Goal: Task Accomplishment & Management: Use online tool/utility

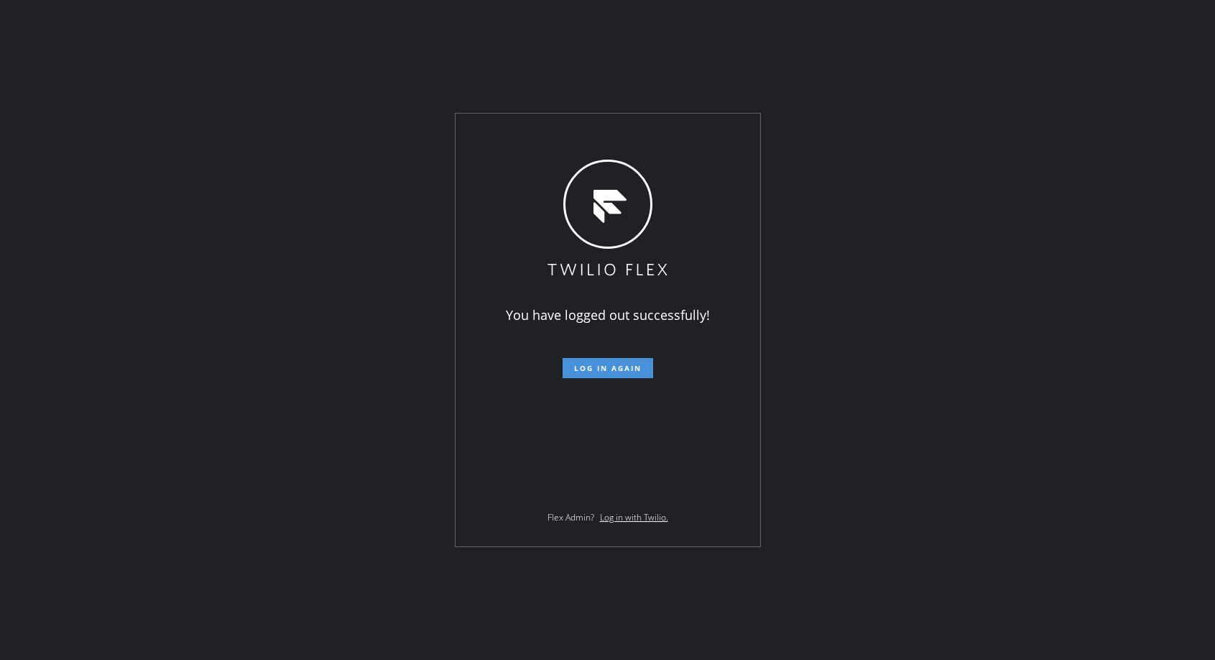
click at [614, 366] on span "Log in again" at bounding box center [608, 368] width 68 height 10
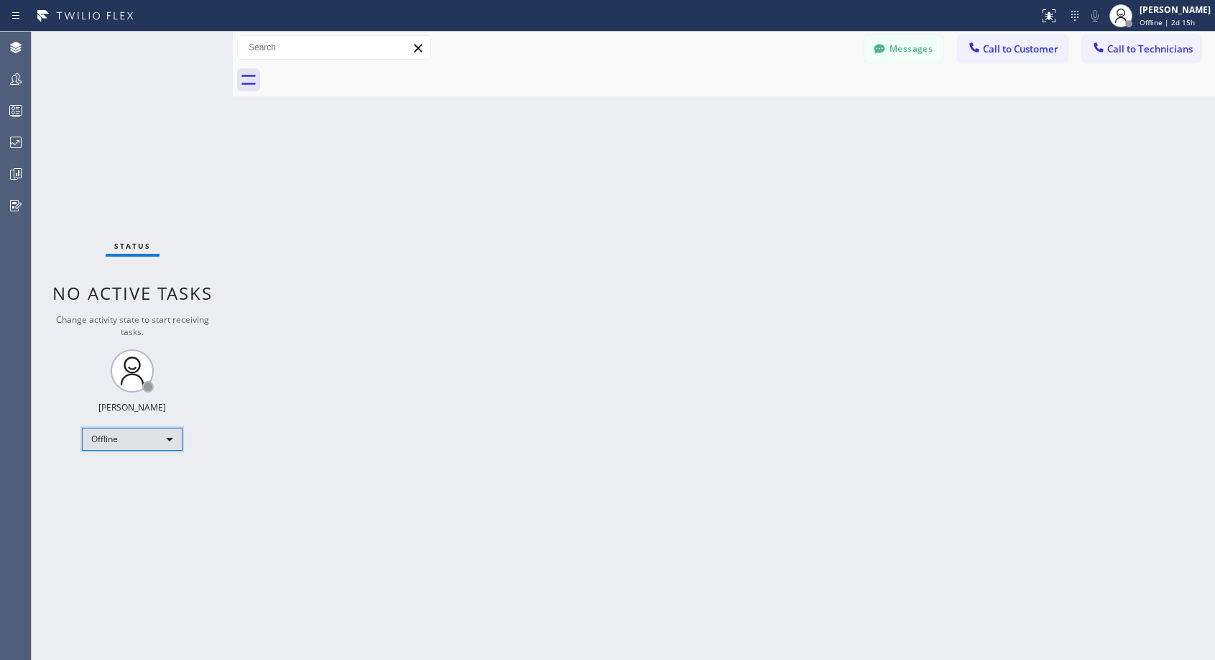
click at [131, 435] on div "Offline" at bounding box center [132, 438] width 101 height 23
click at [125, 494] on li "Unavailable" at bounding box center [132, 494] width 98 height 17
click at [1026, 47] on span "Call to Customer" at bounding box center [1020, 48] width 75 height 13
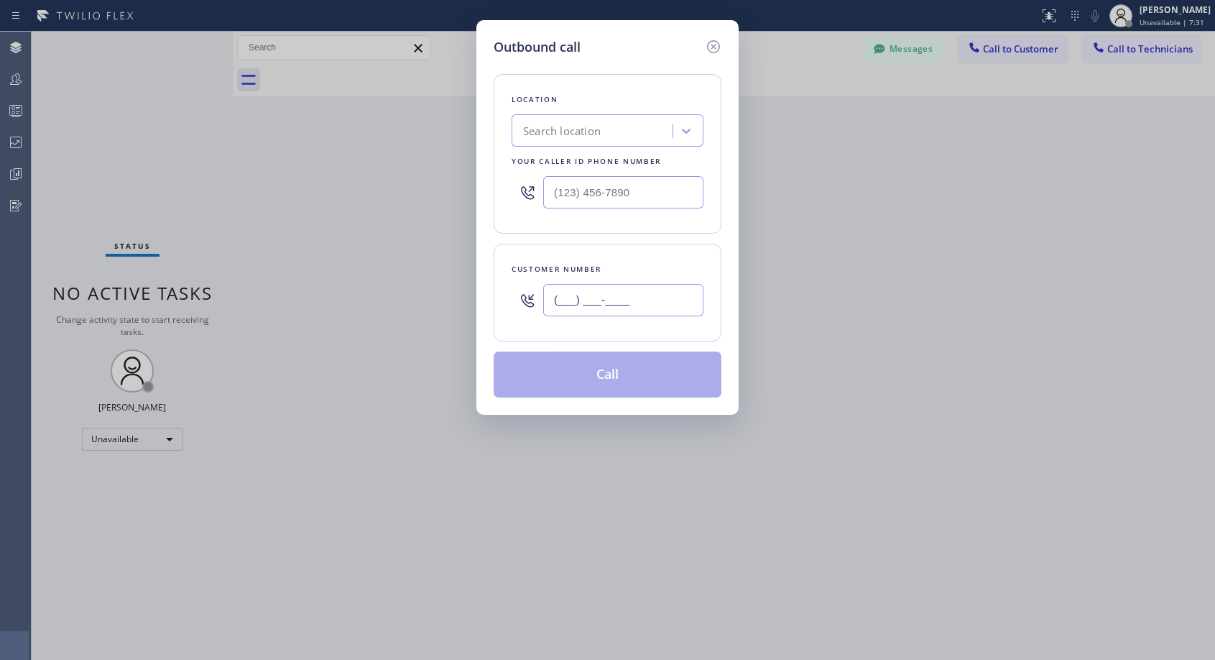
click at [647, 304] on input "(___) ___-____" at bounding box center [623, 300] width 160 height 32
paste input "917) 833-2923"
type input "(917) 833-2923"
click at [560, 126] on div "Search location" at bounding box center [562, 131] width 78 height 17
click at [555, 193] on input "(___) ___-____" at bounding box center [623, 192] width 160 height 32
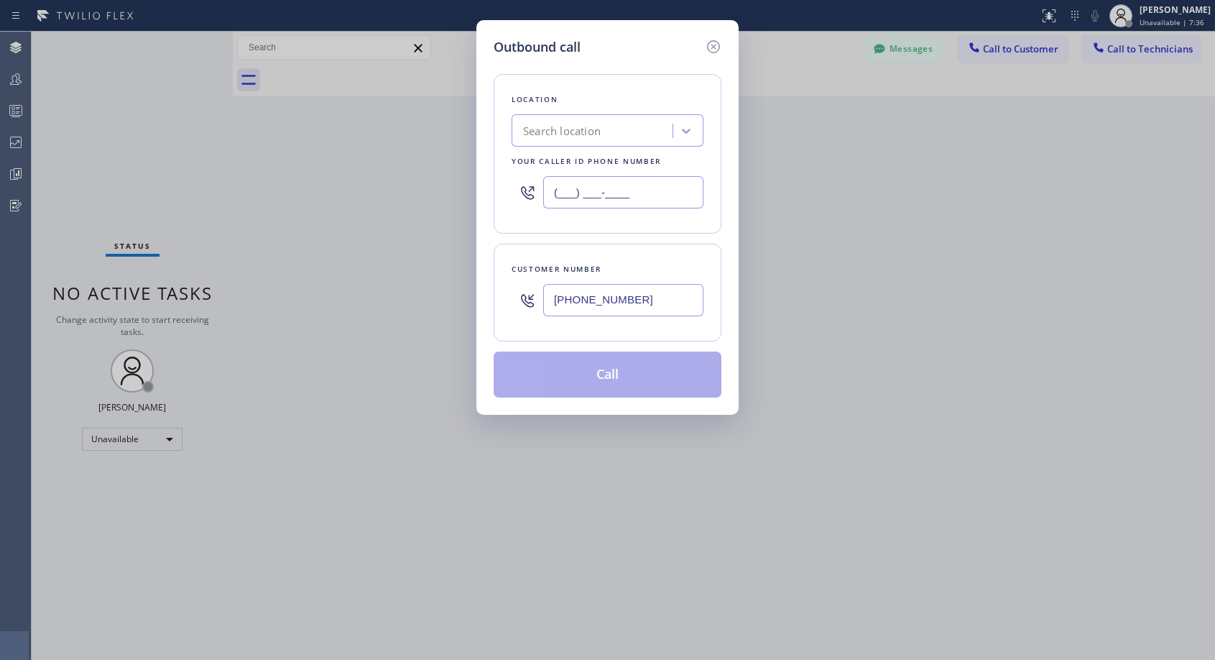
paste input "818) 614-5337"
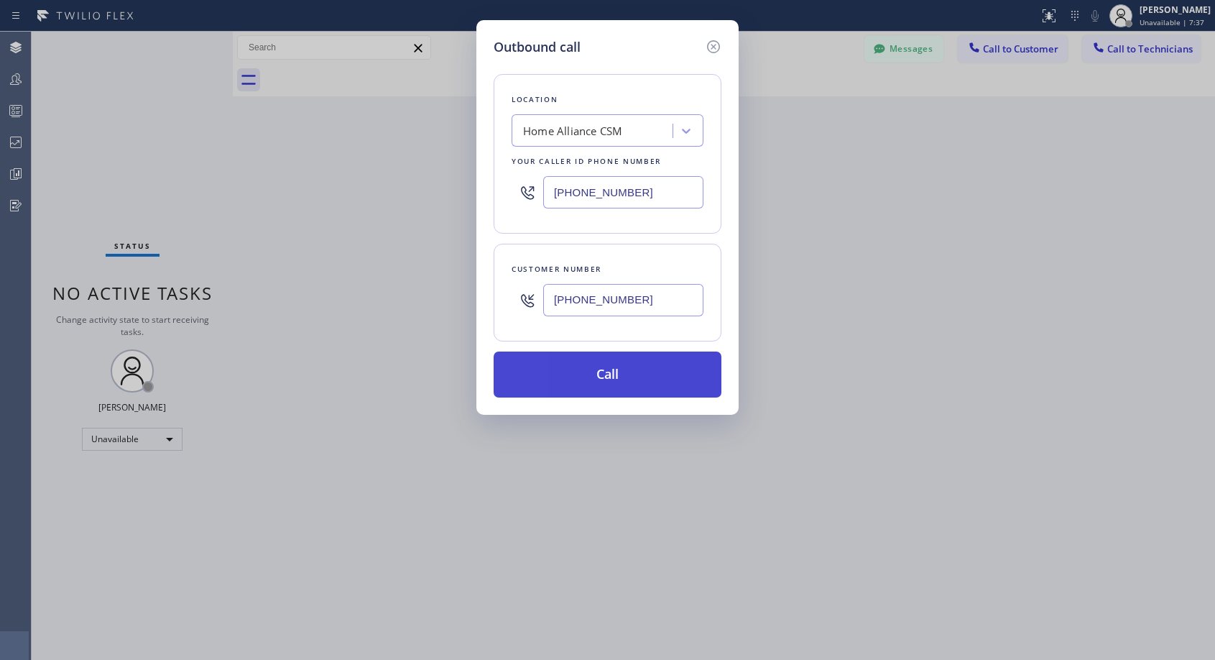
type input "(818) 614-5337"
click at [616, 373] on button "Call" at bounding box center [608, 374] width 228 height 46
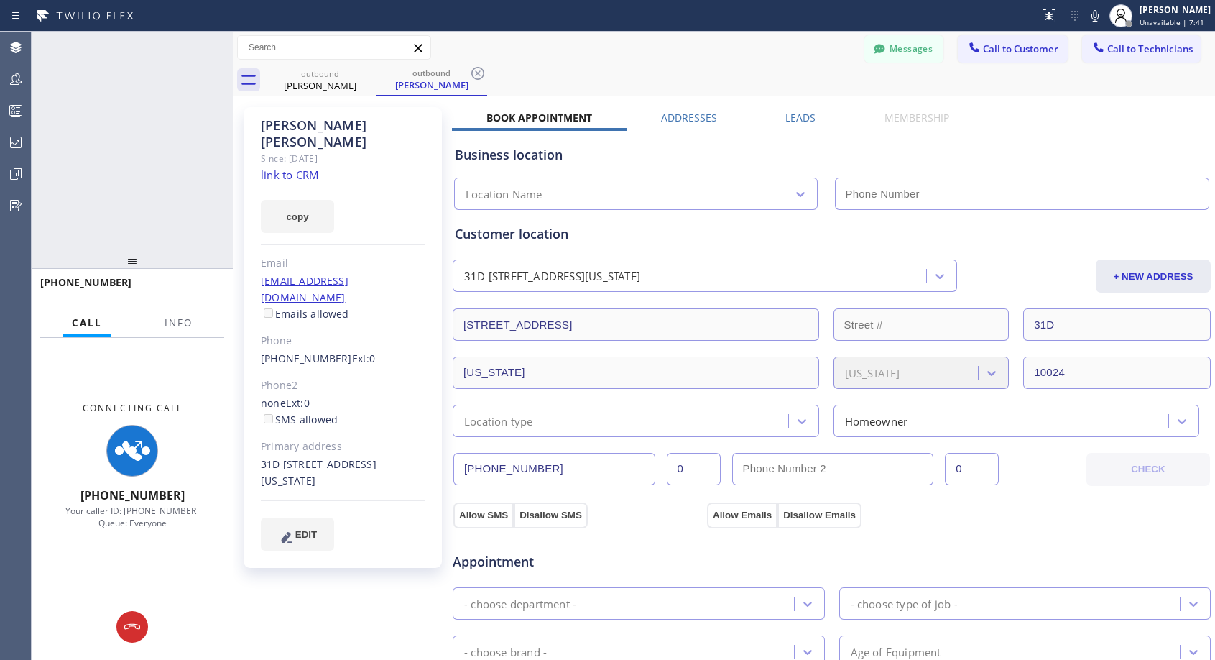
type input "(818) 614-5337"
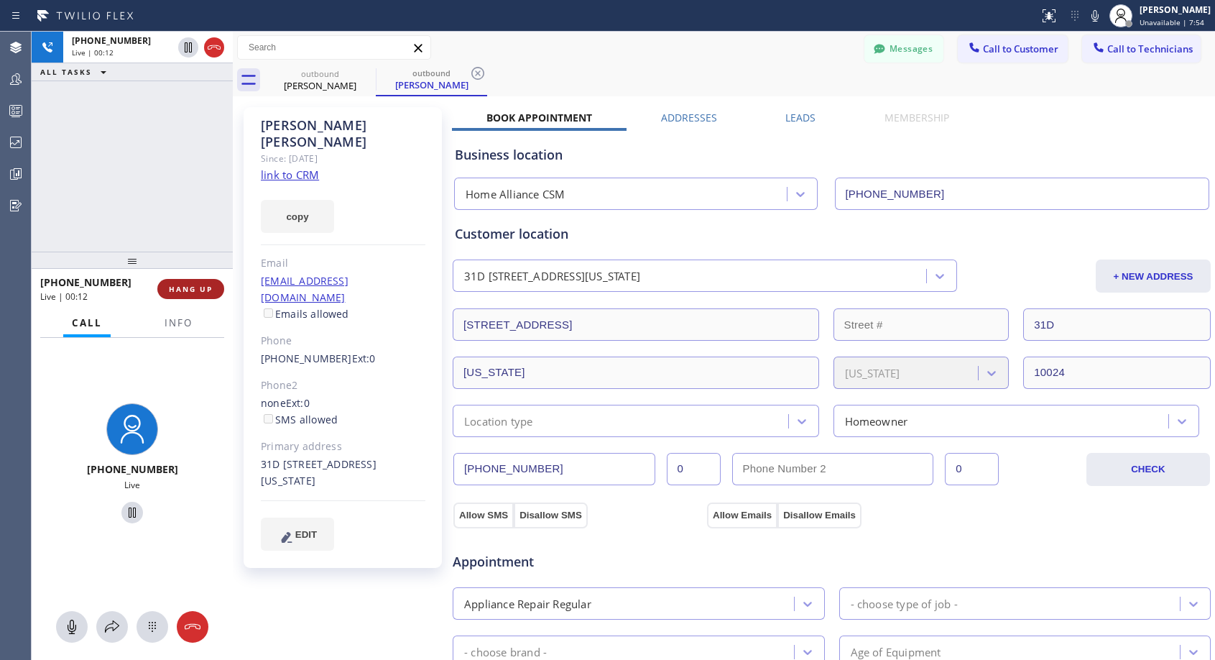
click at [196, 293] on span "HANG UP" at bounding box center [191, 289] width 44 height 10
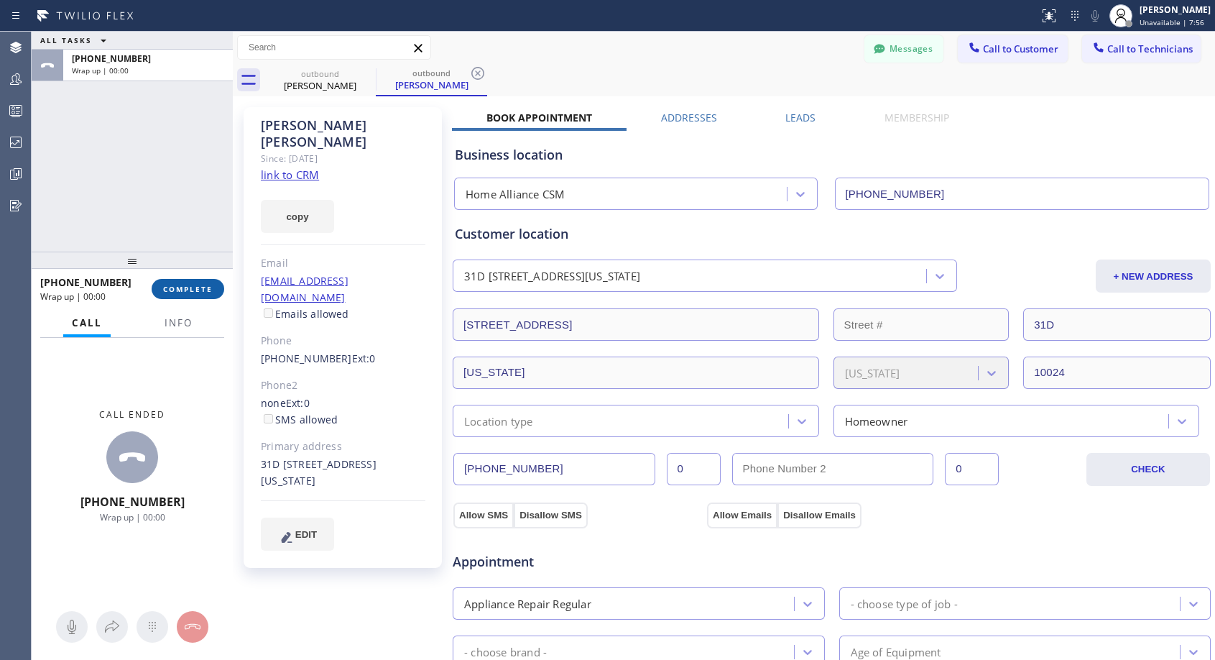
click at [198, 292] on span "COMPLETE" at bounding box center [188, 289] width 50 height 10
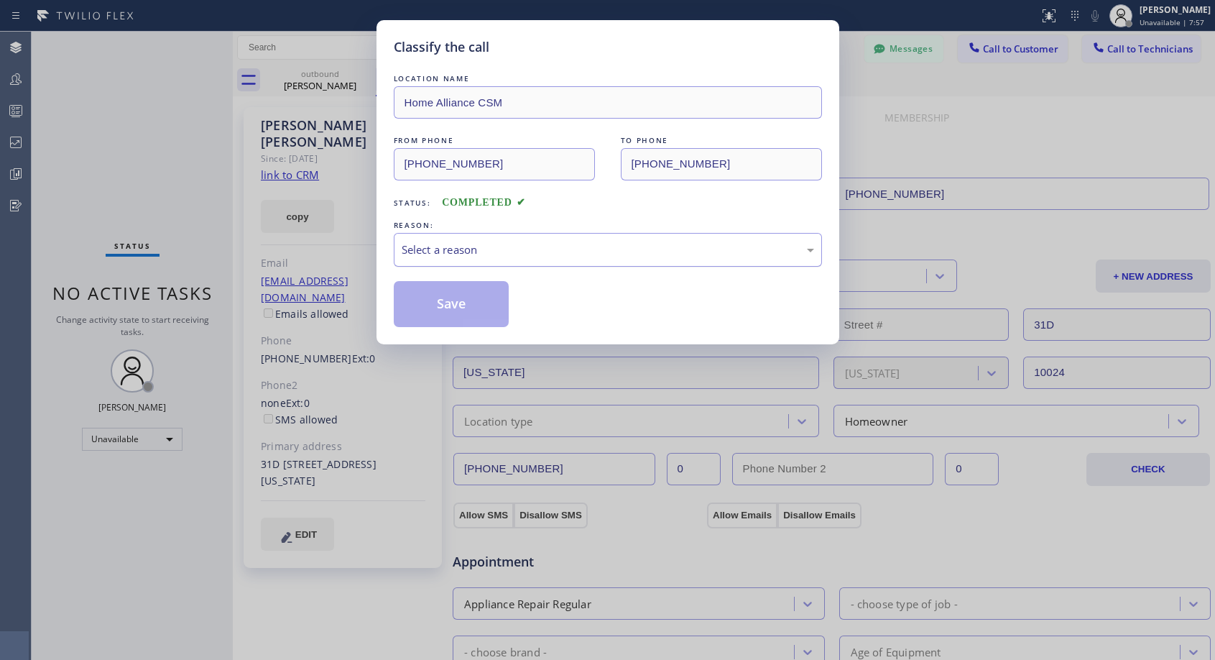
click at [604, 236] on div "Select a reason" at bounding box center [608, 250] width 428 height 34
click at [485, 307] on button "Save" at bounding box center [452, 304] width 116 height 46
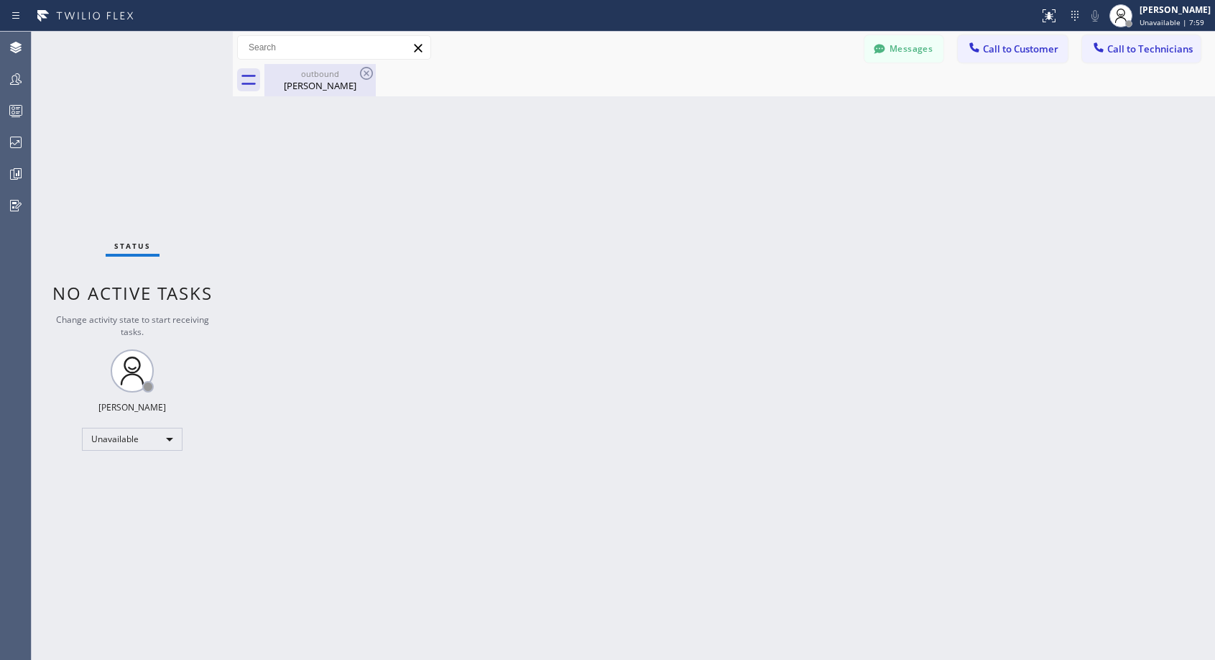
click at [330, 83] on div "Michel Zaleski" at bounding box center [320, 85] width 108 height 13
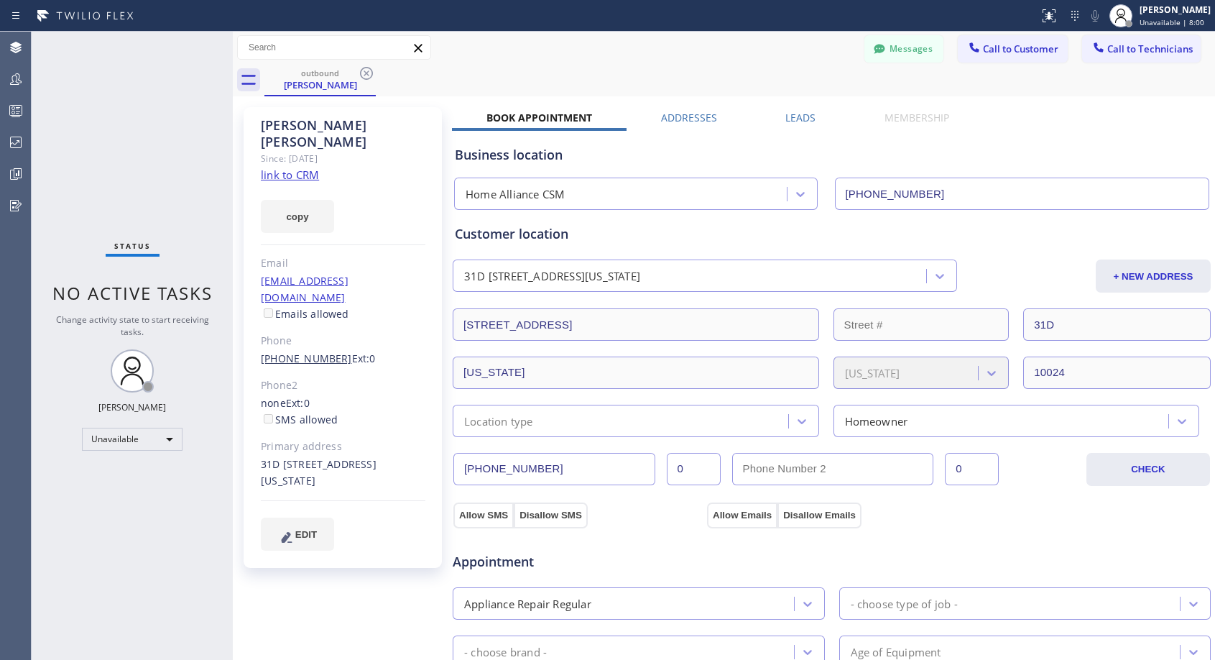
click at [318, 351] on link "(917) 833-2923" at bounding box center [306, 358] width 91 height 14
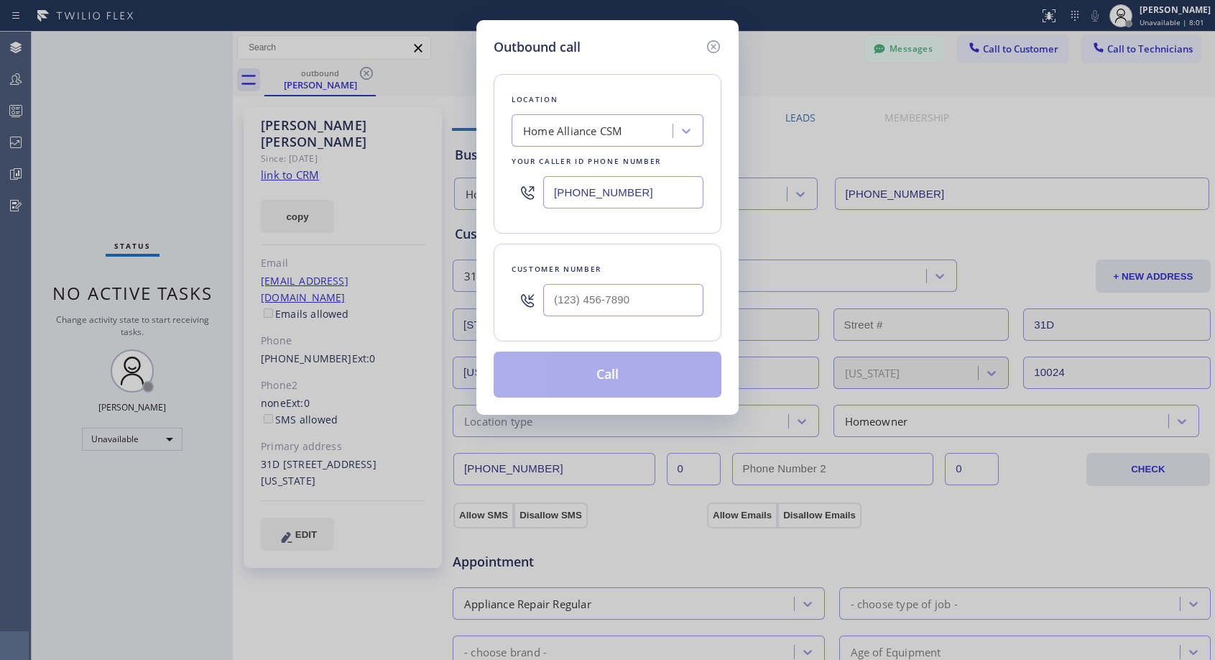
type input "(917) 833-2923"
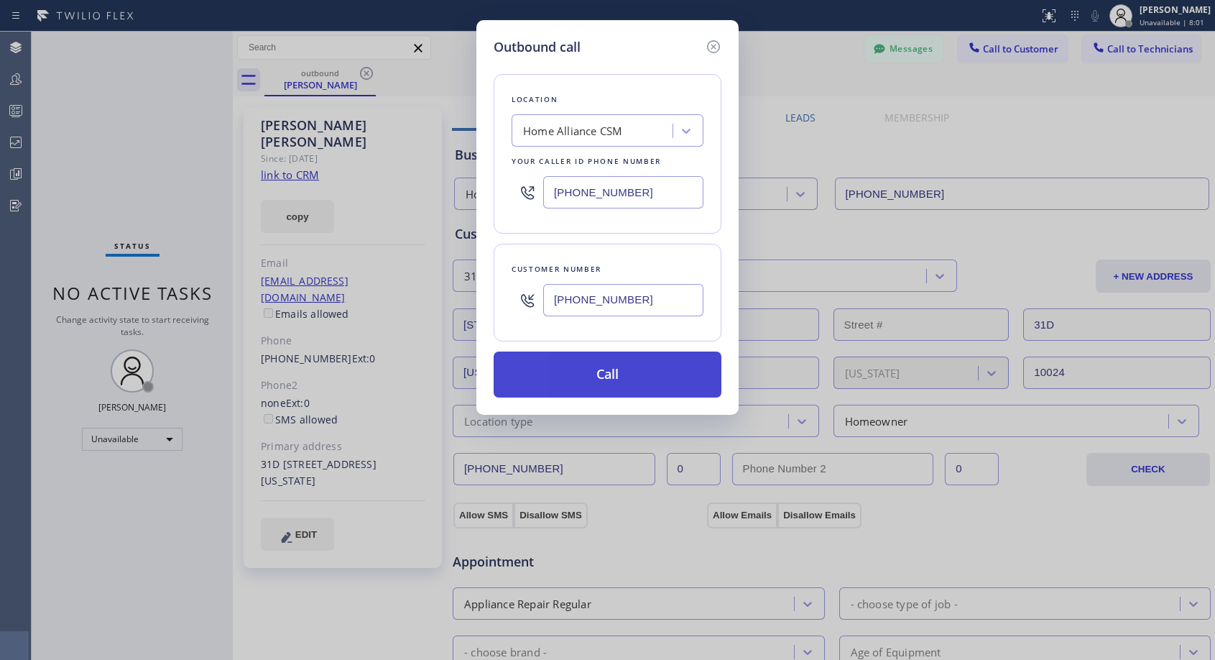
click at [600, 377] on button "Call" at bounding box center [608, 374] width 228 height 46
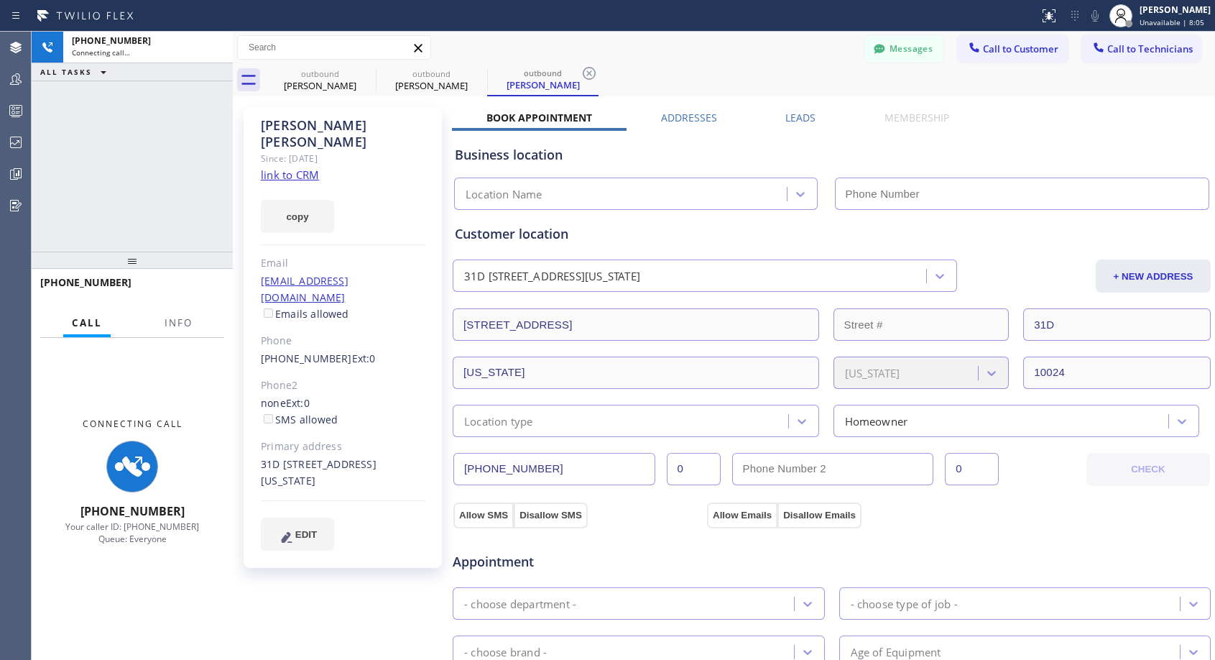
type input "(818) 614-5337"
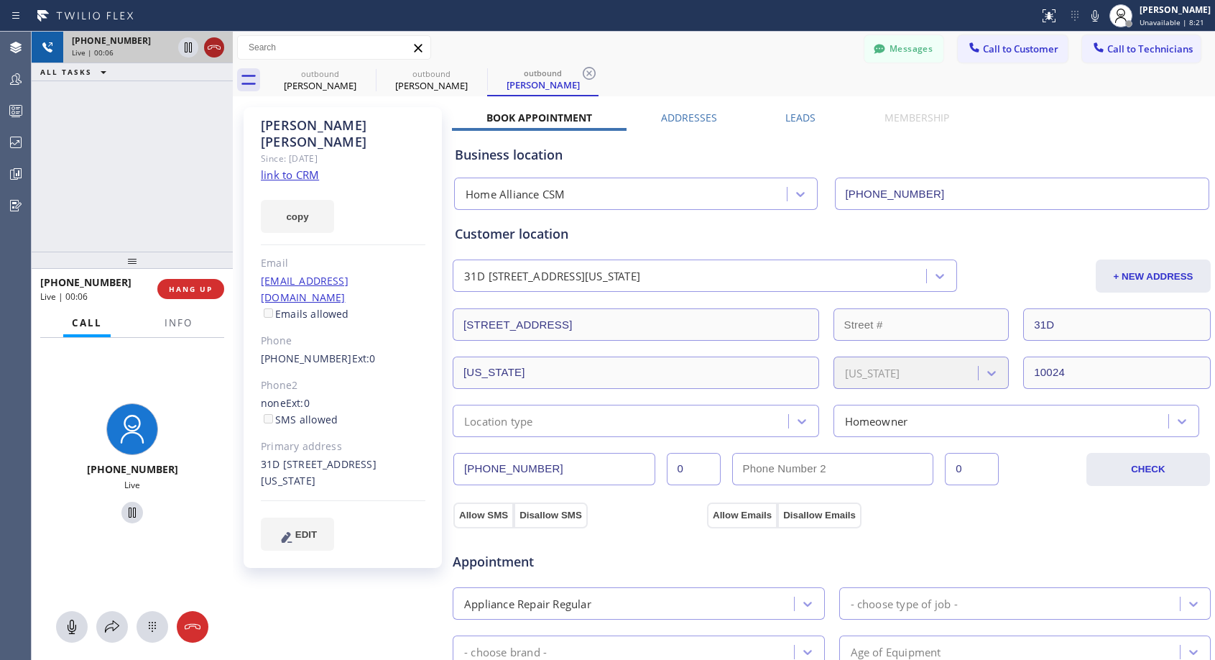
click at [211, 48] on icon at bounding box center [214, 47] width 13 height 4
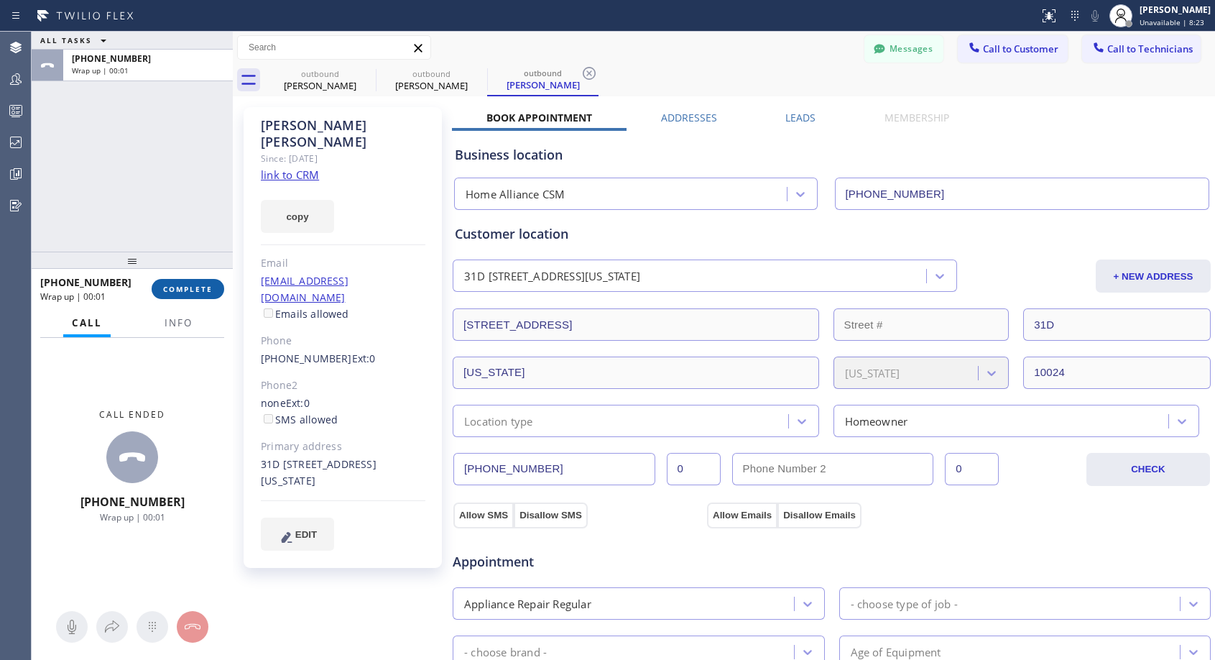
click at [199, 285] on span "COMPLETE" at bounding box center [188, 289] width 50 height 10
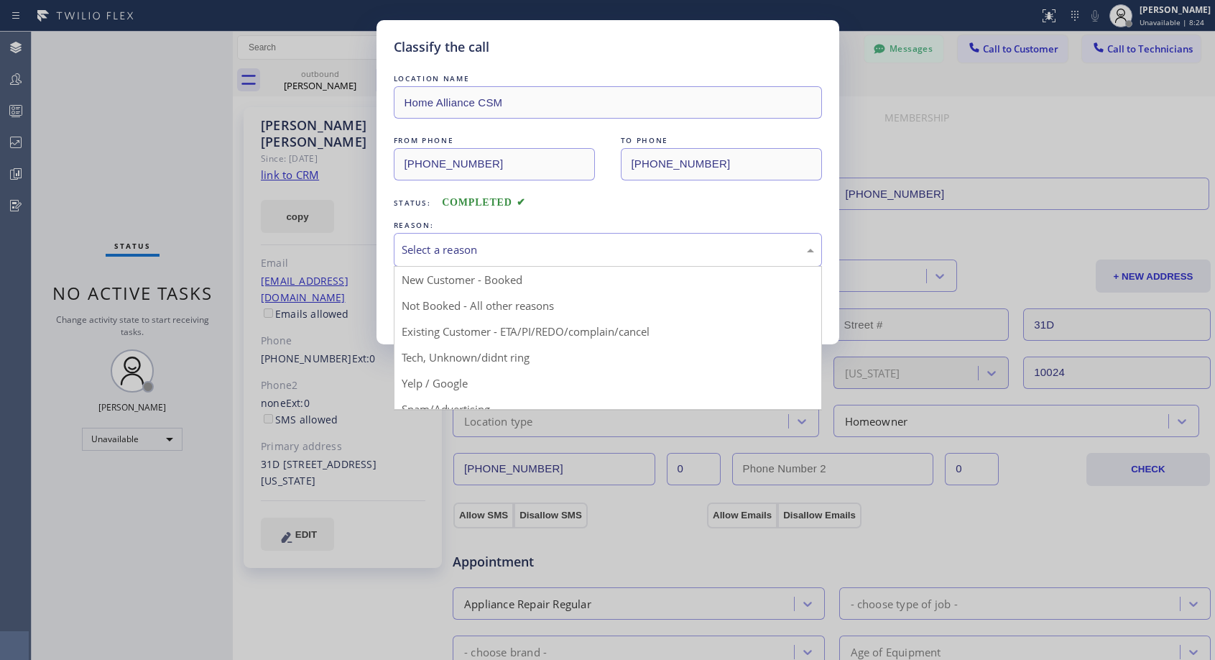
click at [484, 254] on div "Select a reason" at bounding box center [608, 249] width 412 height 17
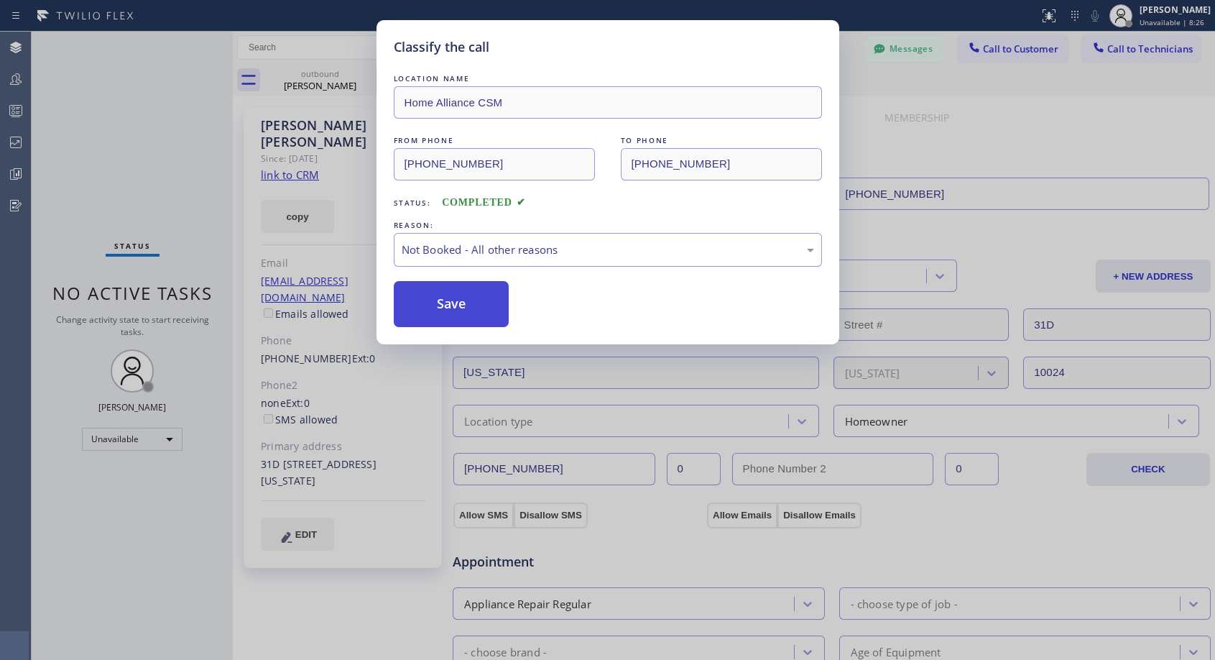
click at [439, 308] on button "Save" at bounding box center [452, 304] width 116 height 46
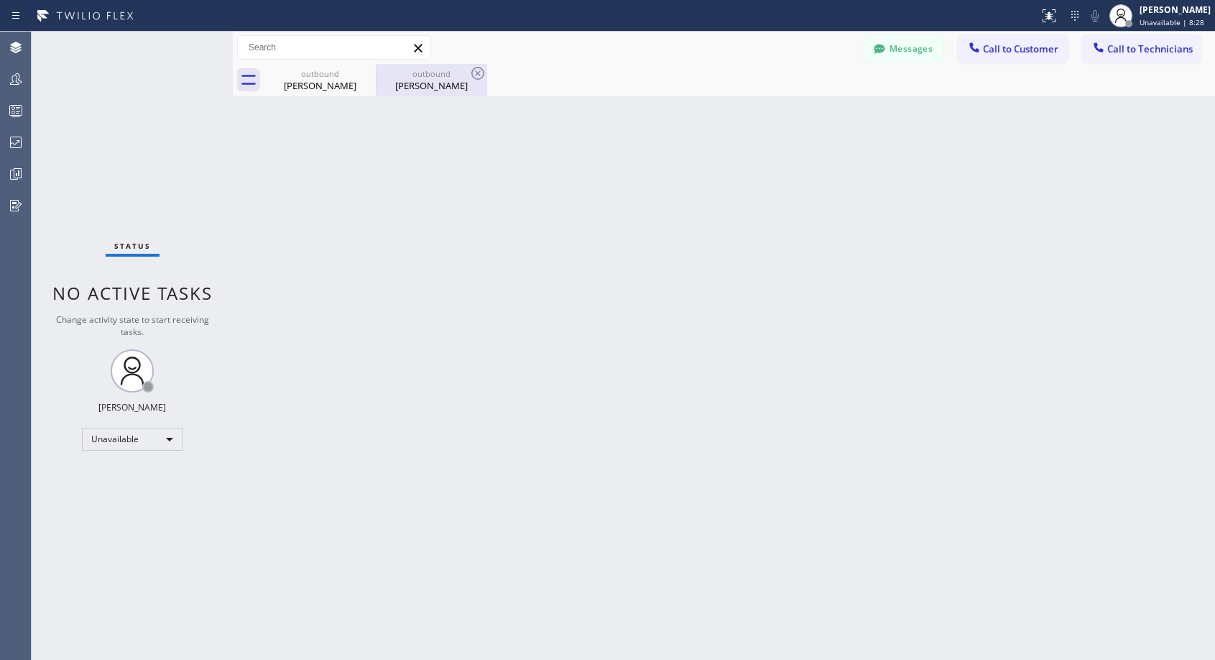
click at [417, 85] on div "Michel Zaleski" at bounding box center [431, 85] width 108 height 13
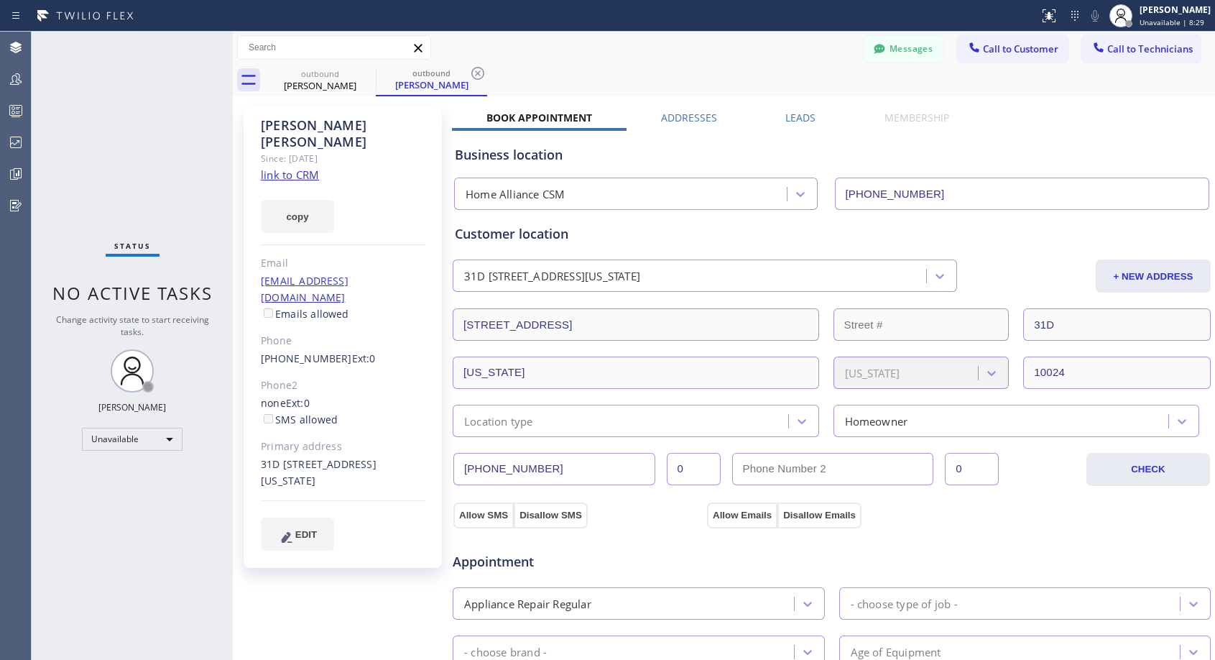
click at [330, 351] on link "(917) 833-2923" at bounding box center [306, 358] width 91 height 14
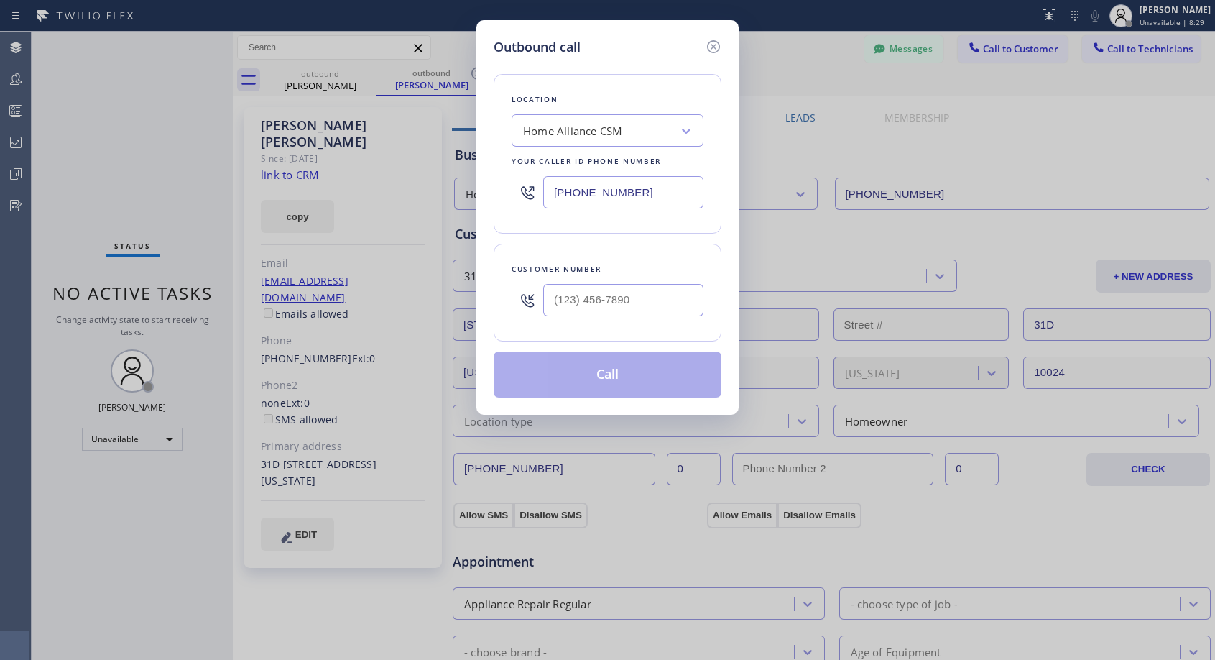
type input "(917) 833-2923"
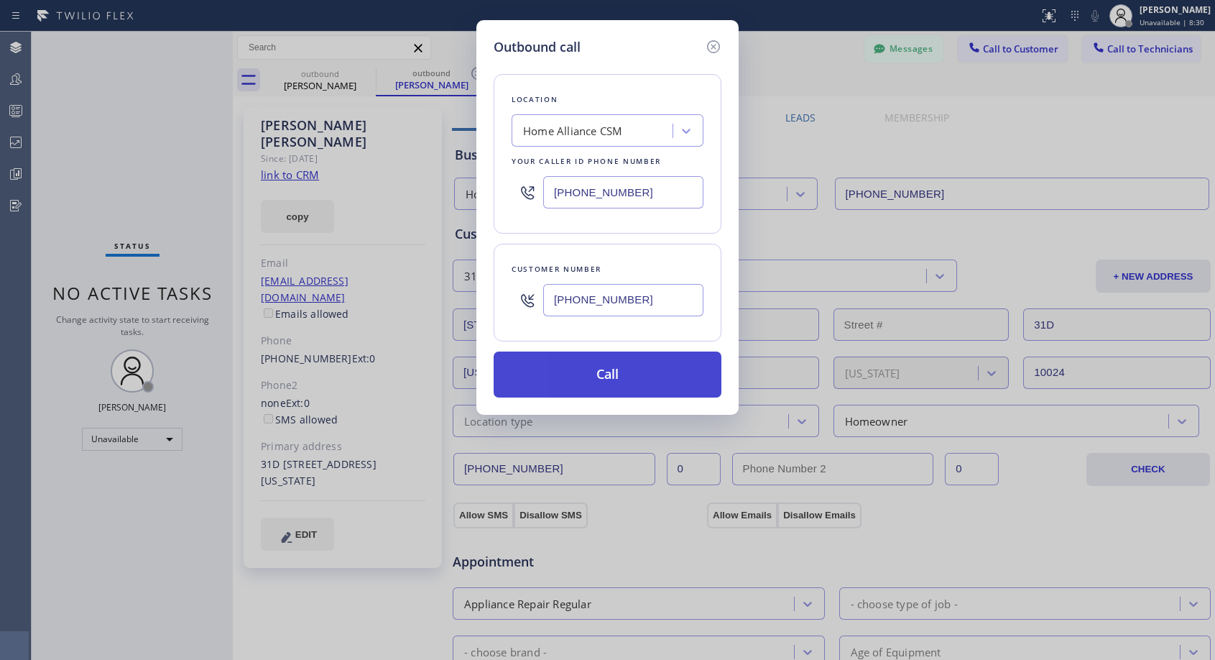
click at [567, 369] on button "Call" at bounding box center [608, 374] width 228 height 46
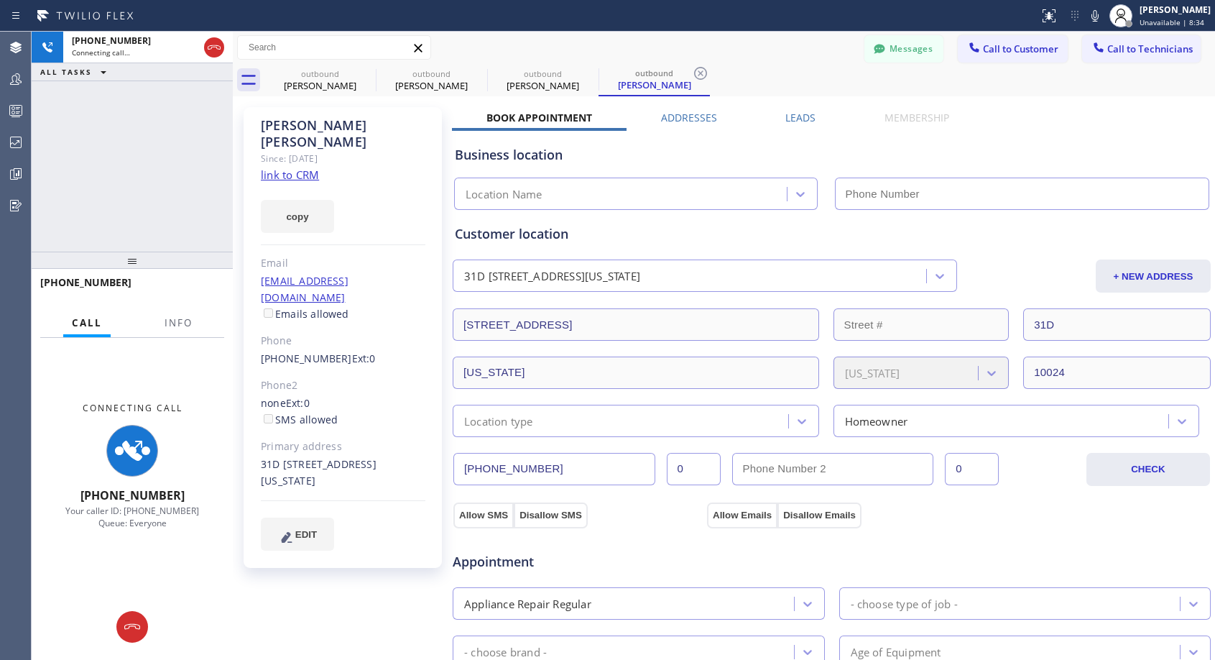
type input "(818) 614-5337"
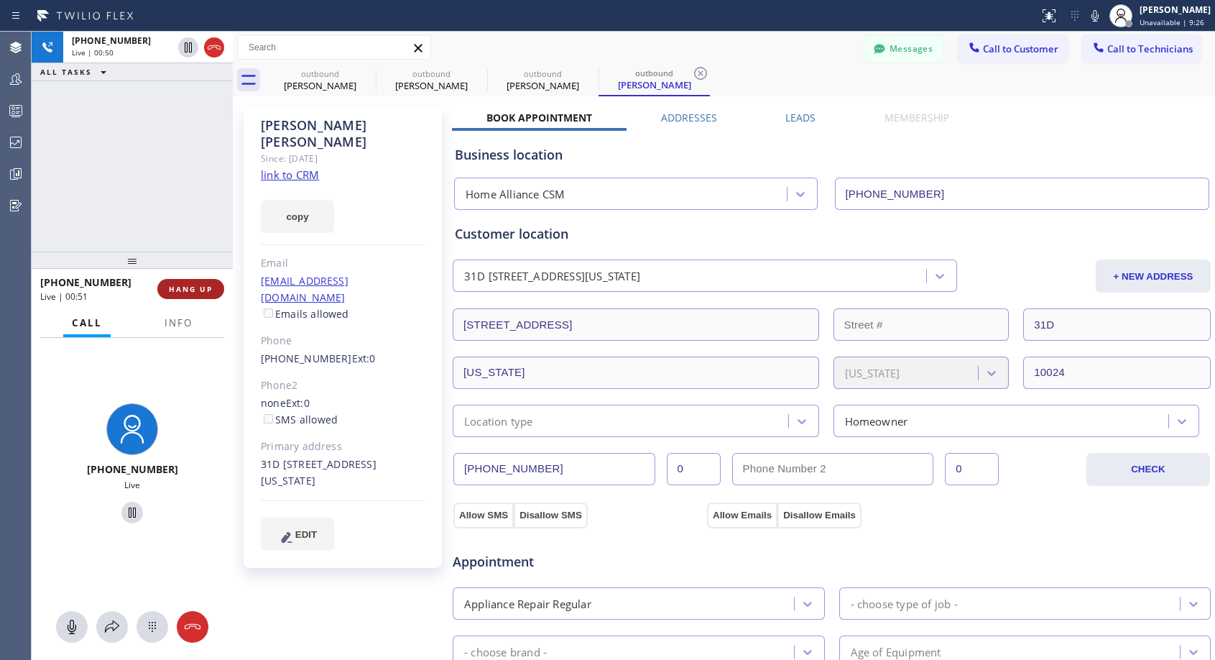
click at [207, 288] on span "HANG UP" at bounding box center [191, 289] width 44 height 10
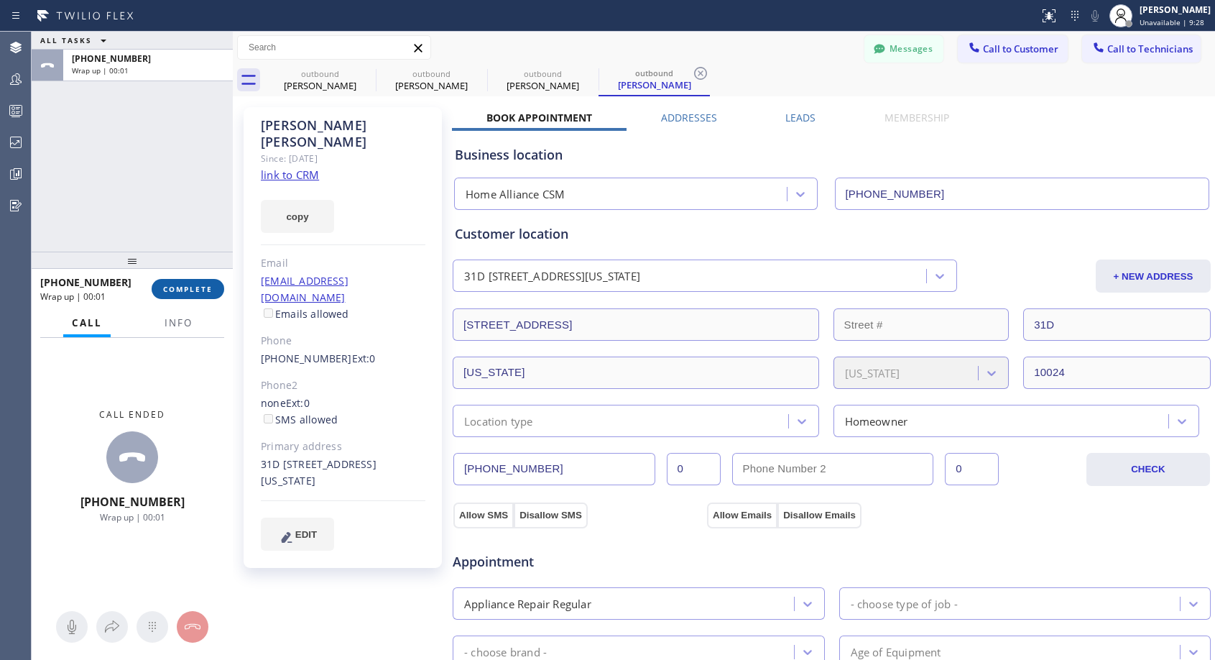
click at [210, 288] on span "COMPLETE" at bounding box center [188, 289] width 50 height 10
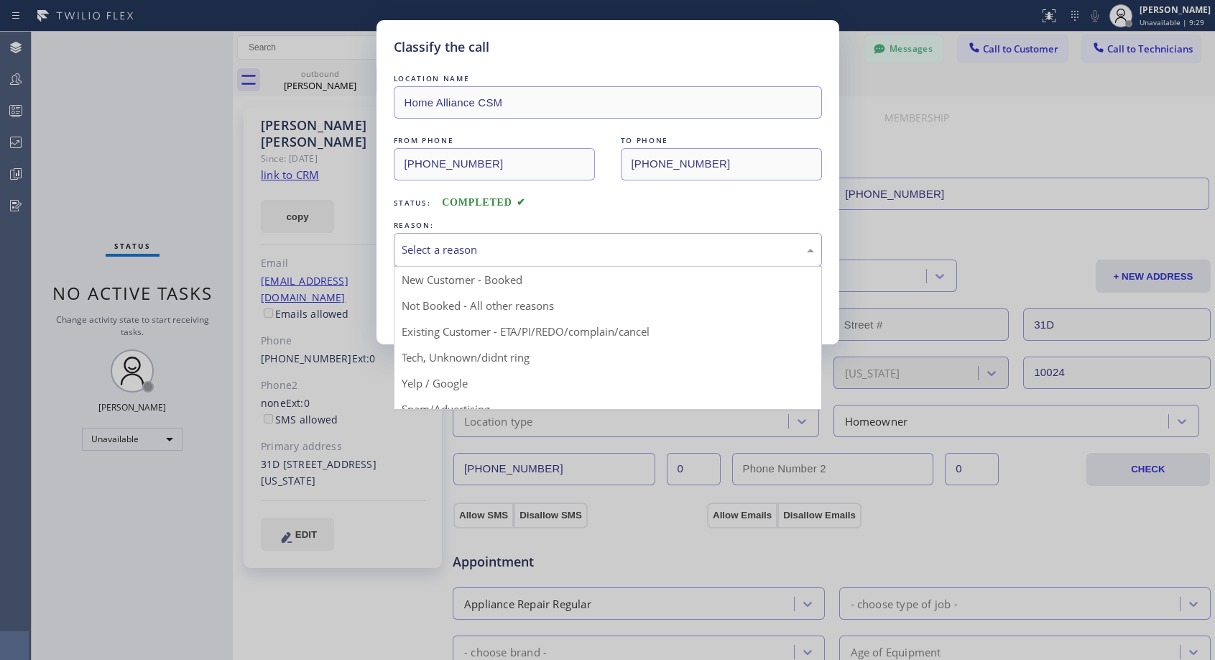
drag, startPoint x: 536, startPoint y: 254, endPoint x: 486, endPoint y: 296, distance: 65.8
click at [536, 254] on div "Select a reason" at bounding box center [608, 249] width 412 height 17
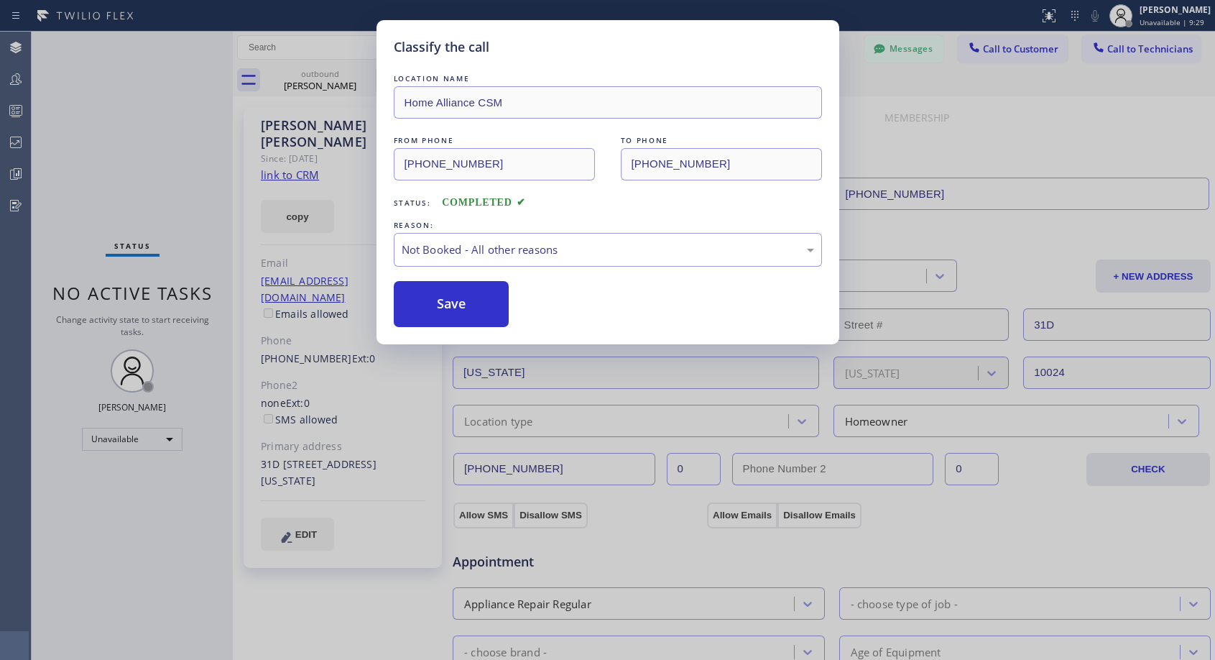
click at [472, 302] on button "Save" at bounding box center [452, 304] width 116 height 46
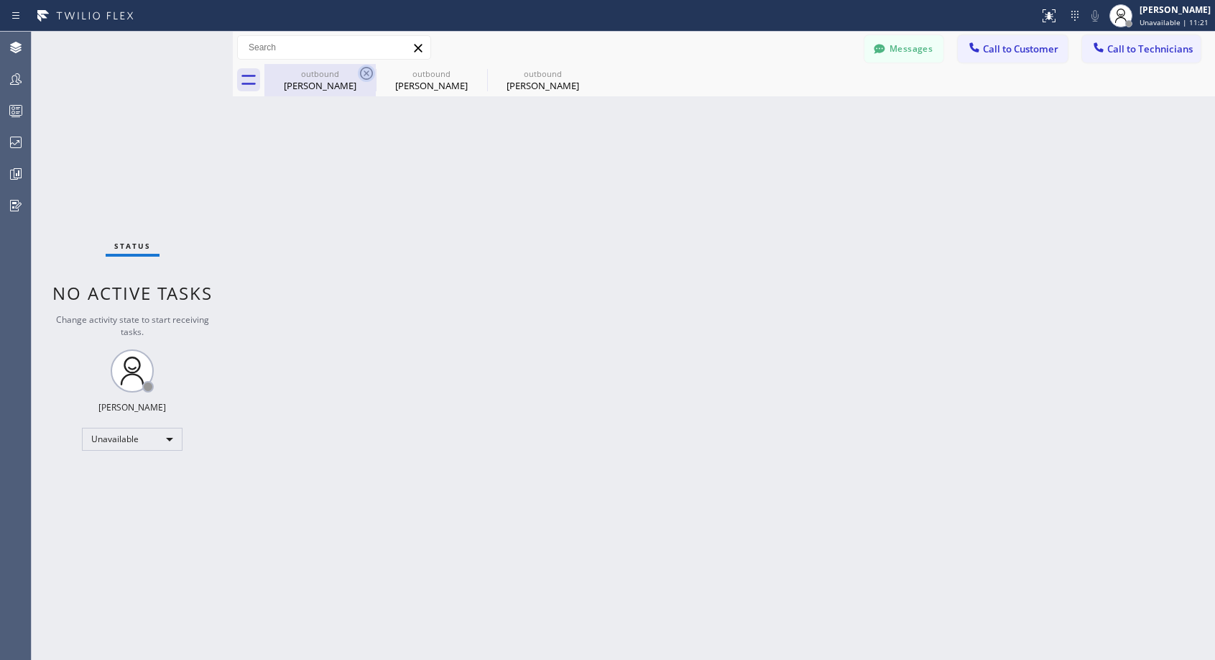
click at [374, 72] on icon at bounding box center [366, 73] width 17 height 17
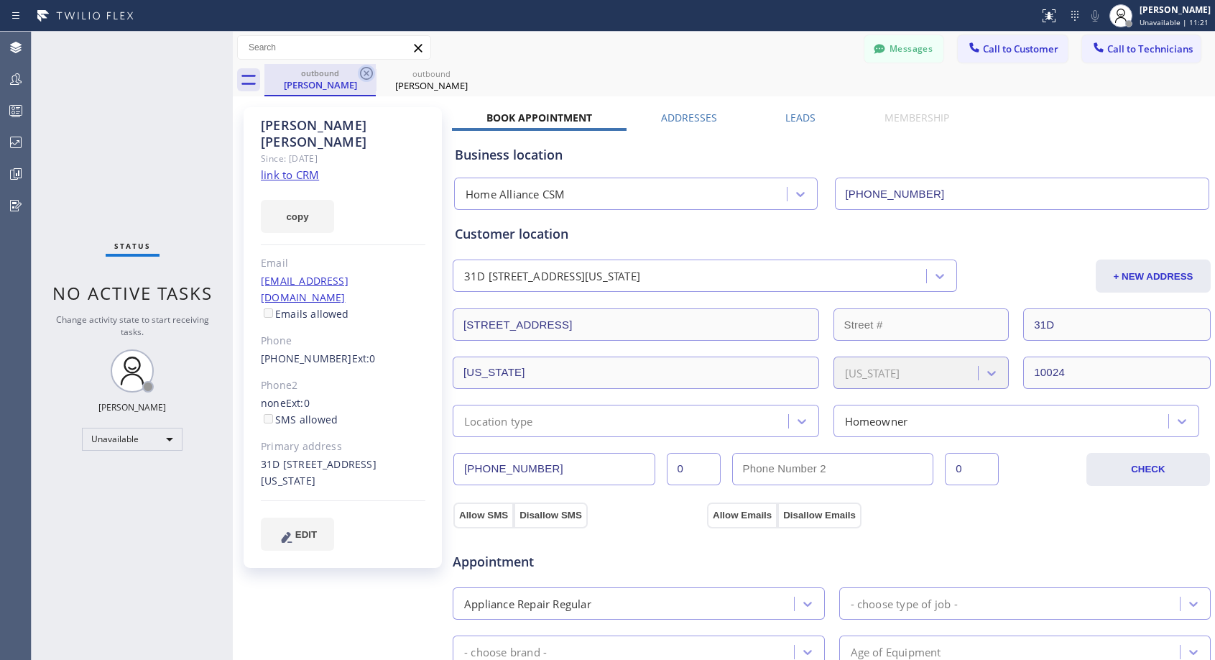
click at [365, 71] on icon at bounding box center [366, 73] width 13 height 13
click at [0, 0] on icon at bounding box center [0, 0] width 0 height 0
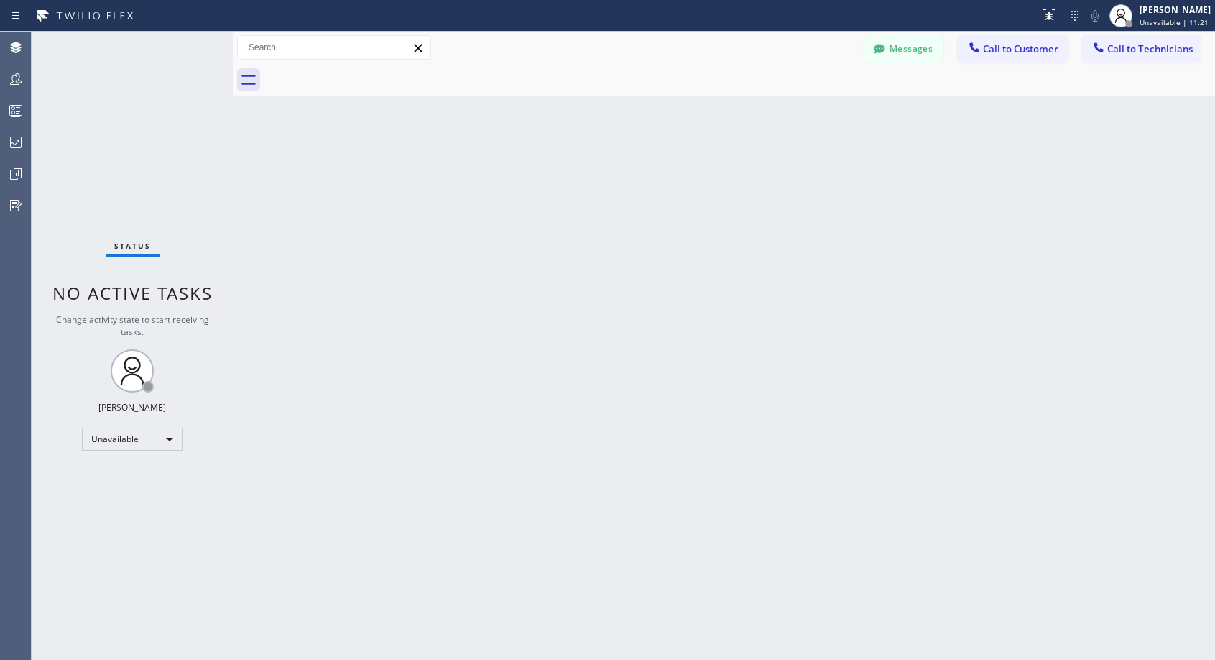
click at [365, 71] on div at bounding box center [739, 80] width 950 height 32
click at [1017, 51] on span "Call to Customer" at bounding box center [1020, 48] width 75 height 13
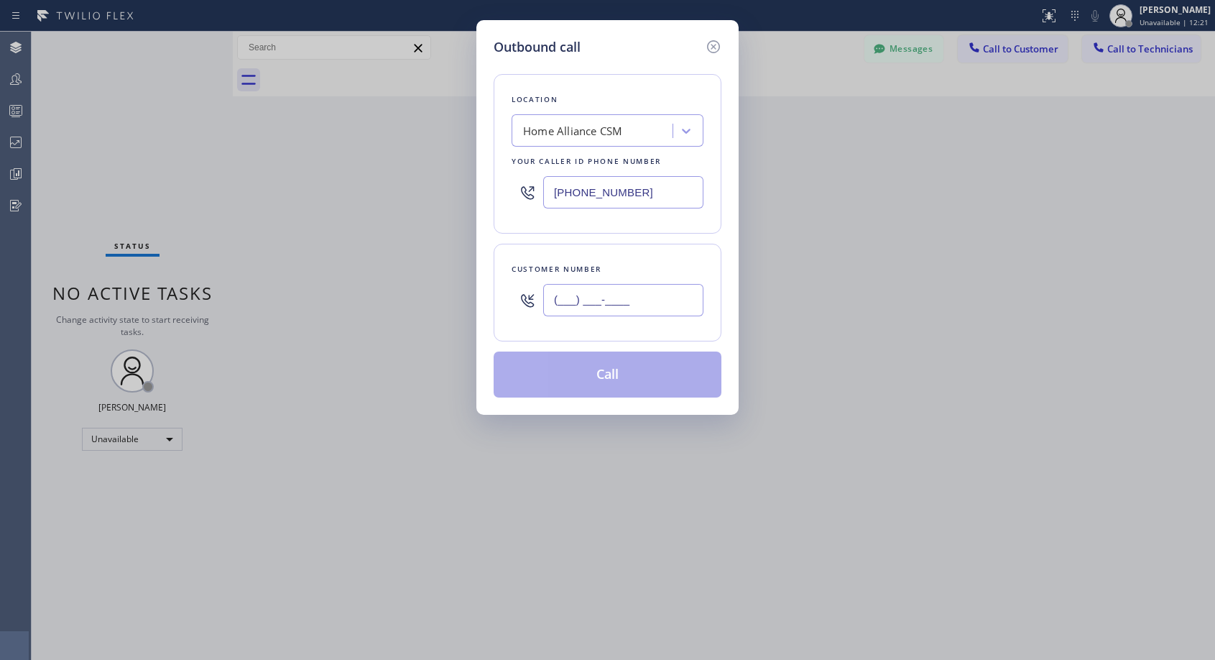
click at [607, 295] on input "(___) ___-____" at bounding box center [623, 300] width 160 height 32
paste input "925) 487-3954"
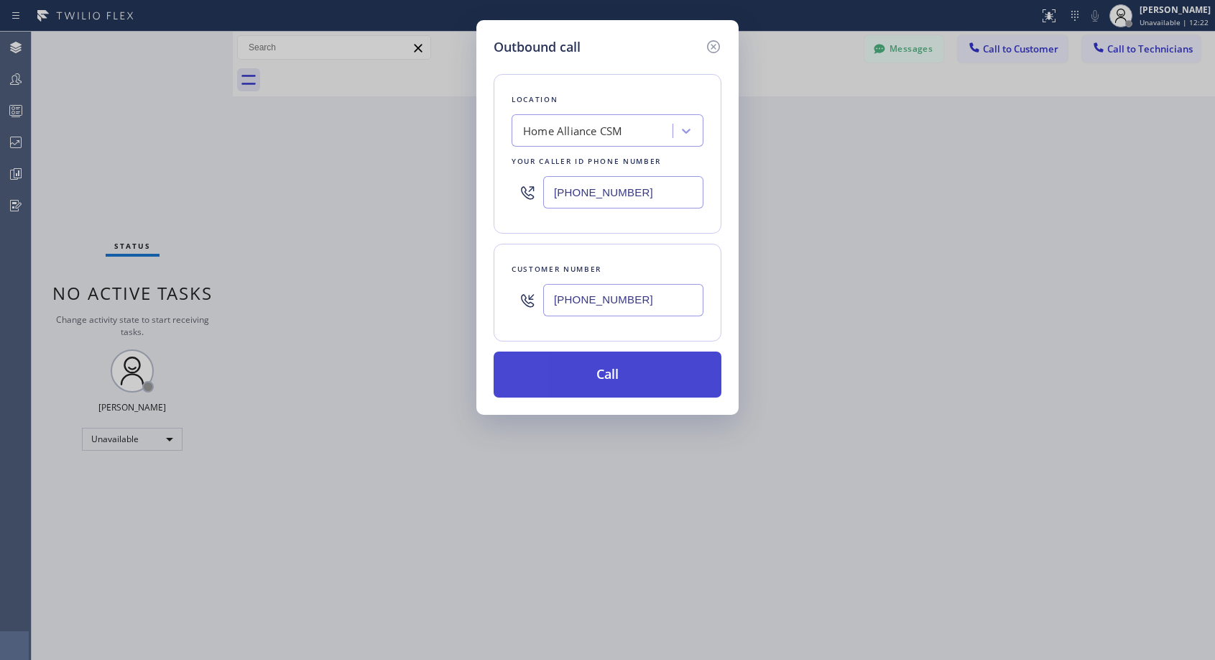
type input "(925) 487-3954"
click at [604, 374] on button "Call" at bounding box center [608, 374] width 228 height 46
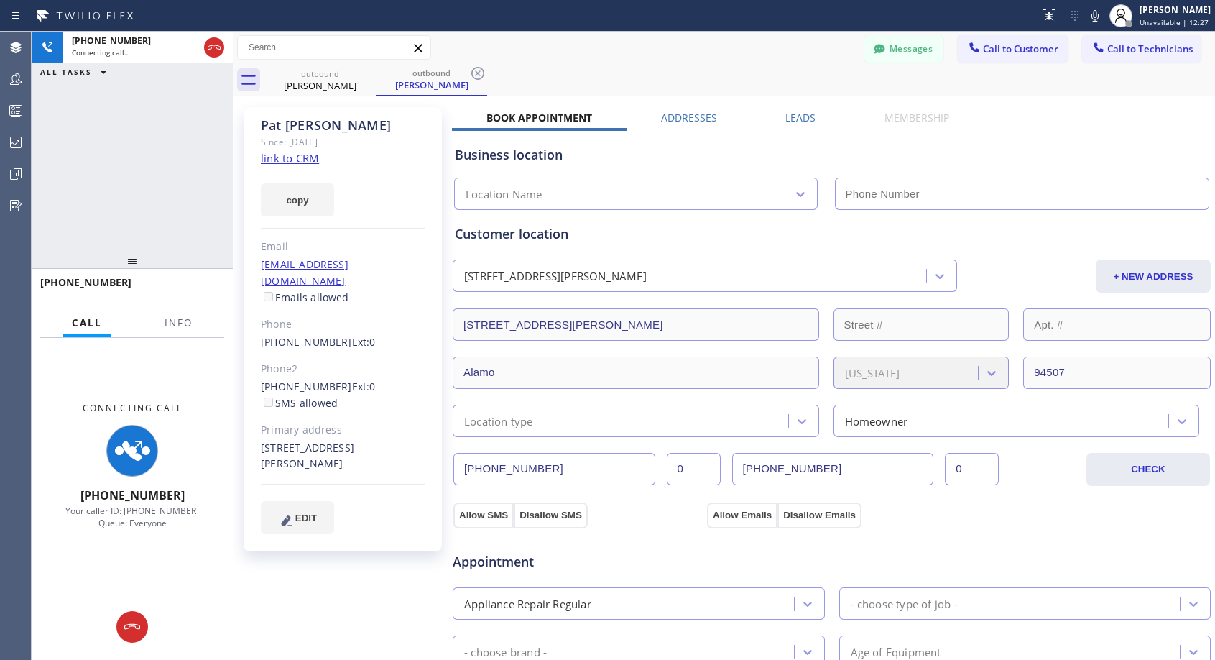
type input "(818) 614-5337"
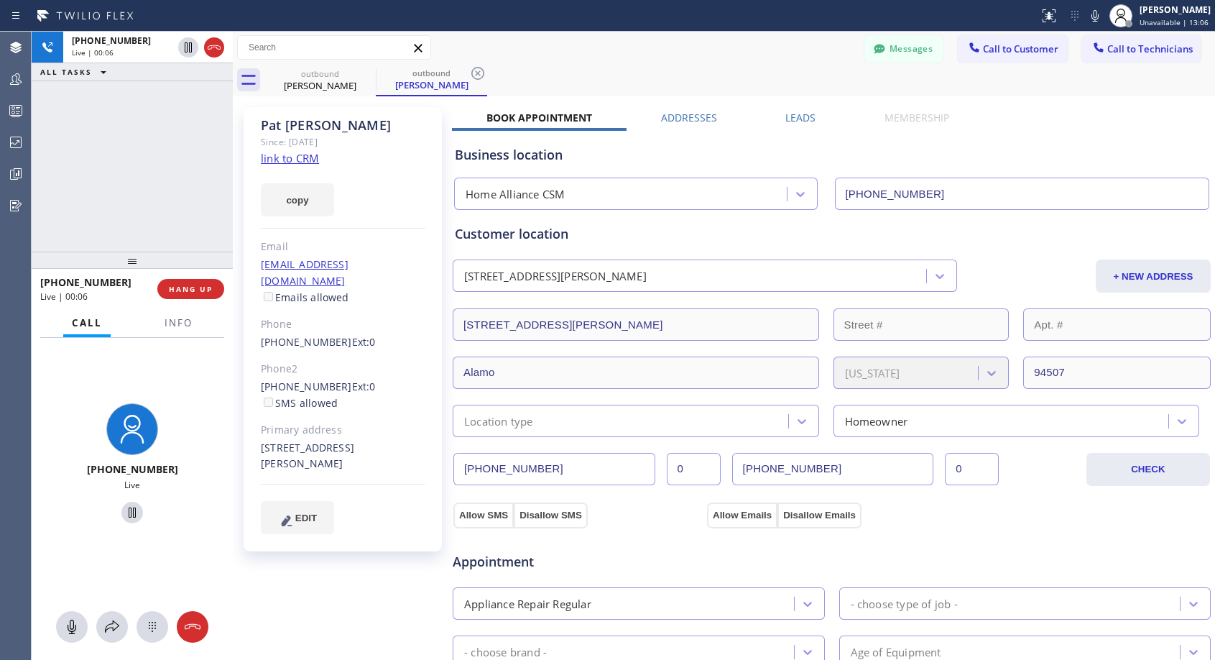
drag, startPoint x: 214, startPoint y: 48, endPoint x: 205, endPoint y: 101, distance: 53.3
click at [202, 129] on div "+19254873954 Live | 00:06 ALL TASKS ALL TASKS ACTIVE TASKS TASKS IN WRAP UP" at bounding box center [132, 142] width 201 height 220
click at [217, 46] on icon at bounding box center [213, 47] width 17 height 17
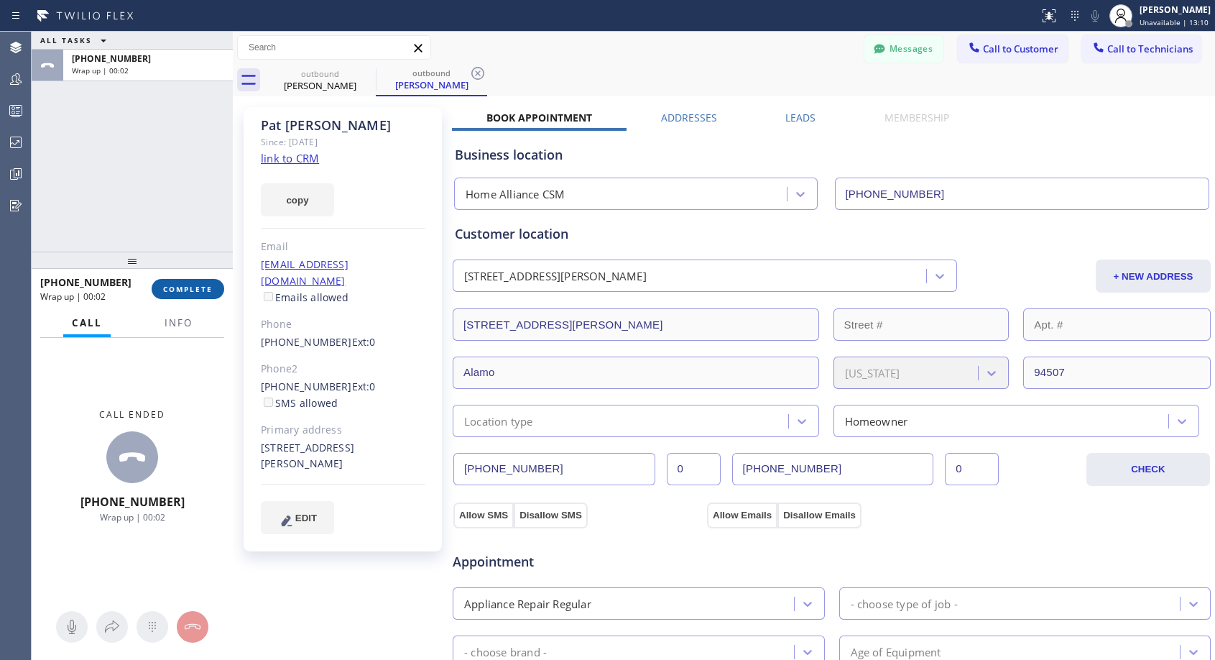
click at [198, 291] on span "COMPLETE" at bounding box center [188, 289] width 50 height 10
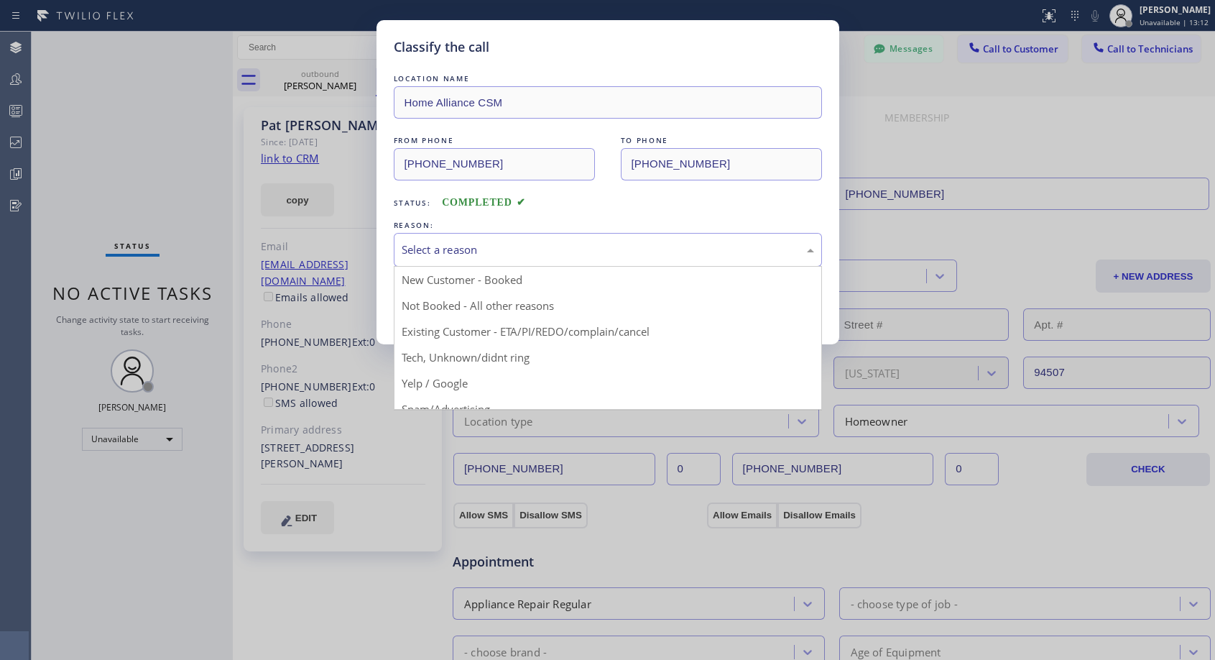
click at [436, 247] on div "Select a reason" at bounding box center [608, 249] width 412 height 17
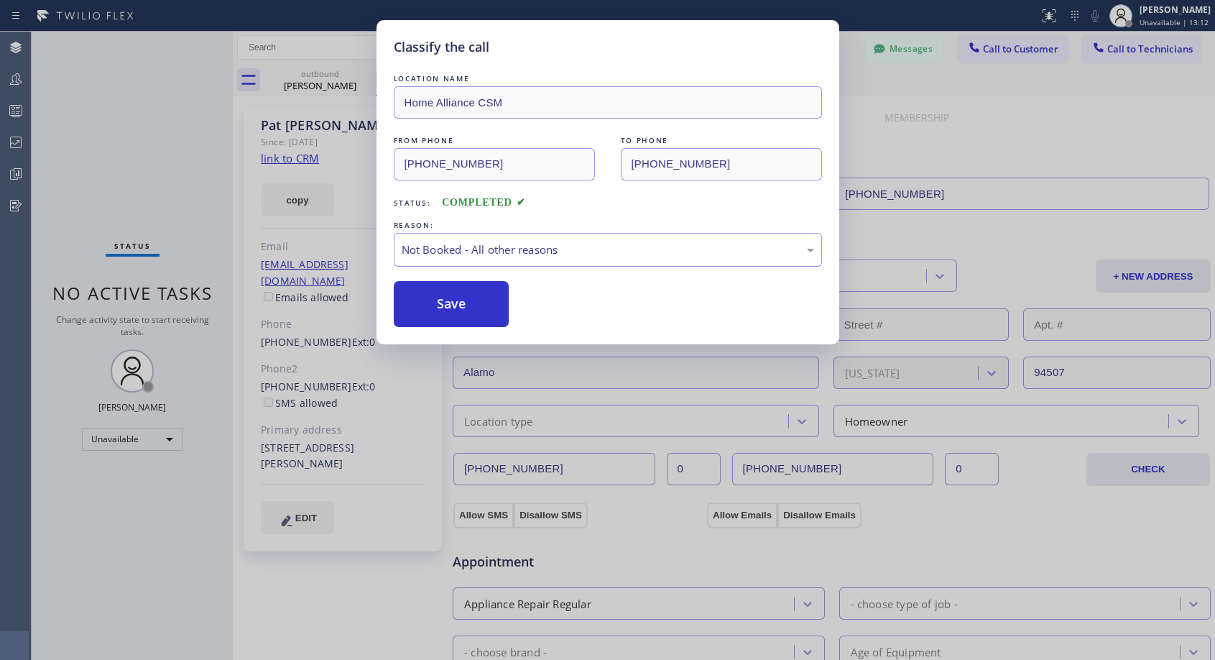
click at [432, 300] on button "Save" at bounding box center [452, 304] width 116 height 46
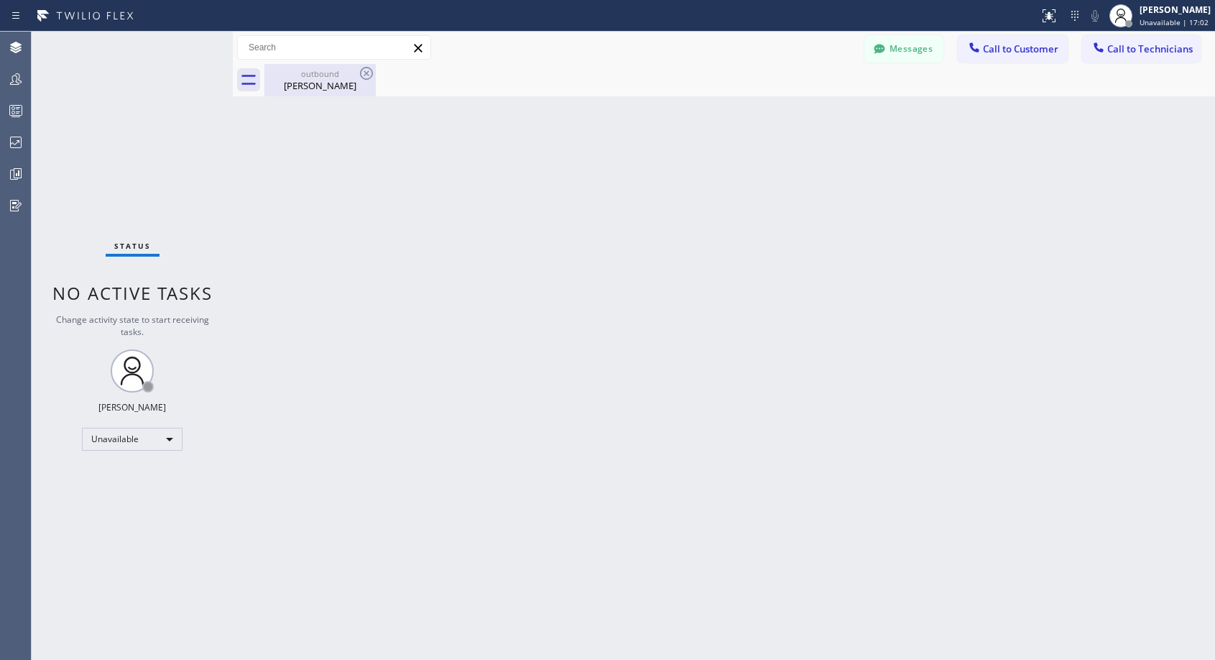
click at [318, 84] on div "Pat Cabrera" at bounding box center [320, 85] width 108 height 13
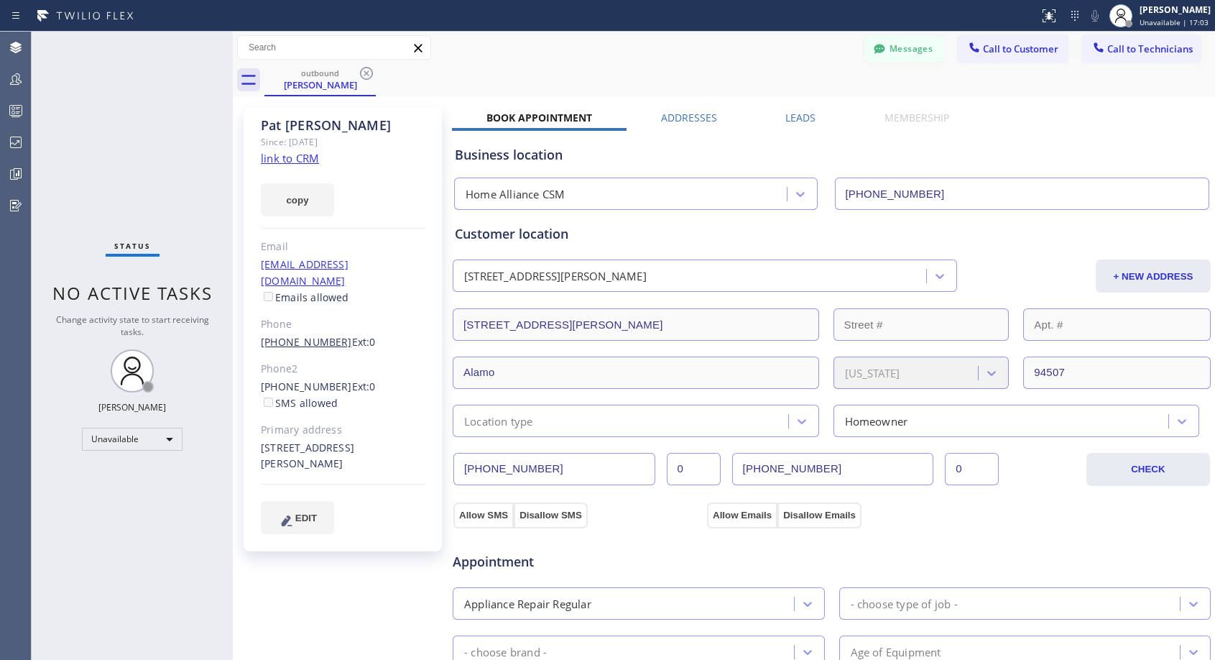
click at [304, 335] on link "(925) 487-3954" at bounding box center [306, 342] width 91 height 14
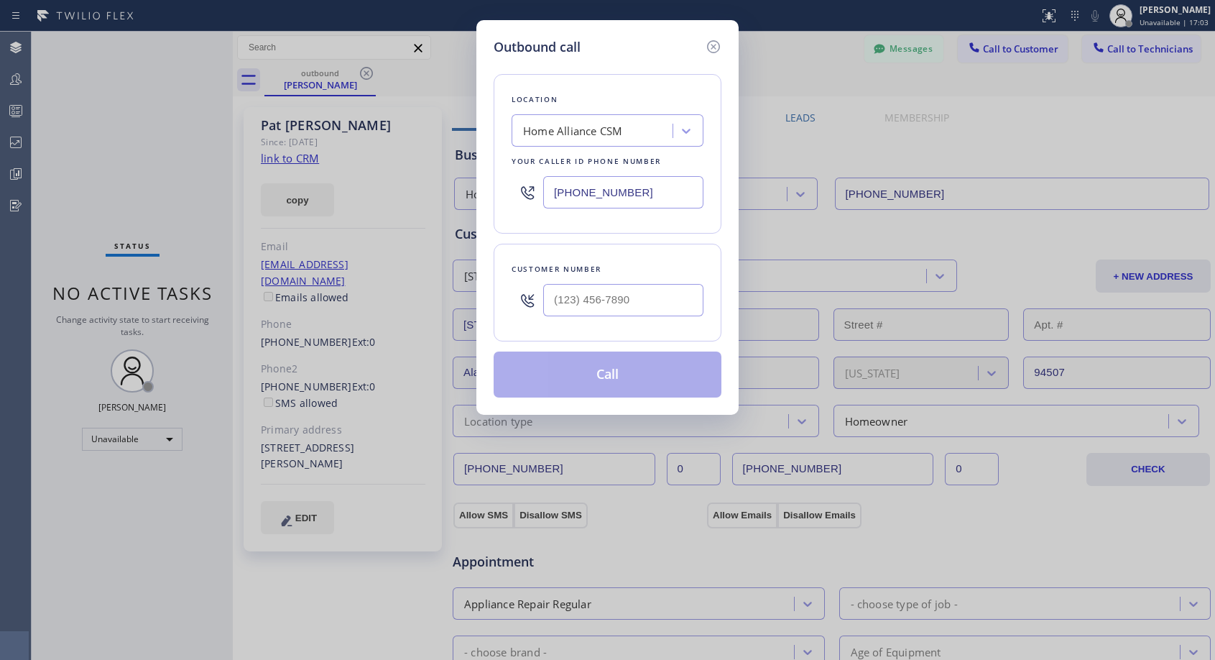
type input "(925) 487-3954"
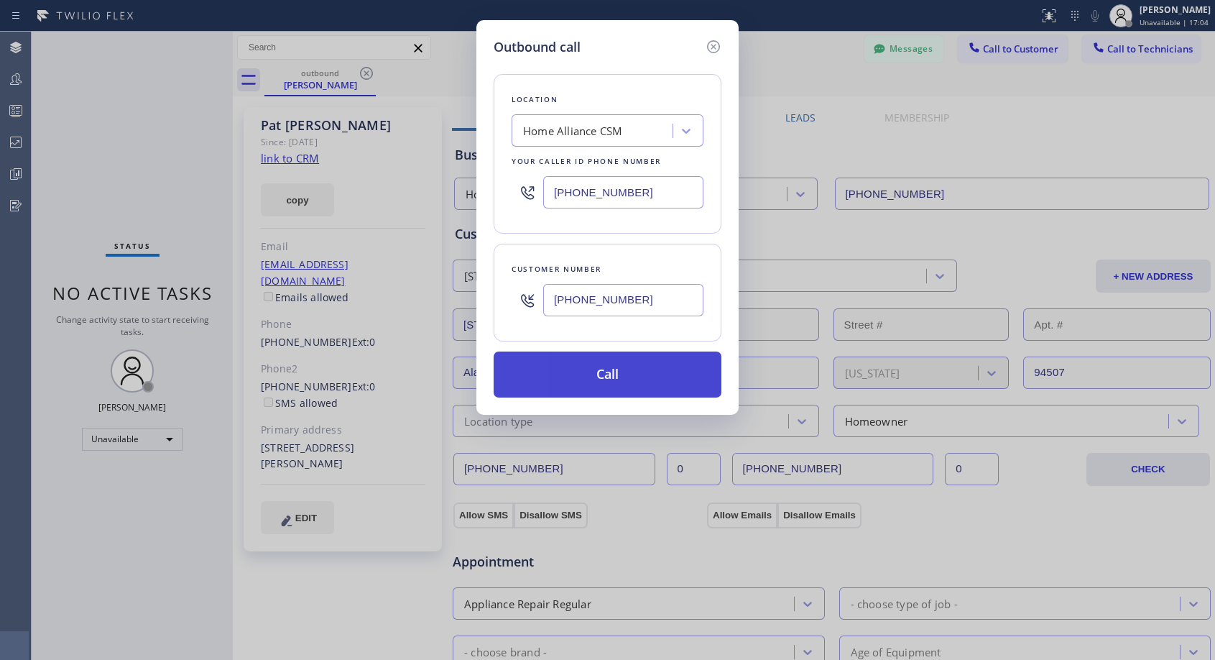
click at [569, 366] on button "Call" at bounding box center [608, 374] width 228 height 46
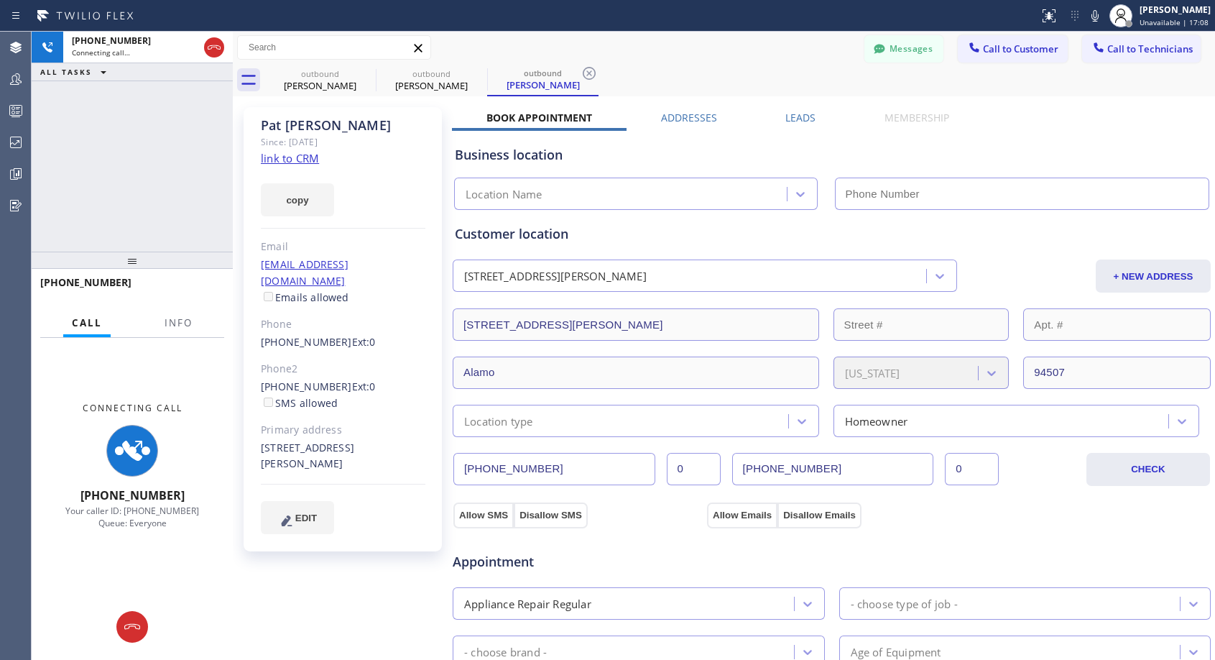
type input "(818) 614-5337"
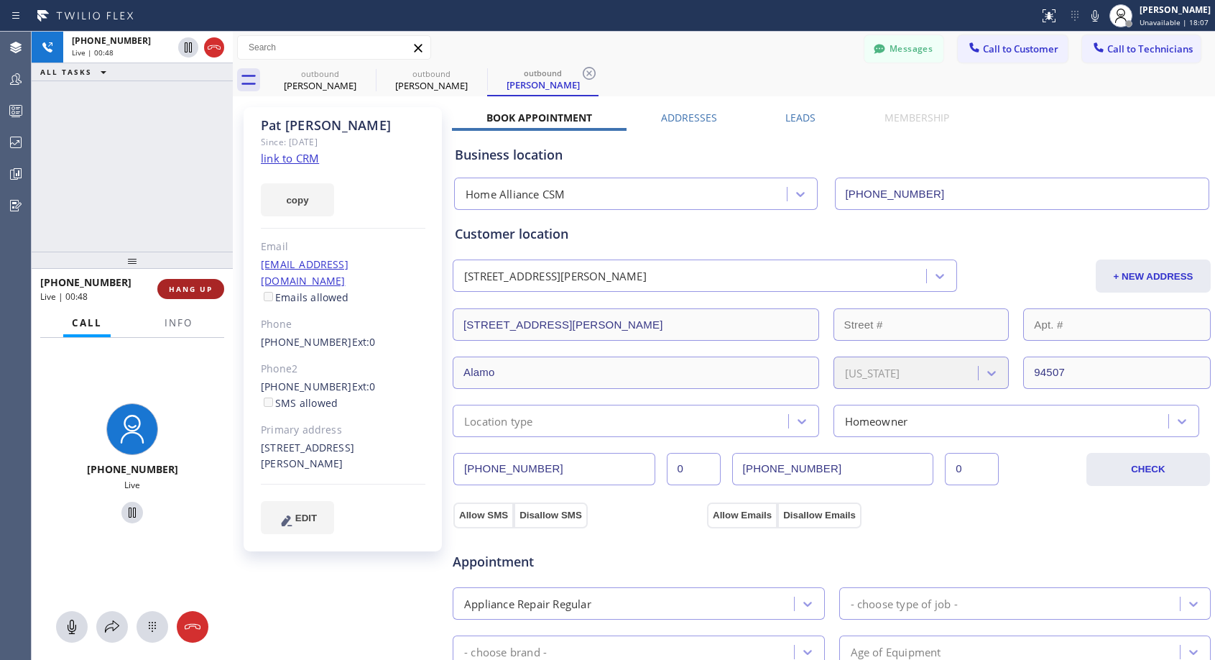
click at [178, 288] on span "HANG UP" at bounding box center [191, 289] width 44 height 10
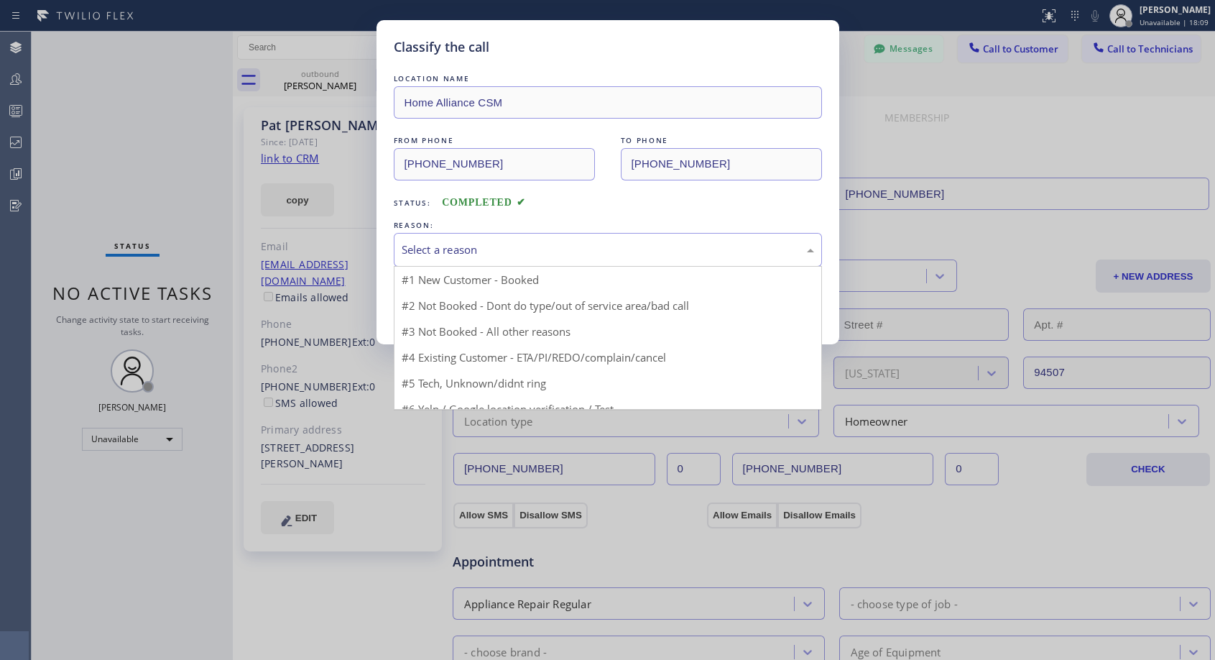
click at [476, 246] on div "Select a reason" at bounding box center [608, 249] width 412 height 17
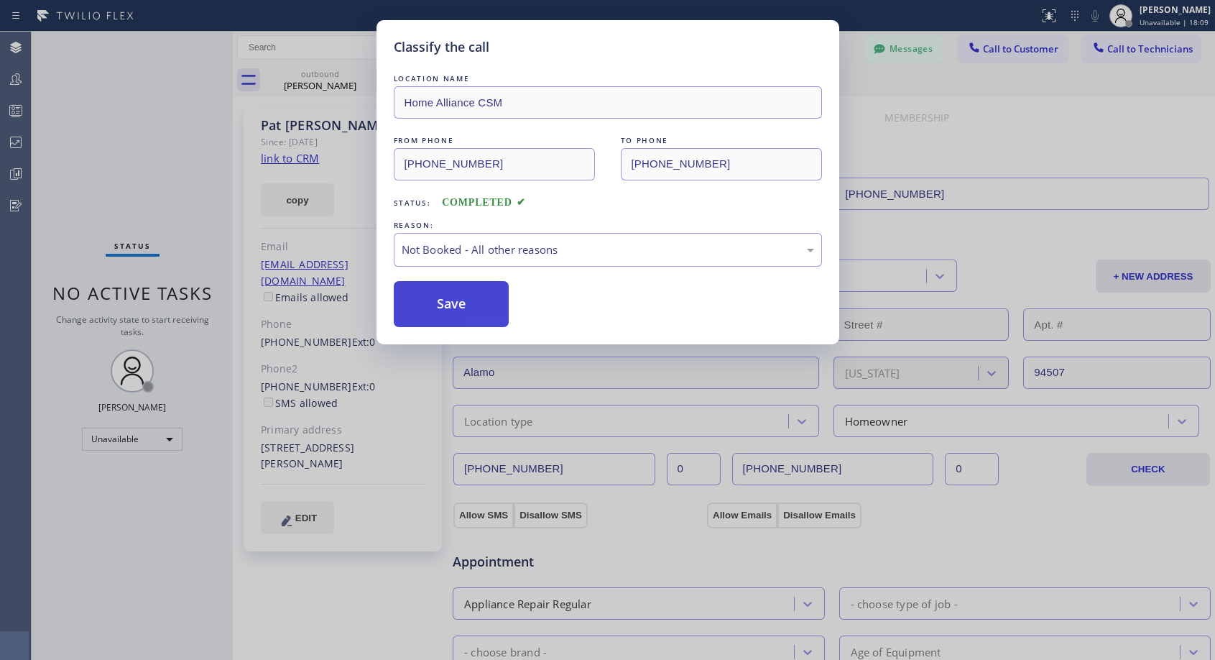
click at [453, 299] on button "Save" at bounding box center [452, 304] width 116 height 46
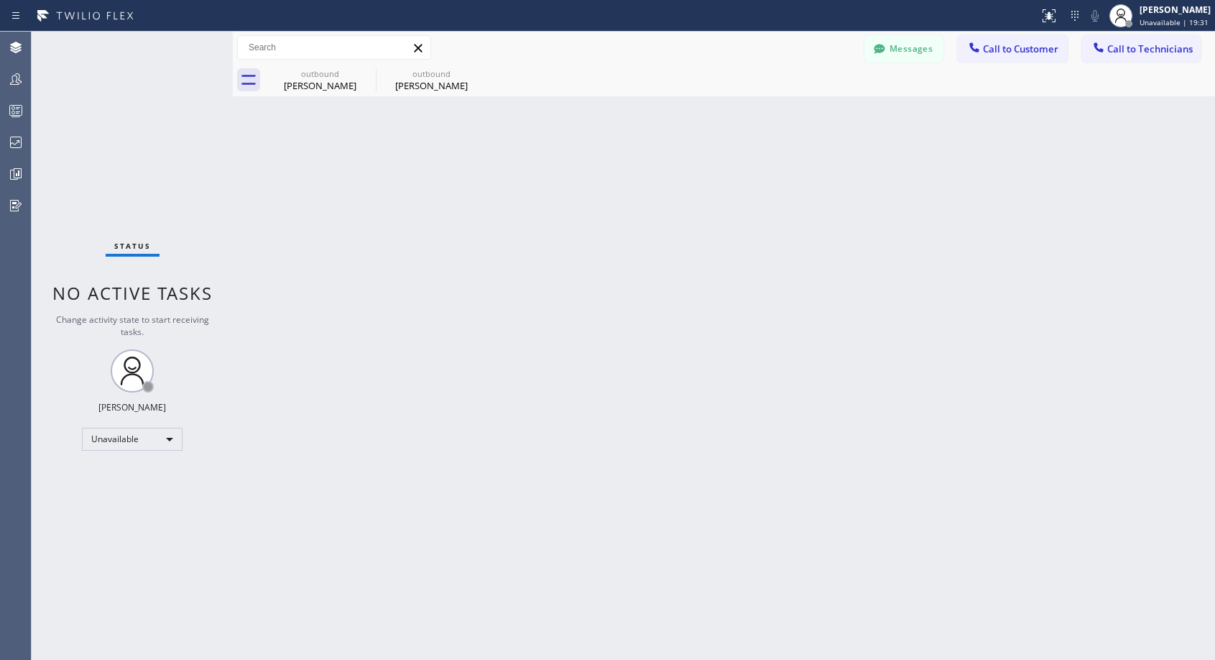
click at [1022, 51] on span "Call to Customer" at bounding box center [1020, 48] width 75 height 13
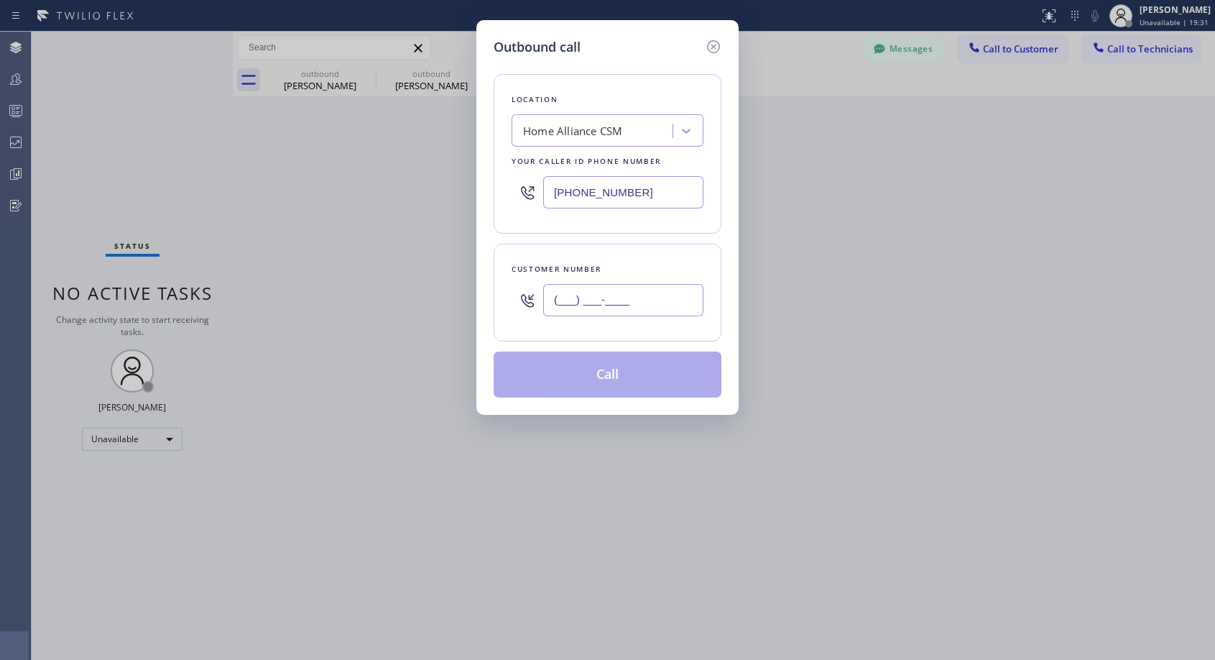
click at [647, 307] on input "(___) ___-____" at bounding box center [623, 300] width 160 height 32
paste input "206) 890-0018"
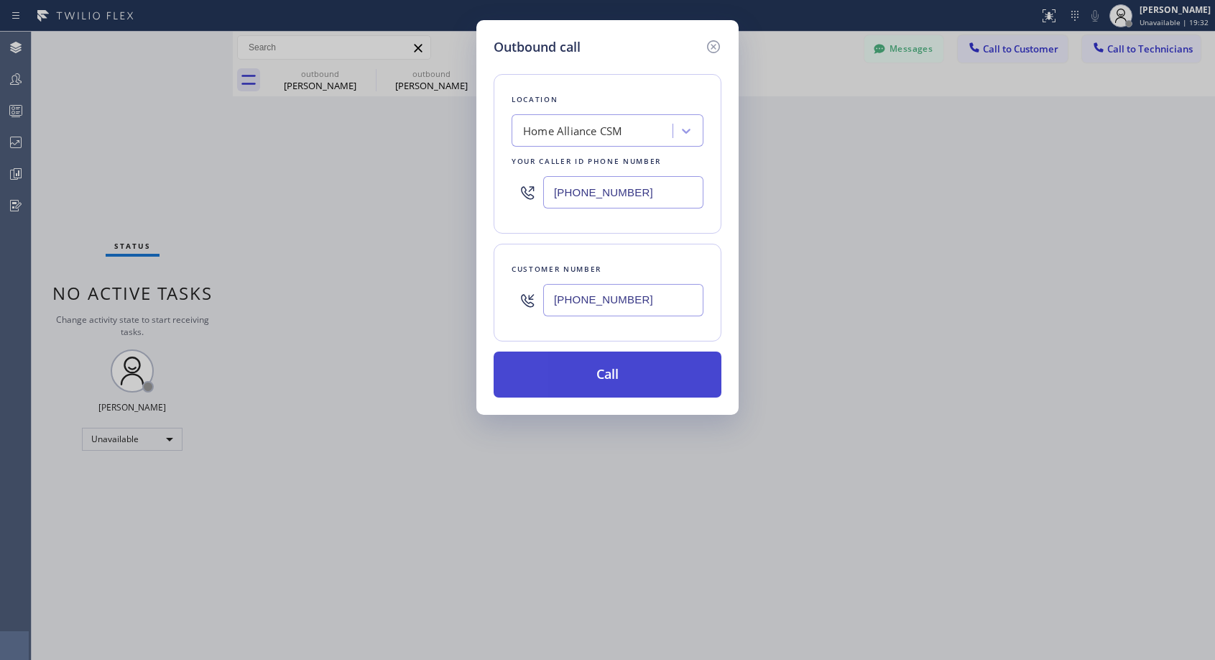
type input "(206) 890-0018"
click at [643, 371] on button "Call" at bounding box center [608, 374] width 228 height 46
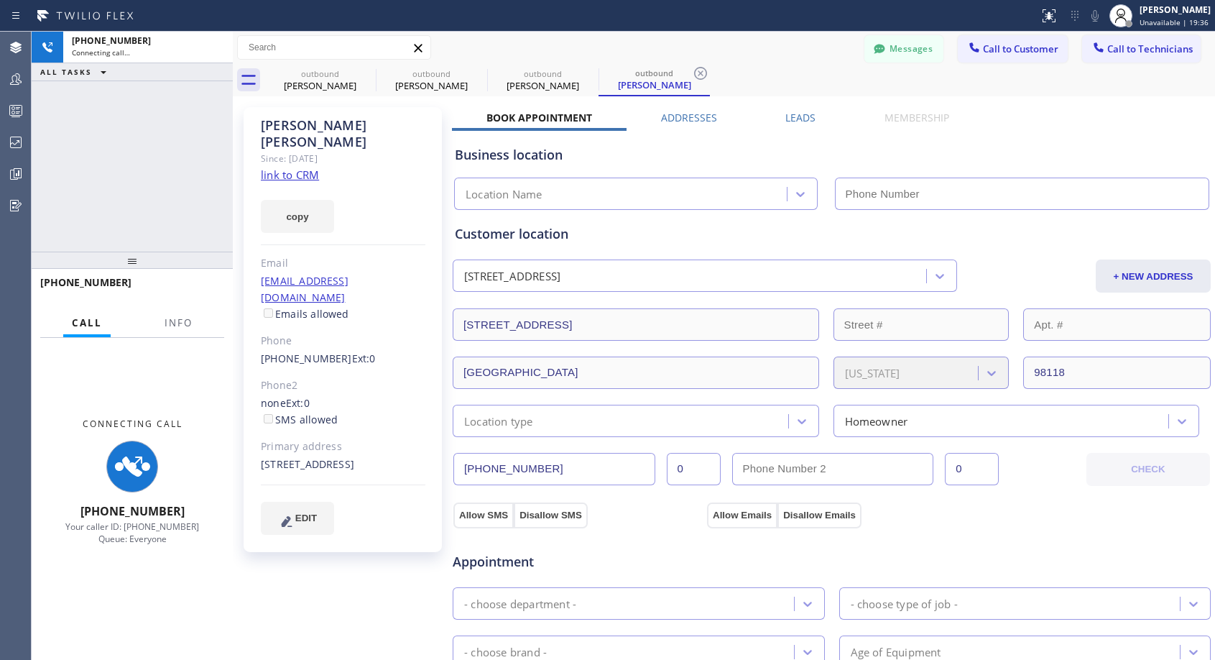
type input "(818) 614-5337"
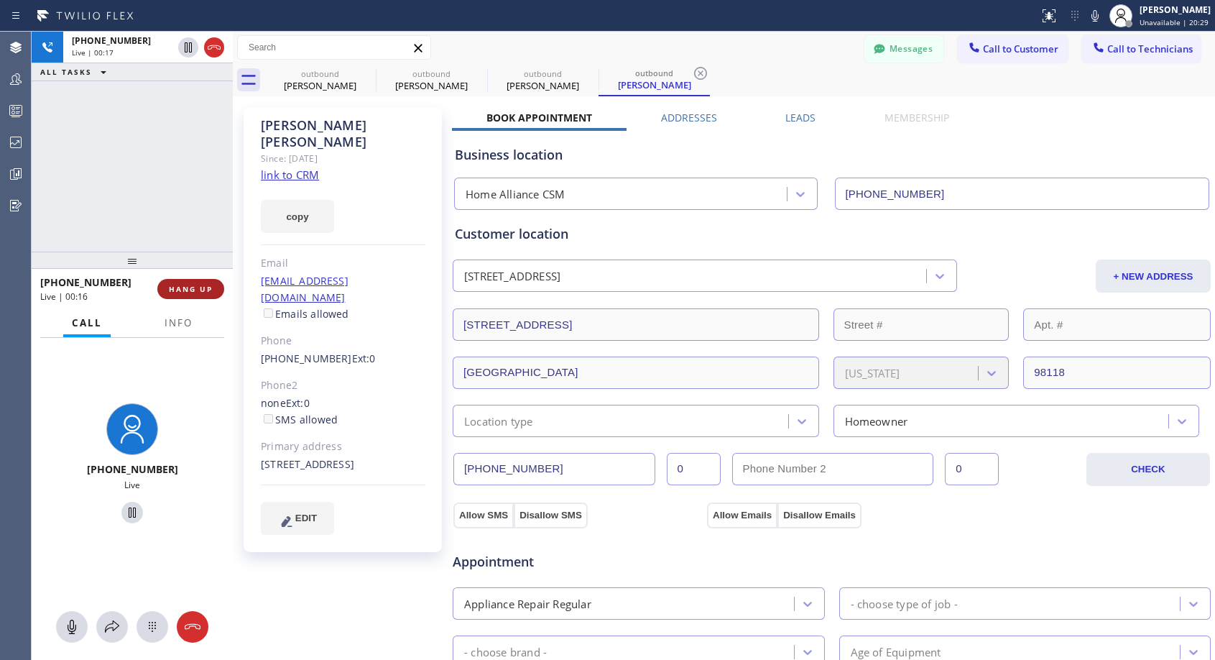
click at [210, 290] on span "HANG UP" at bounding box center [191, 289] width 44 height 10
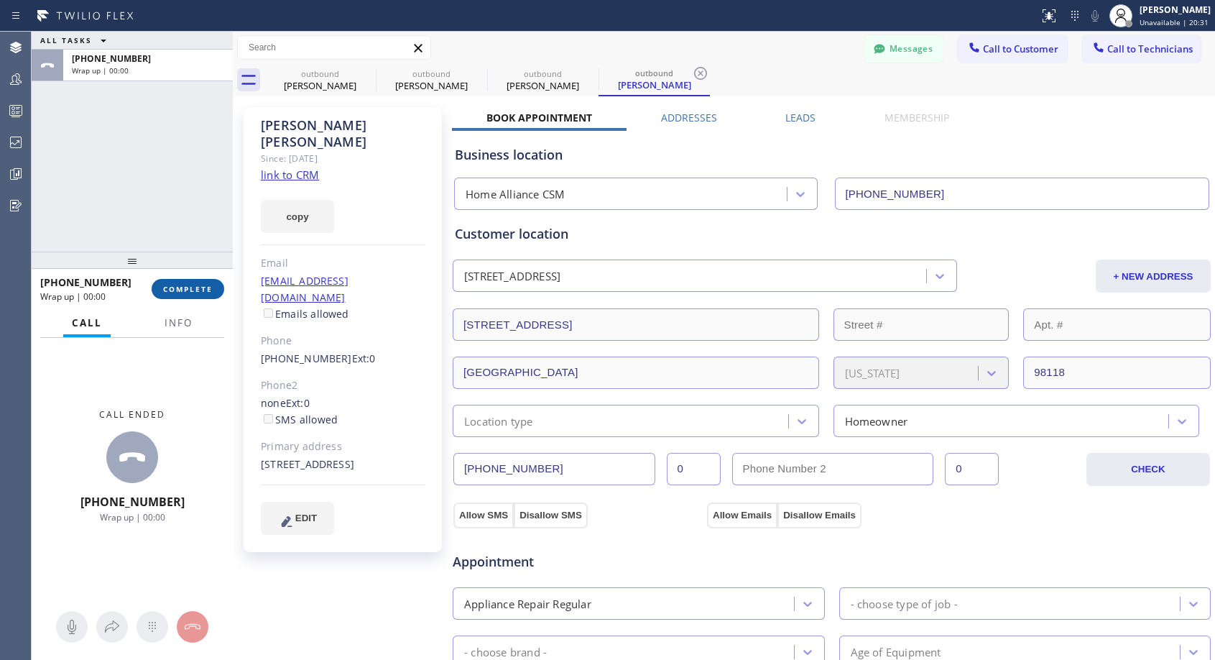
click at [210, 290] on span "COMPLETE" at bounding box center [188, 289] width 50 height 10
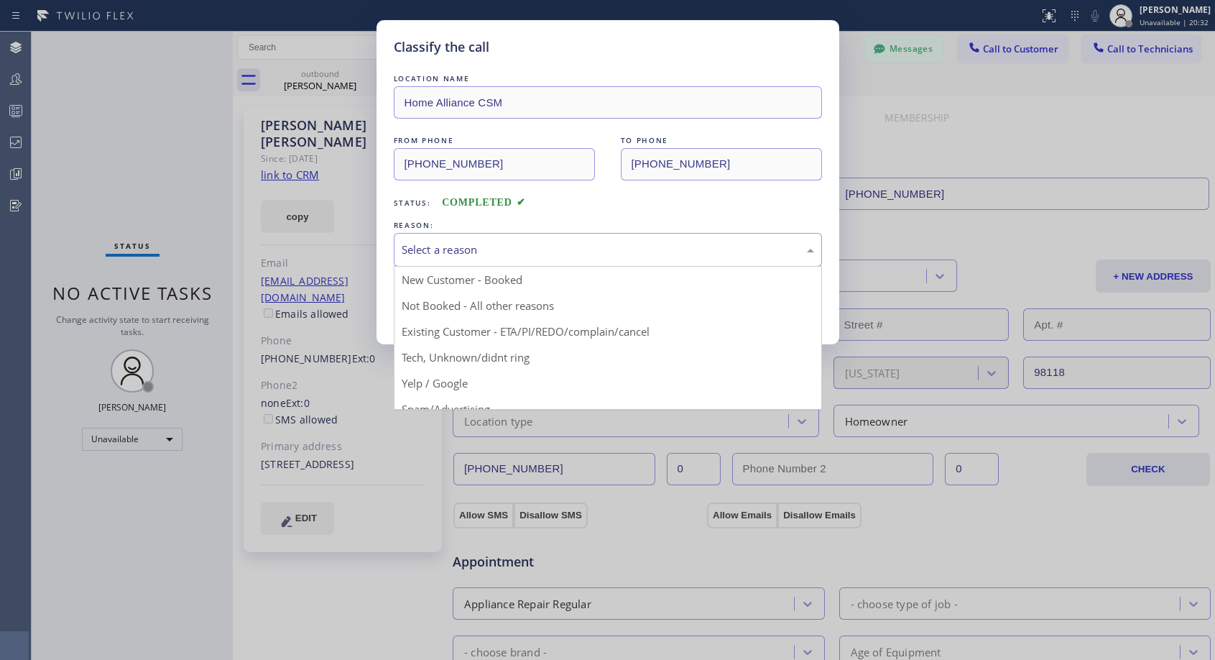
click at [489, 245] on div "Select a reason" at bounding box center [608, 249] width 412 height 17
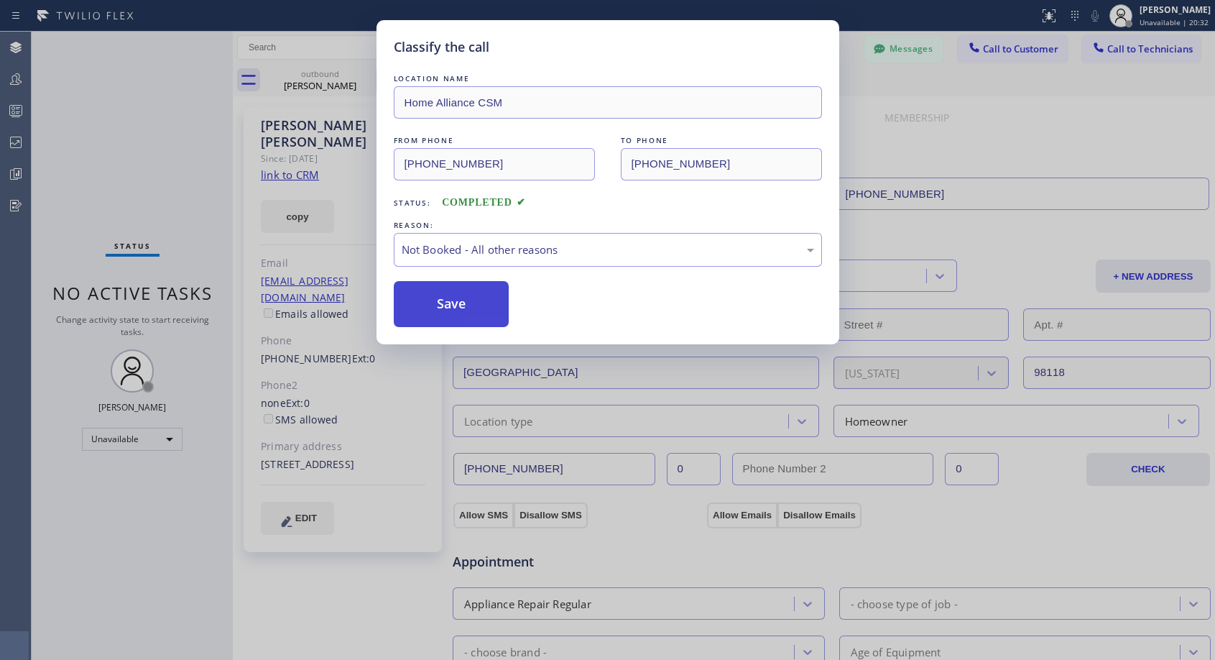
click at [464, 300] on button "Save" at bounding box center [452, 304] width 116 height 46
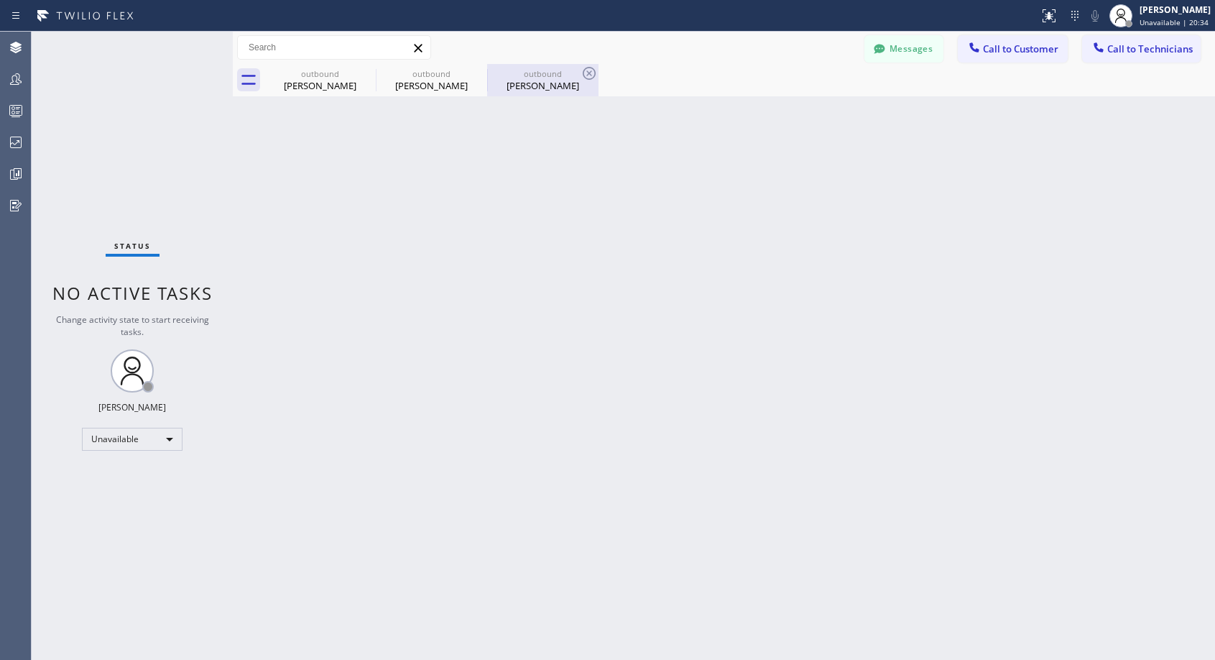
click at [528, 90] on div "Chris Clarke" at bounding box center [543, 85] width 108 height 13
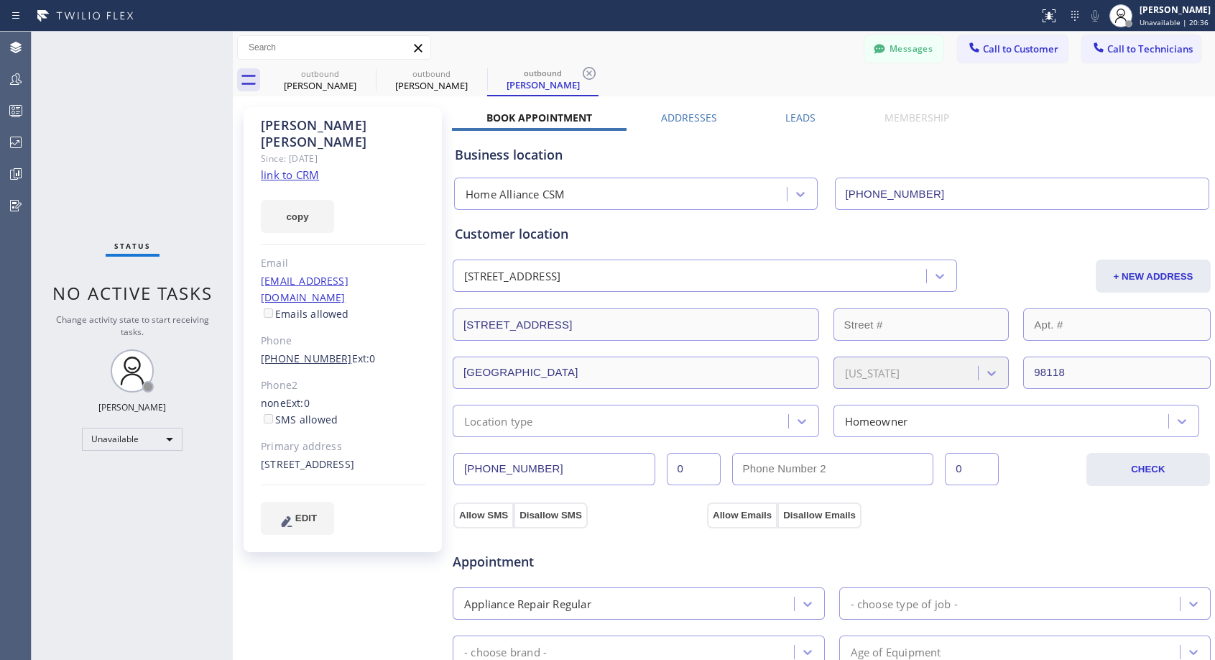
click at [303, 351] on link "(206) 890-0018" at bounding box center [306, 358] width 91 height 14
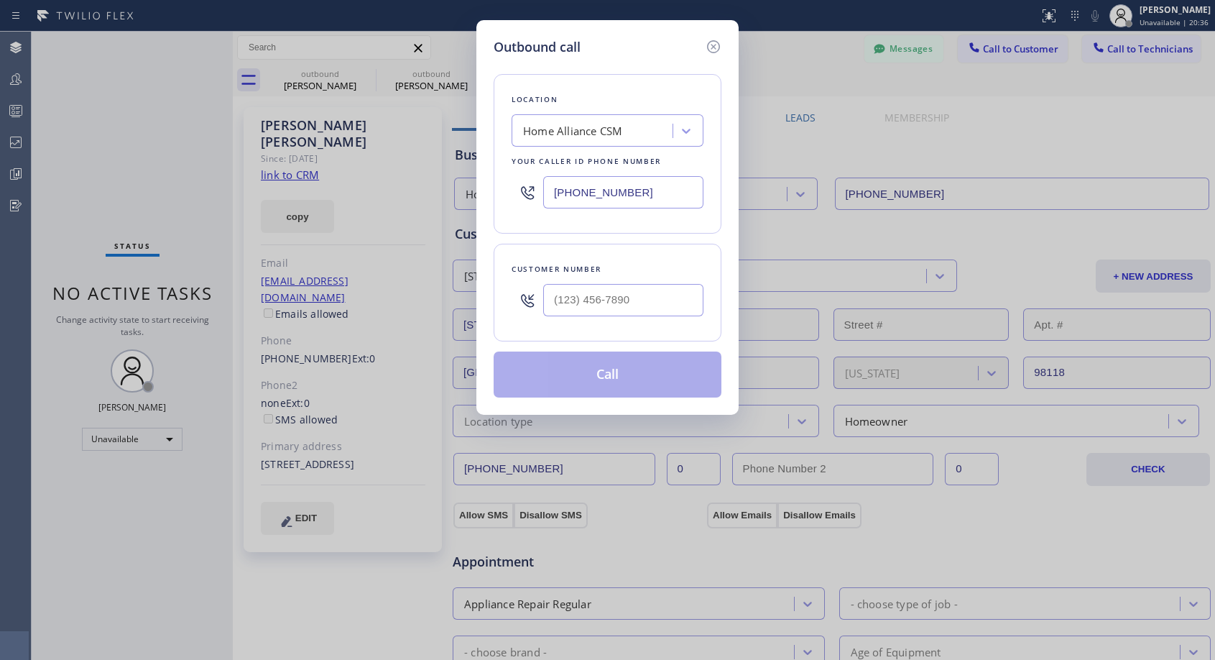
type input "(206) 890-0018"
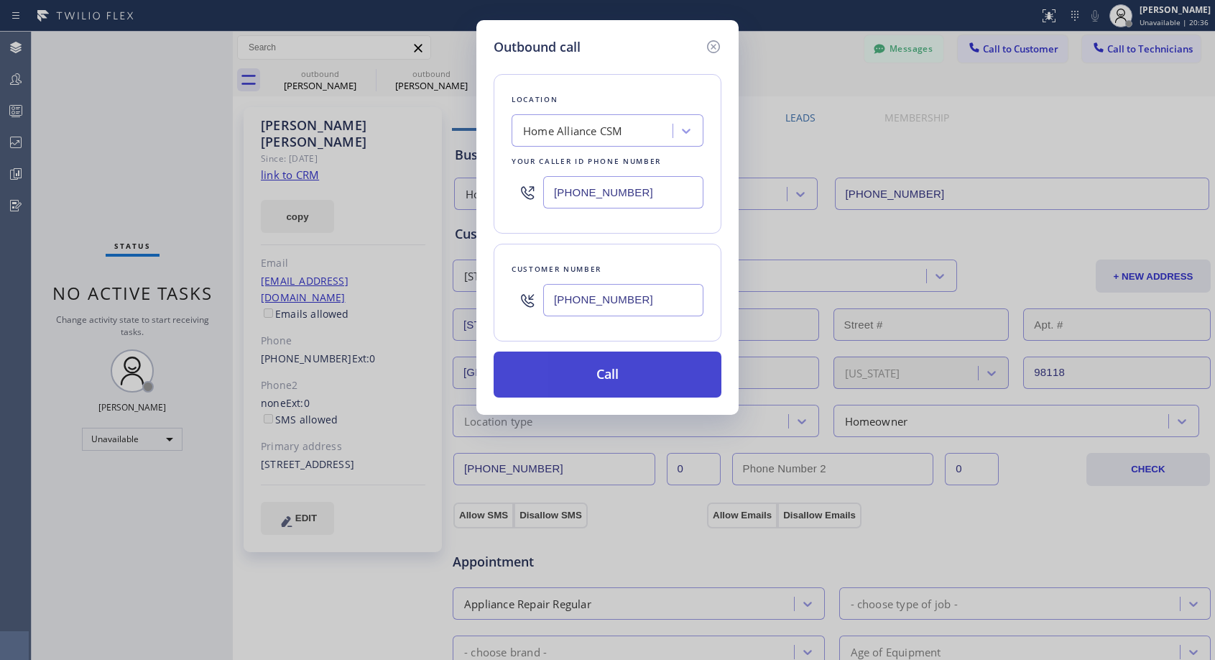
click at [579, 385] on button "Call" at bounding box center [608, 374] width 228 height 46
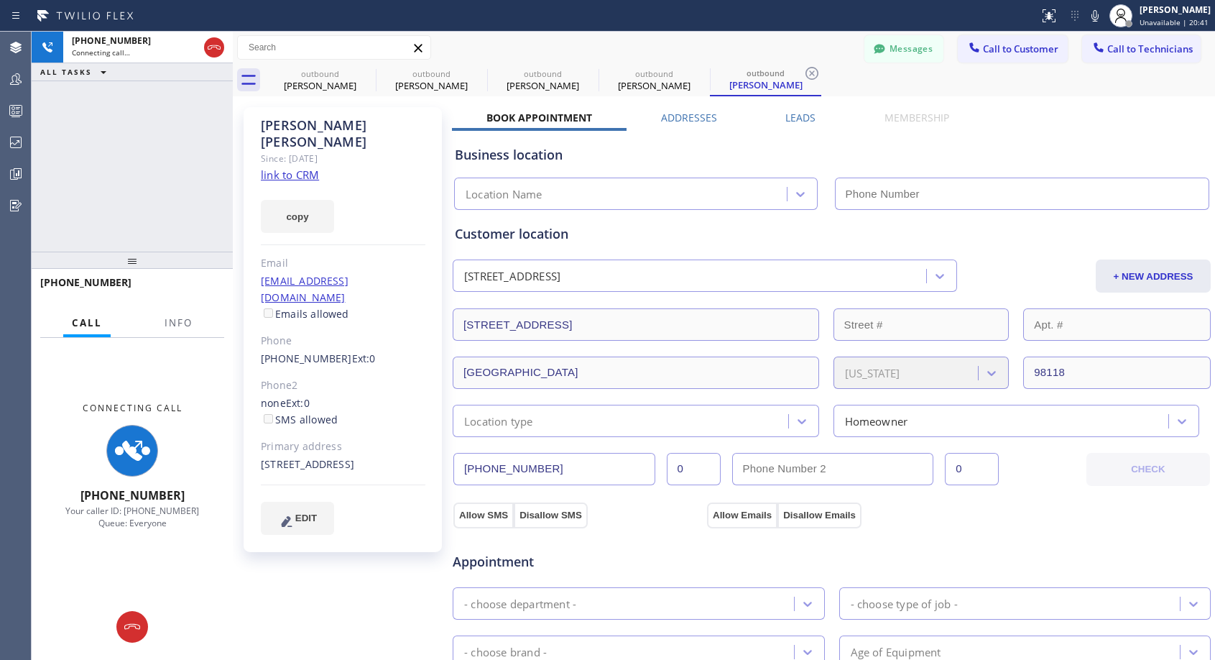
type input "(818) 614-5337"
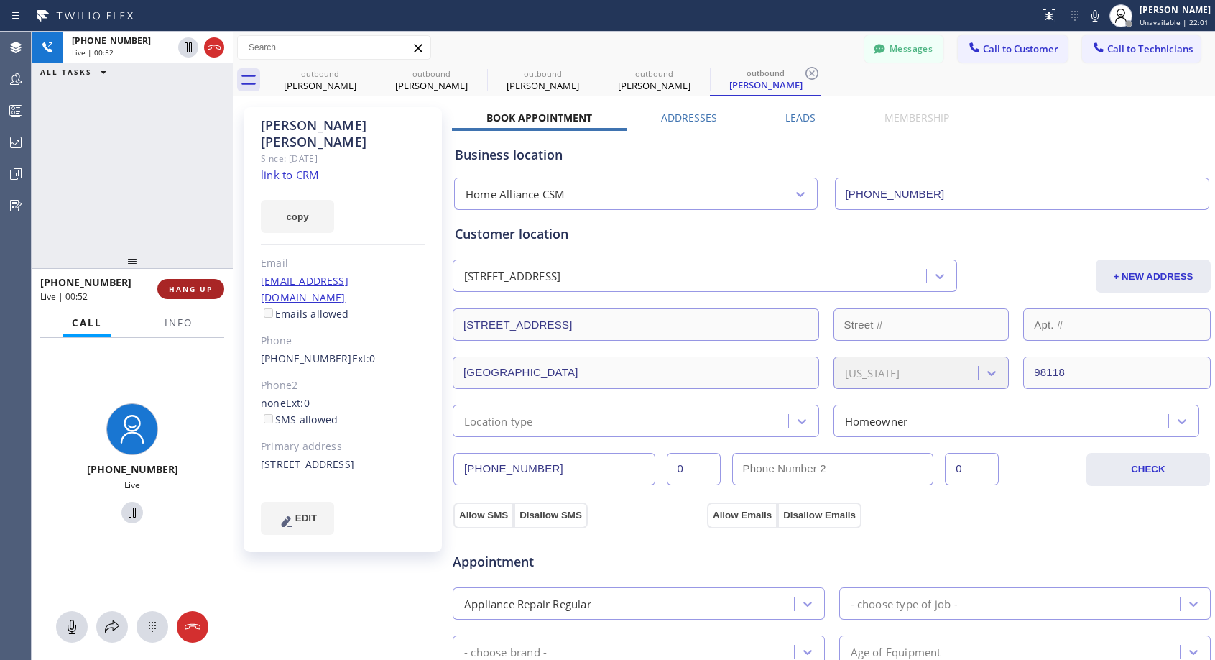
click at [186, 287] on span "HANG UP" at bounding box center [191, 289] width 44 height 10
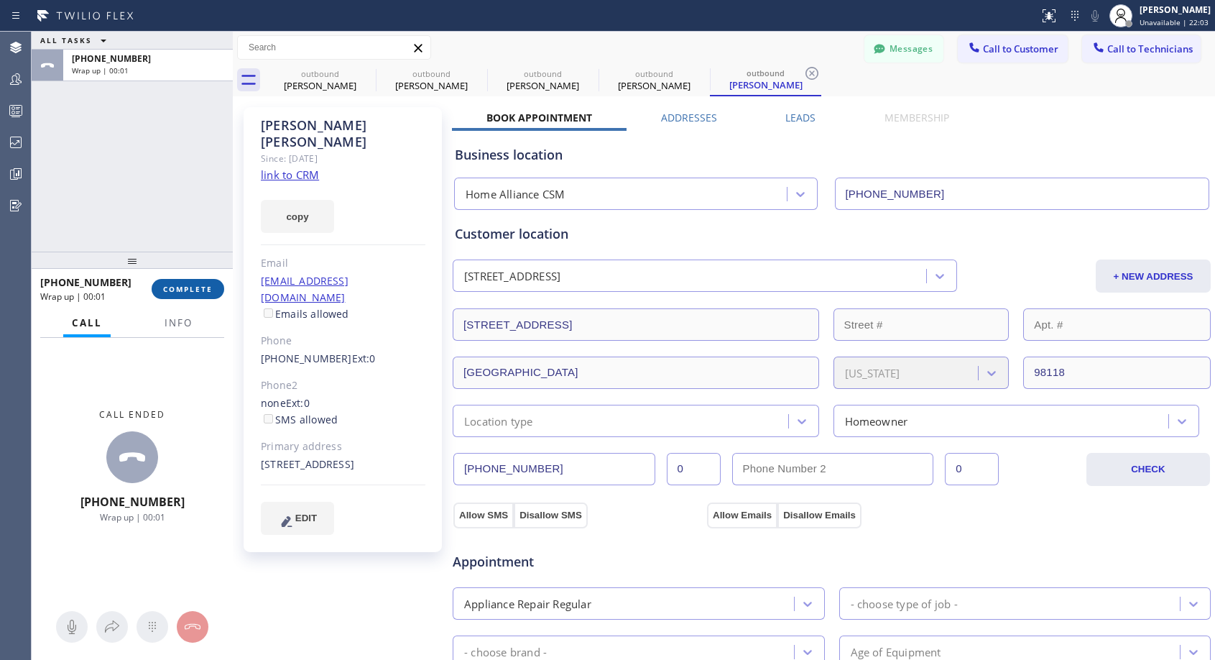
click at [188, 286] on span "COMPLETE" at bounding box center [188, 289] width 50 height 10
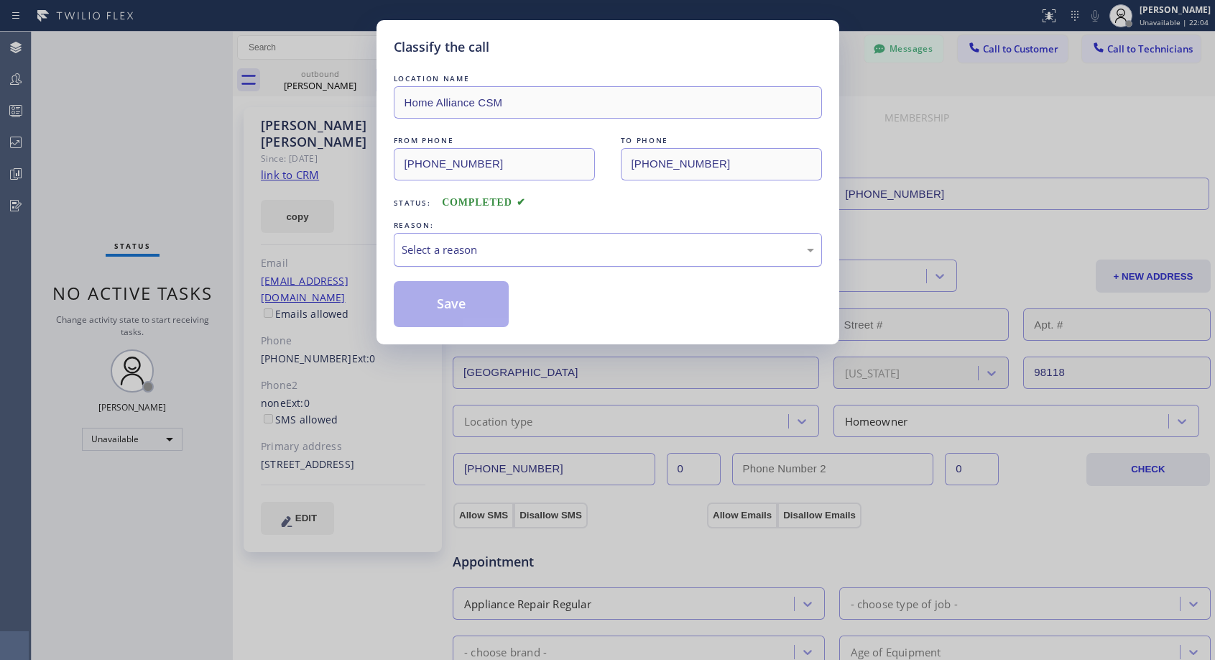
click at [498, 259] on div "Select a reason" at bounding box center [608, 250] width 428 height 34
click at [465, 300] on button "Save" at bounding box center [452, 304] width 116 height 46
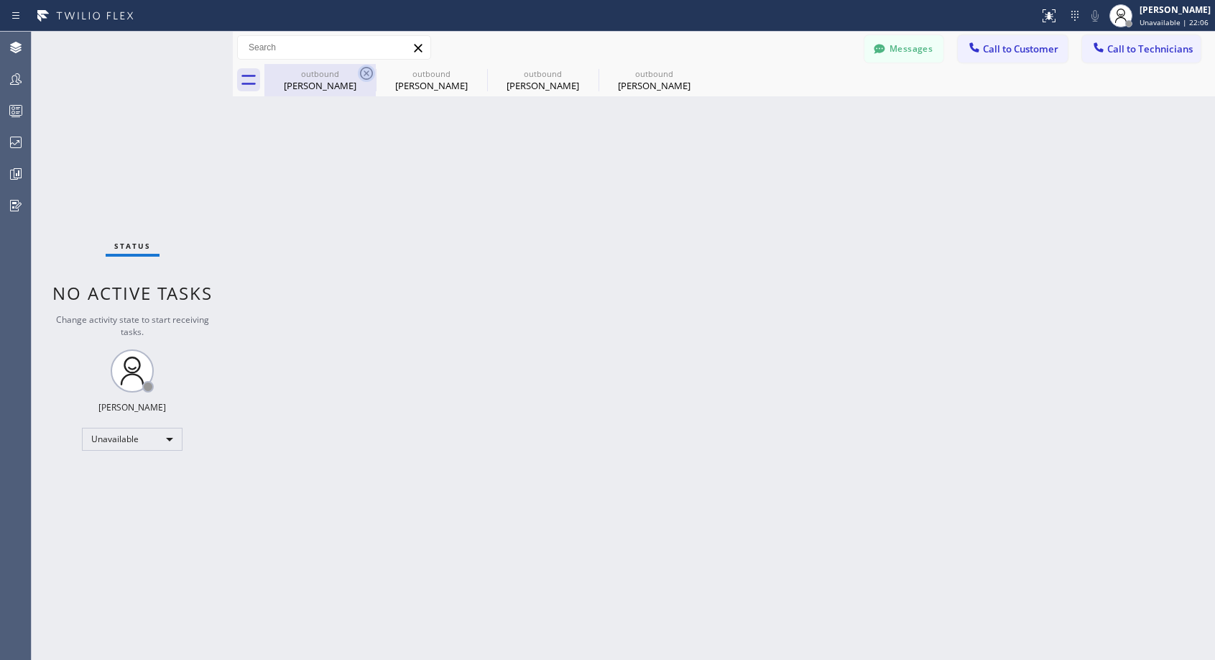
click at [362, 73] on icon at bounding box center [366, 73] width 17 height 17
click at [0, 0] on icon at bounding box center [0, 0] width 0 height 0
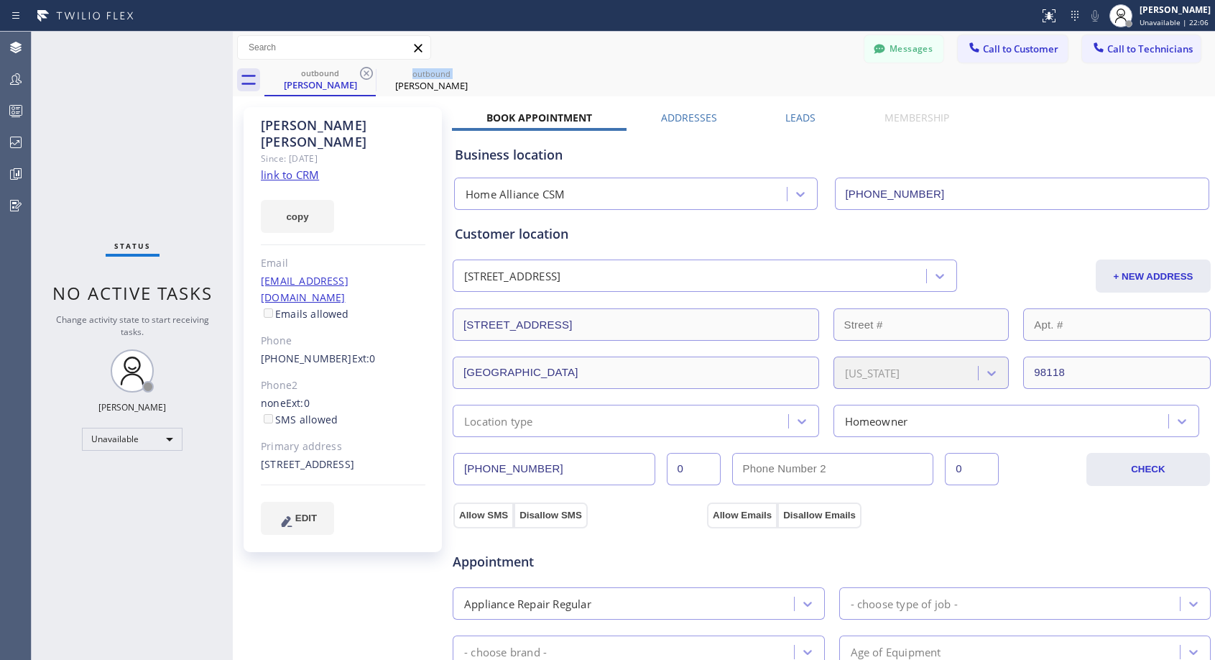
click at [362, 73] on icon at bounding box center [366, 73] width 17 height 17
click at [315, 86] on div "Chris Clarke" at bounding box center [320, 84] width 108 height 13
click at [296, 351] on link "(206) 890-0018" at bounding box center [306, 358] width 91 height 14
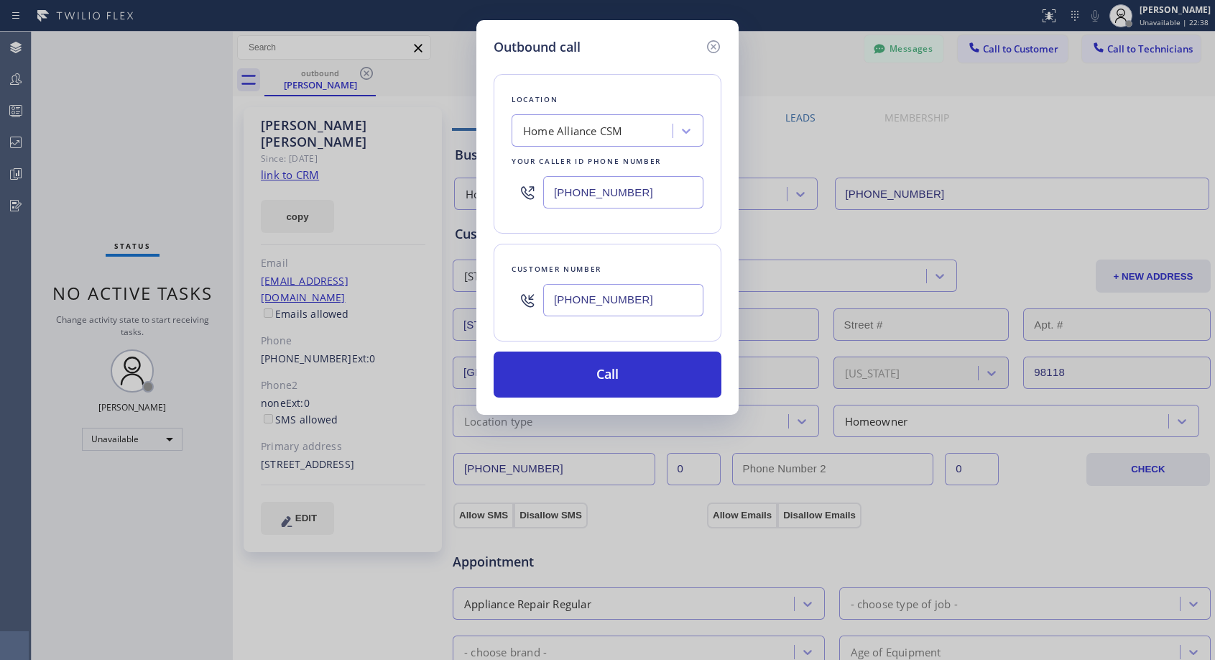
click at [652, 306] on input "(206) 890-0018" at bounding box center [623, 300] width 160 height 32
type input "(206) 890-0018"
click at [621, 370] on button "Call" at bounding box center [608, 374] width 228 height 46
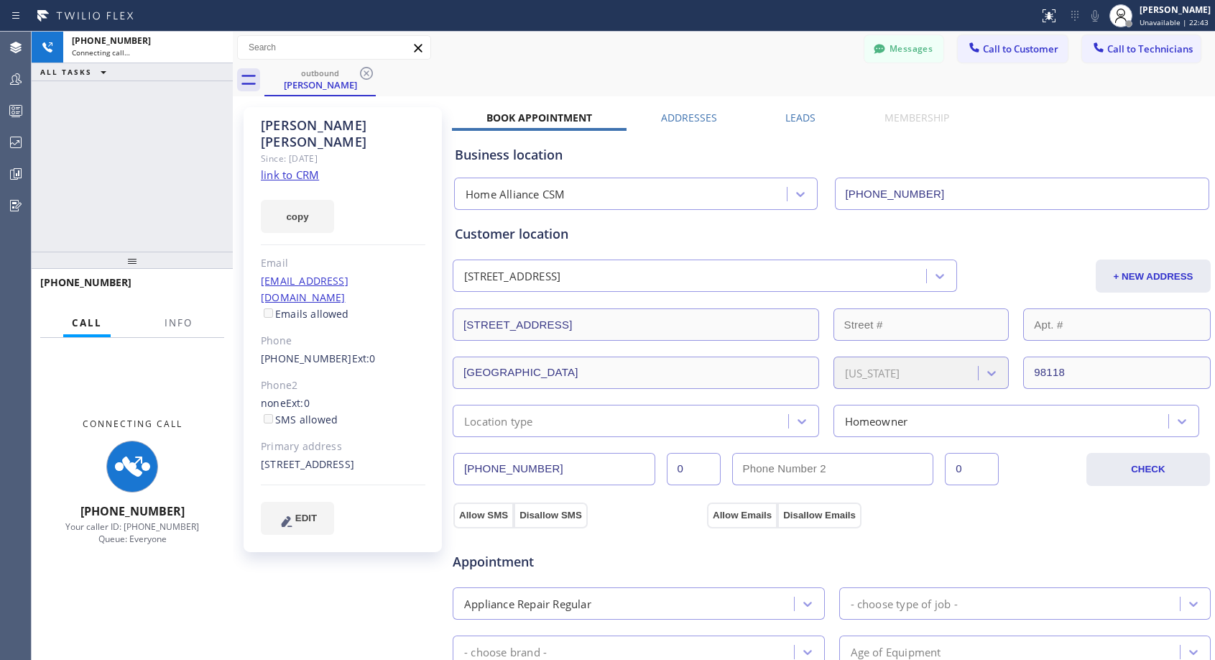
drag, startPoint x: 621, startPoint y: 370, endPoint x: 667, endPoint y: 78, distance: 295.3
click at [702, 88] on div "outbound Chris Clarke Messages Call to Customer Call to Technicians Outbound ca…" at bounding box center [724, 548] width 982 height 1032
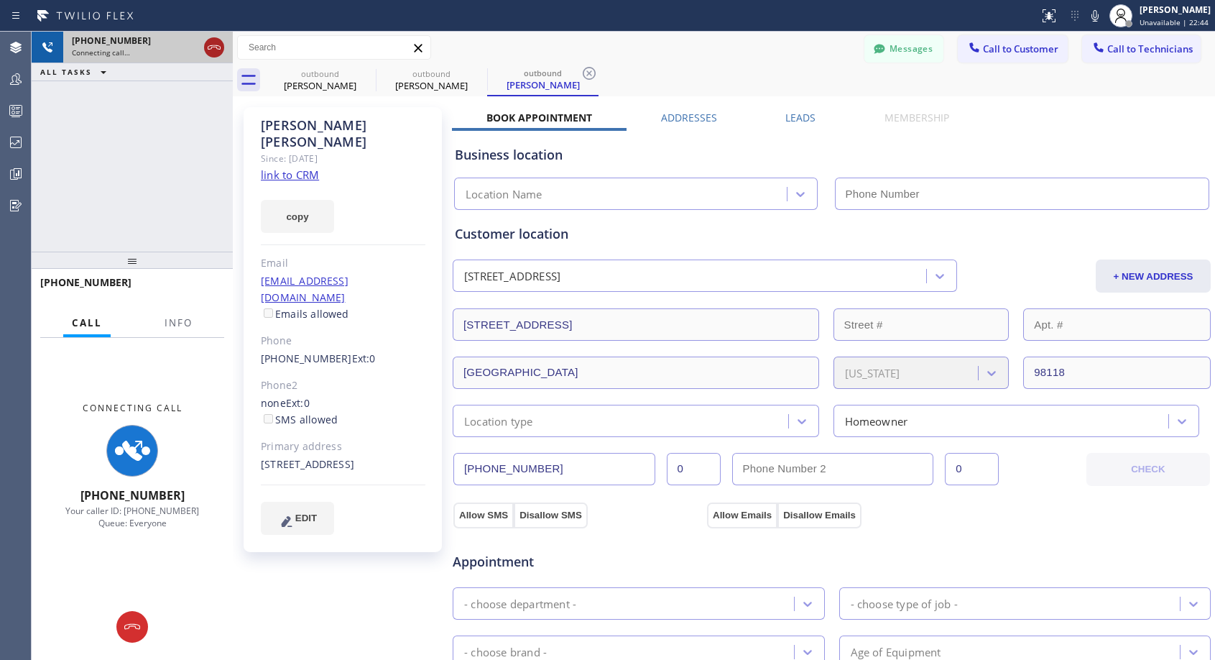
click at [216, 45] on icon at bounding box center [213, 47] width 17 height 17
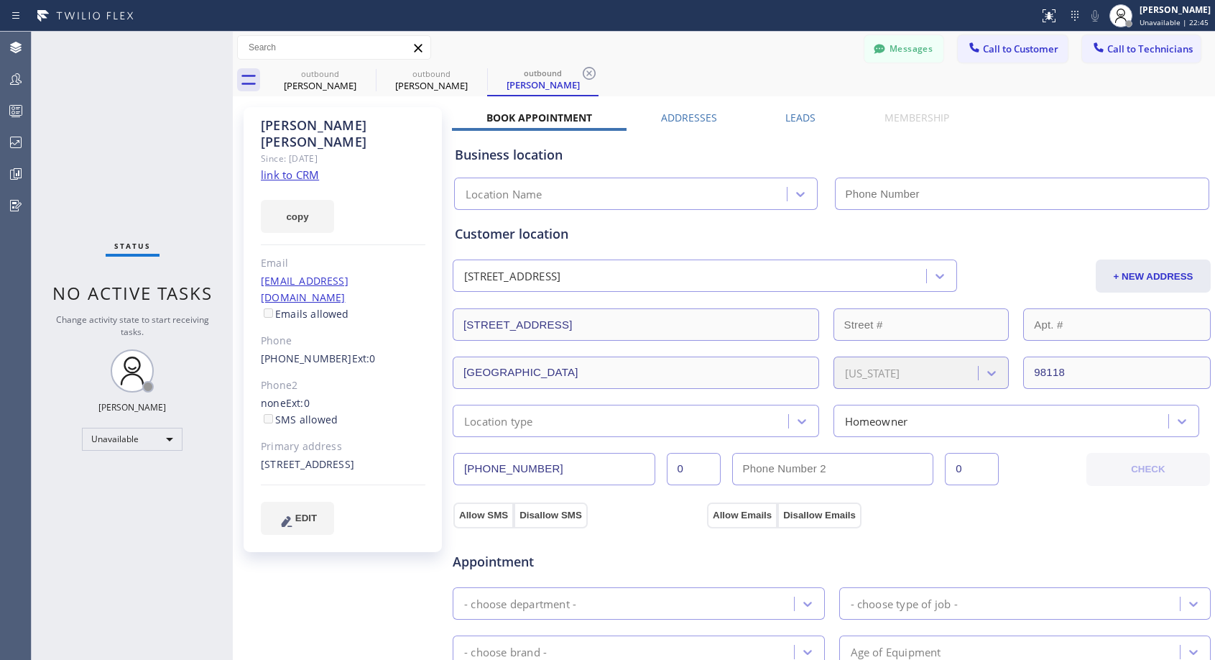
type input "(818) 614-5337"
click at [983, 54] on span "Call to Customer" at bounding box center [1020, 48] width 75 height 13
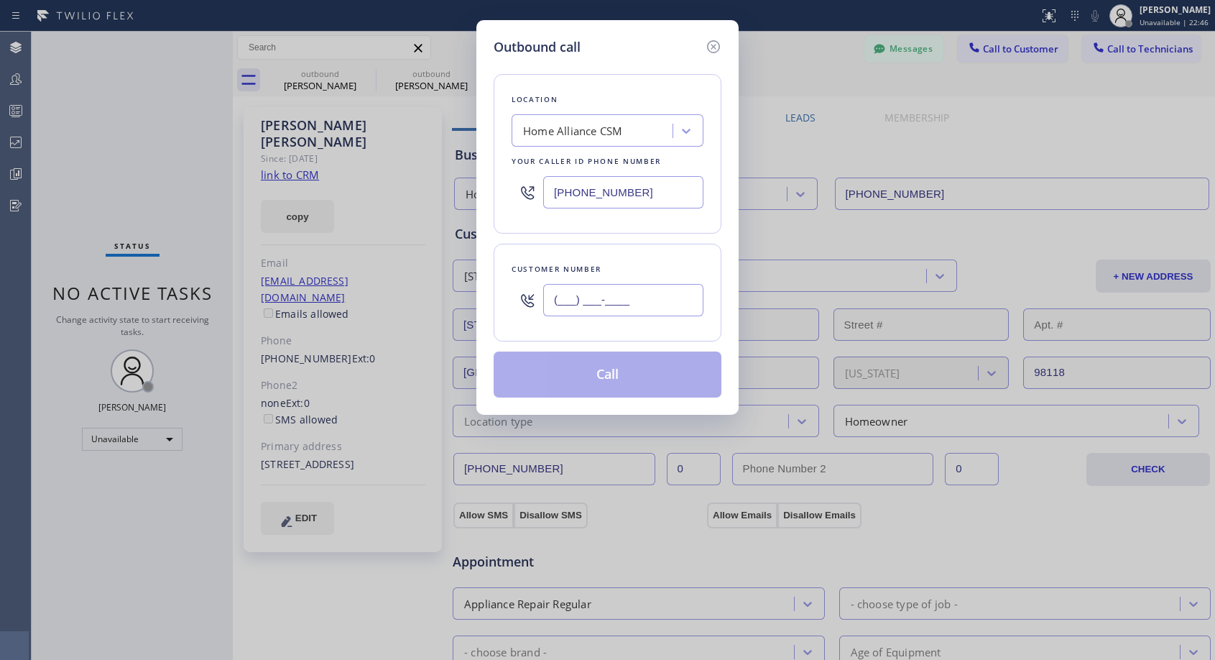
click at [593, 302] on input "(___) ___-____" at bounding box center [623, 300] width 160 height 32
paste input "090) 520-25"
click at [713, 47] on icon at bounding box center [713, 46] width 13 height 13
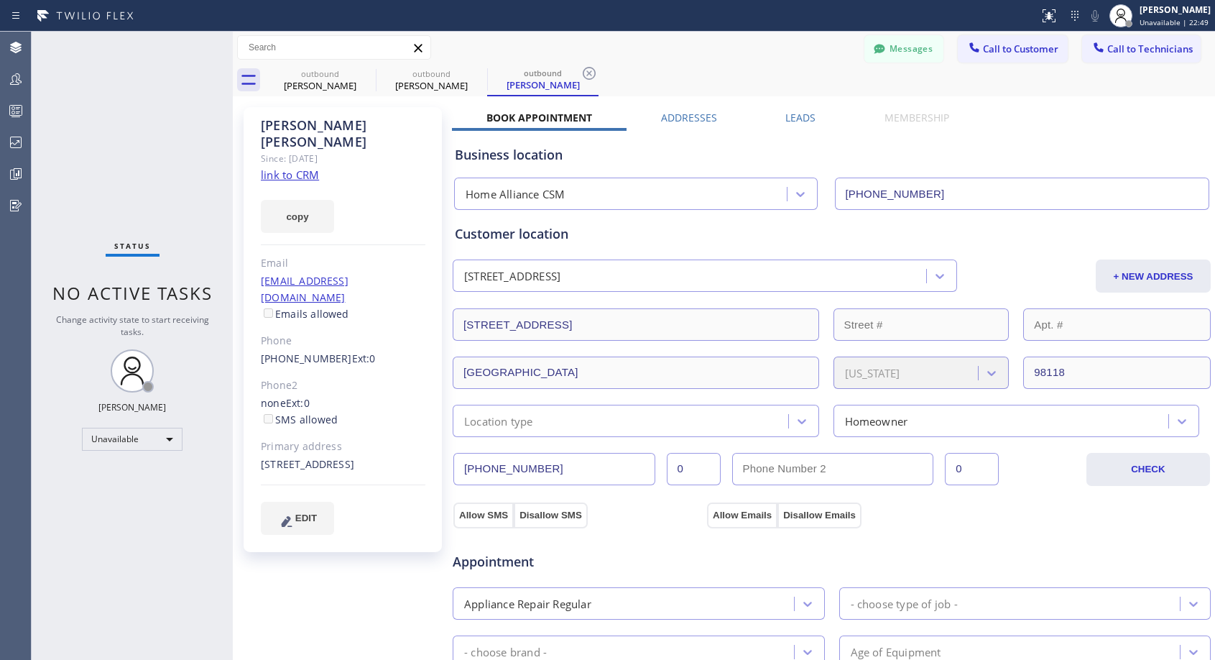
click at [369, 351] on div "(206) 890-0018 Ext: 0" at bounding box center [343, 359] width 165 height 17
copy div "(206) 890-0018 Ext: 0"
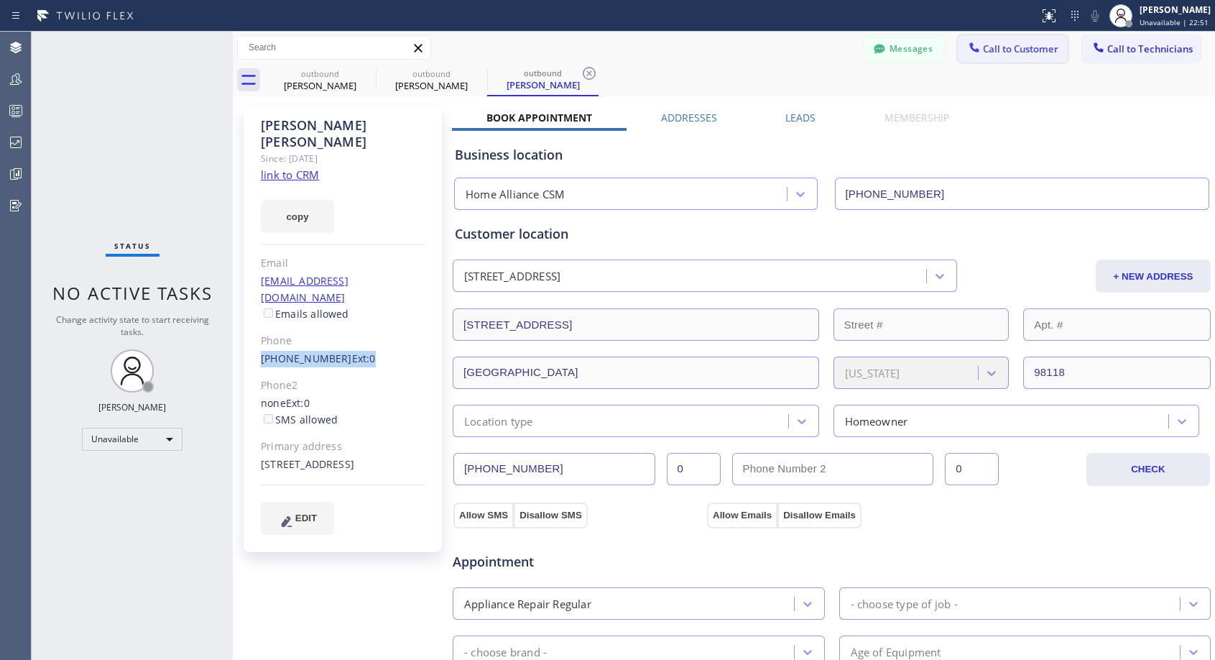
click at [1025, 50] on span "Call to Customer" at bounding box center [1020, 48] width 75 height 13
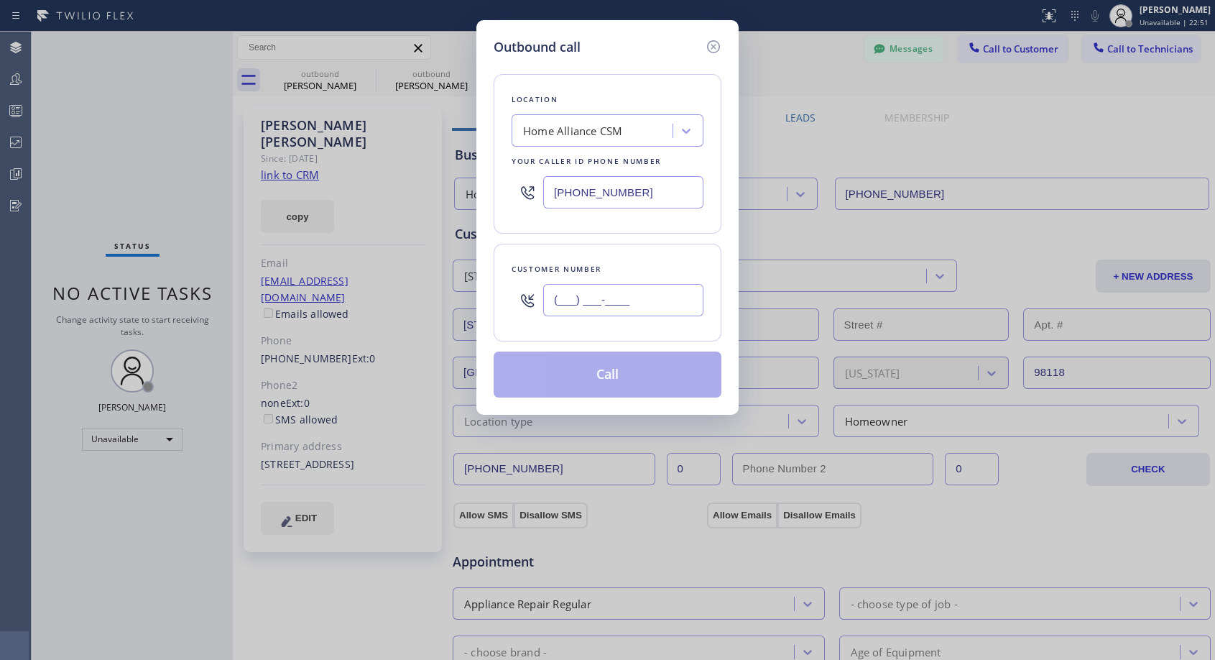
click at [675, 302] on input "(___) ___-____" at bounding box center [623, 300] width 160 height 32
paste input "206) 890-0018"
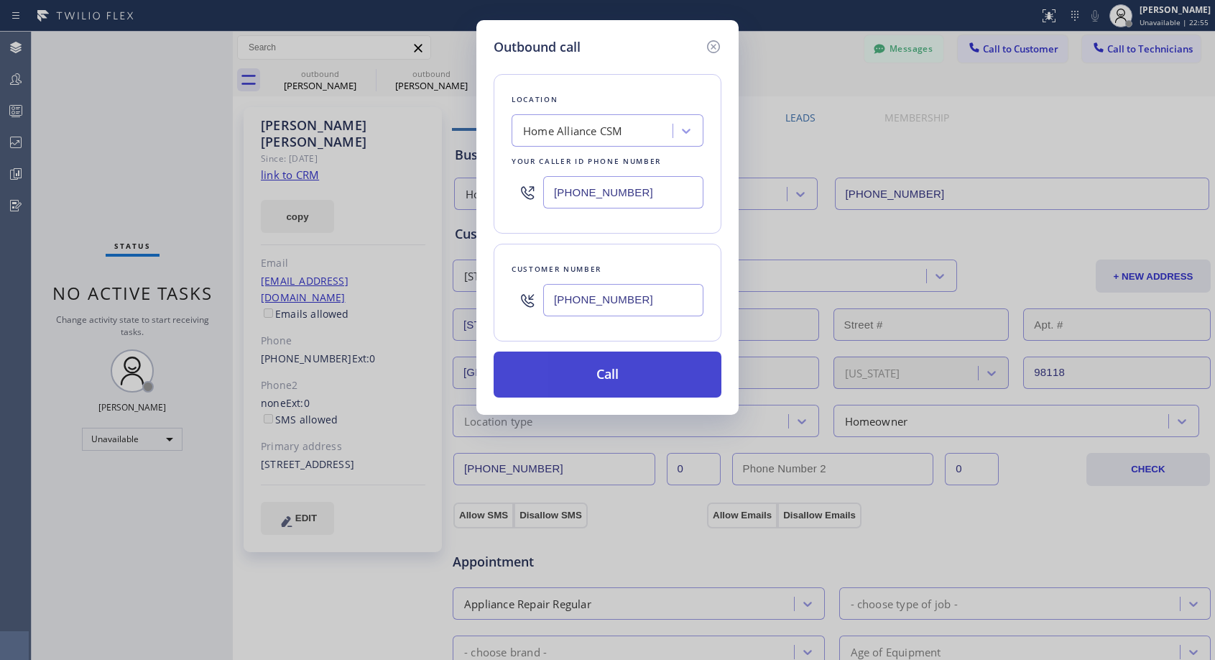
type input "(206) 890-0010"
click at [617, 378] on button "Call" at bounding box center [608, 374] width 228 height 46
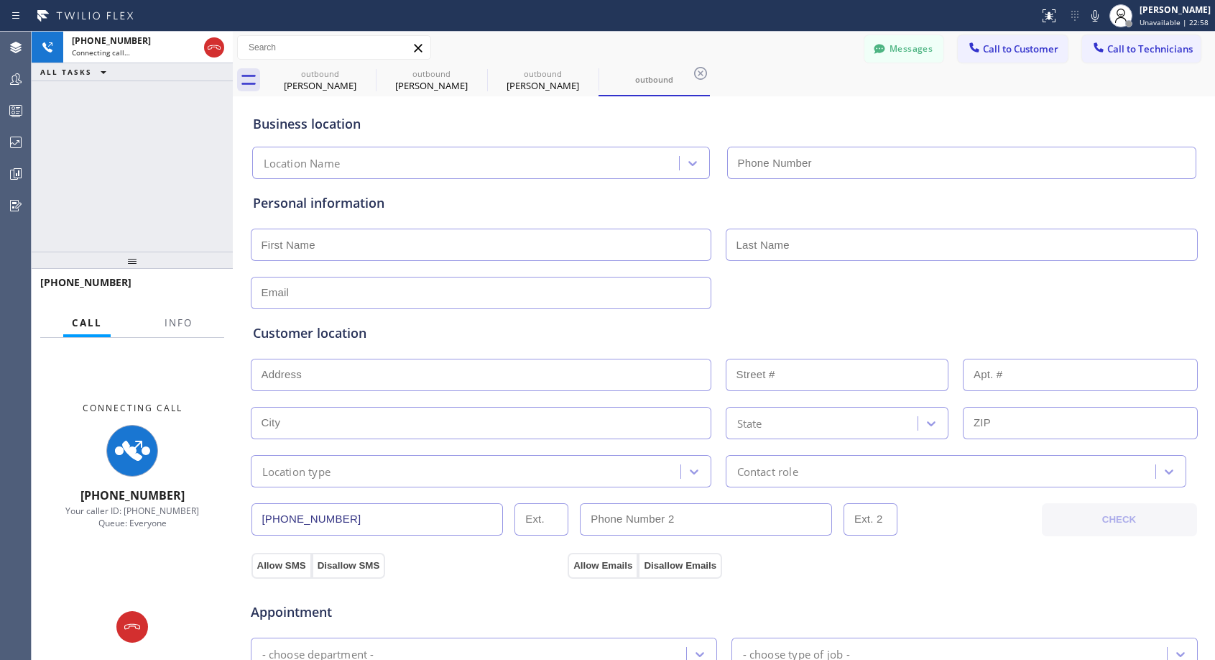
type input "(818) 614-5337"
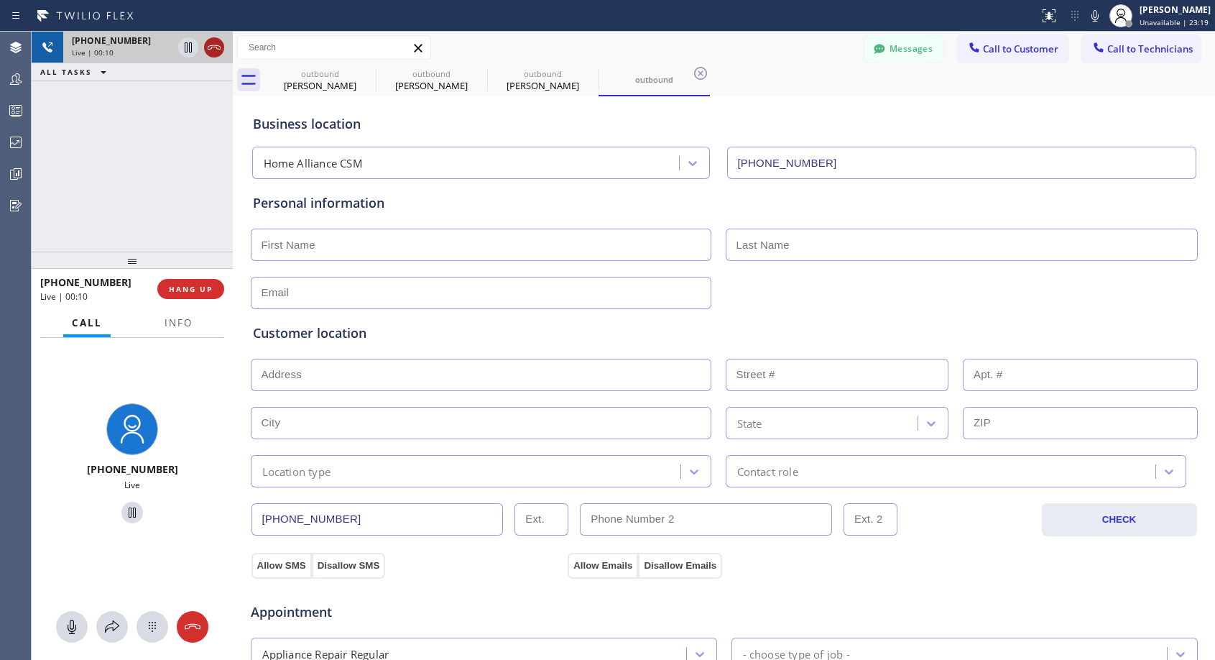
click at [213, 46] on icon at bounding box center [213, 47] width 17 height 17
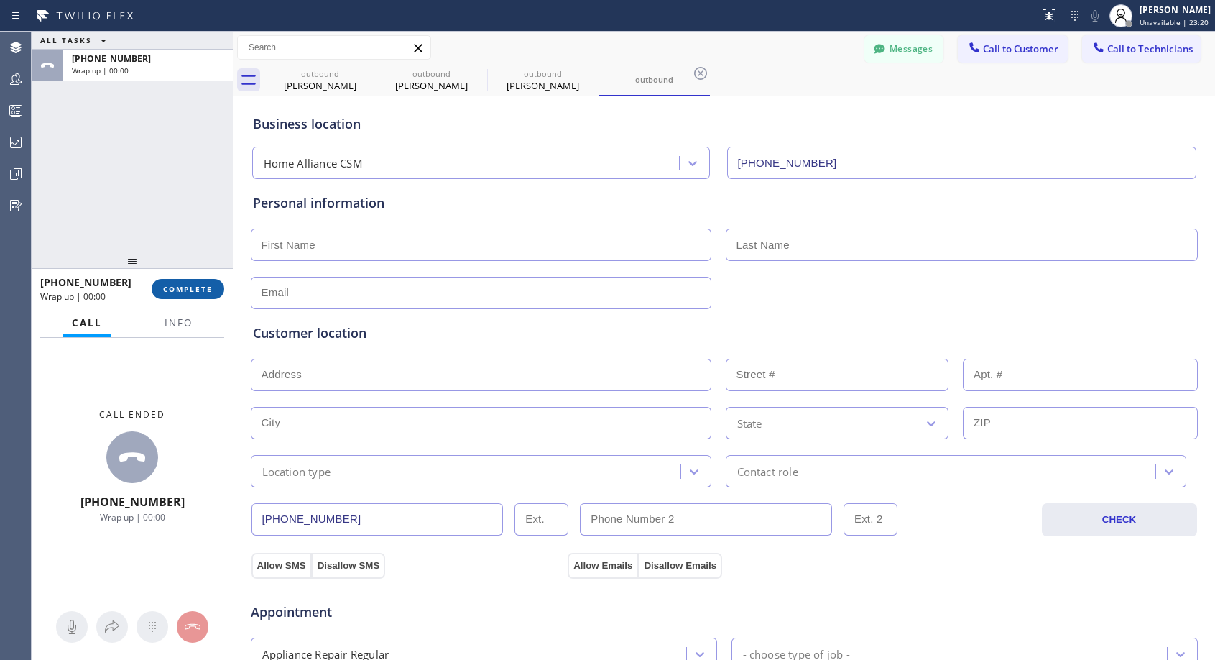
click at [165, 288] on span "COMPLETE" at bounding box center [188, 289] width 50 height 10
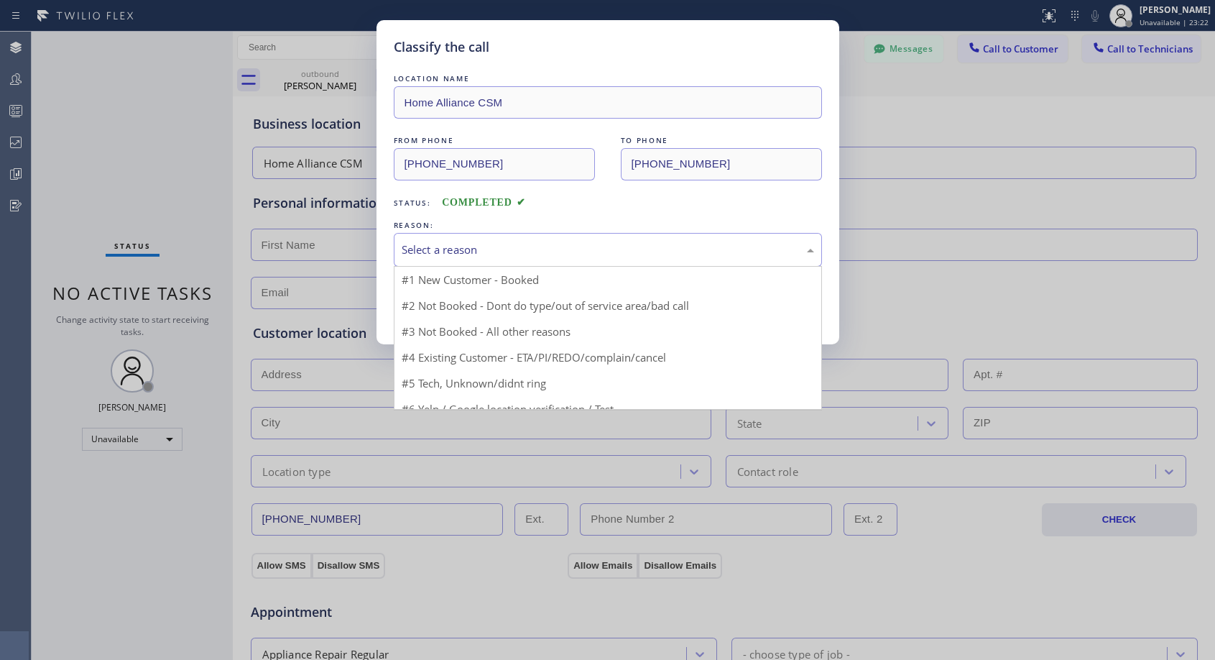
click at [479, 241] on div "Select a reason" at bounding box center [608, 249] width 412 height 17
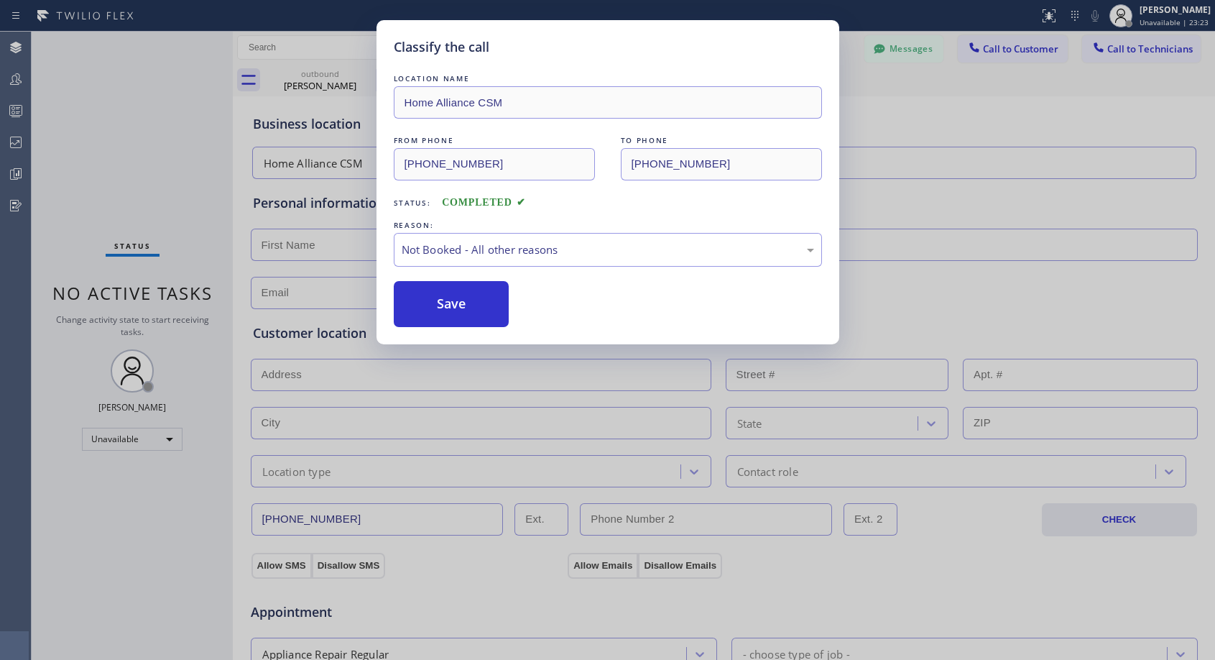
click at [453, 302] on button "Save" at bounding box center [452, 304] width 116 height 46
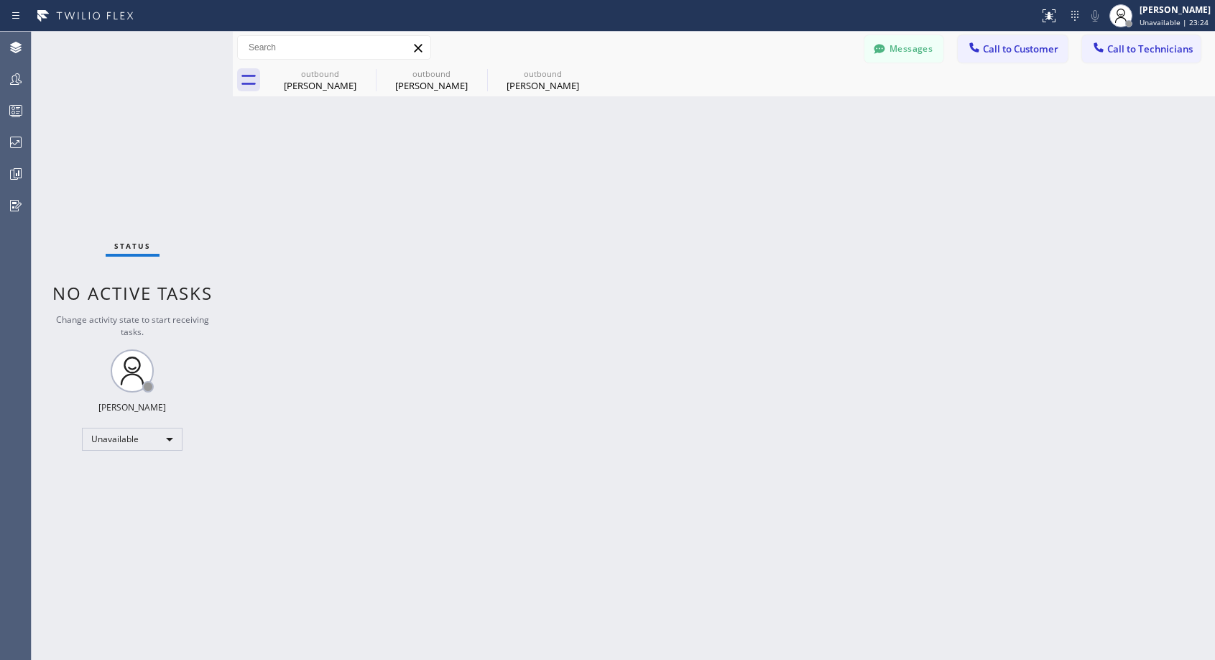
click at [1004, 50] on span "Call to Customer" at bounding box center [1020, 48] width 75 height 13
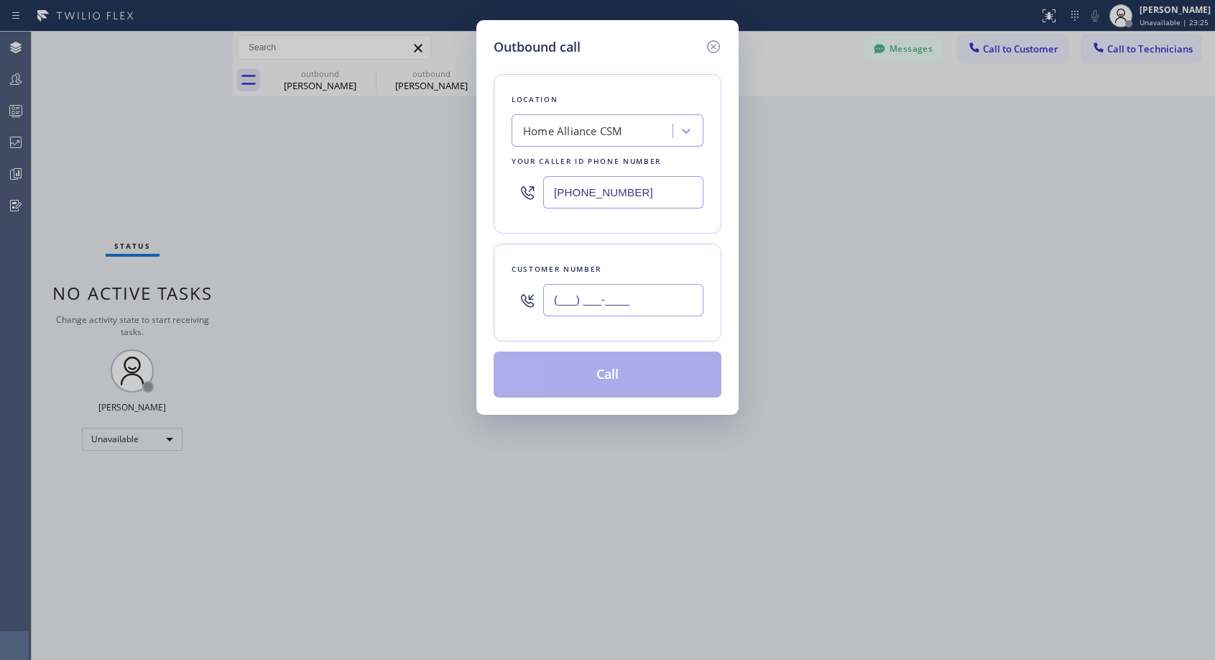
click at [657, 307] on input "(___) ___-____" at bounding box center [623, 300] width 160 height 32
paste input "206) 890-0018"
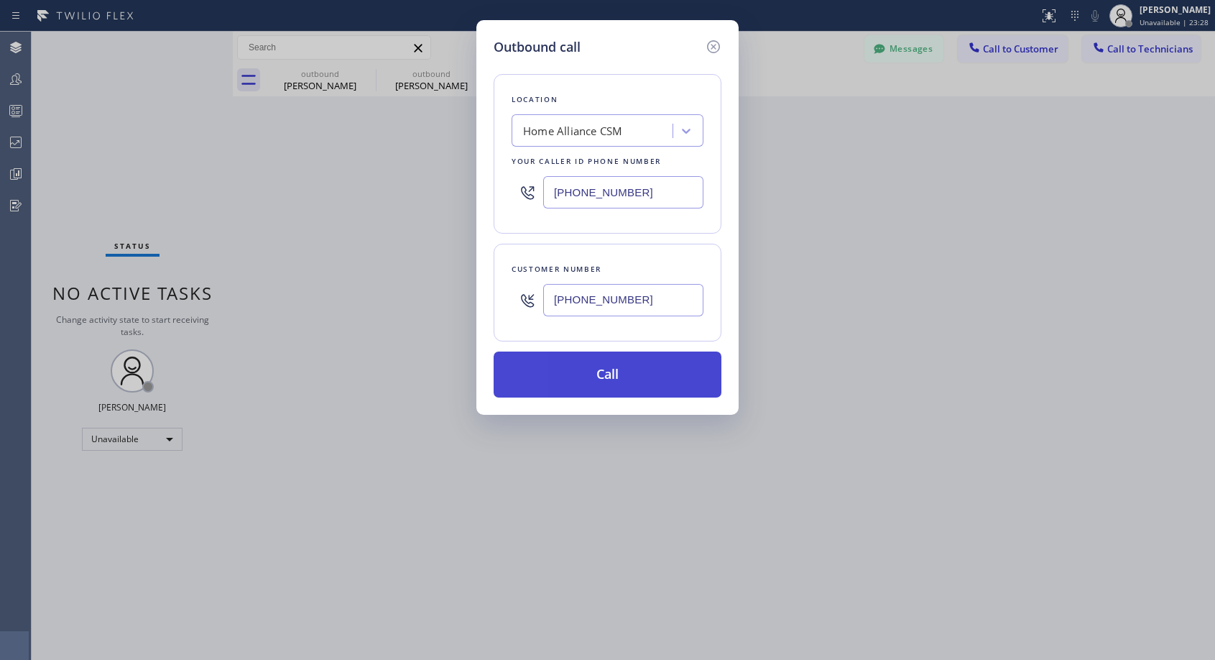
type input "(206) 890-0011"
click at [657, 371] on button "Call" at bounding box center [608, 374] width 228 height 46
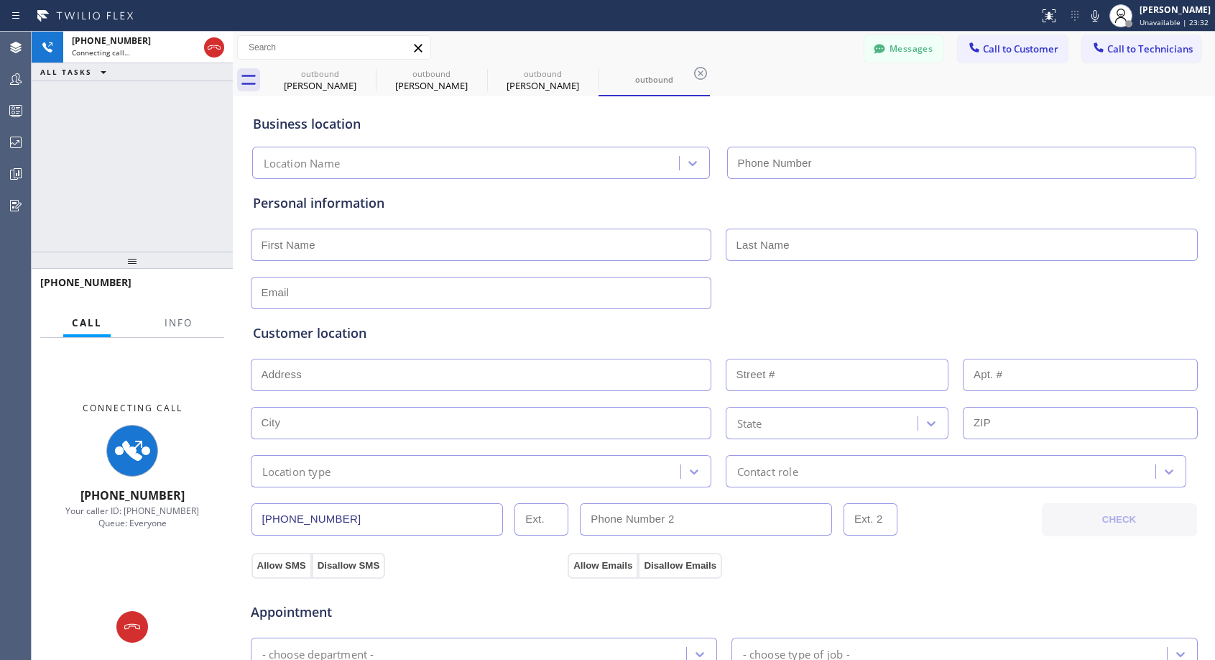
type input "(818) 614-5337"
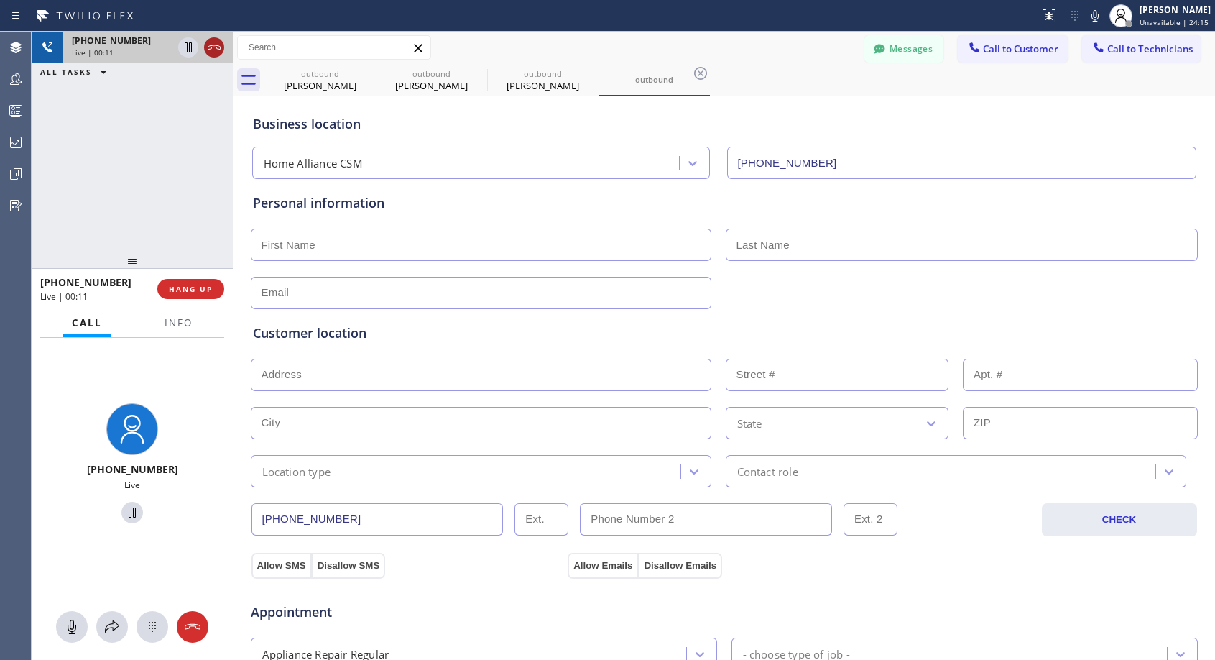
click at [211, 47] on icon at bounding box center [213, 47] width 17 height 17
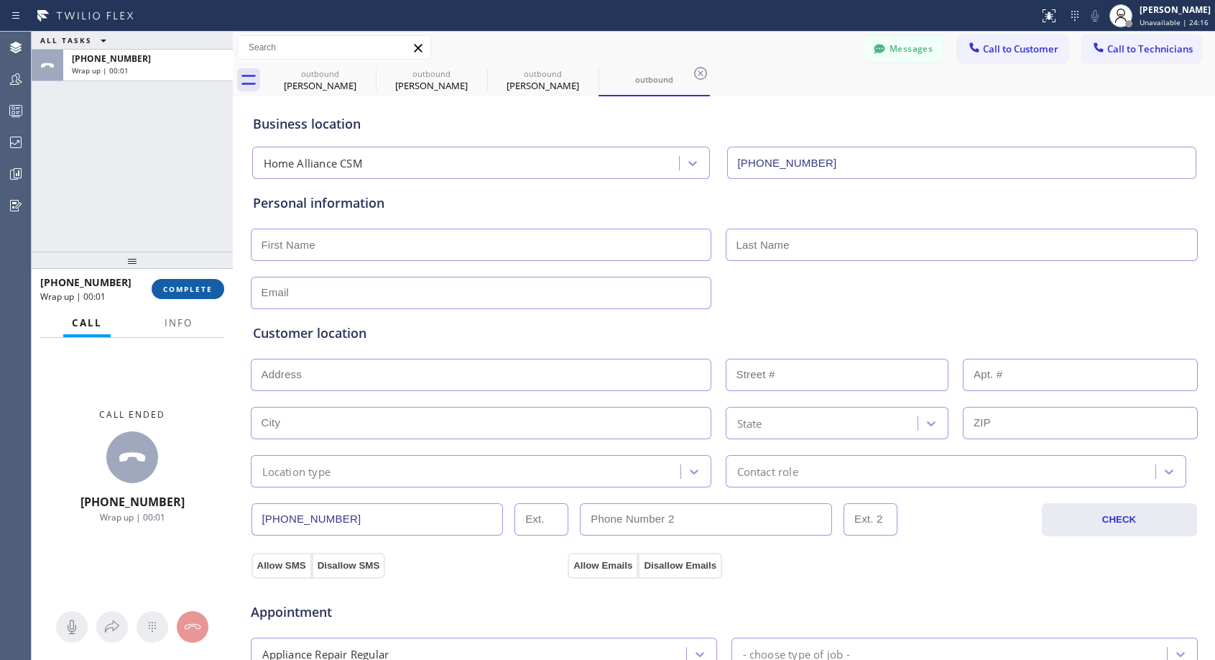
click at [209, 292] on span "COMPLETE" at bounding box center [188, 289] width 50 height 10
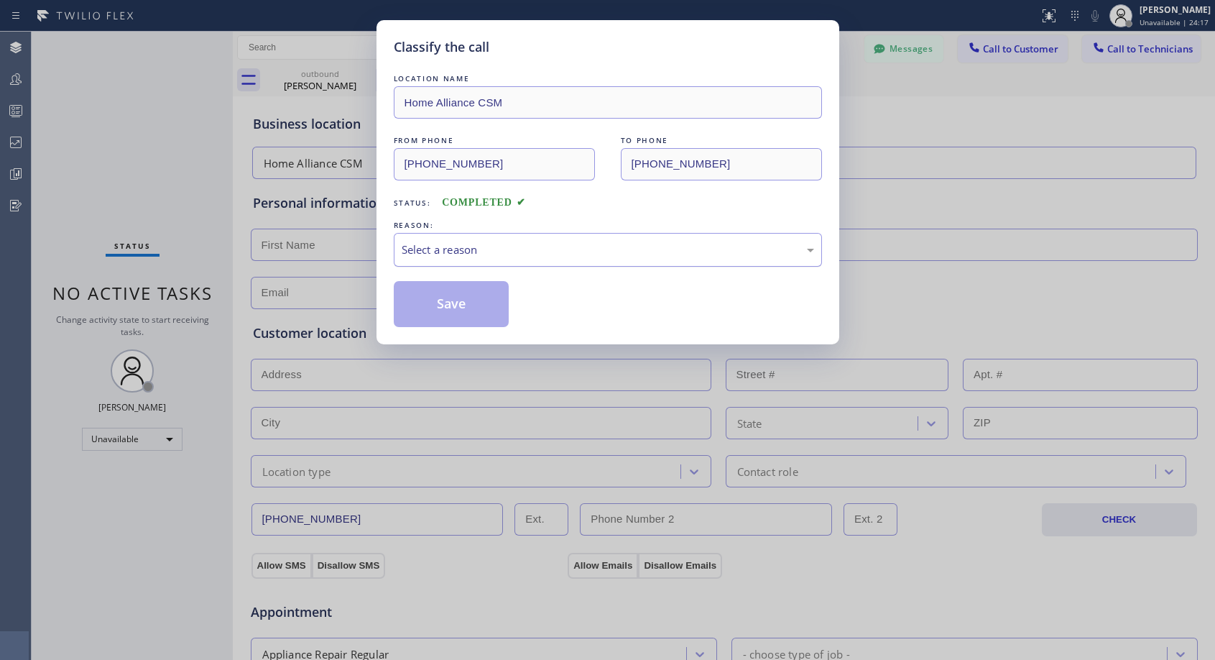
click at [469, 244] on div "Select a reason" at bounding box center [608, 249] width 412 height 17
click at [454, 302] on button "Save" at bounding box center [452, 304] width 116 height 46
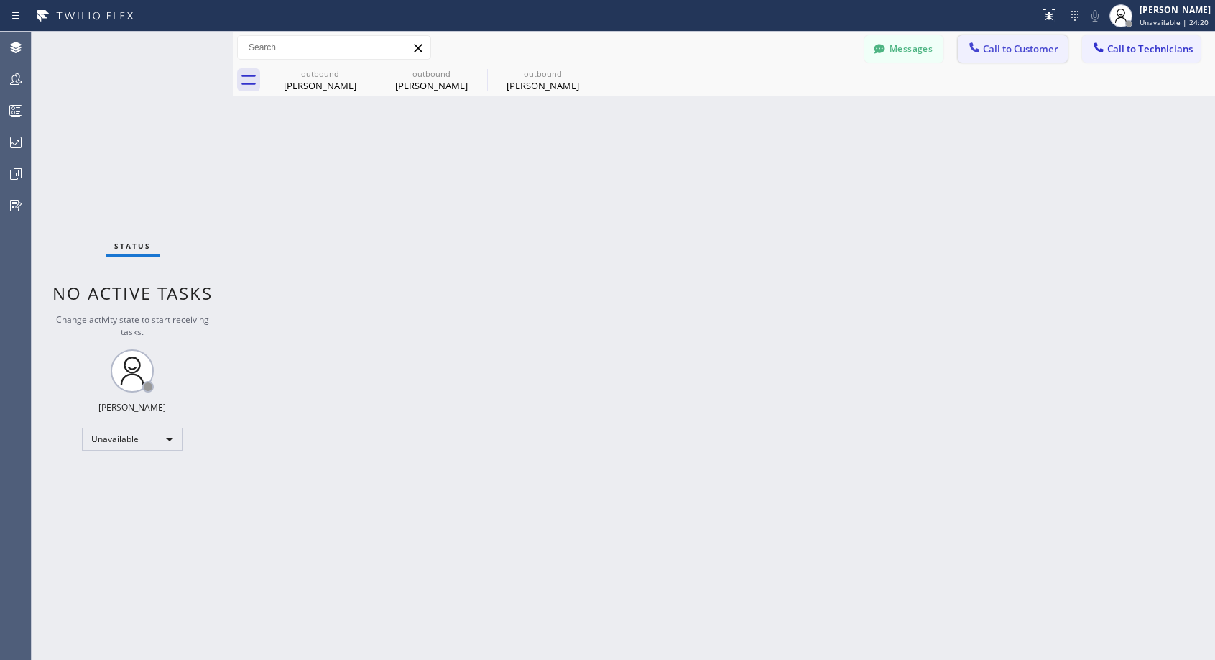
click at [994, 44] on span "Call to Customer" at bounding box center [1020, 48] width 75 height 13
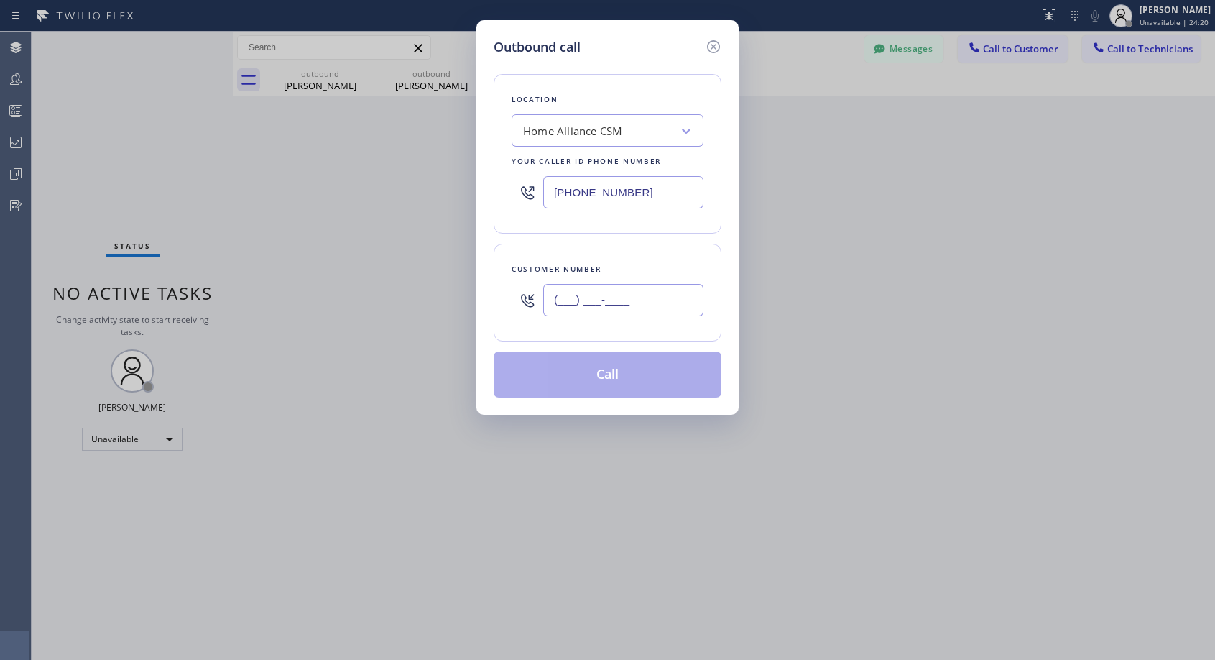
click at [606, 305] on input "(___) ___-____" at bounding box center [623, 300] width 160 height 32
paste input "206) 890-0018"
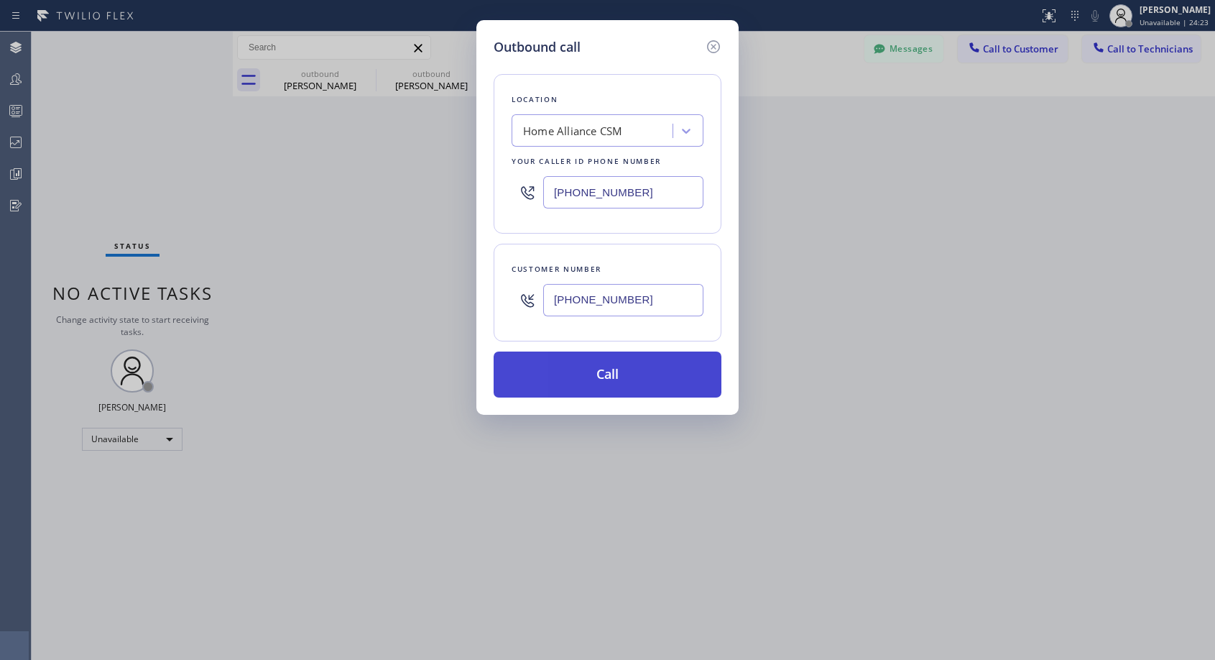
type input "(206) 890-0012"
click at [608, 366] on button "Call" at bounding box center [608, 374] width 228 height 46
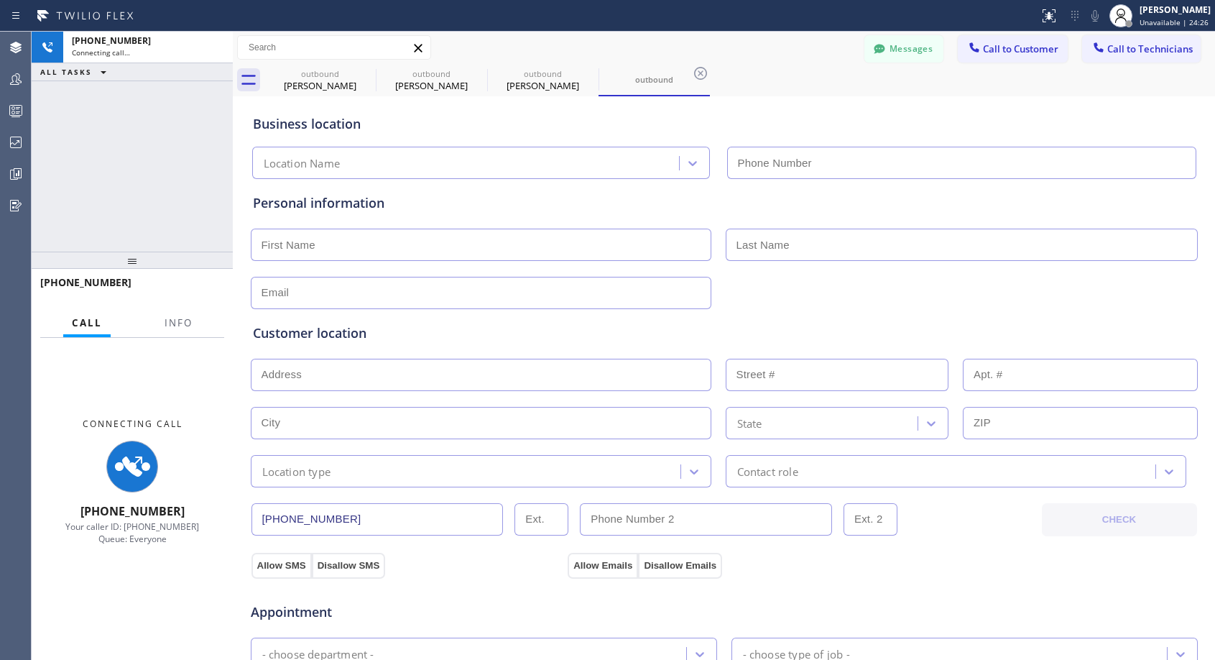
type input "(818) 614-5337"
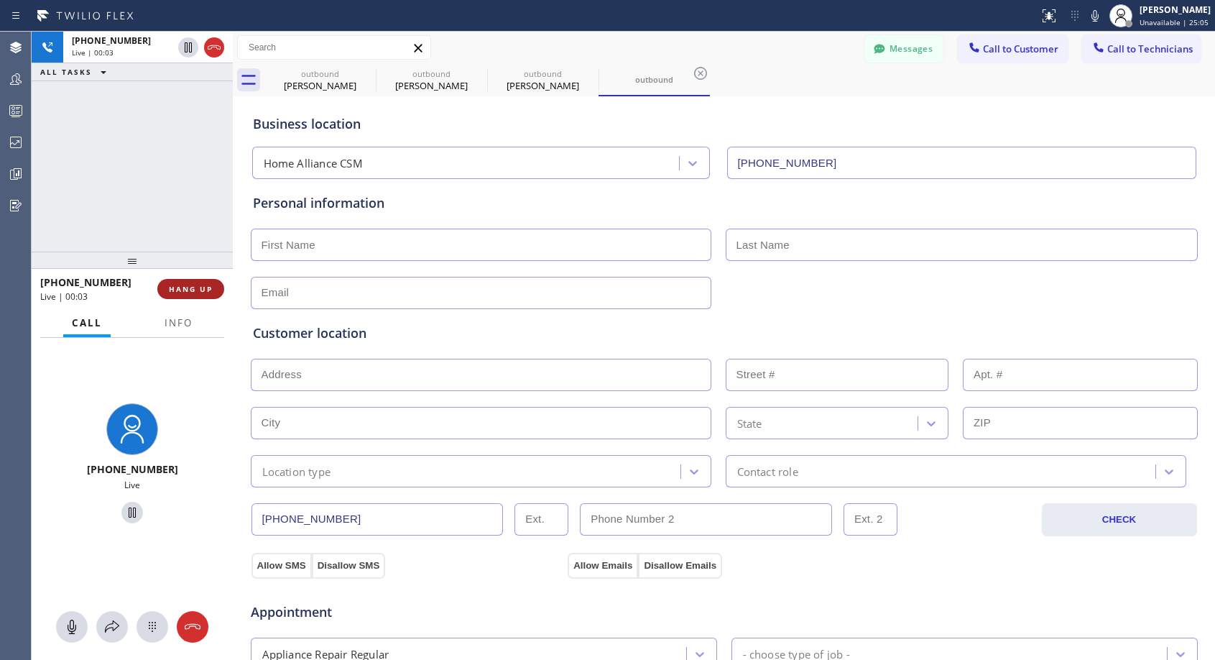
click at [195, 292] on span "HANG UP" at bounding box center [191, 289] width 44 height 10
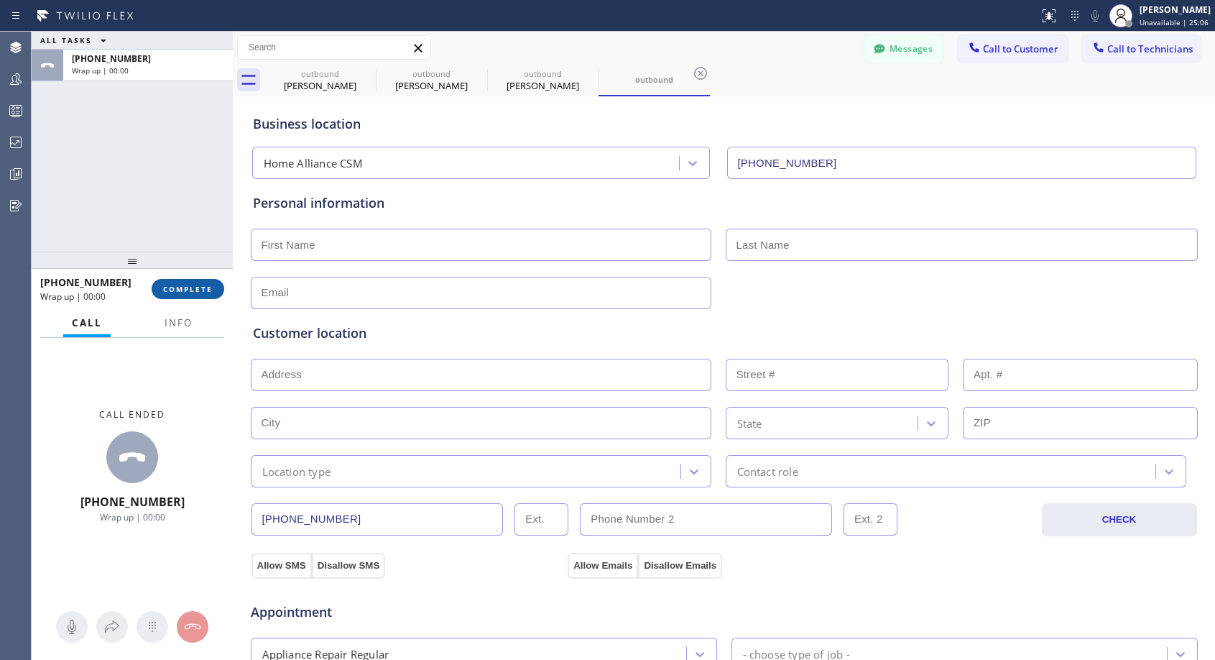
click at [195, 292] on span "COMPLETE" at bounding box center [188, 289] width 50 height 10
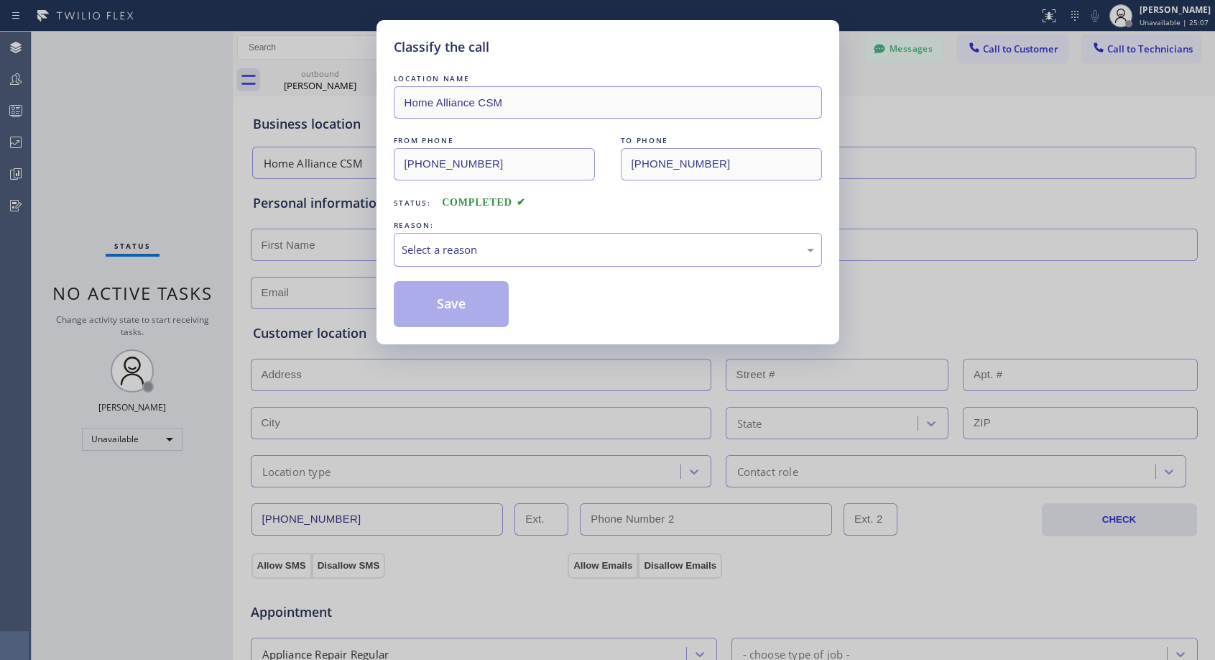
click at [591, 247] on div "Select a reason" at bounding box center [608, 249] width 412 height 17
click at [506, 302] on button "Save" at bounding box center [452, 304] width 116 height 46
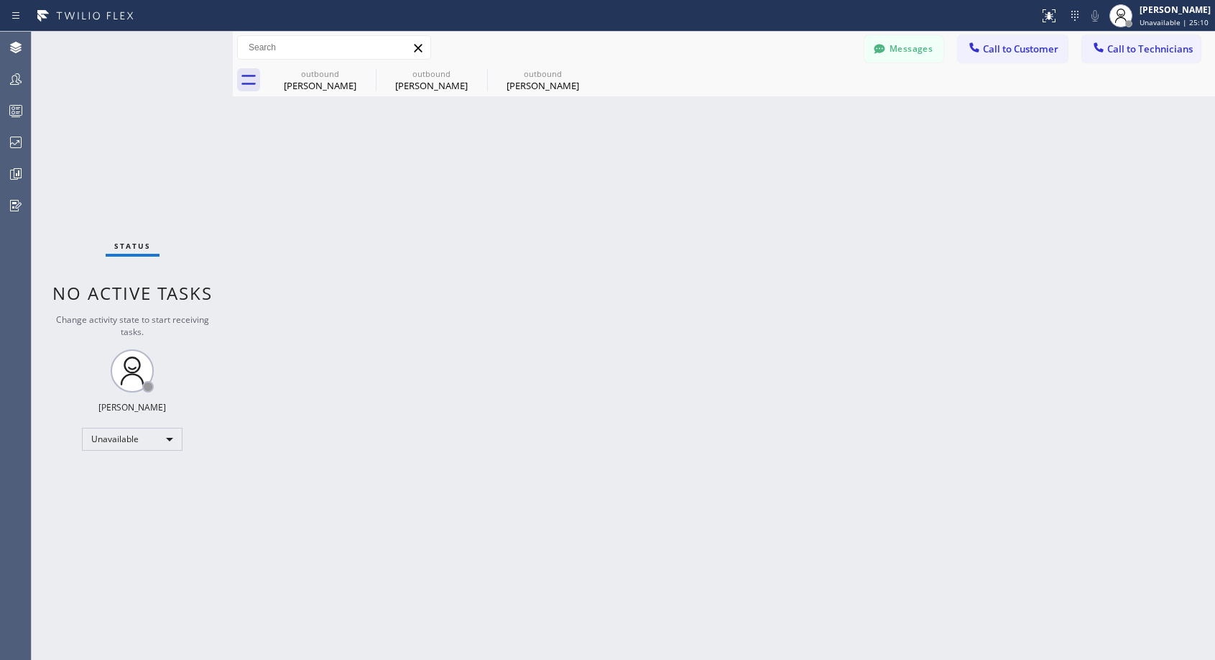
drag, startPoint x: 1016, startPoint y: 50, endPoint x: 998, endPoint y: 63, distance: 22.1
click at [1012, 53] on span "Call to Customer" at bounding box center [1020, 48] width 75 height 13
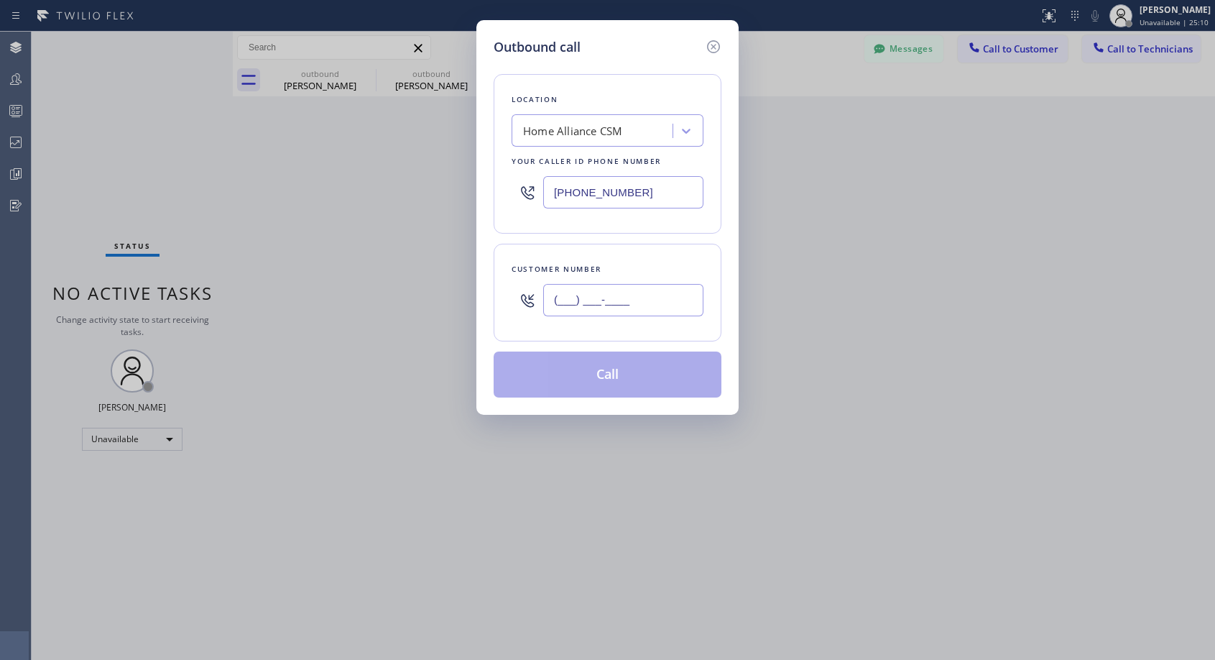
click at [654, 300] on input "(___) ___-____" at bounding box center [623, 300] width 160 height 32
paste input "206) 890-0018"
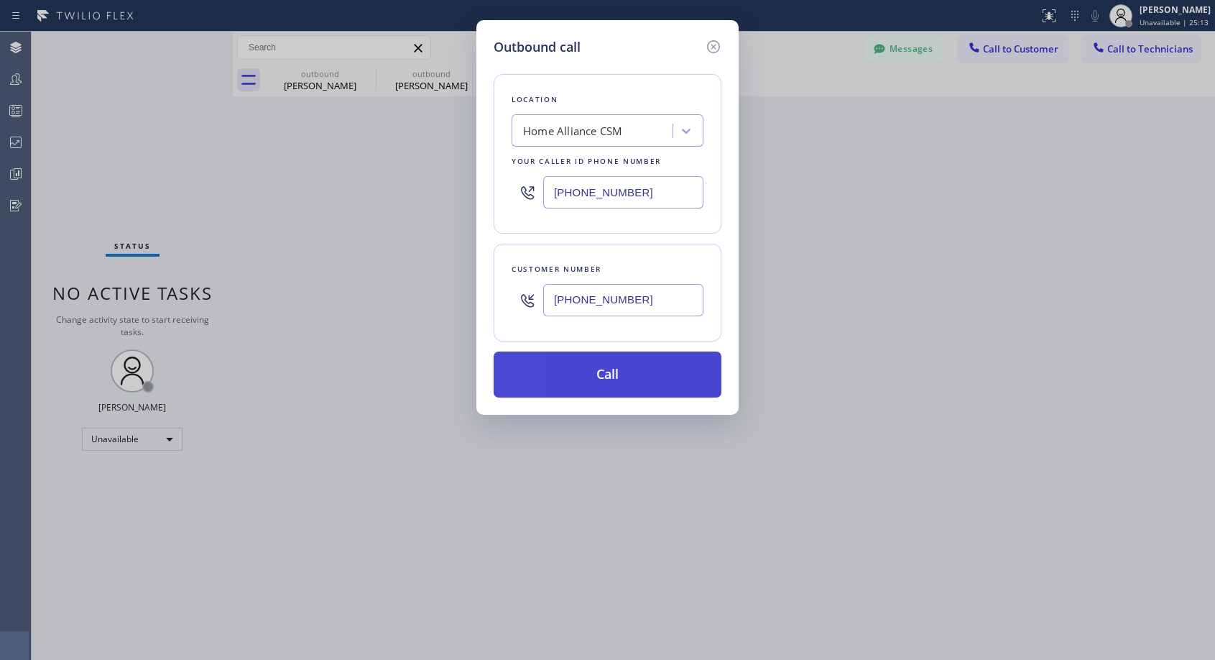
type input "(206) 890-0013"
click at [629, 375] on button "Call" at bounding box center [608, 374] width 228 height 46
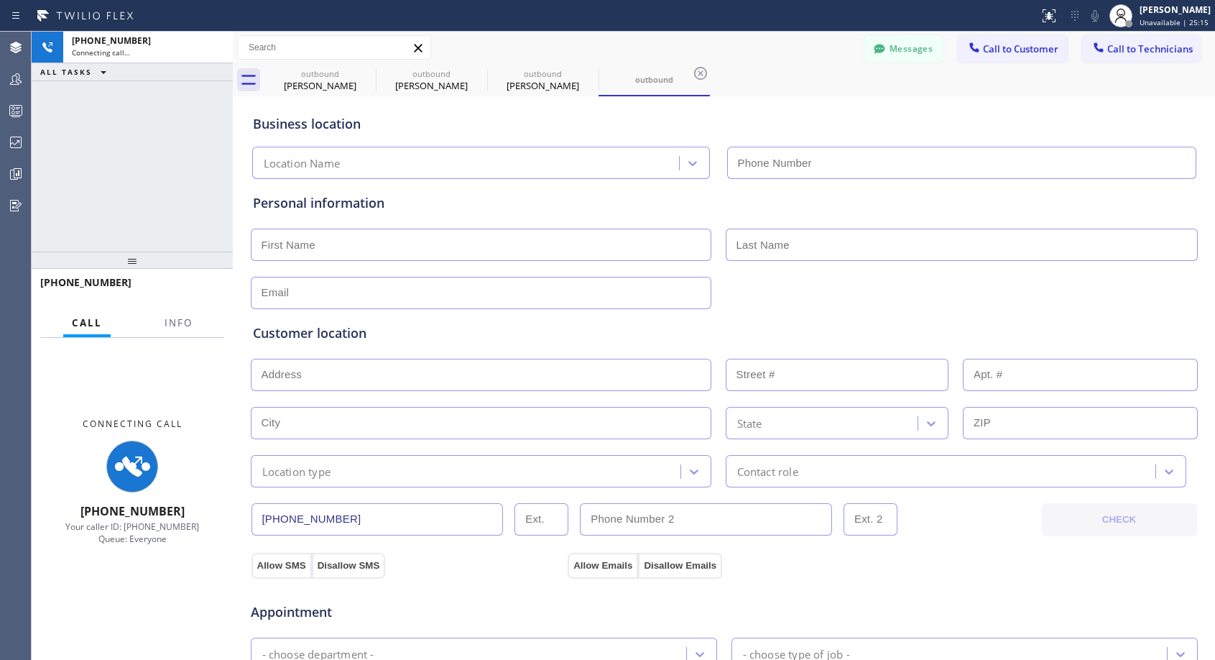
type input "(818) 614-5337"
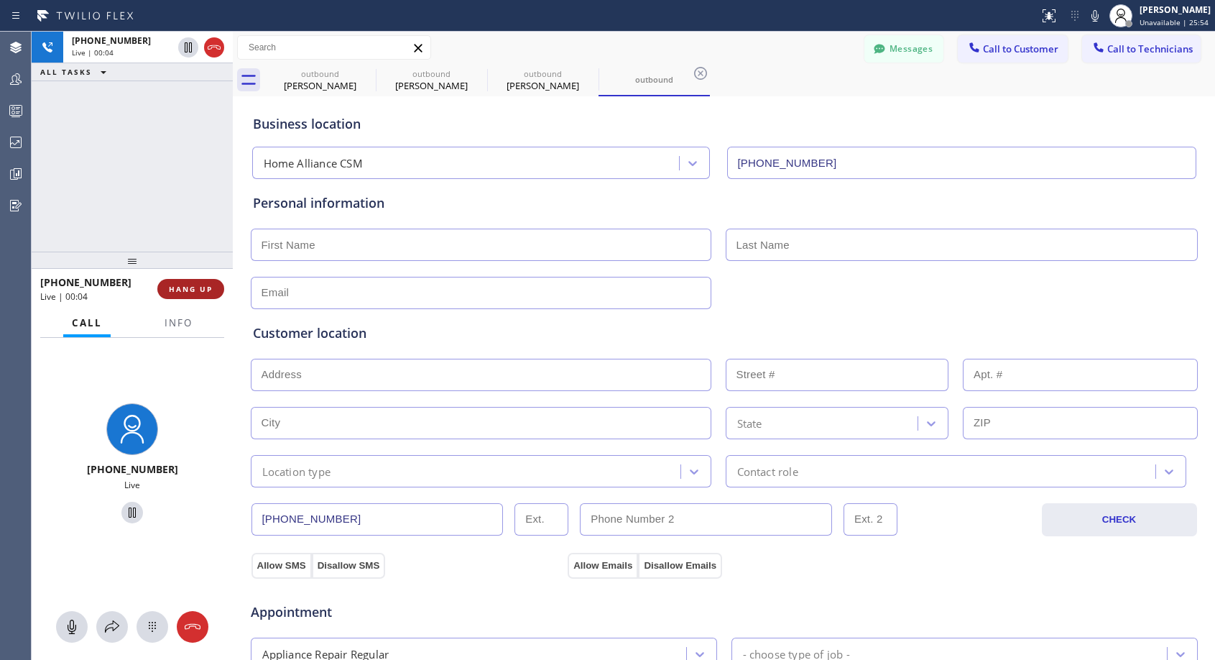
click at [188, 287] on span "HANG UP" at bounding box center [191, 289] width 44 height 10
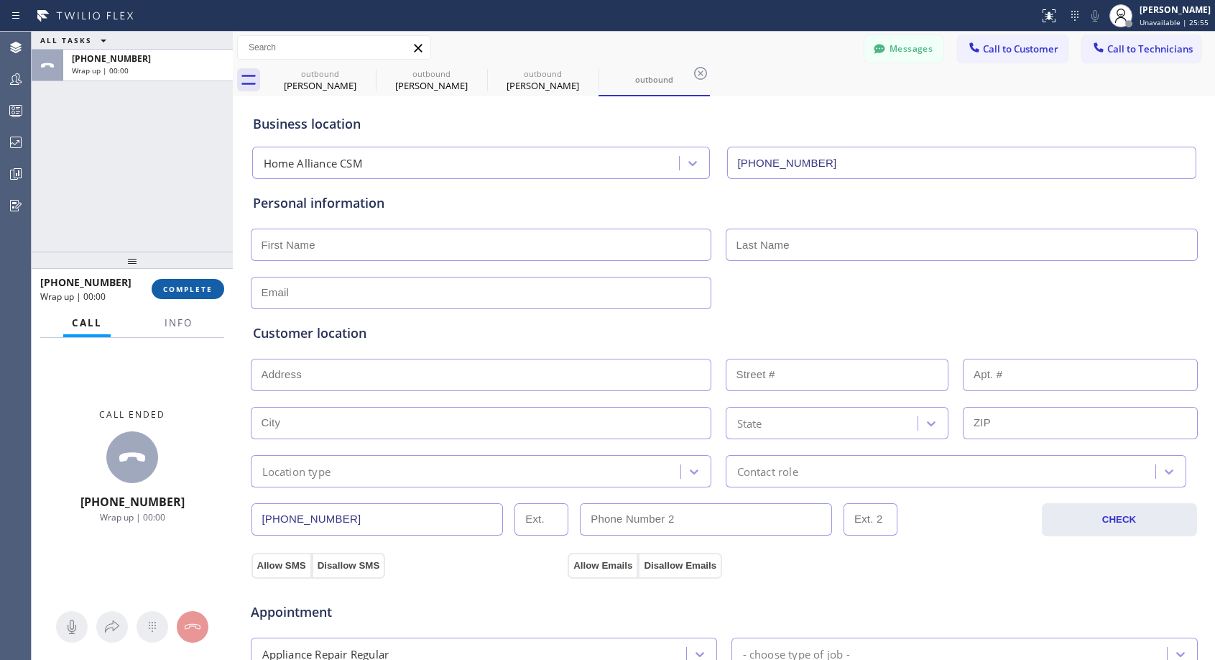
click at [188, 287] on span "COMPLETE" at bounding box center [188, 289] width 50 height 10
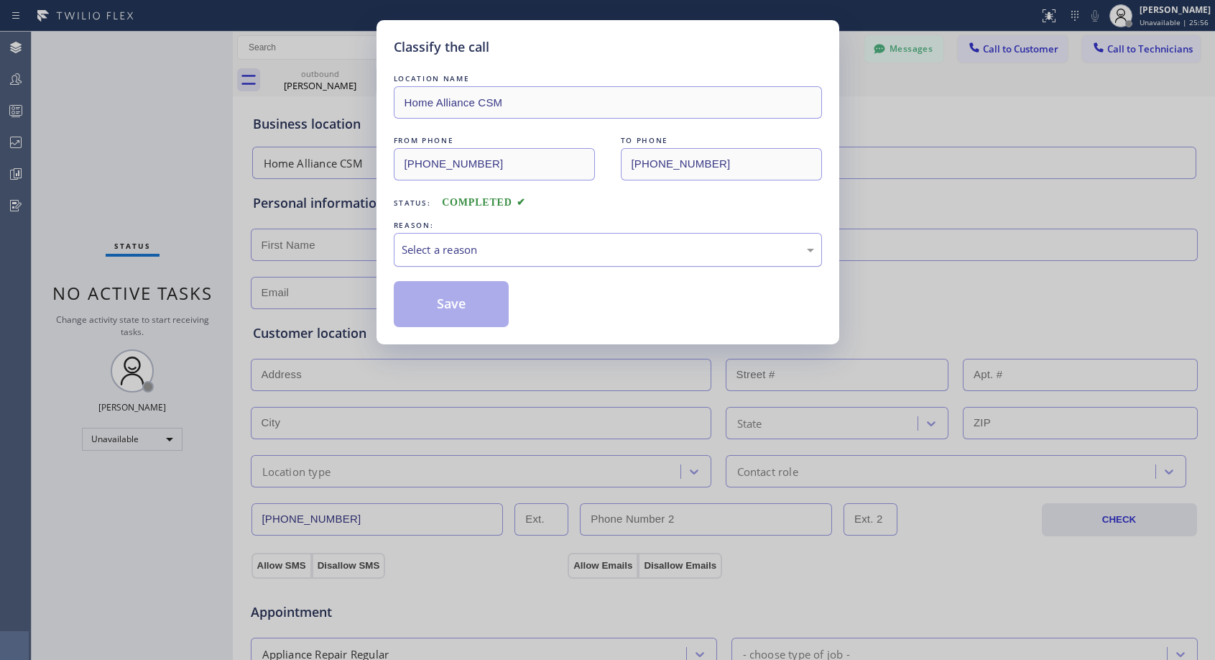
click at [508, 246] on div "Select a reason" at bounding box center [608, 249] width 412 height 17
click at [461, 296] on button "Save" at bounding box center [452, 304] width 116 height 46
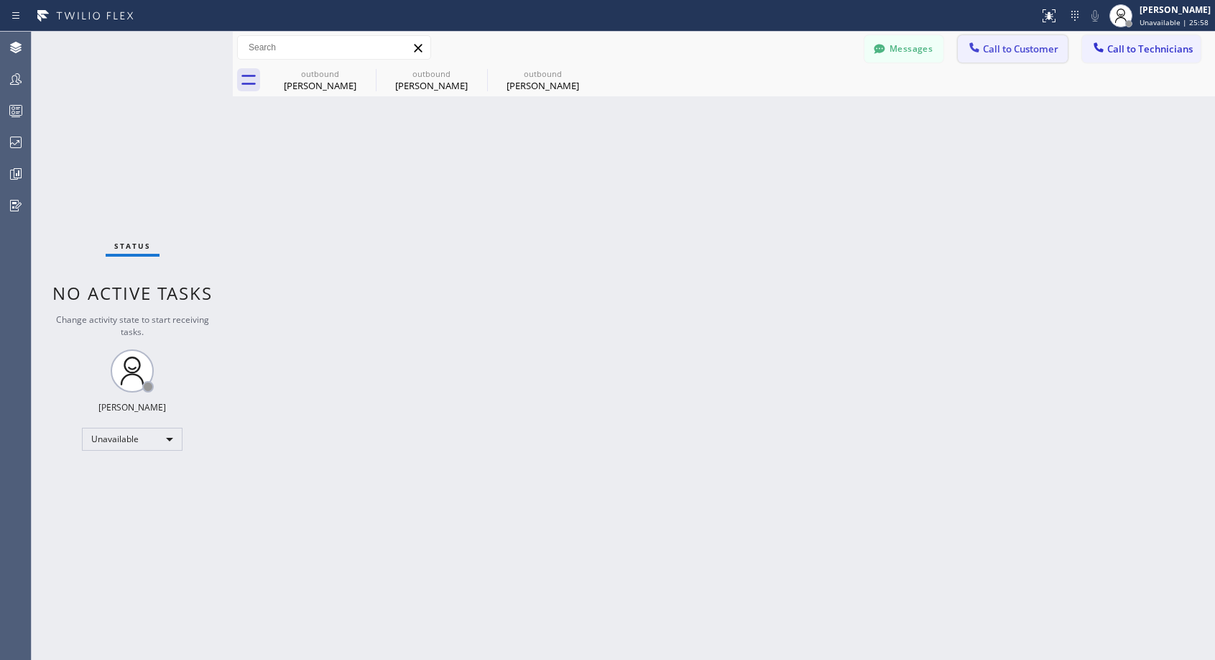
click at [1007, 45] on span "Call to Customer" at bounding box center [1020, 48] width 75 height 13
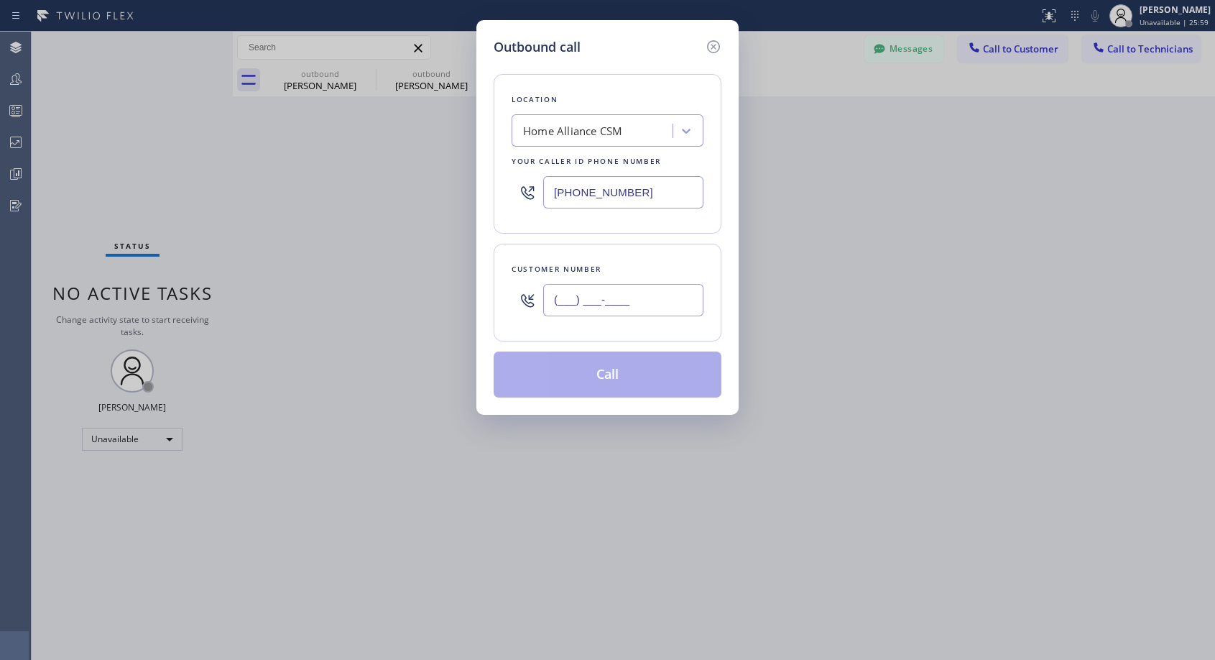
click at [651, 300] on input "(___) ___-____" at bounding box center [623, 300] width 160 height 32
paste input "206) 890-0018"
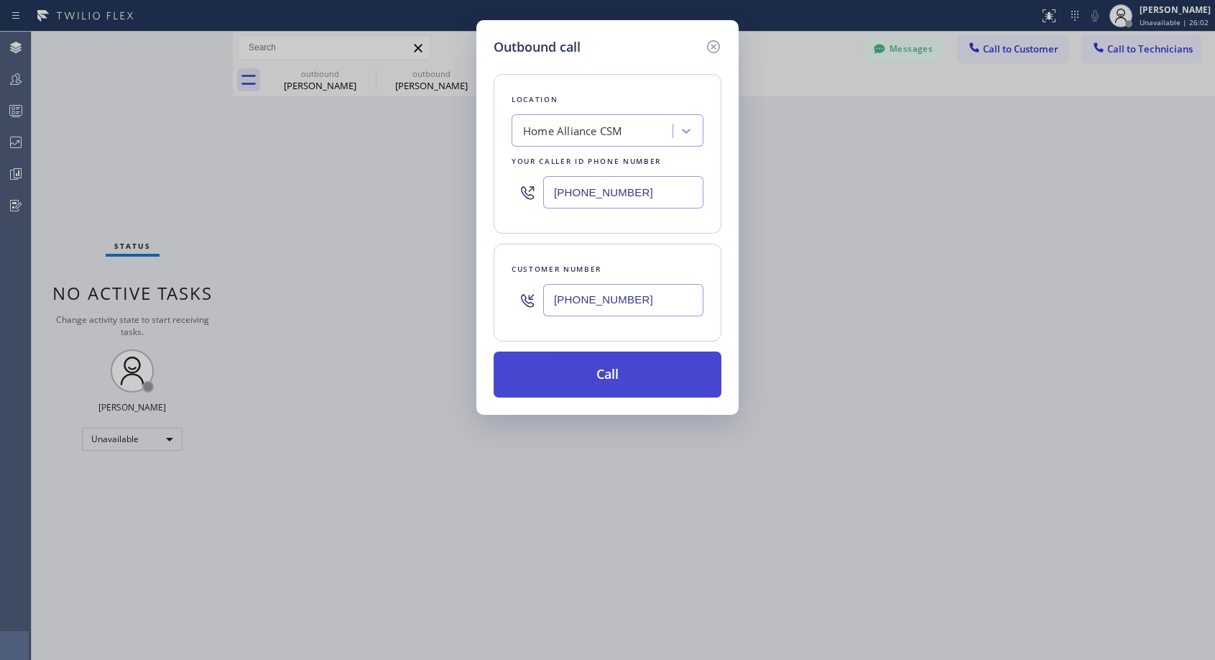
type input "(206) 890-0014"
click at [637, 392] on button "Call" at bounding box center [608, 374] width 228 height 46
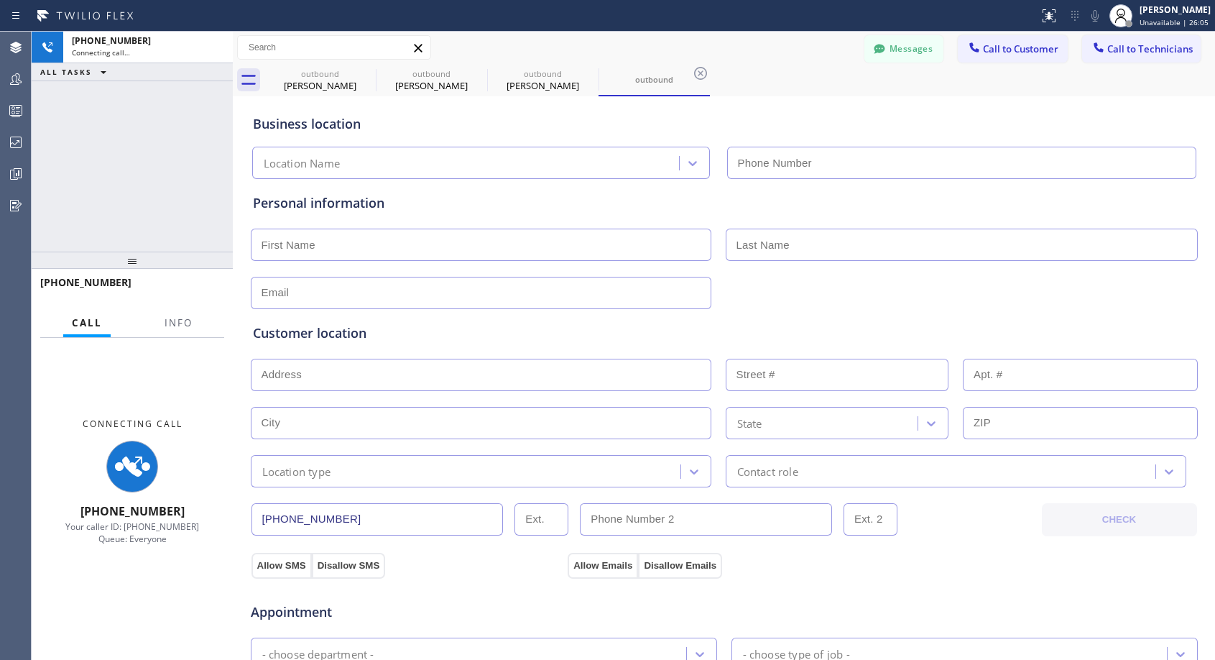
type input "(818) 614-5337"
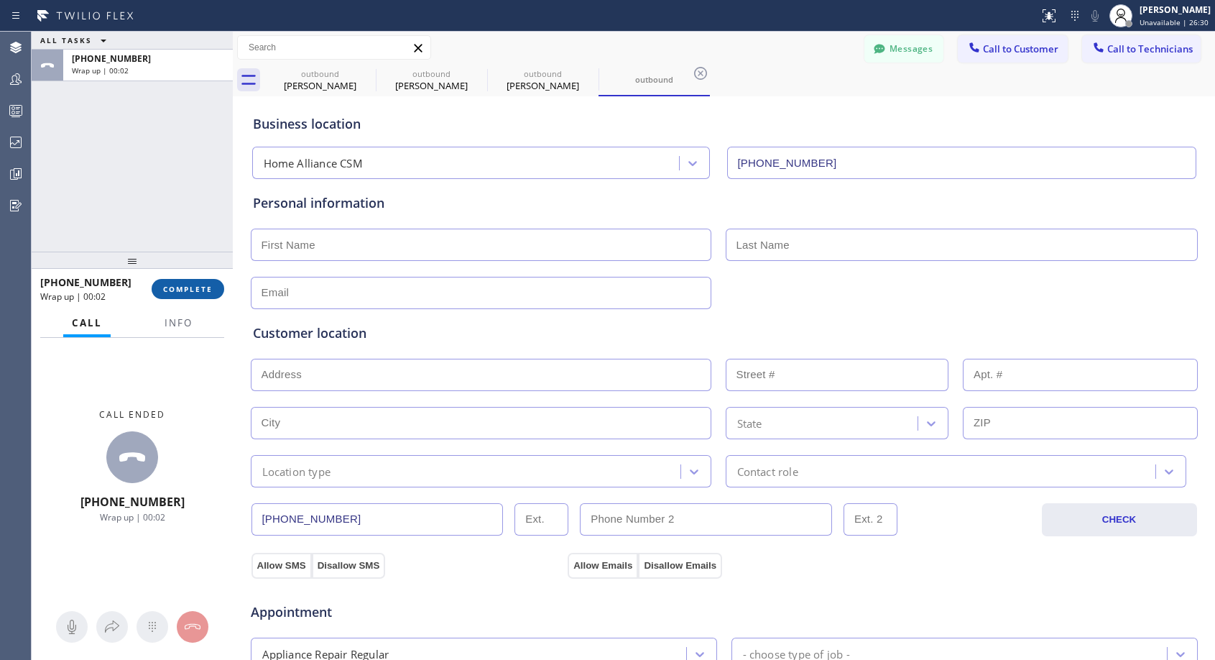
click at [180, 290] on span "COMPLETE" at bounding box center [188, 289] width 50 height 10
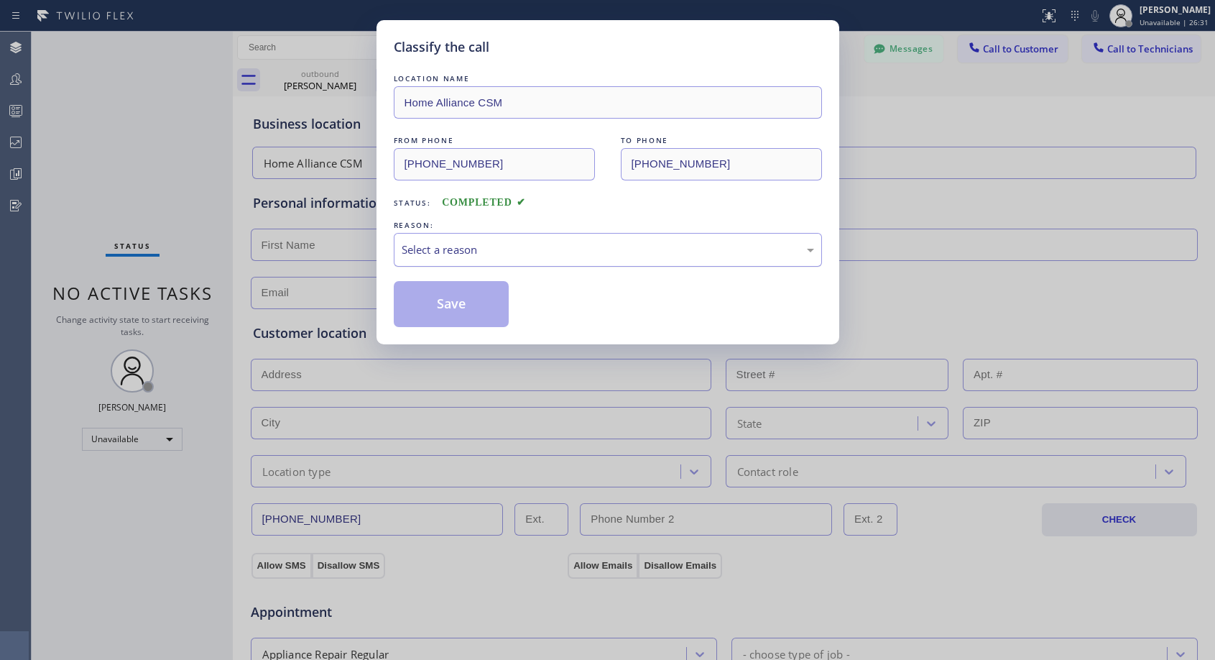
click at [504, 248] on div "Select a reason" at bounding box center [608, 249] width 412 height 17
click at [452, 306] on button "Save" at bounding box center [452, 304] width 116 height 46
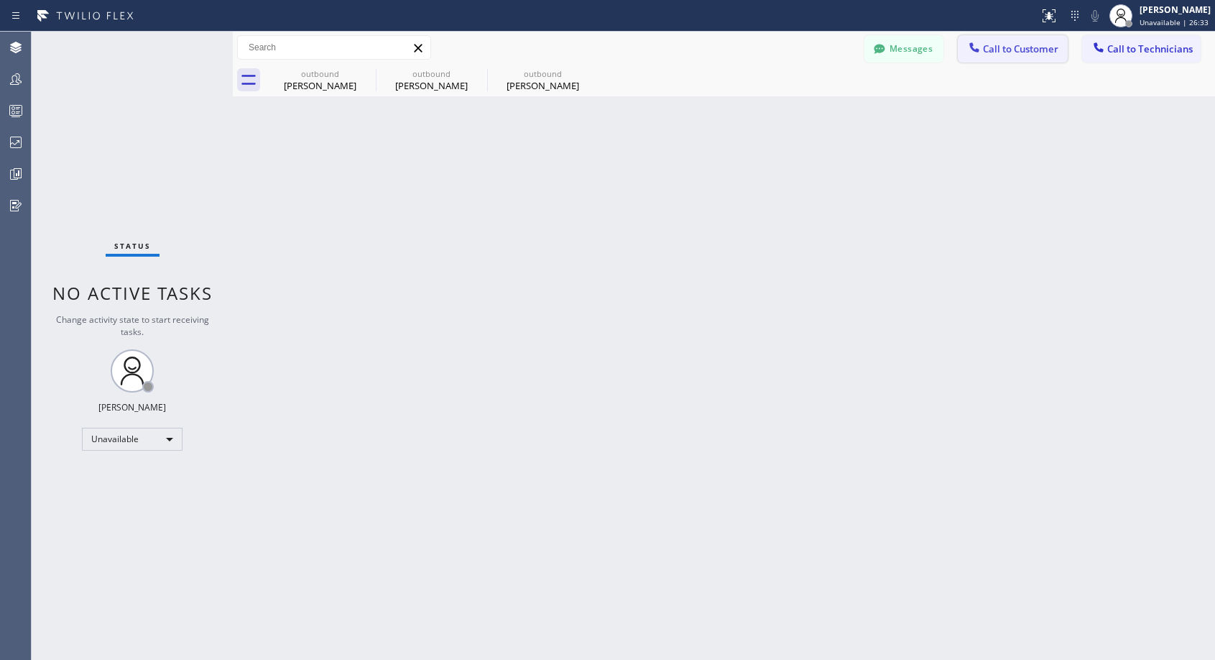
click at [1001, 45] on span "Call to Customer" at bounding box center [1020, 48] width 75 height 13
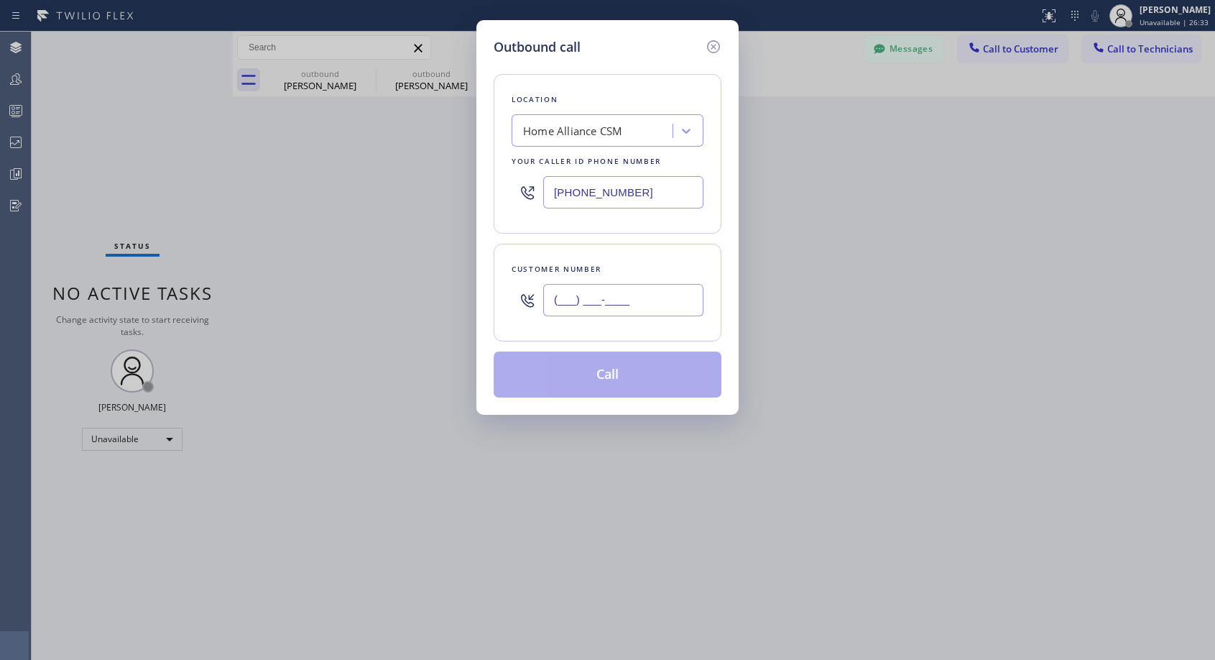
click at [673, 307] on input "(___) ___-____" at bounding box center [623, 300] width 160 height 32
paste input "206) 890-0018"
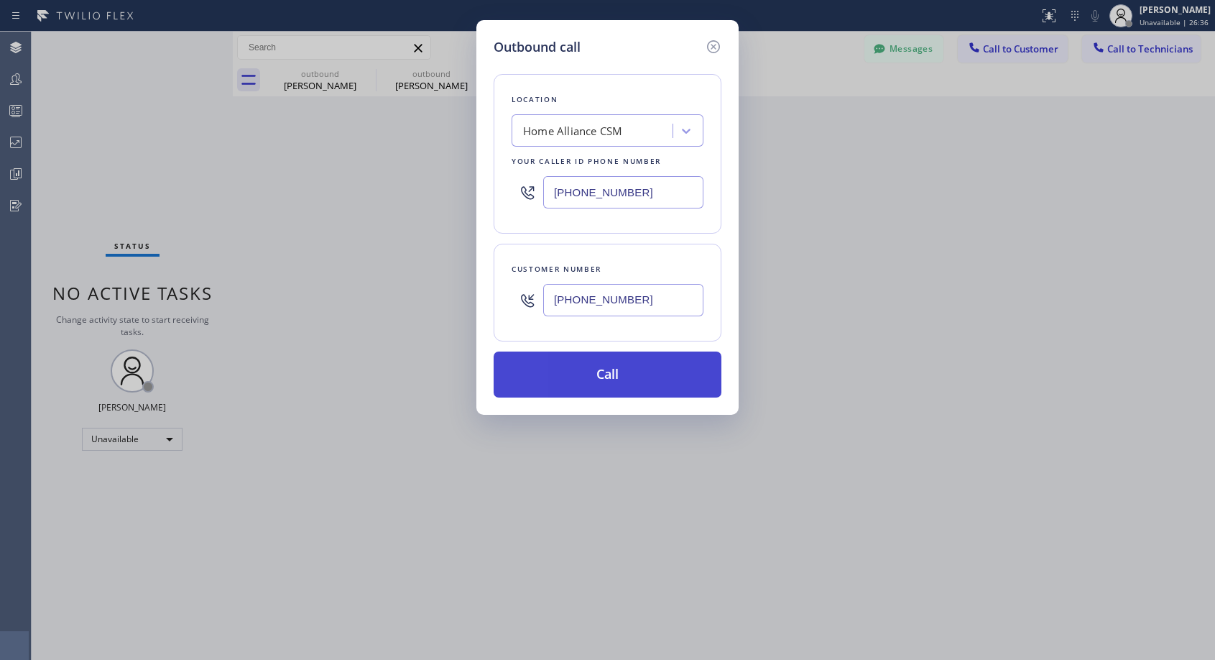
type input "(206) 890-0015"
click at [631, 376] on button "Call" at bounding box center [608, 374] width 228 height 46
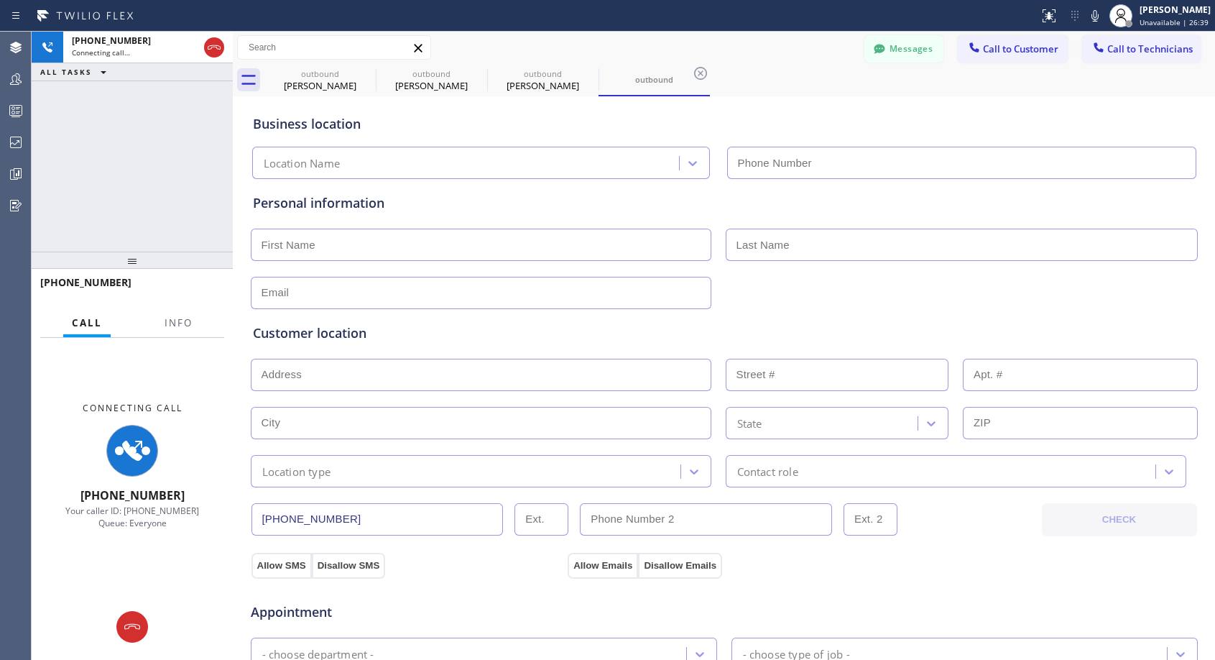
type input "(818) 614-5337"
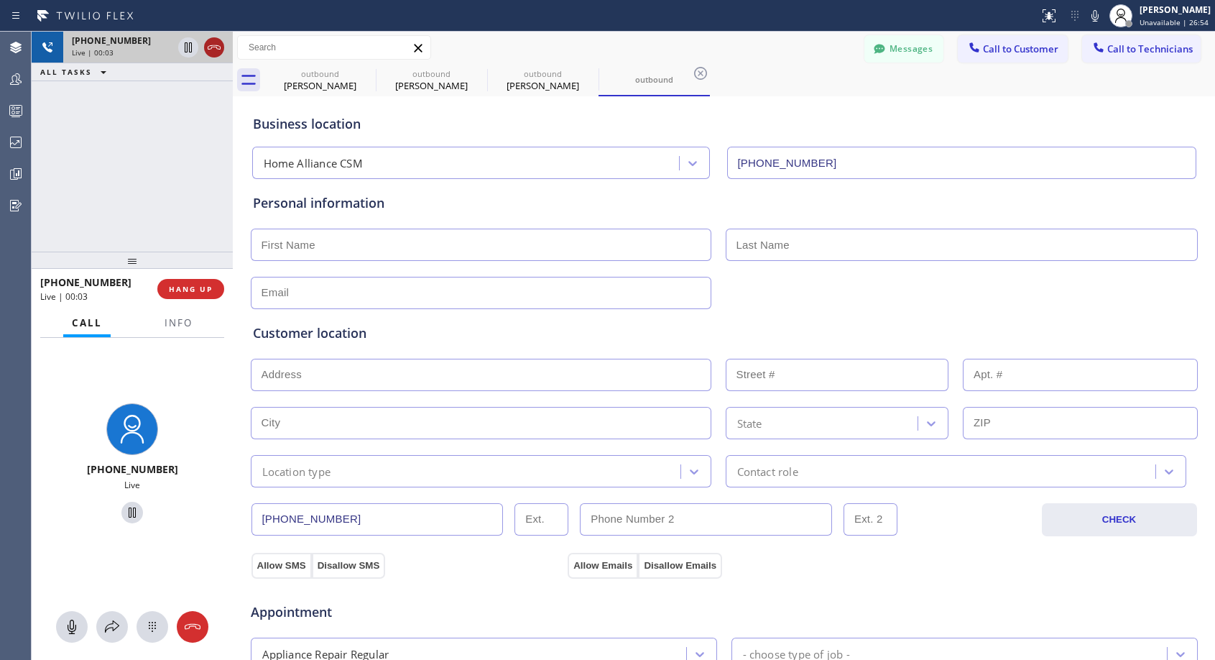
click at [216, 50] on icon at bounding box center [213, 47] width 17 height 17
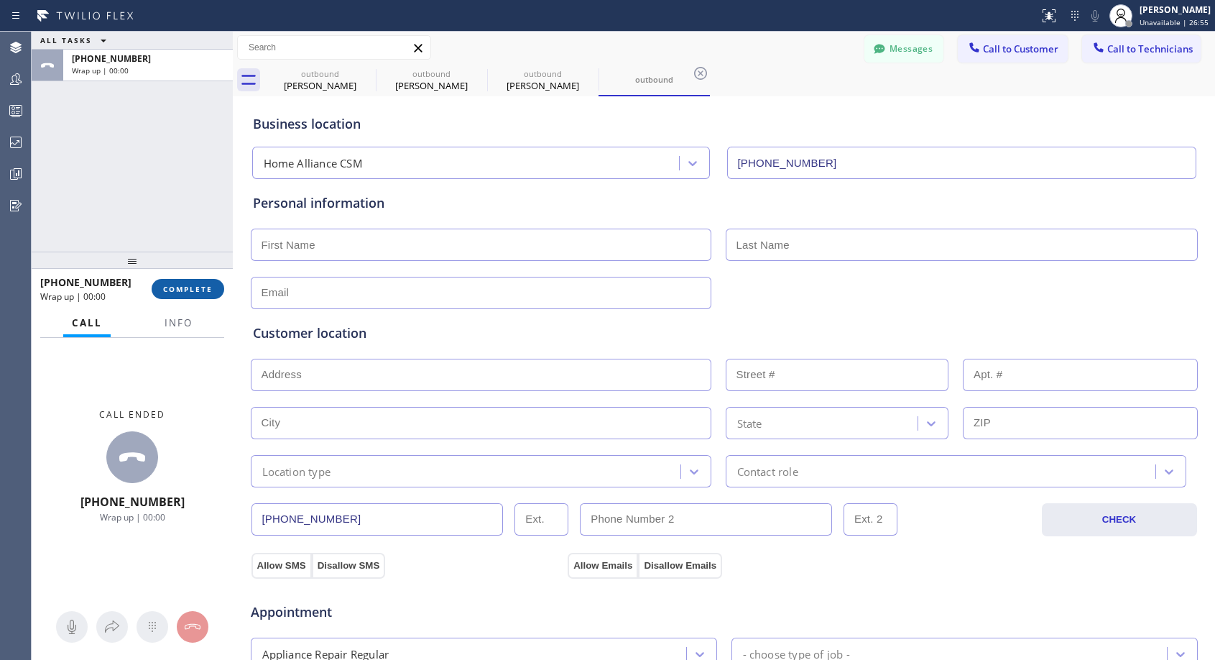
click at [202, 285] on span "COMPLETE" at bounding box center [188, 289] width 50 height 10
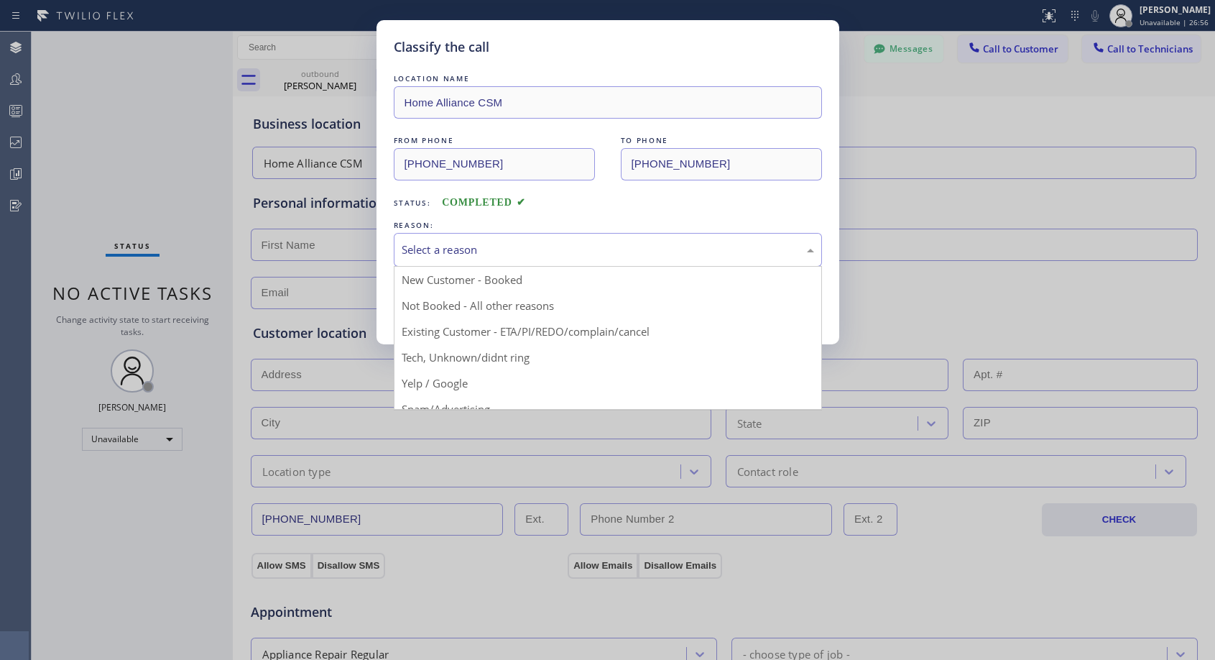
click at [579, 256] on div "Select a reason" at bounding box center [608, 249] width 412 height 17
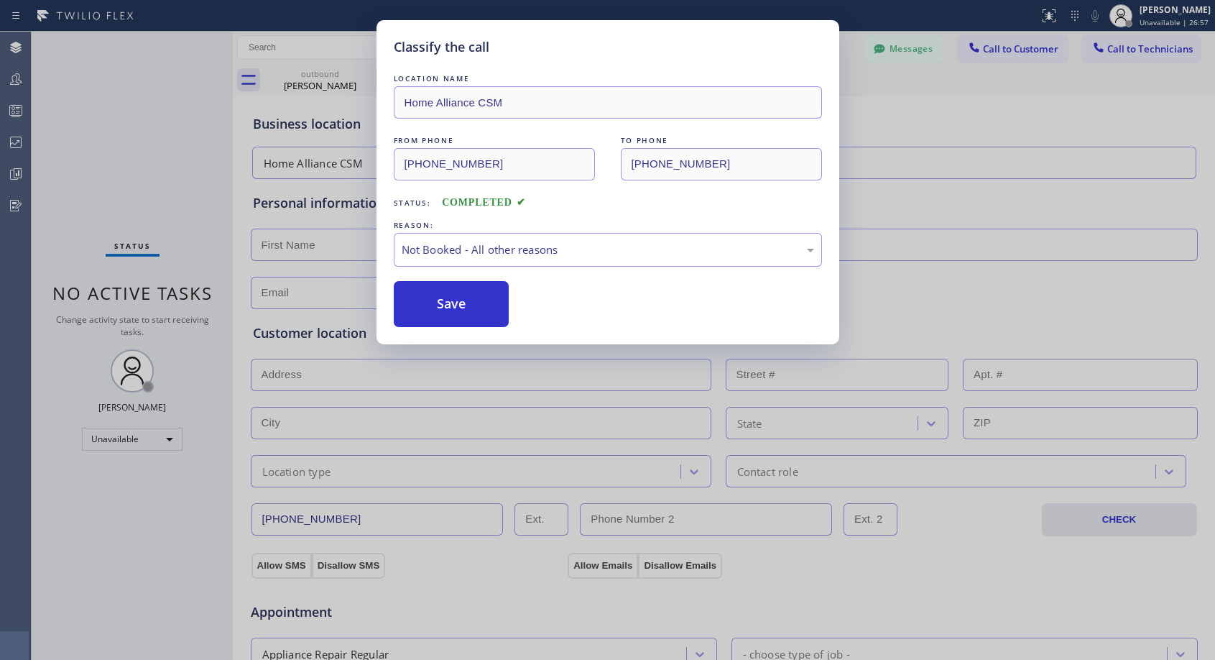
click at [474, 301] on button "Save" at bounding box center [452, 304] width 116 height 46
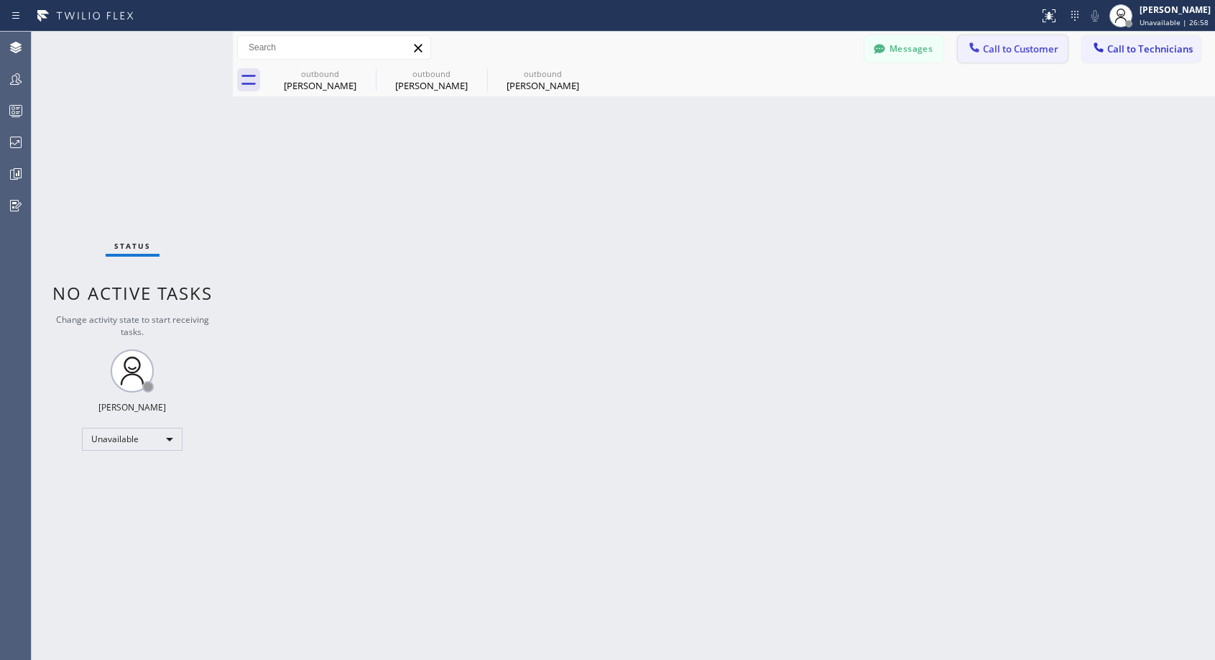
click at [1019, 54] on span "Call to Customer" at bounding box center [1020, 48] width 75 height 13
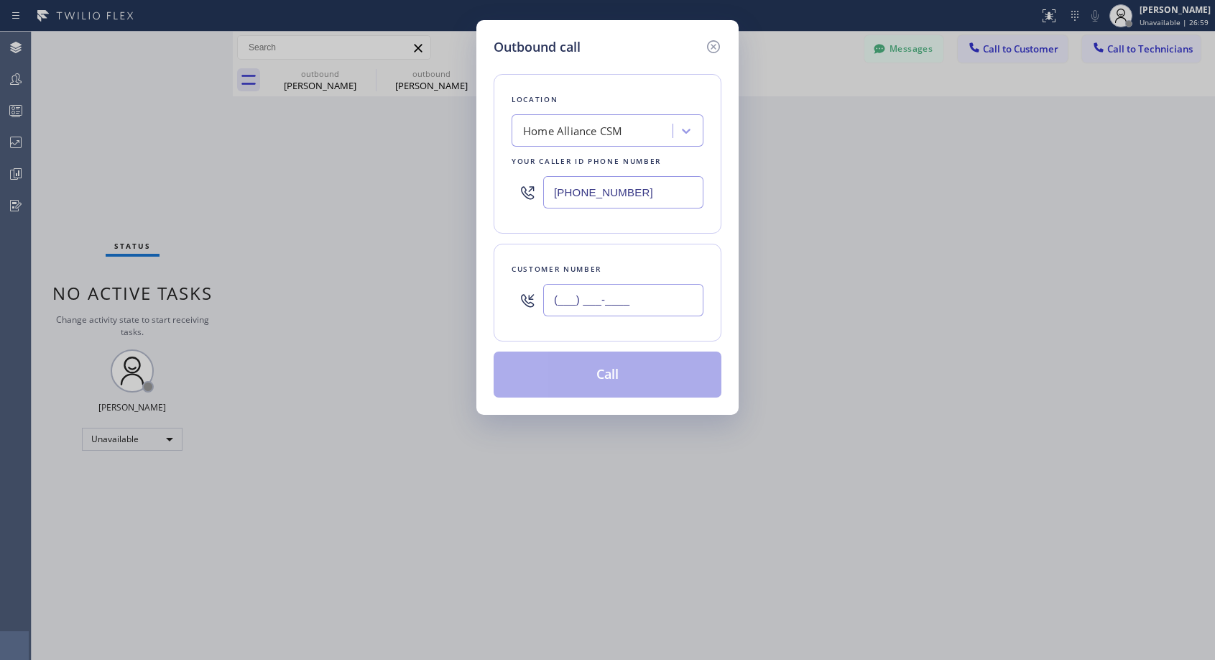
click at [676, 302] on input "(___) ___-____" at bounding box center [623, 300] width 160 height 32
paste input "206) 890-0018"
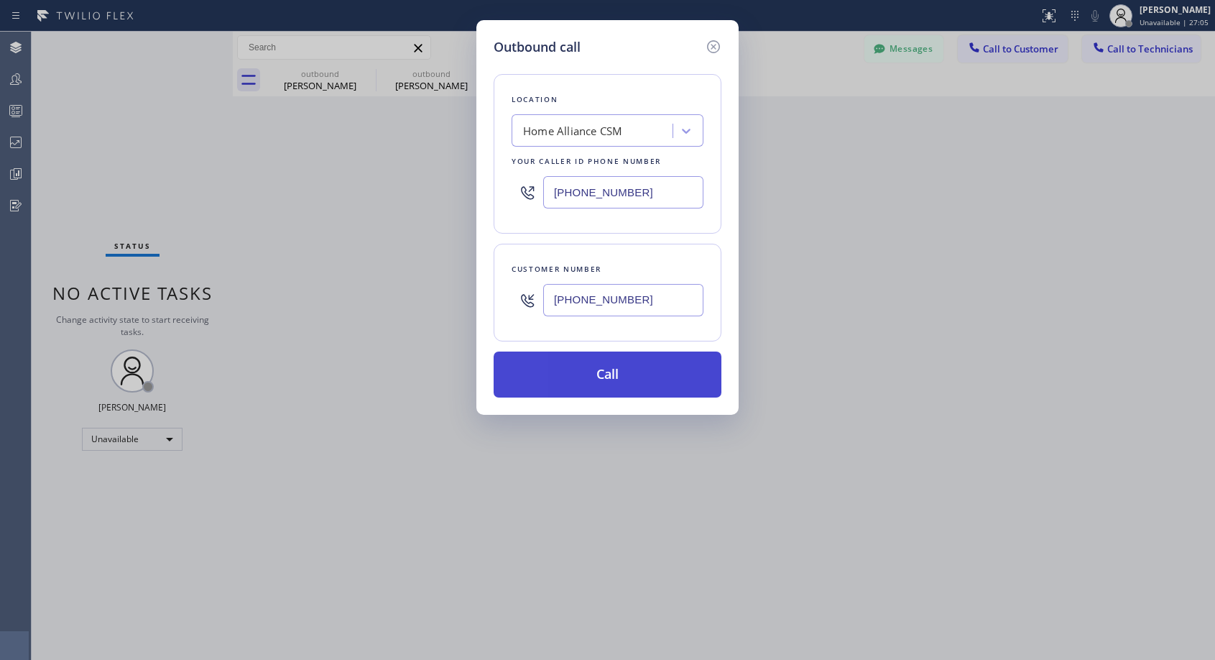
type input "(206) 890-0016"
click at [621, 367] on button "Call" at bounding box center [608, 374] width 228 height 46
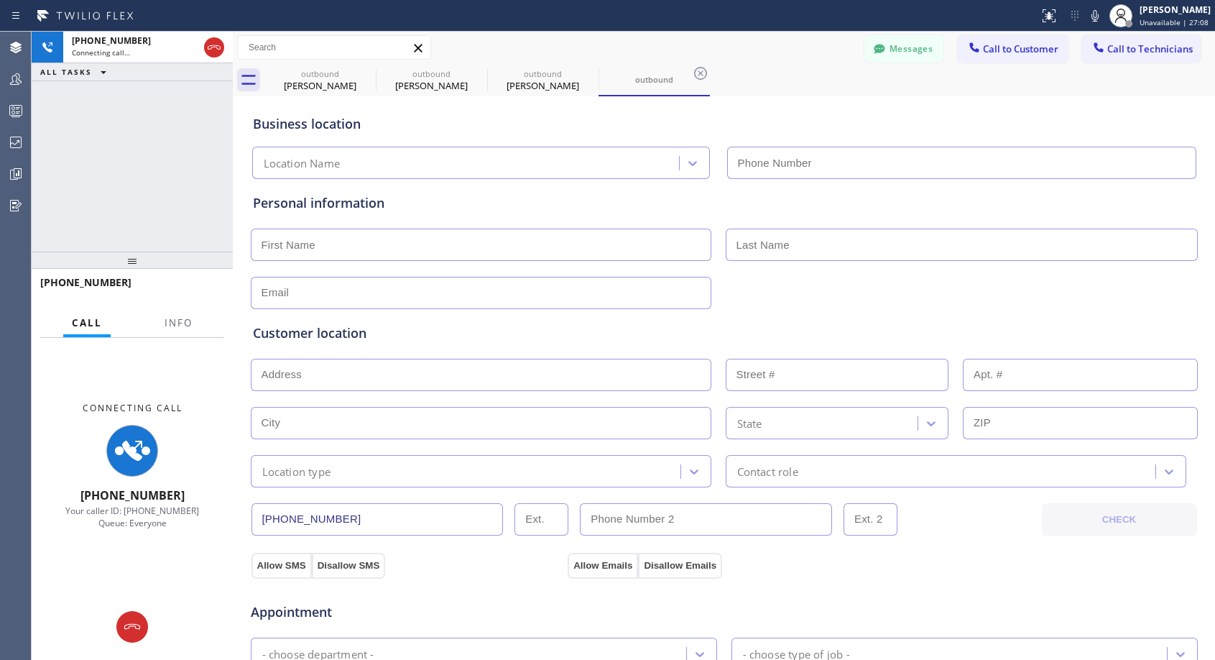
type input "(818) 614-5337"
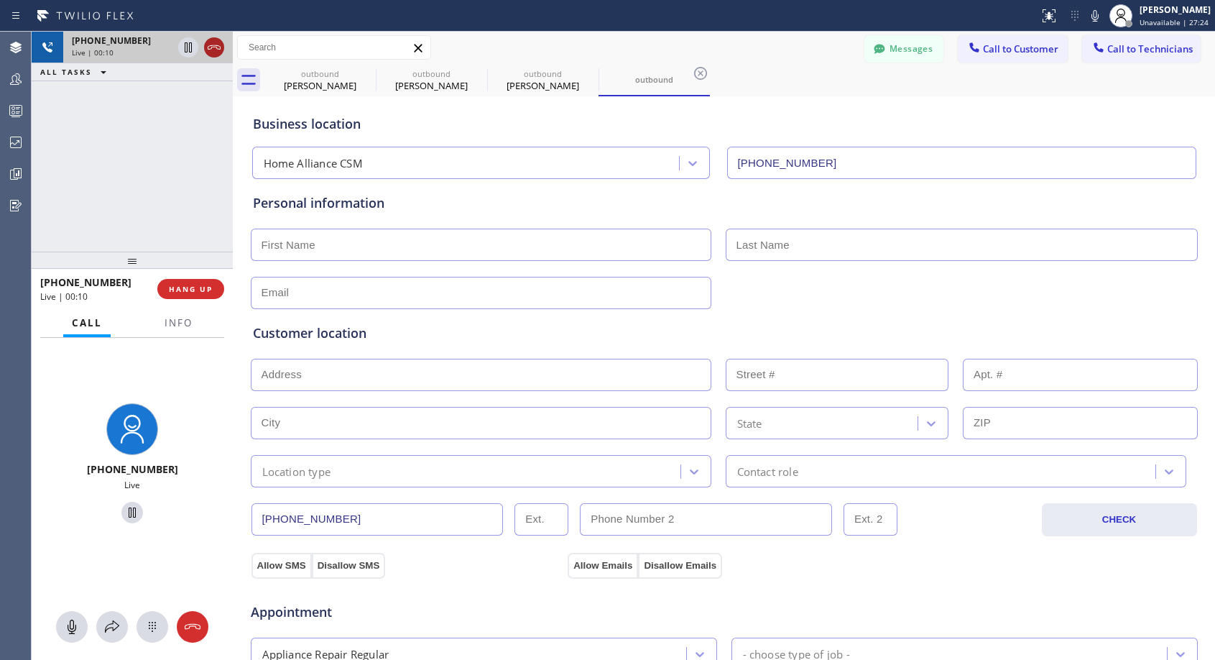
click at [206, 47] on icon at bounding box center [213, 47] width 17 height 17
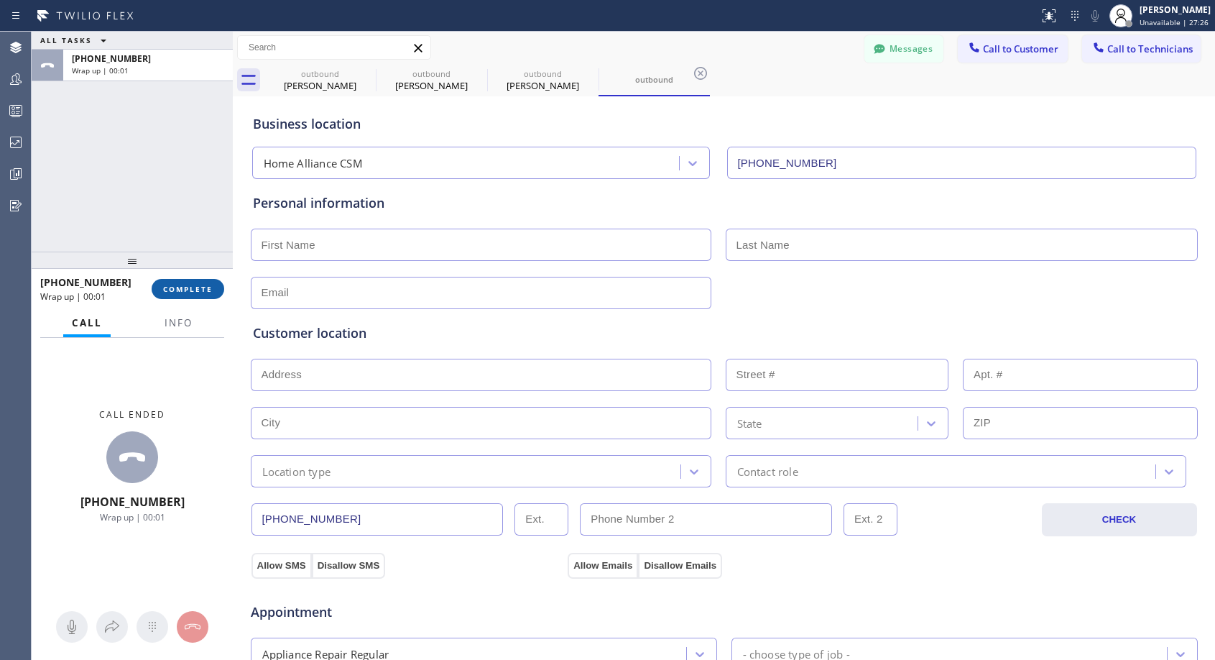
drag, startPoint x: 189, startPoint y: 295, endPoint x: 196, endPoint y: 279, distance: 16.7
click at [189, 295] on button "COMPLETE" at bounding box center [188, 289] width 73 height 20
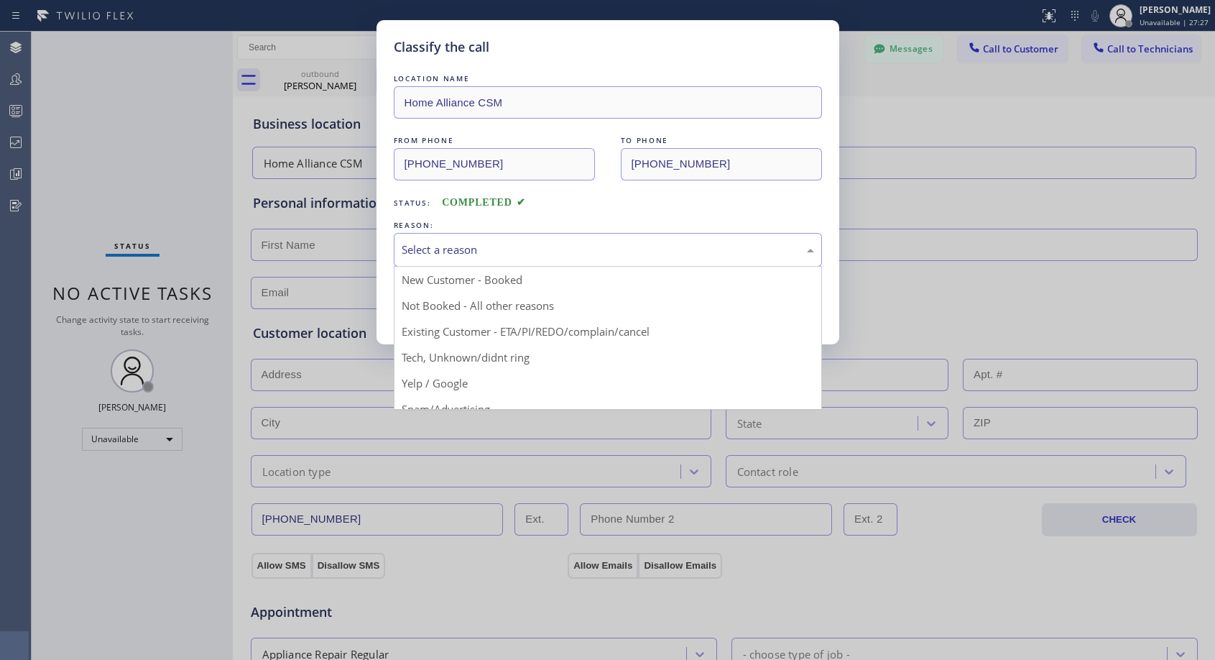
click at [430, 247] on div "Select a reason" at bounding box center [608, 249] width 412 height 17
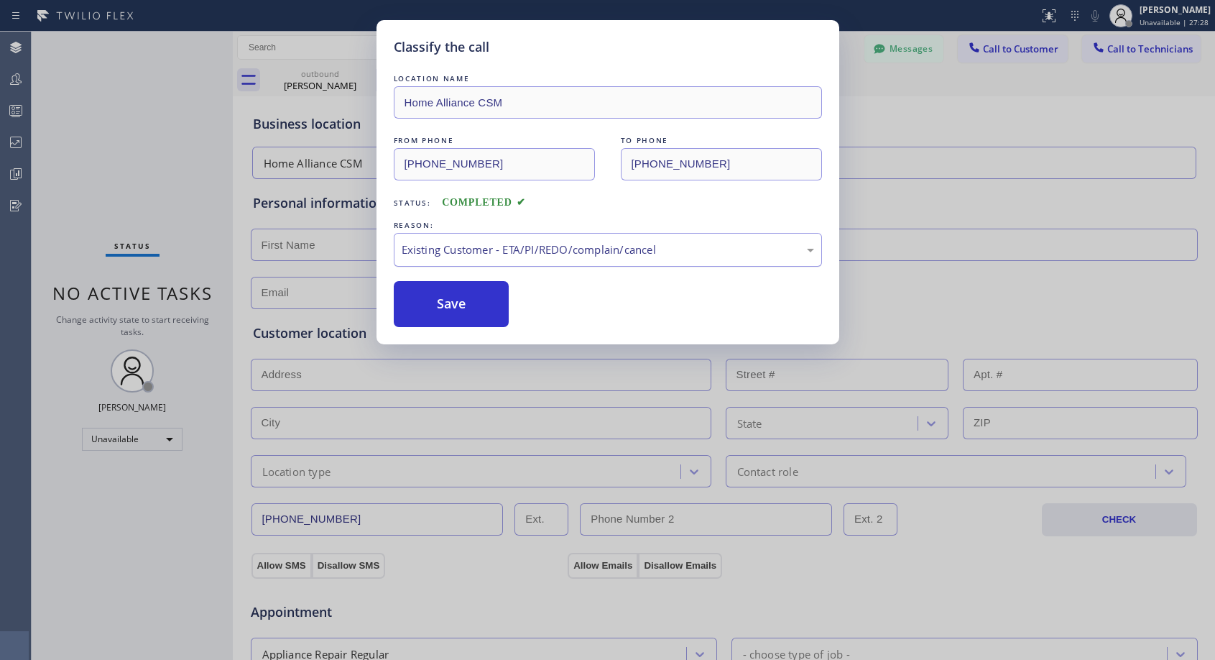
click at [527, 246] on div "Existing Customer - ETA/PI/REDO/complain/cancel" at bounding box center [608, 249] width 412 height 17
click at [466, 303] on button "Save" at bounding box center [452, 304] width 116 height 46
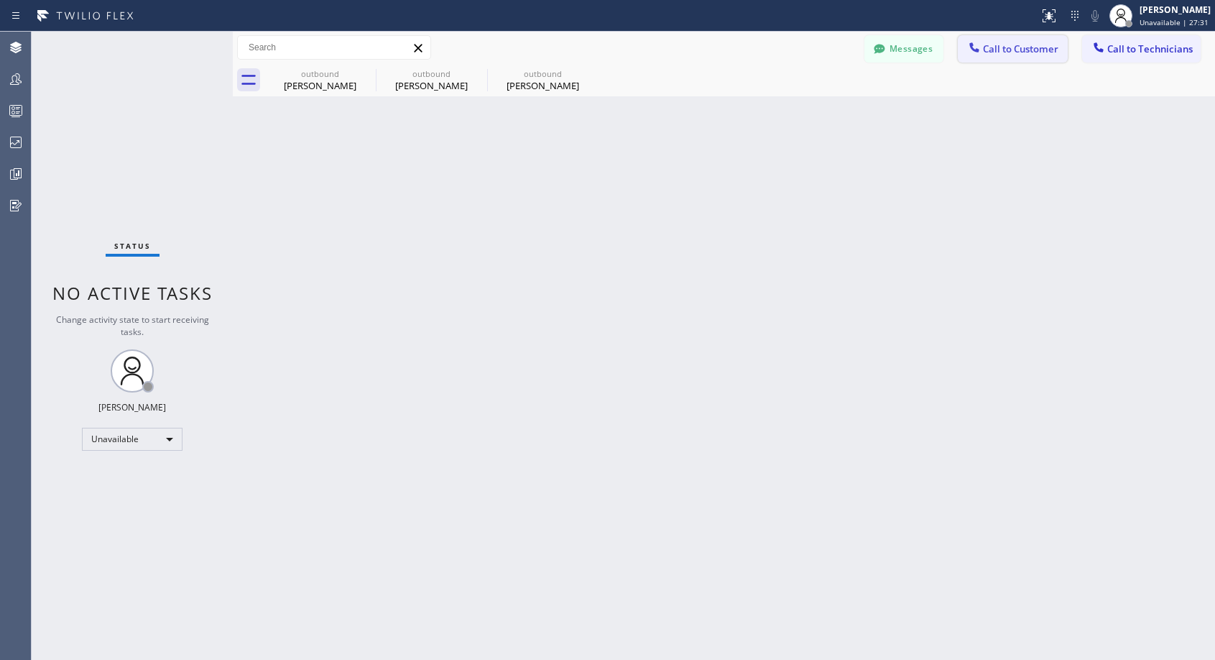
click at [990, 47] on span "Call to Customer" at bounding box center [1020, 48] width 75 height 13
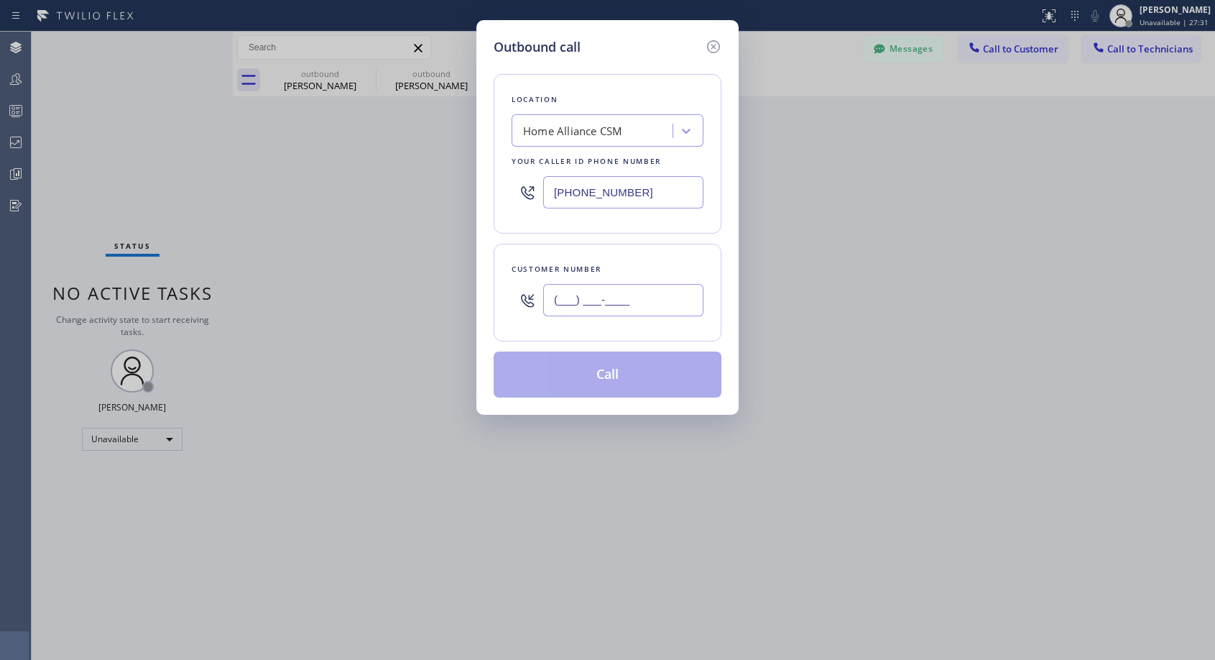
click at [661, 292] on input "(___) ___-____" at bounding box center [623, 300] width 160 height 32
paste input "206) 890-0018"
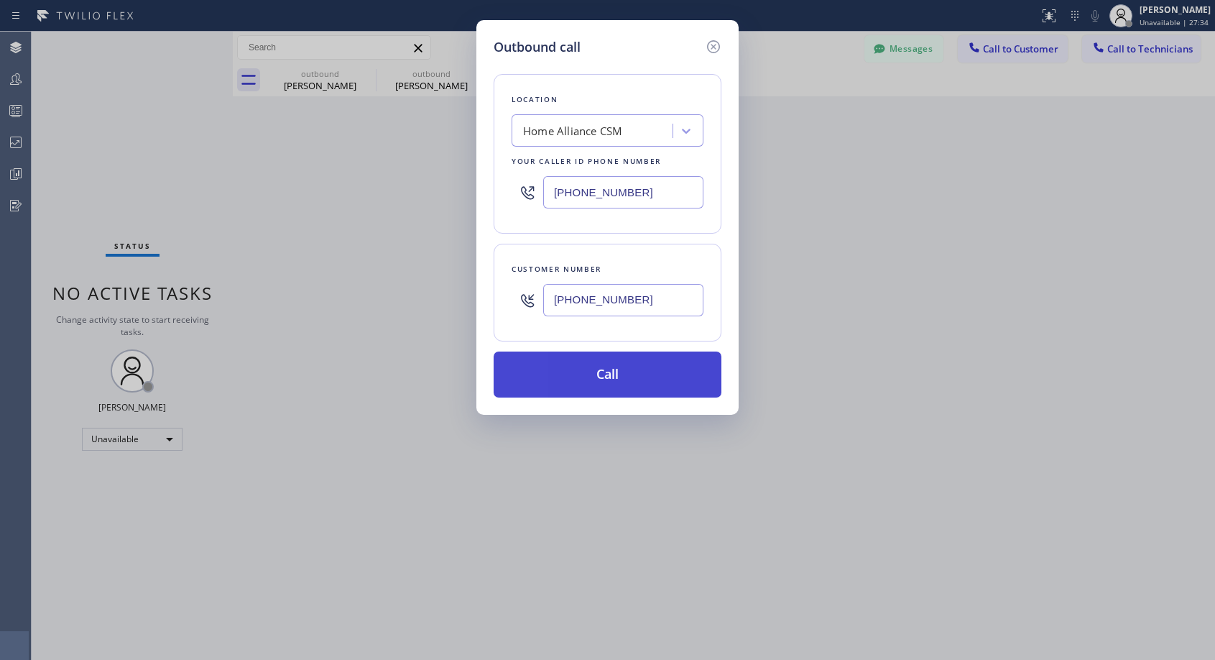
type input "(206) 890-0017"
click at [630, 376] on button "Call" at bounding box center [608, 374] width 228 height 46
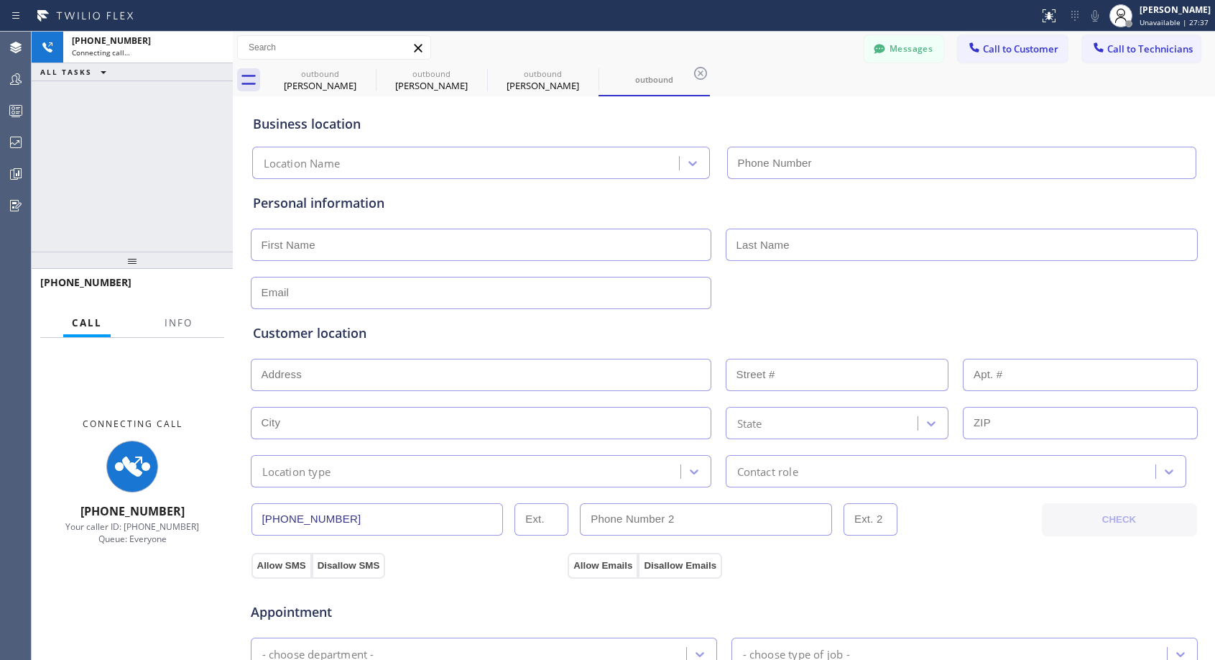
type input "(818) 614-5337"
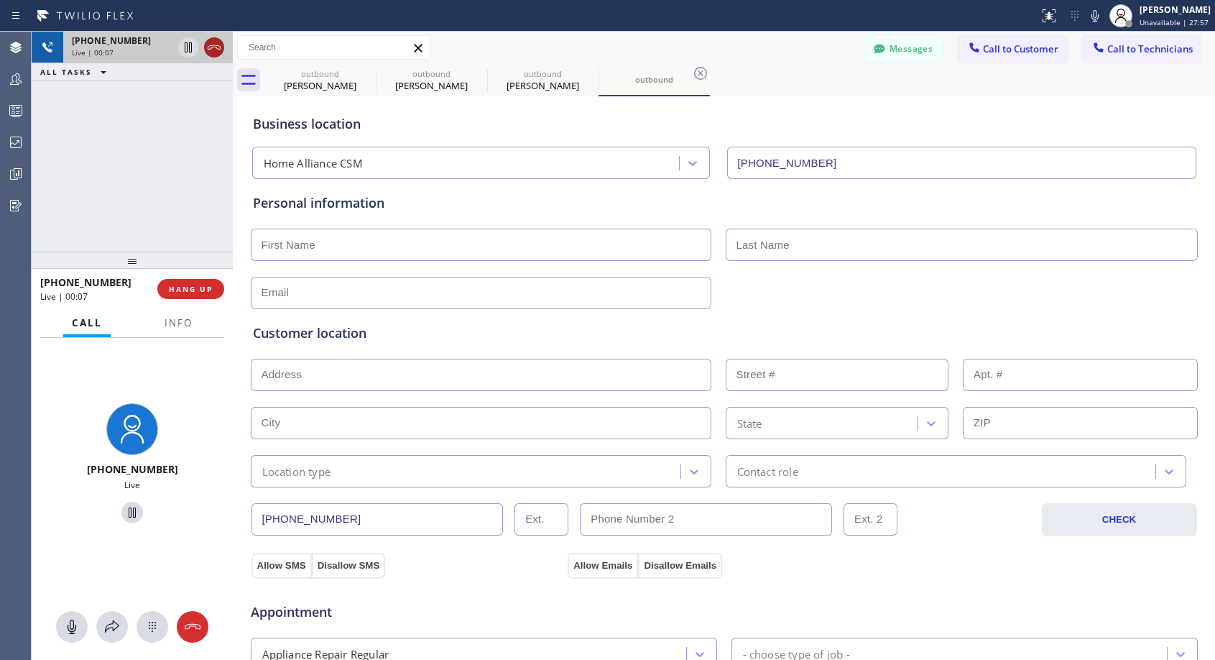
click at [215, 50] on icon at bounding box center [213, 47] width 17 height 17
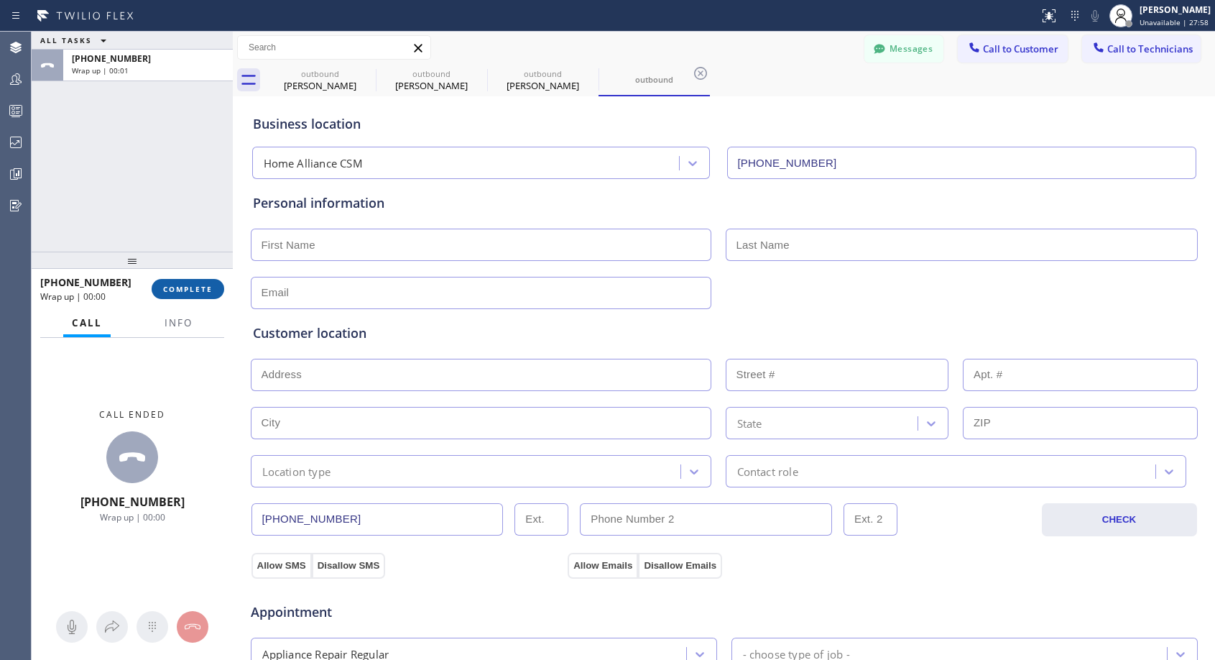
click at [211, 295] on button "COMPLETE" at bounding box center [188, 289] width 73 height 20
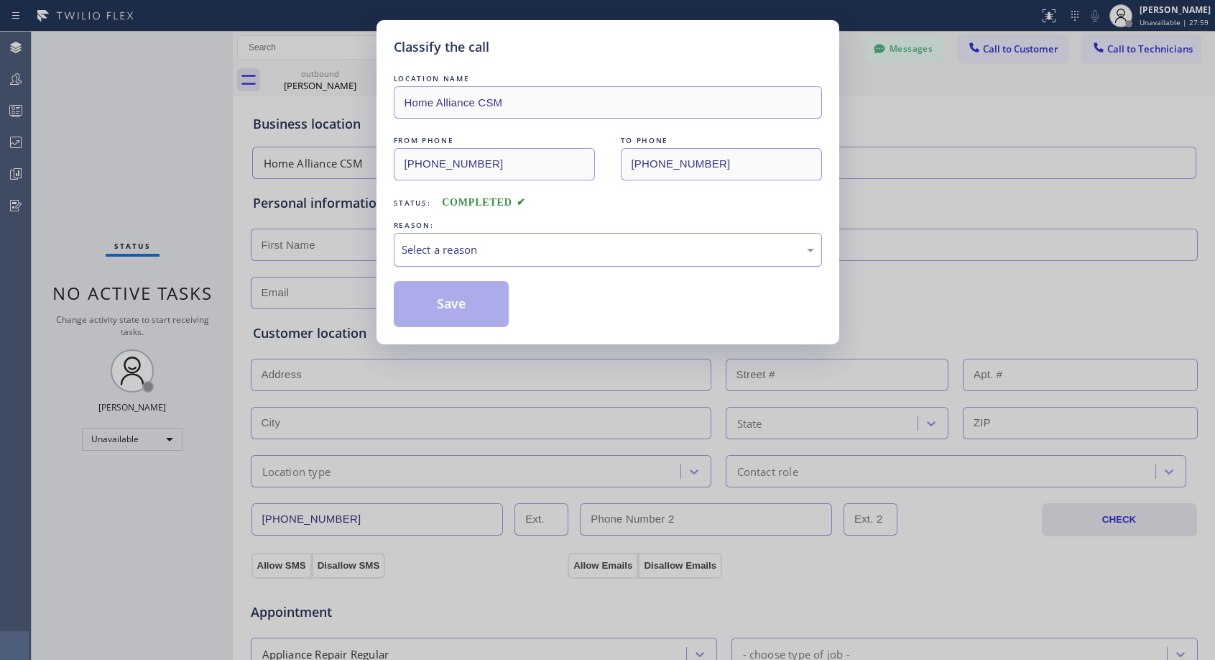
click at [455, 253] on div "Select a reason" at bounding box center [608, 249] width 412 height 17
click at [438, 307] on button "Save" at bounding box center [452, 304] width 116 height 46
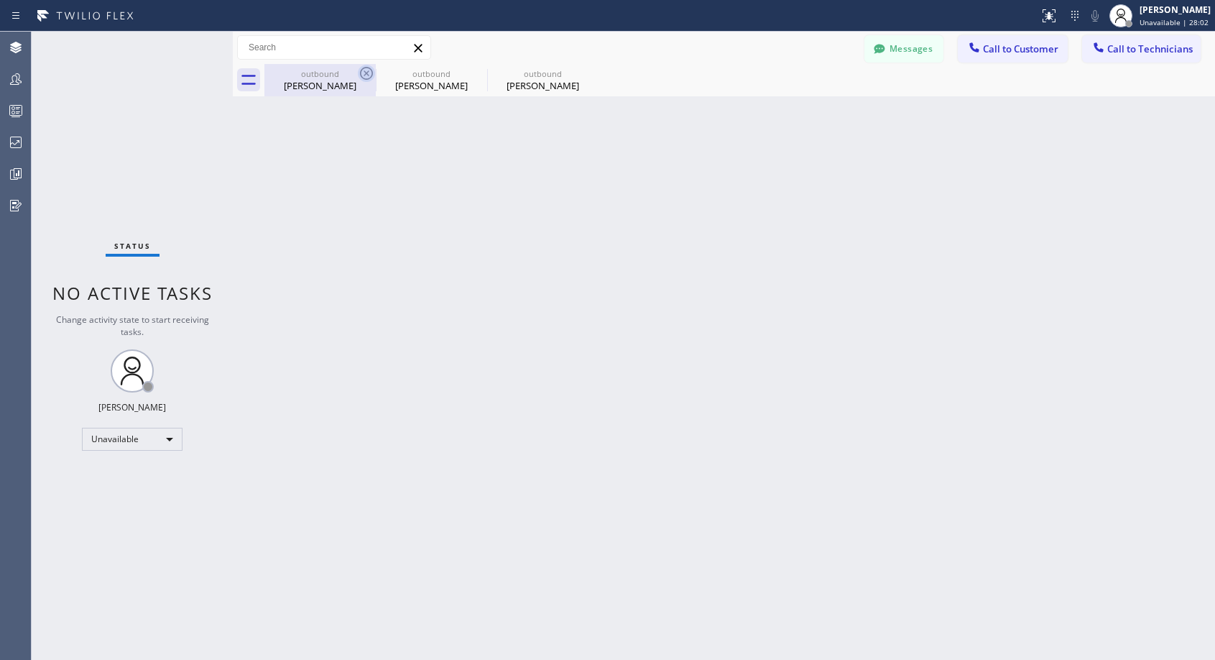
click at [366, 75] on icon at bounding box center [366, 73] width 17 height 17
click at [0, 0] on icon at bounding box center [0, 0] width 0 height 0
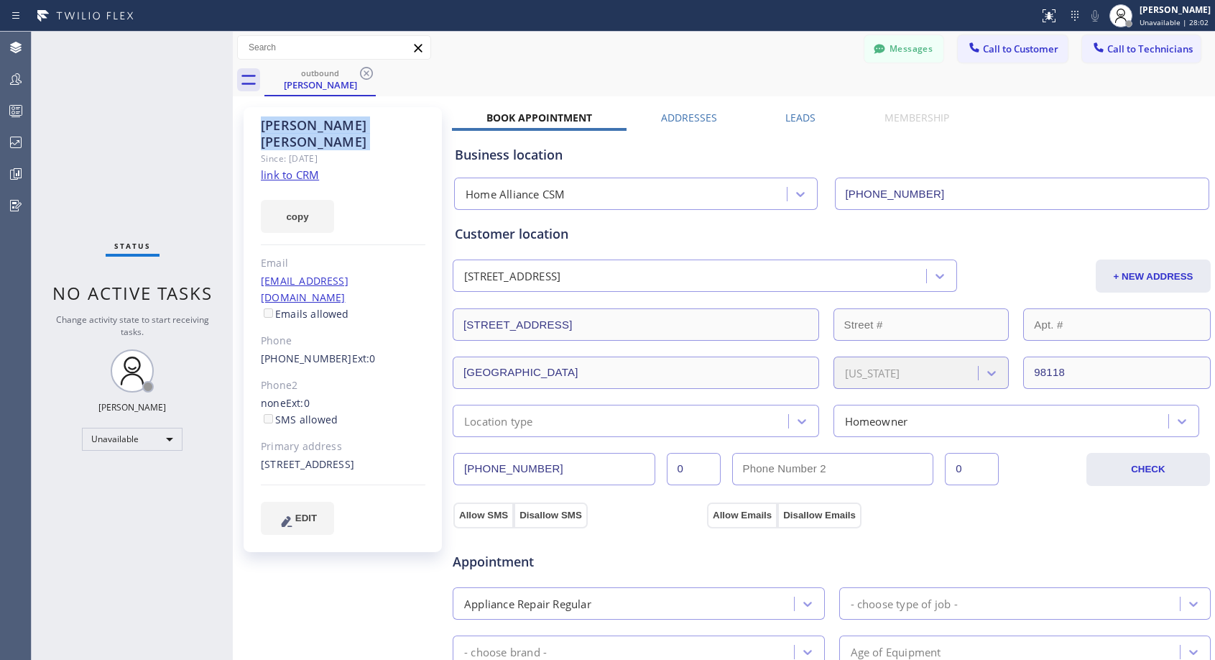
click at [366, 75] on icon at bounding box center [366, 73] width 17 height 17
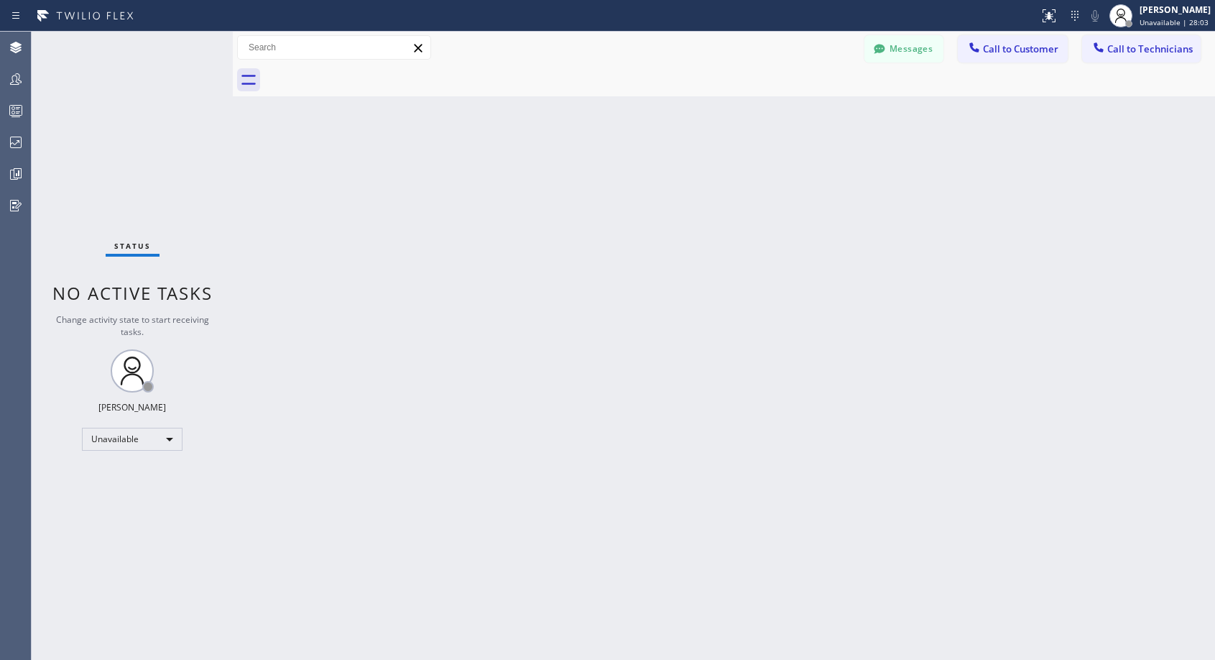
click at [366, 75] on div at bounding box center [739, 80] width 950 height 32
drag, startPoint x: 1019, startPoint y: 50, endPoint x: 702, endPoint y: 224, distance: 361.4
click at [1018, 50] on span "Call to Customer" at bounding box center [1020, 48] width 75 height 13
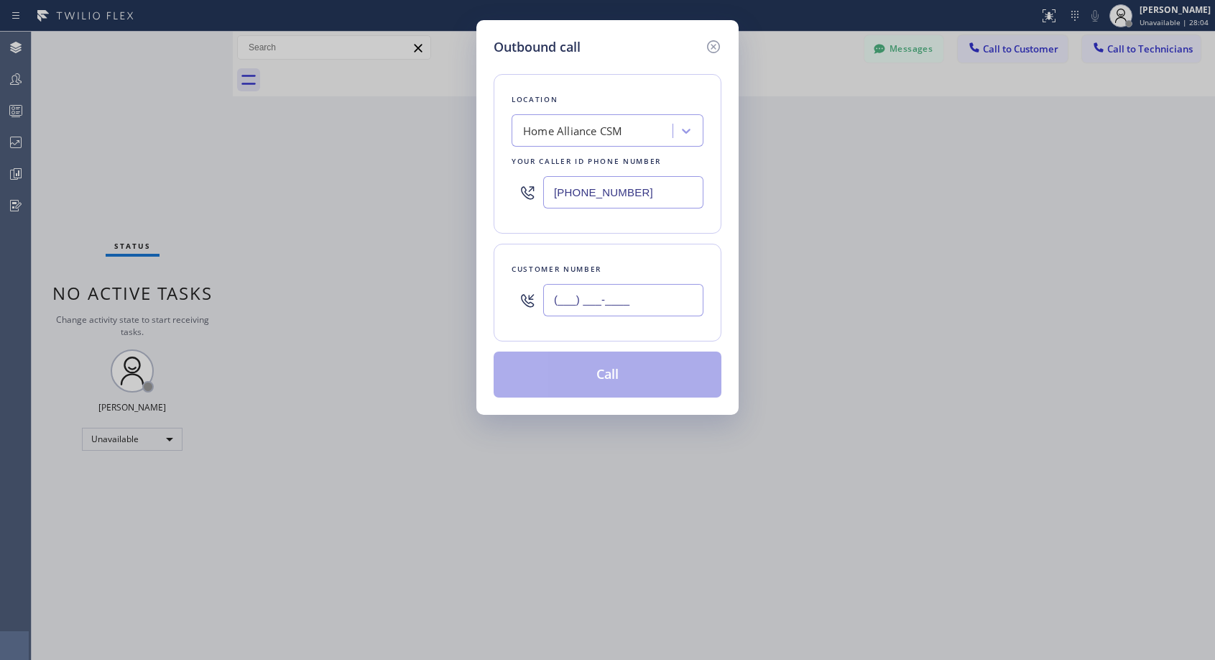
click at [636, 291] on input "(___) ___-____" at bounding box center [623, 300] width 160 height 32
paste input "206) 890-0018"
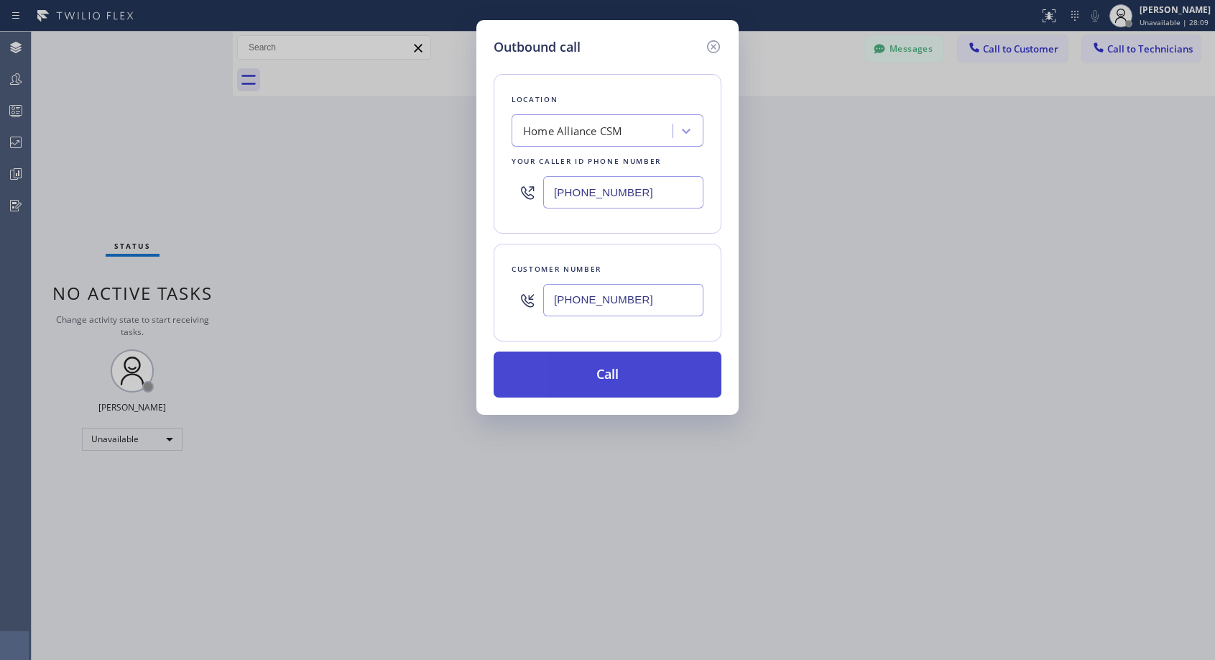
type input "(206) 890-0019"
click at [612, 370] on button "Call" at bounding box center [608, 374] width 228 height 46
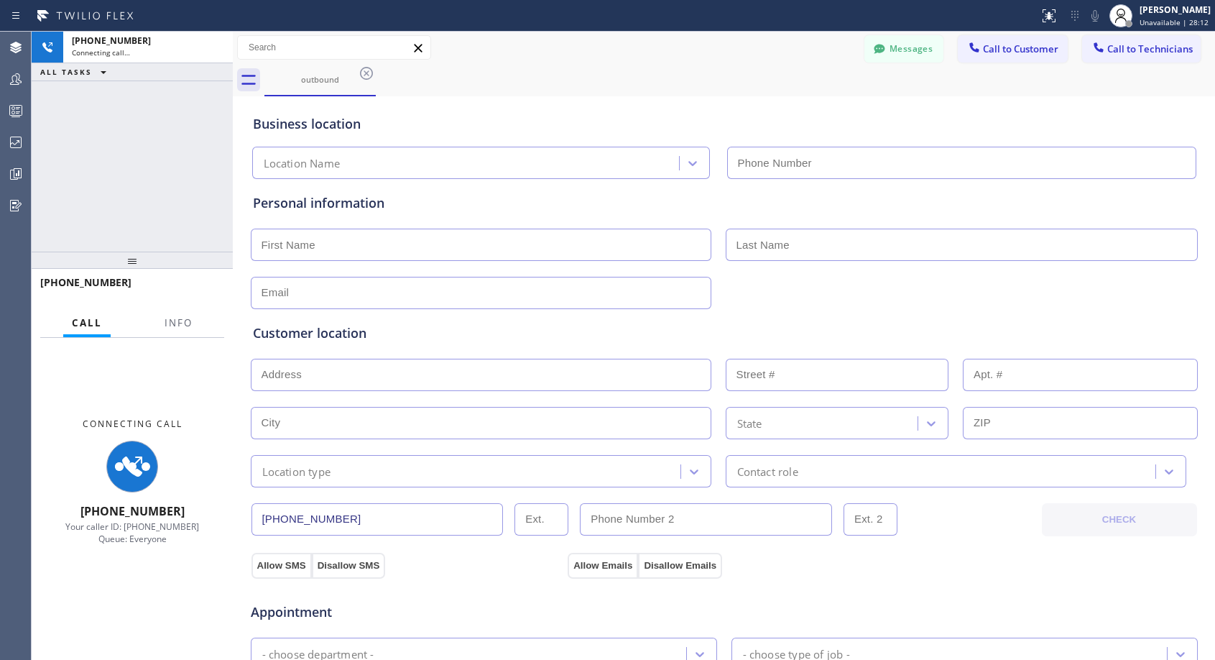
type input "(818) 614-5337"
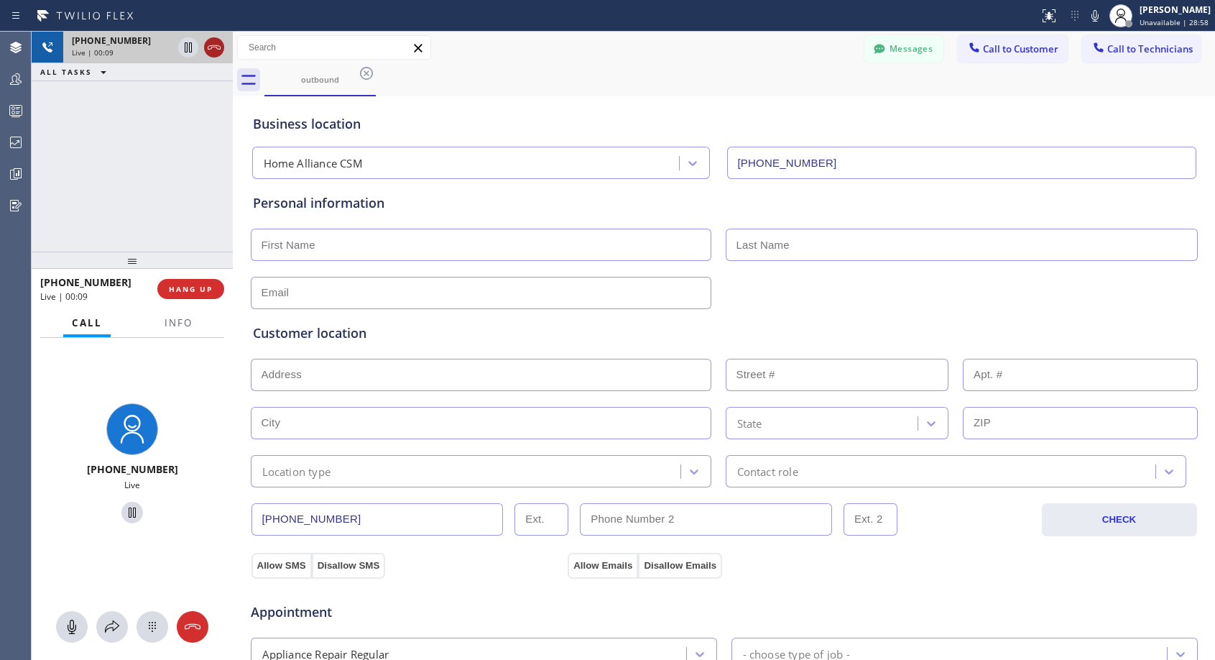
click at [218, 50] on icon at bounding box center [213, 47] width 17 height 17
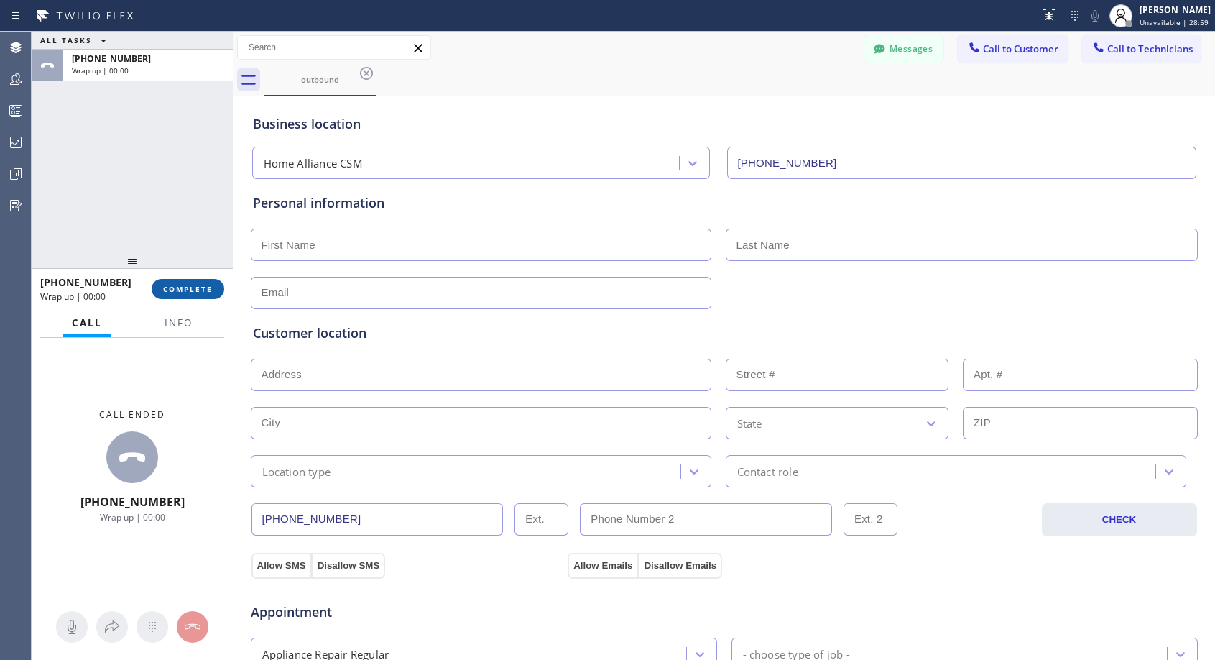
click at [184, 289] on span "COMPLETE" at bounding box center [188, 289] width 50 height 10
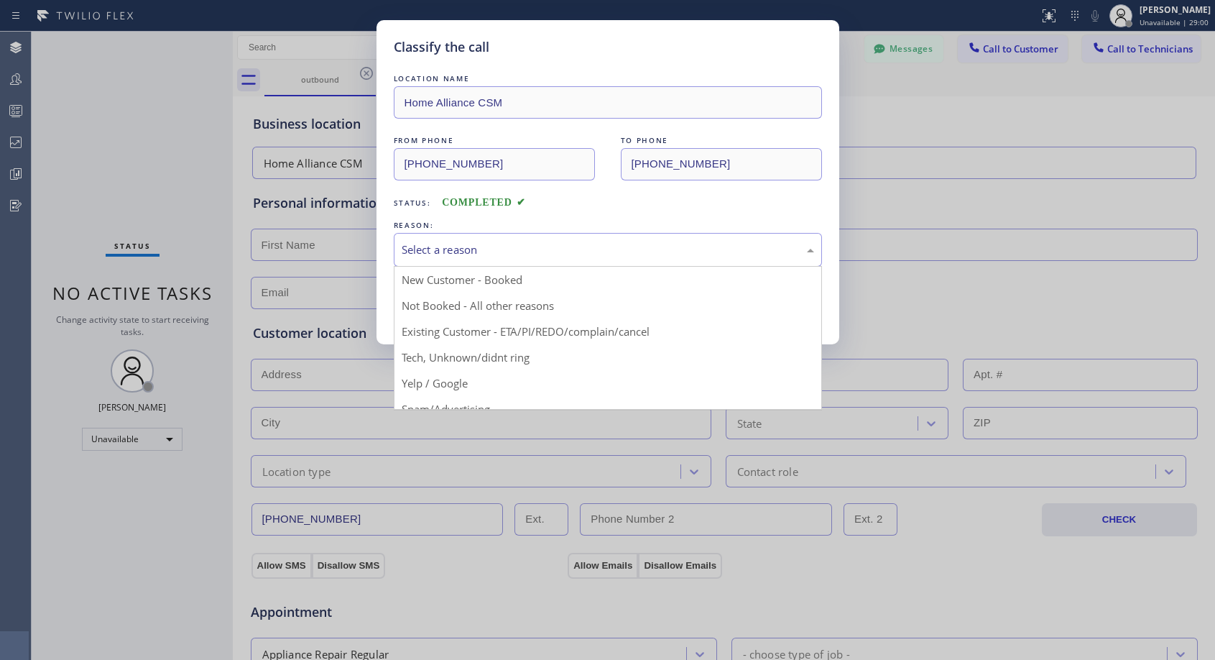
click at [506, 246] on div "Select a reason" at bounding box center [608, 249] width 412 height 17
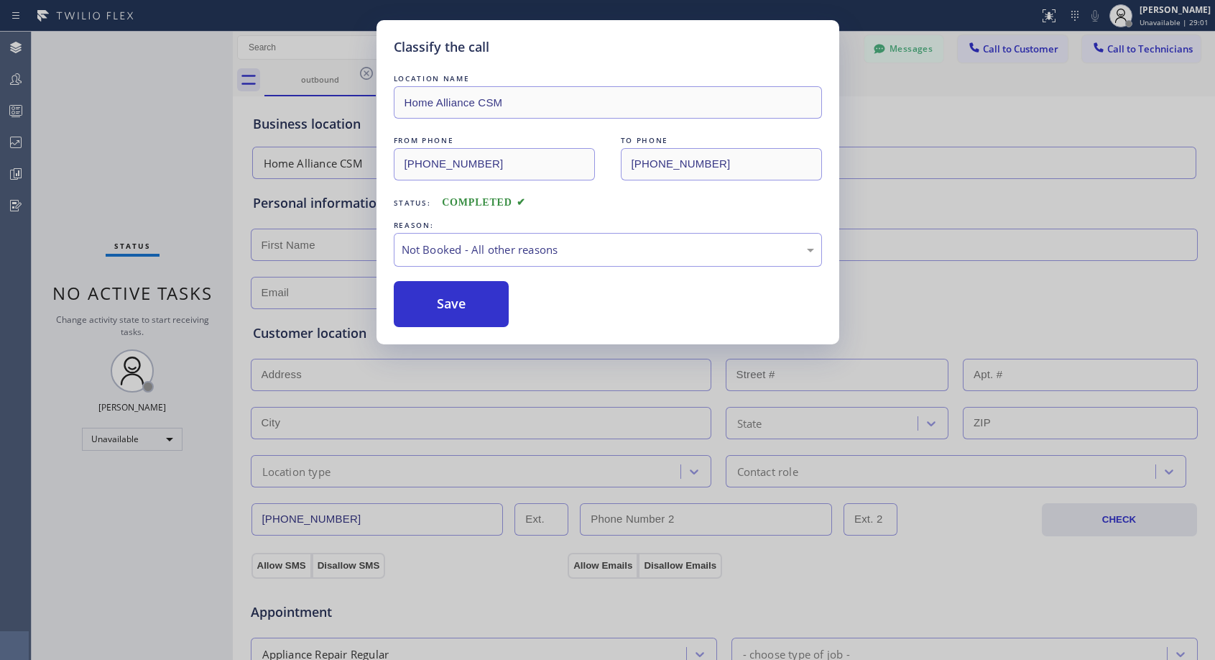
click at [451, 304] on button "Save" at bounding box center [452, 304] width 116 height 46
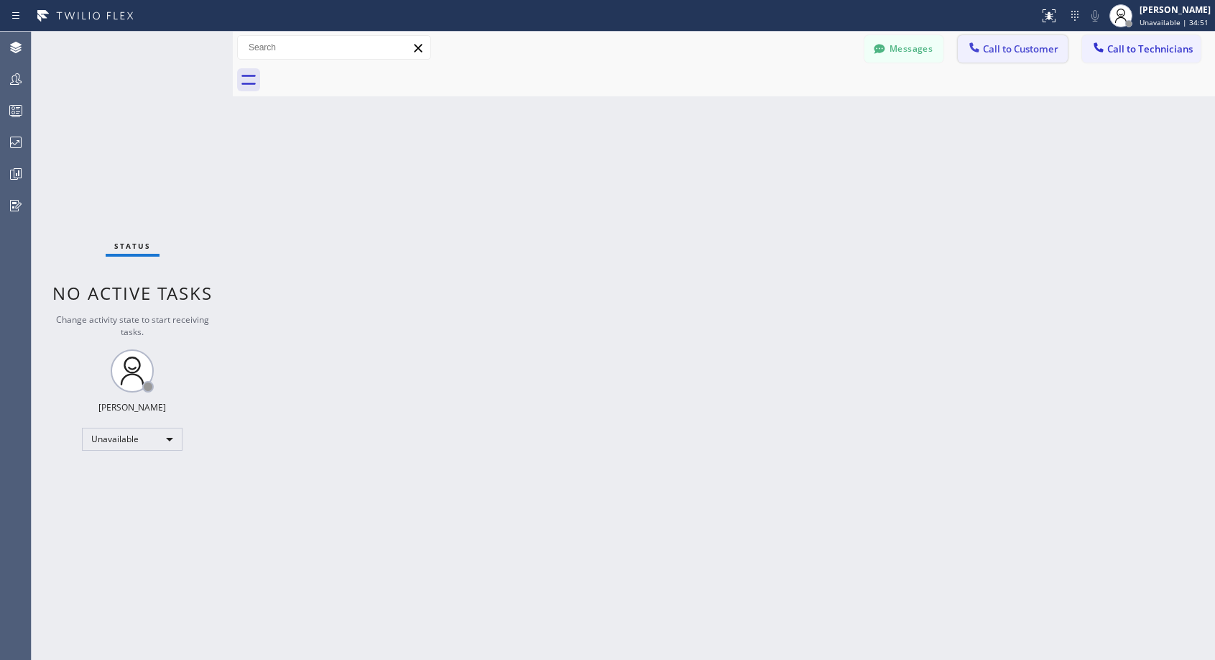
click at [1001, 46] on span "Call to Customer" at bounding box center [1020, 48] width 75 height 13
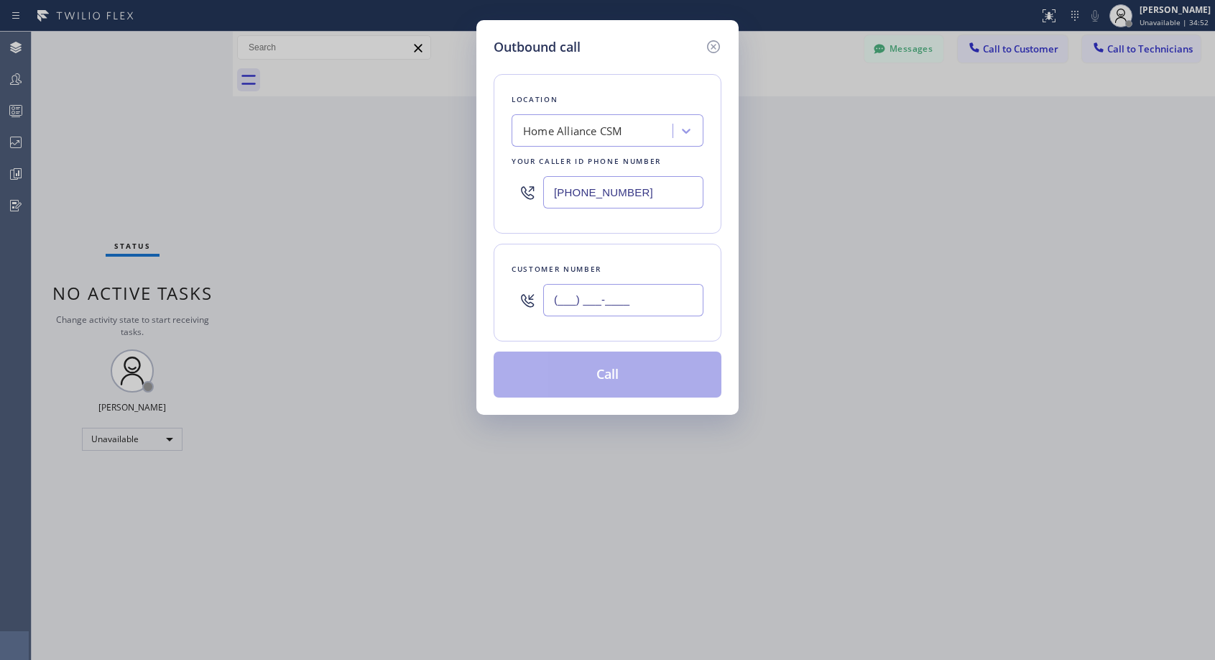
click at [652, 301] on input "(___) ___-____" at bounding box center [623, 300] width 160 height 32
paste input "708) 870-7460"
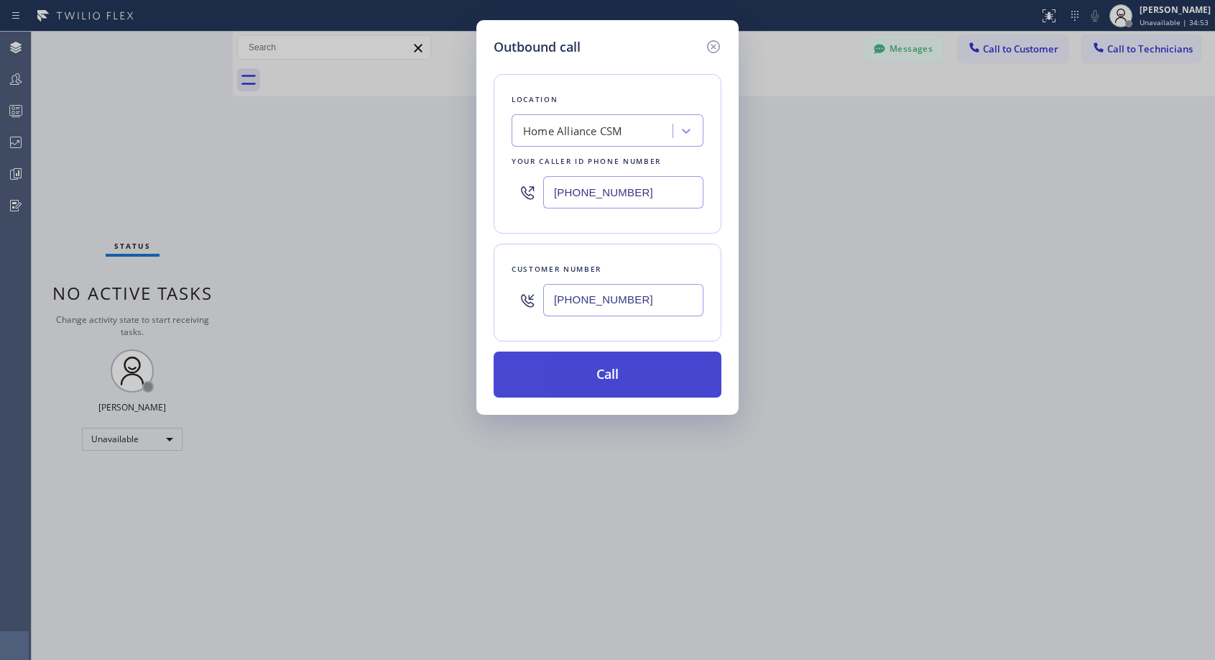
type input "(708) 870-7460"
click at [636, 371] on button "Call" at bounding box center [608, 374] width 228 height 46
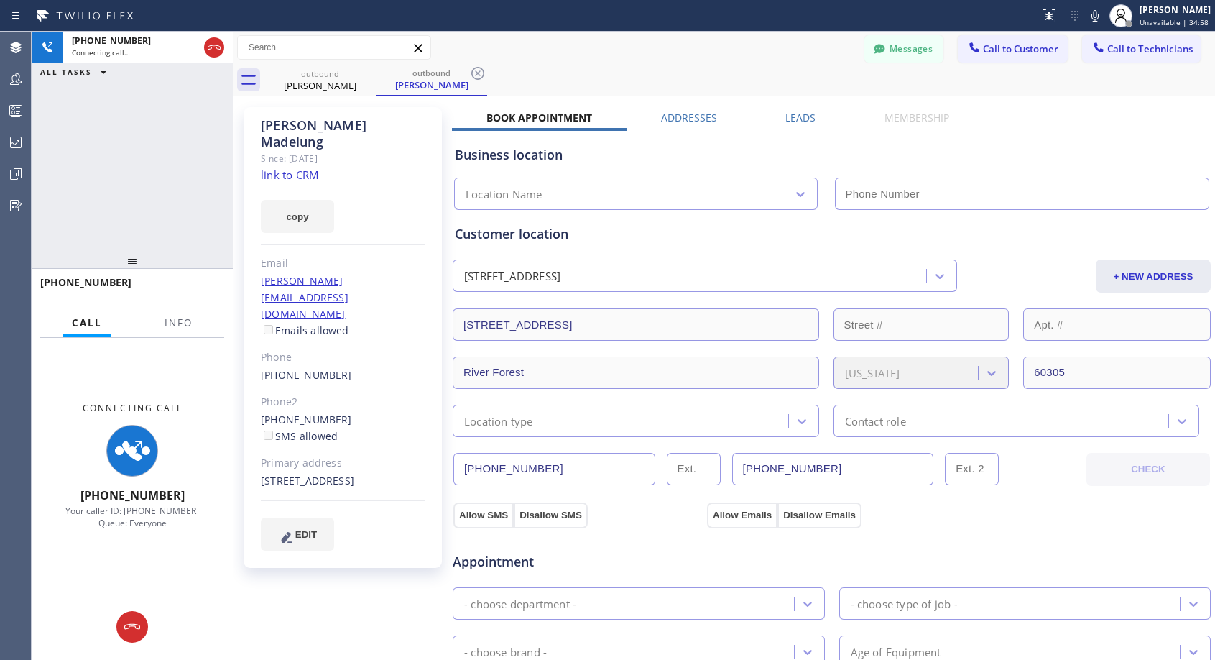
type input "(818) 614-5337"
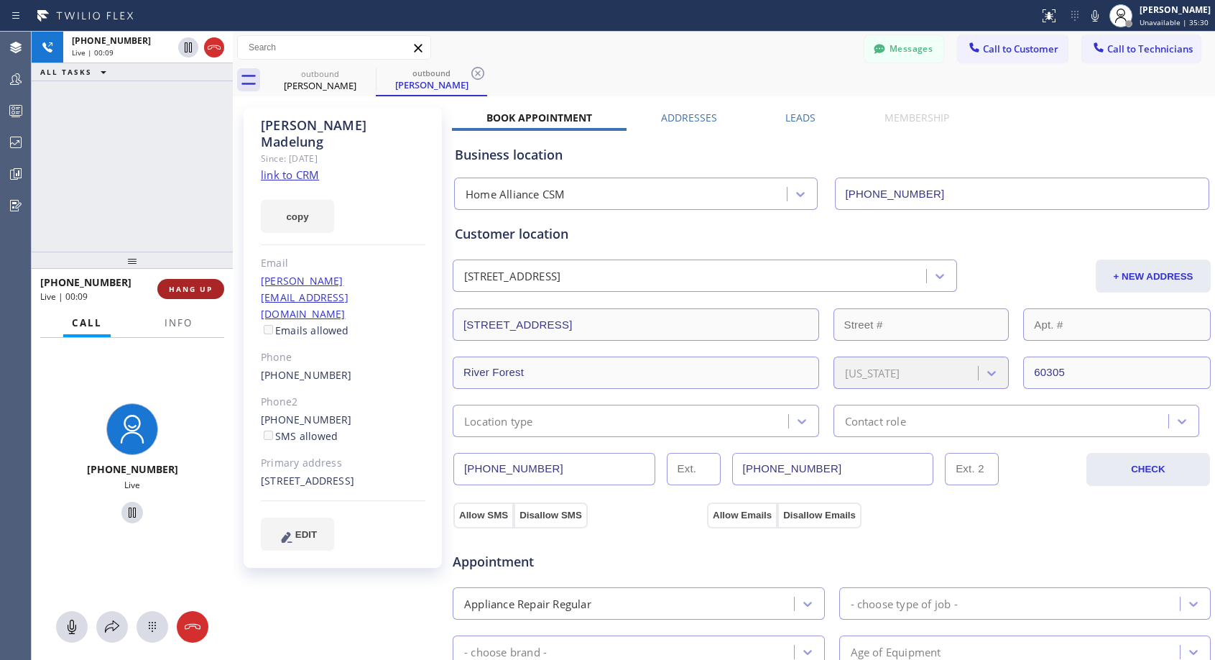
click at [198, 284] on span "HANG UP" at bounding box center [191, 289] width 44 height 10
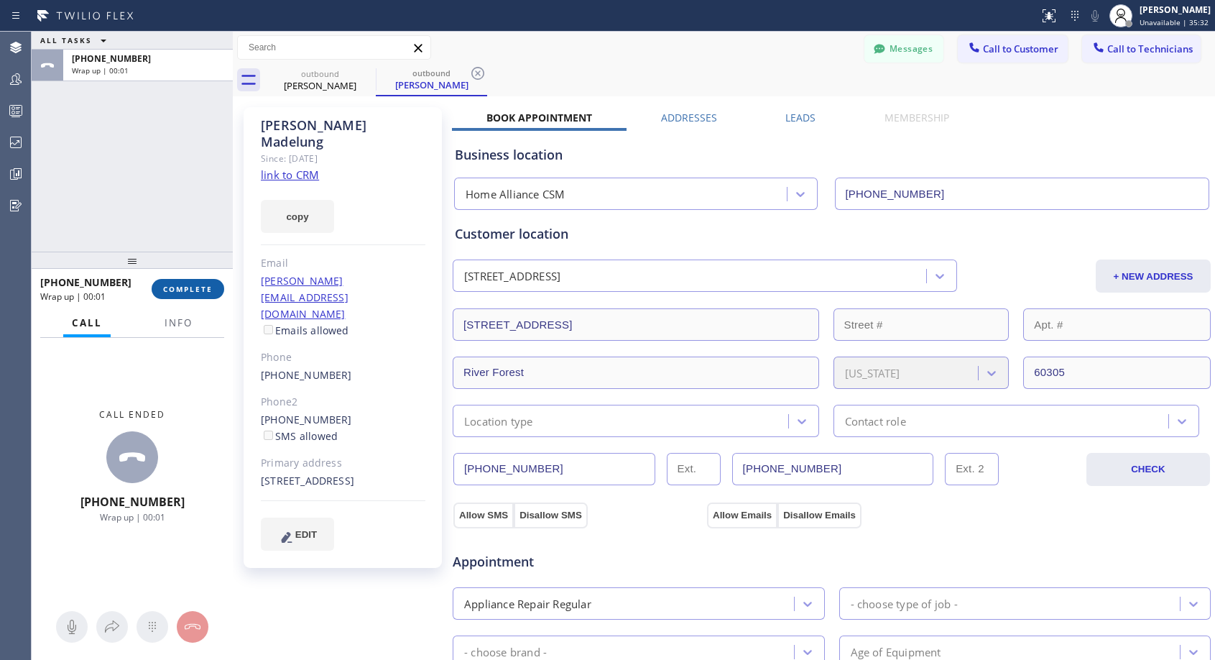
click at [200, 295] on button "COMPLETE" at bounding box center [188, 289] width 73 height 20
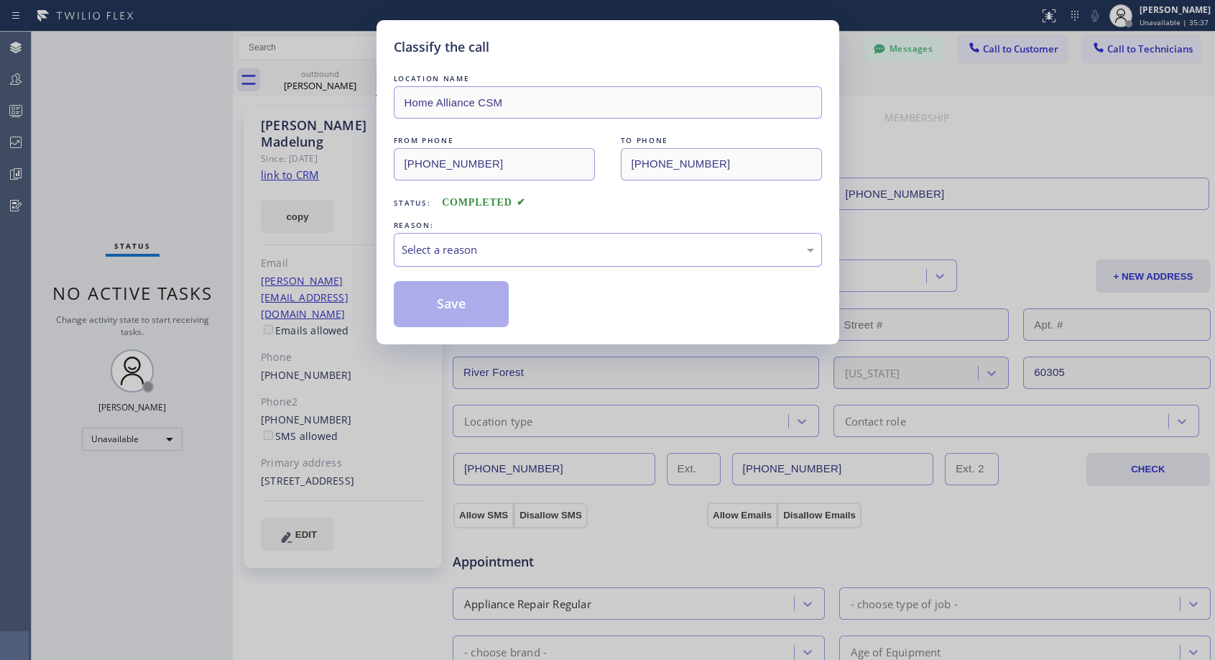
click at [486, 245] on div "Select a reason" at bounding box center [608, 249] width 412 height 17
click at [454, 305] on button "Save" at bounding box center [452, 304] width 116 height 46
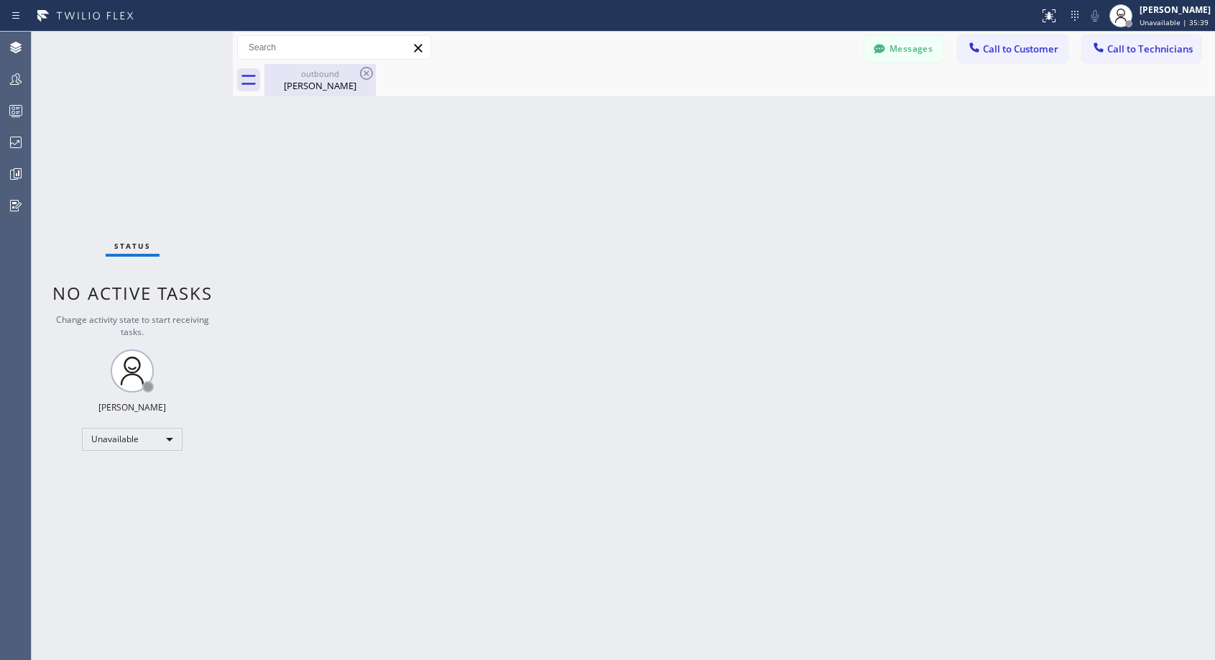
click at [313, 87] on div "Mike Madelung" at bounding box center [320, 85] width 108 height 13
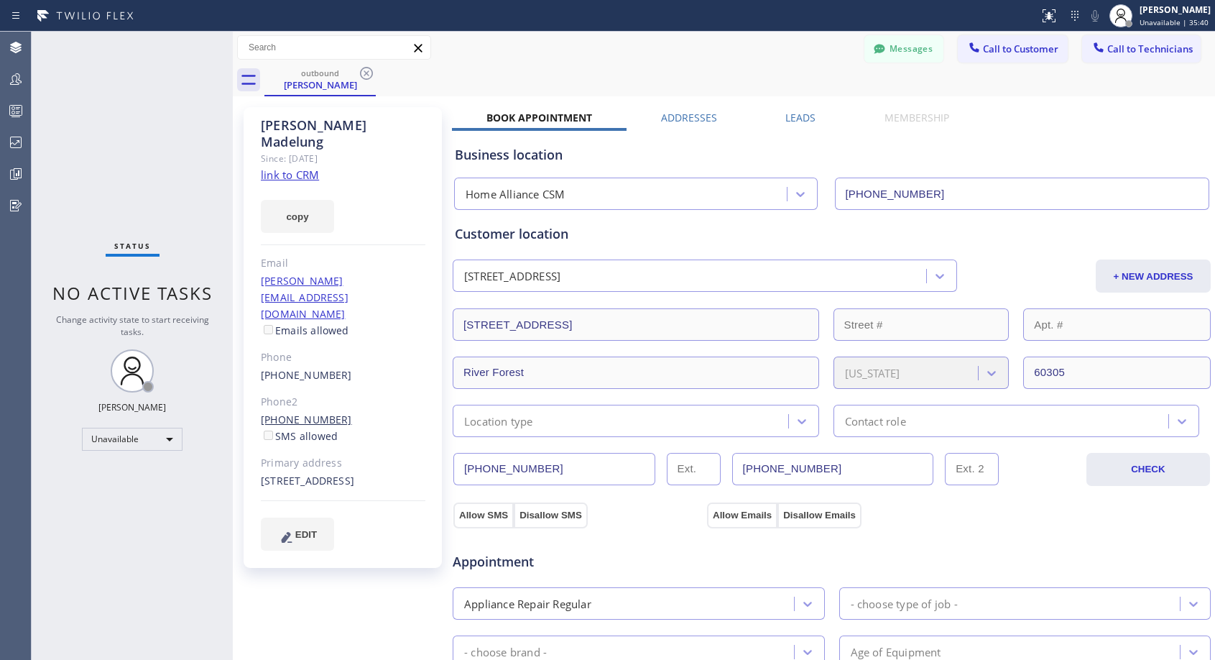
click at [281, 412] on link "(708) 771-4497" at bounding box center [306, 419] width 91 height 14
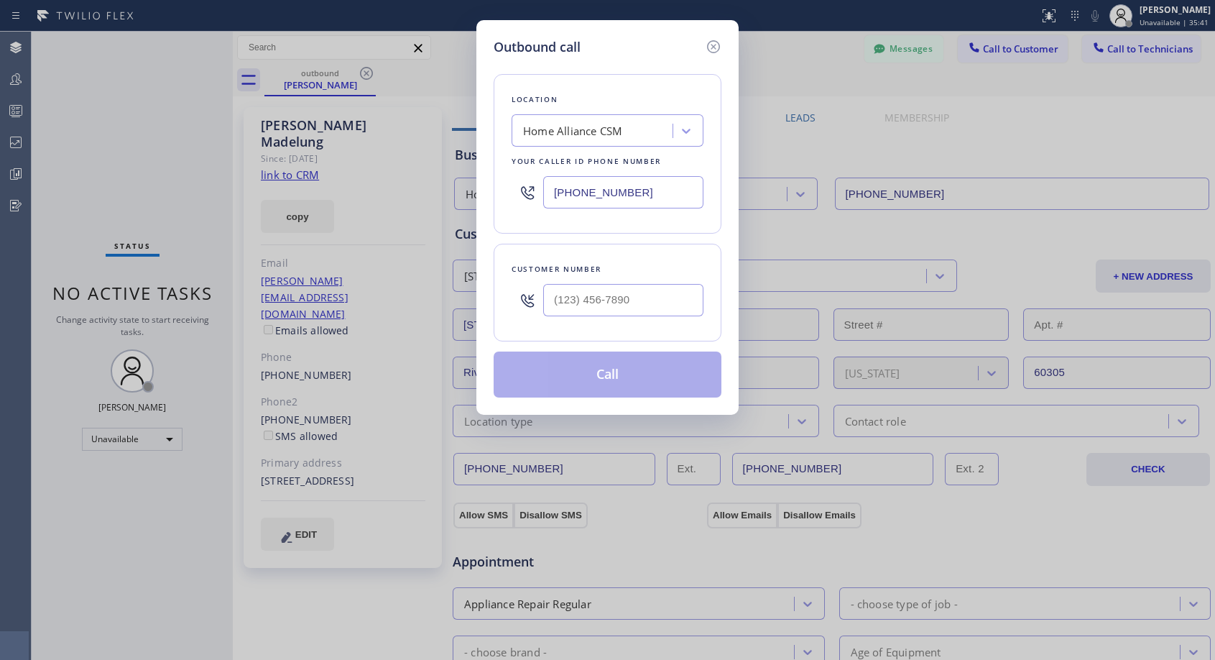
type input "(708) 771-4497"
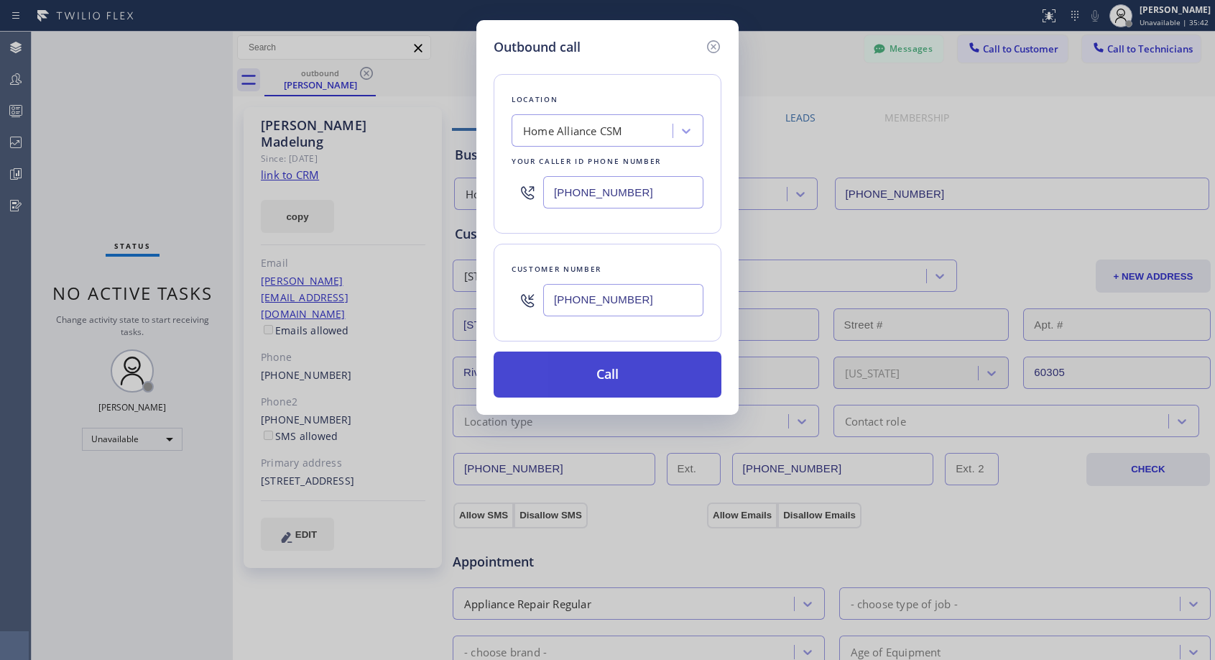
click at [585, 374] on button "Call" at bounding box center [608, 374] width 228 height 46
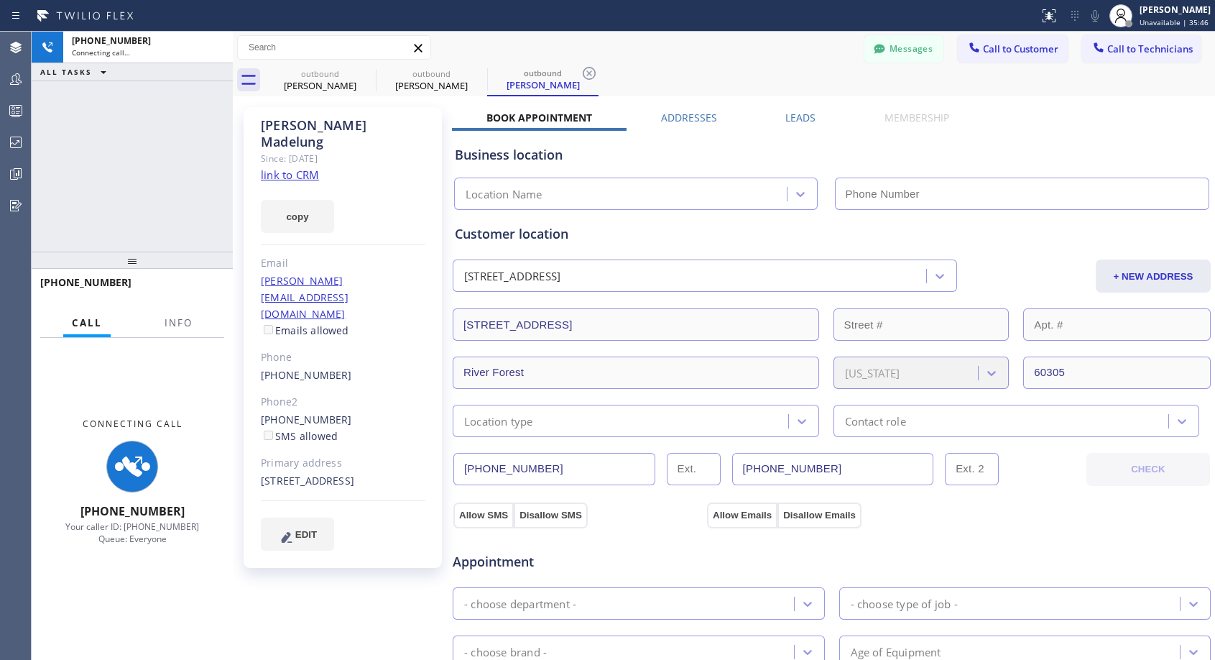
type input "(818) 614-5337"
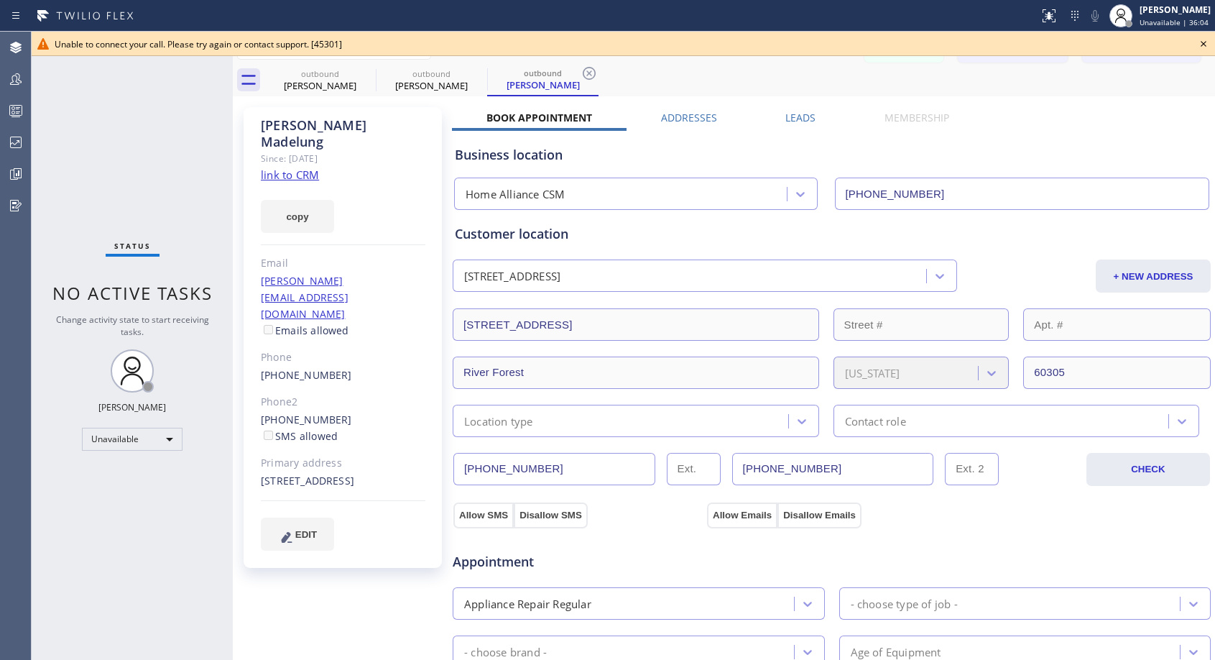
click at [1203, 46] on icon at bounding box center [1203, 43] width 17 height 17
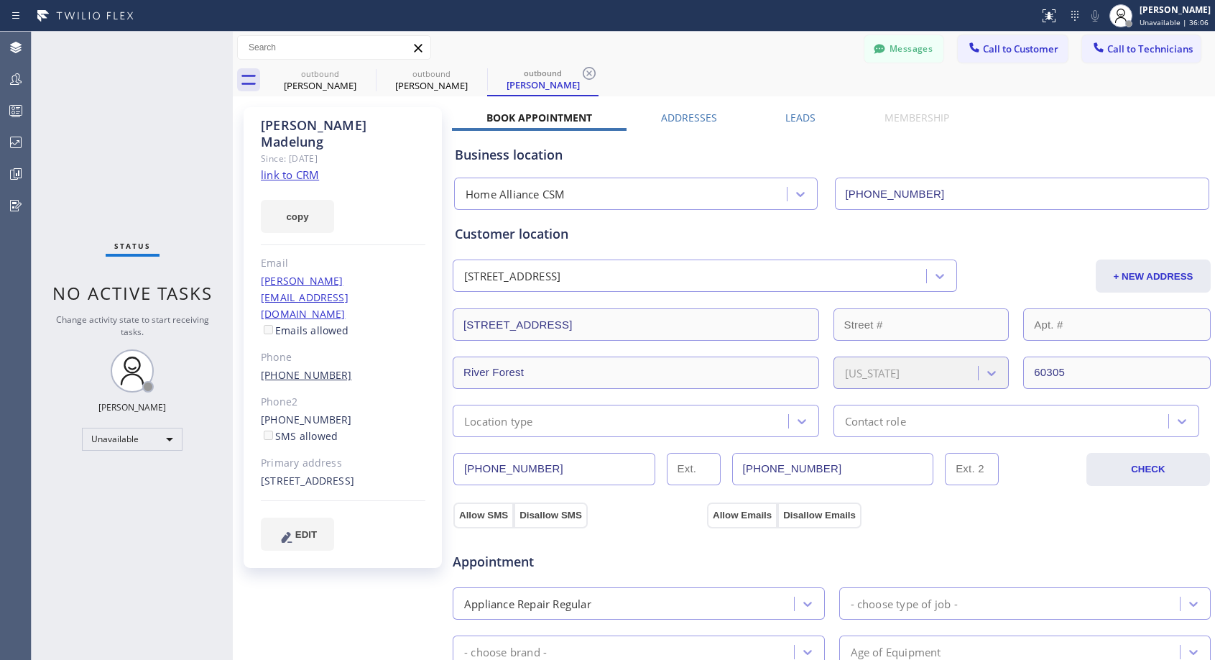
click at [303, 368] on link "(708) 870-7460" at bounding box center [306, 375] width 91 height 14
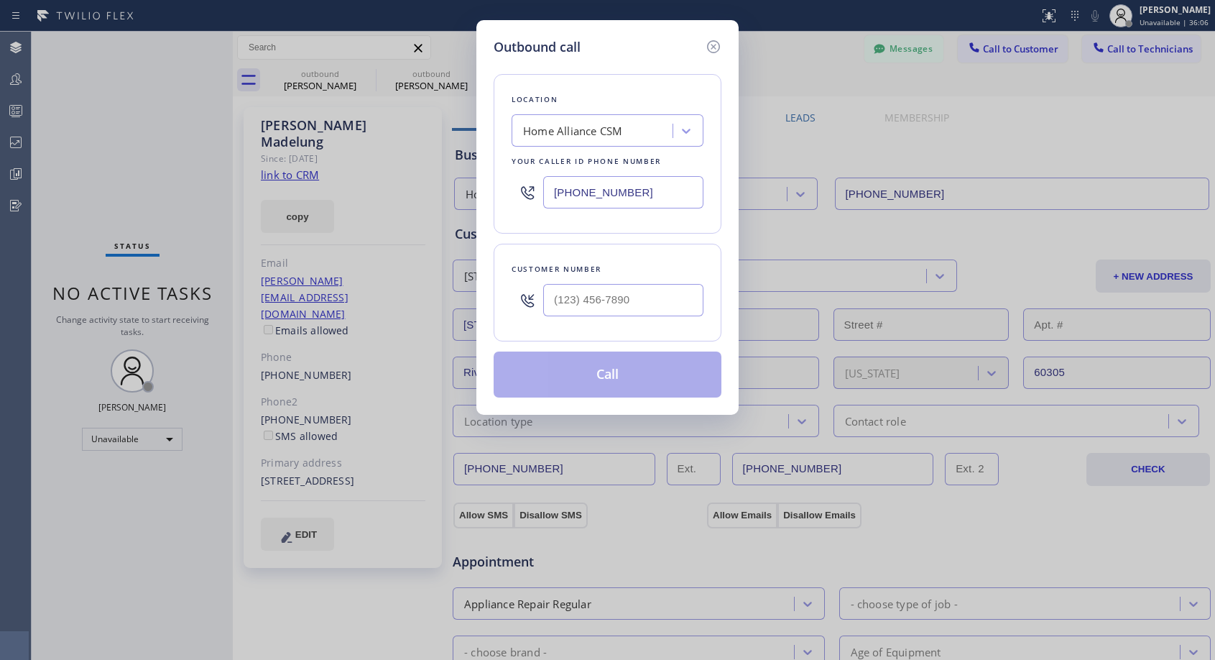
type input "(708) 870-7460"
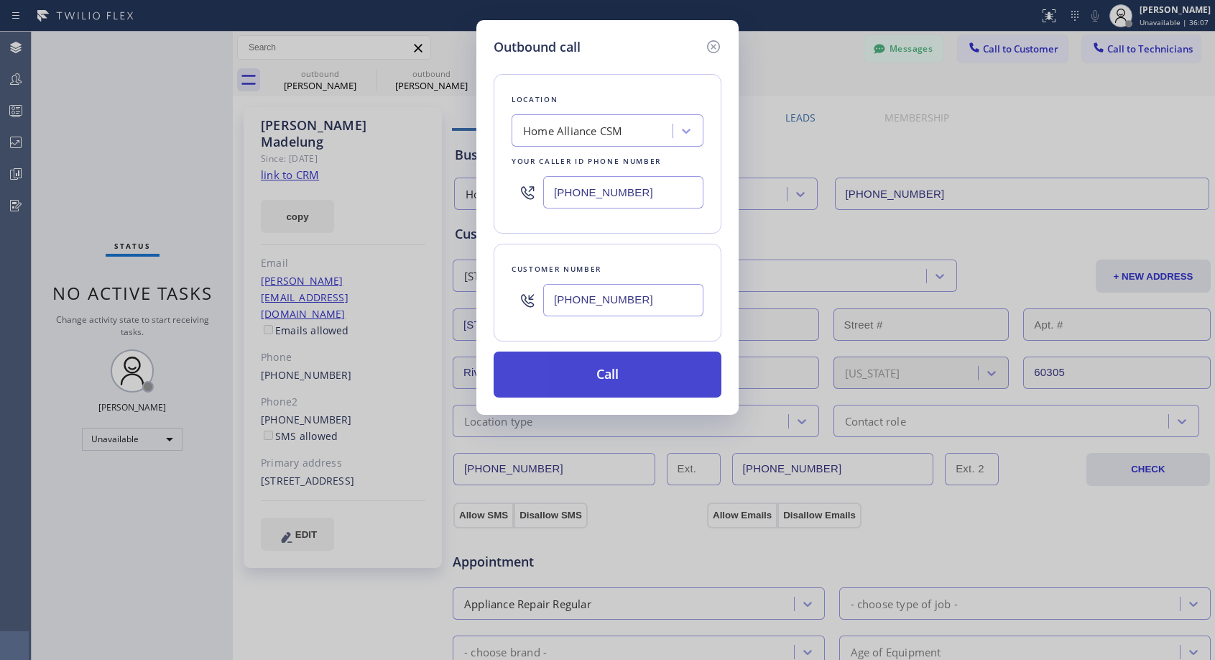
click at [601, 375] on button "Call" at bounding box center [608, 374] width 228 height 46
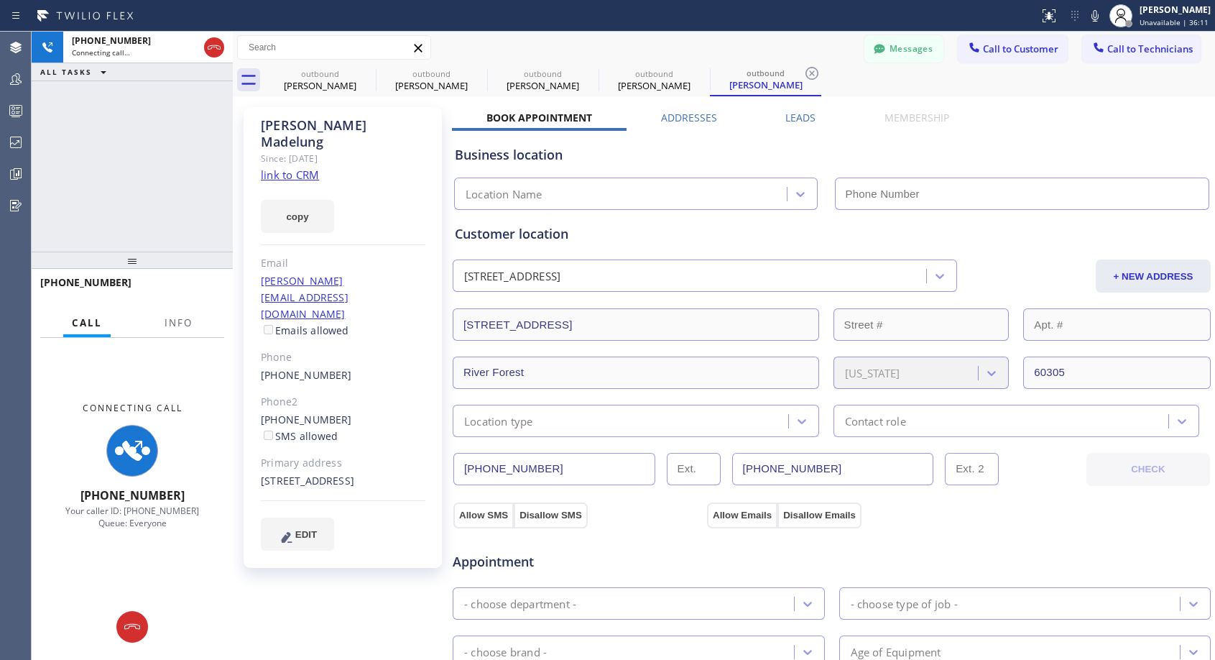
type input "(818) 614-5337"
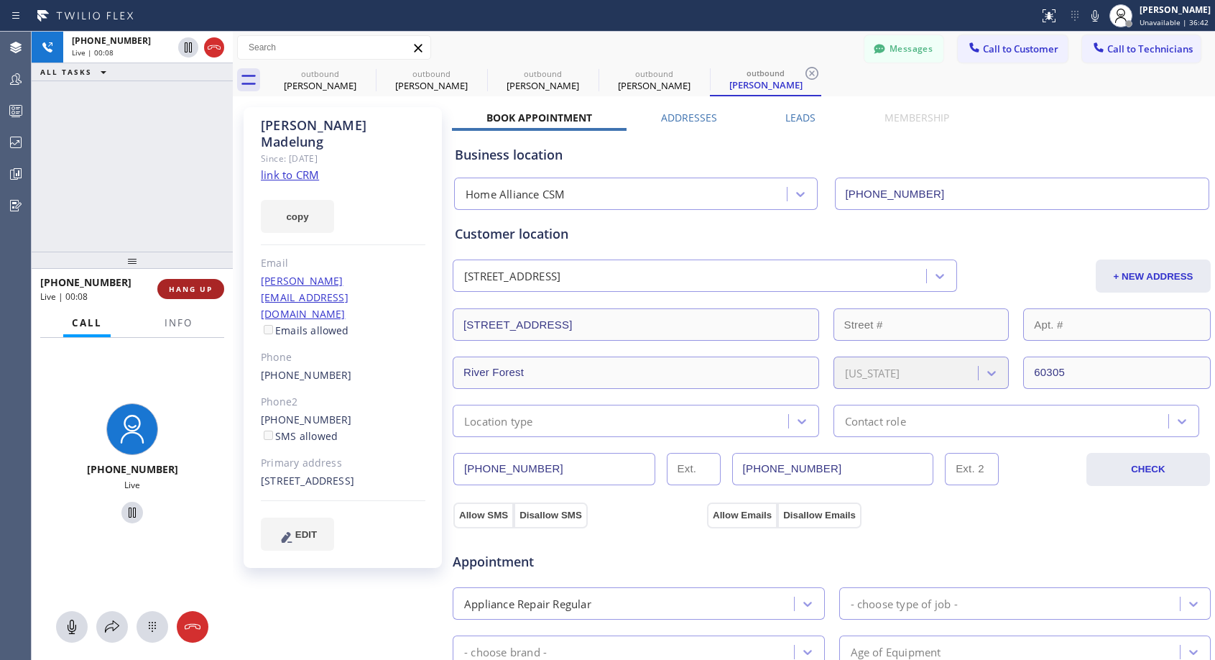
click at [190, 282] on button "HANG UP" at bounding box center [190, 289] width 67 height 20
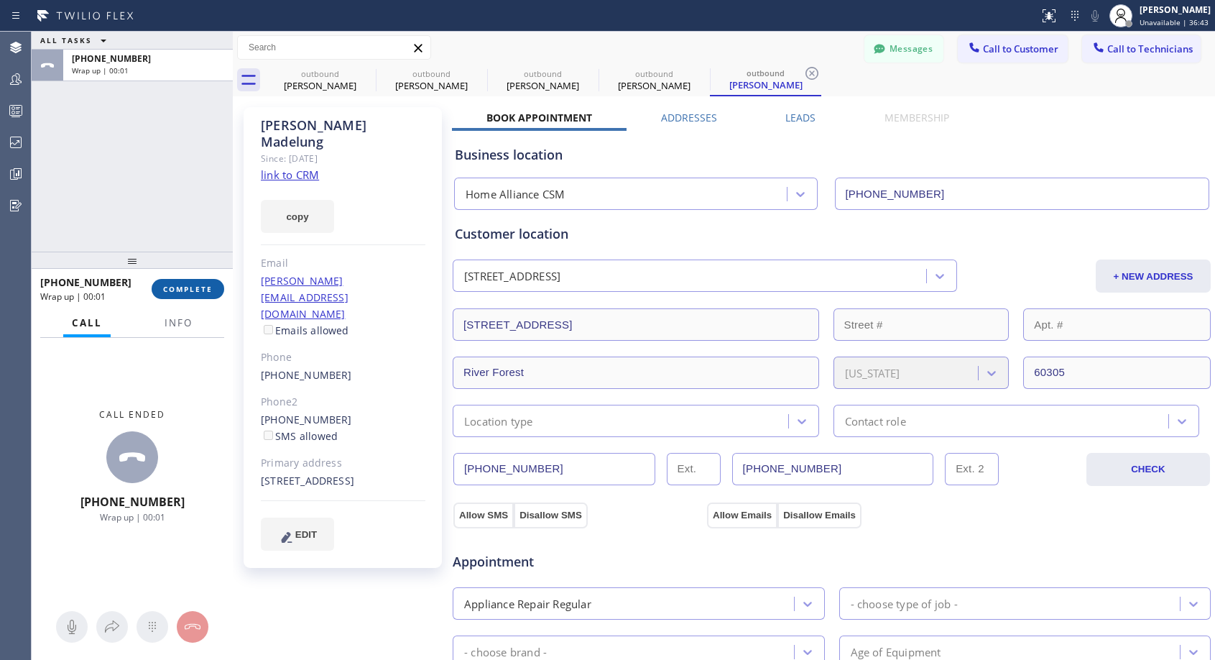
click at [190, 290] on span "COMPLETE" at bounding box center [188, 289] width 50 height 10
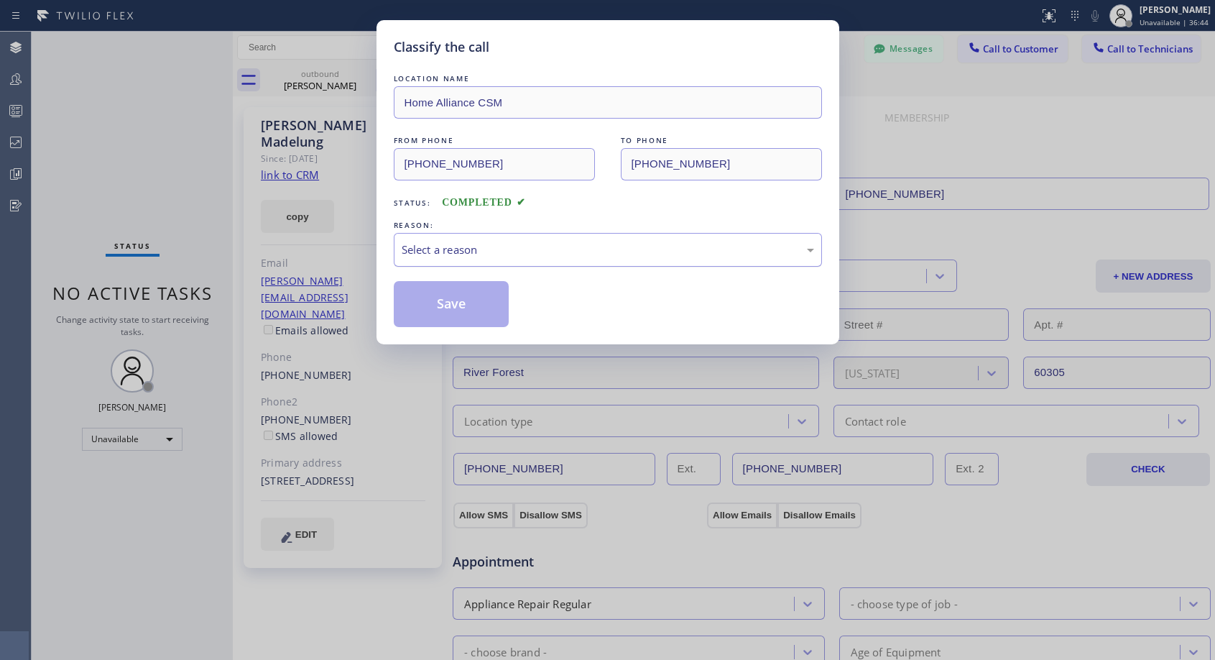
click at [527, 249] on div "Select a reason" at bounding box center [608, 249] width 412 height 17
click at [453, 305] on button "Save" at bounding box center [452, 304] width 116 height 46
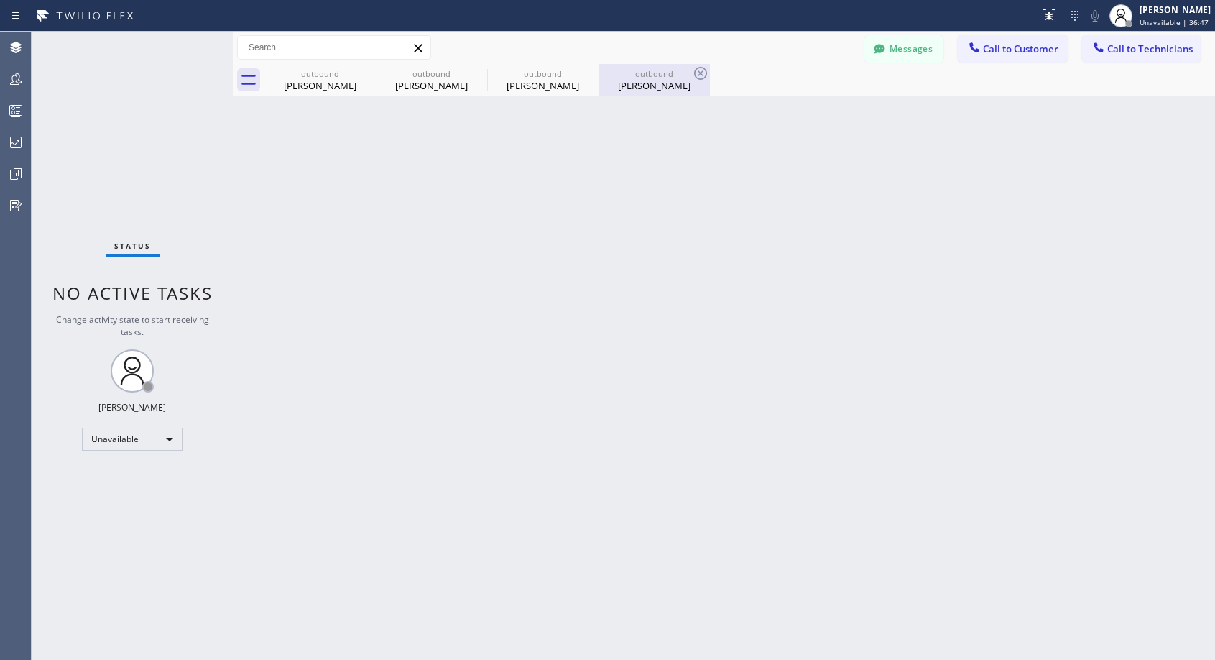
click at [652, 89] on div "Mike Madelung" at bounding box center [654, 85] width 108 height 13
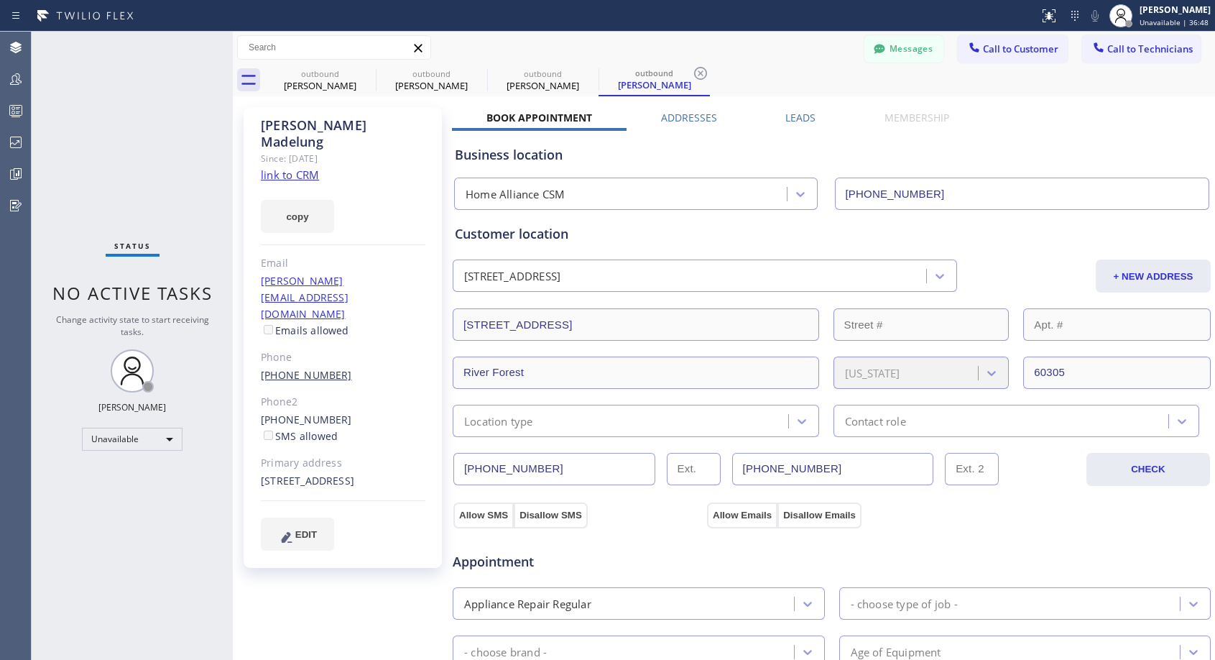
click at [310, 368] on link "(708) 870-7460" at bounding box center [306, 375] width 91 height 14
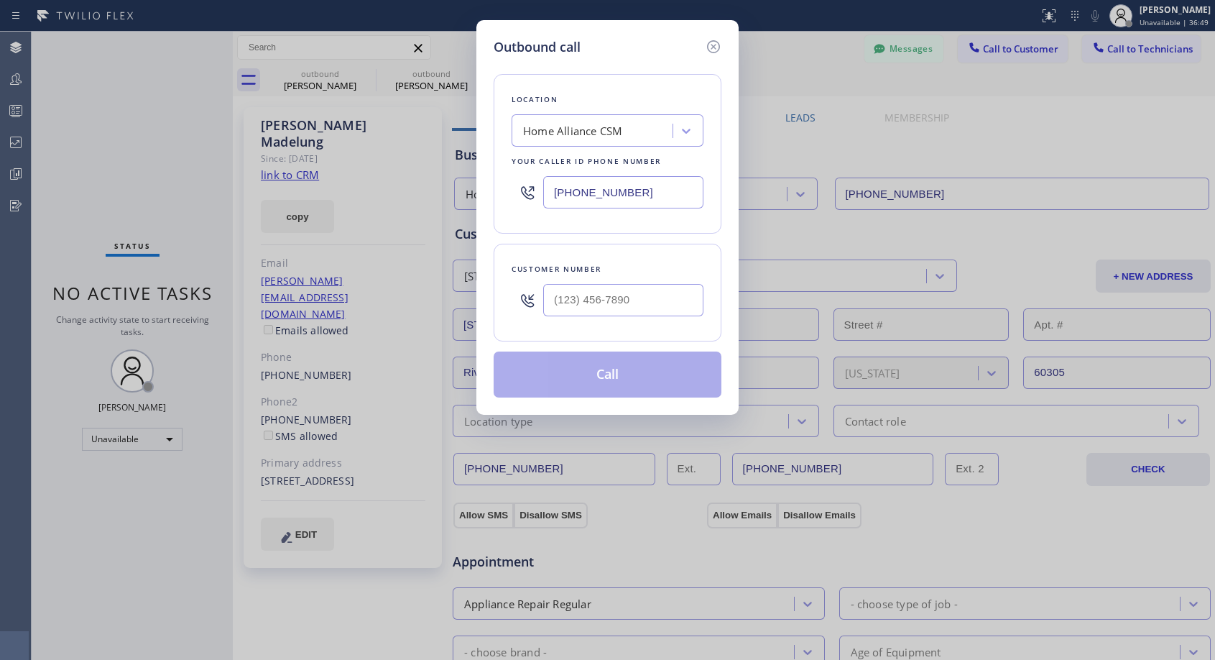
type input "(708) 870-7460"
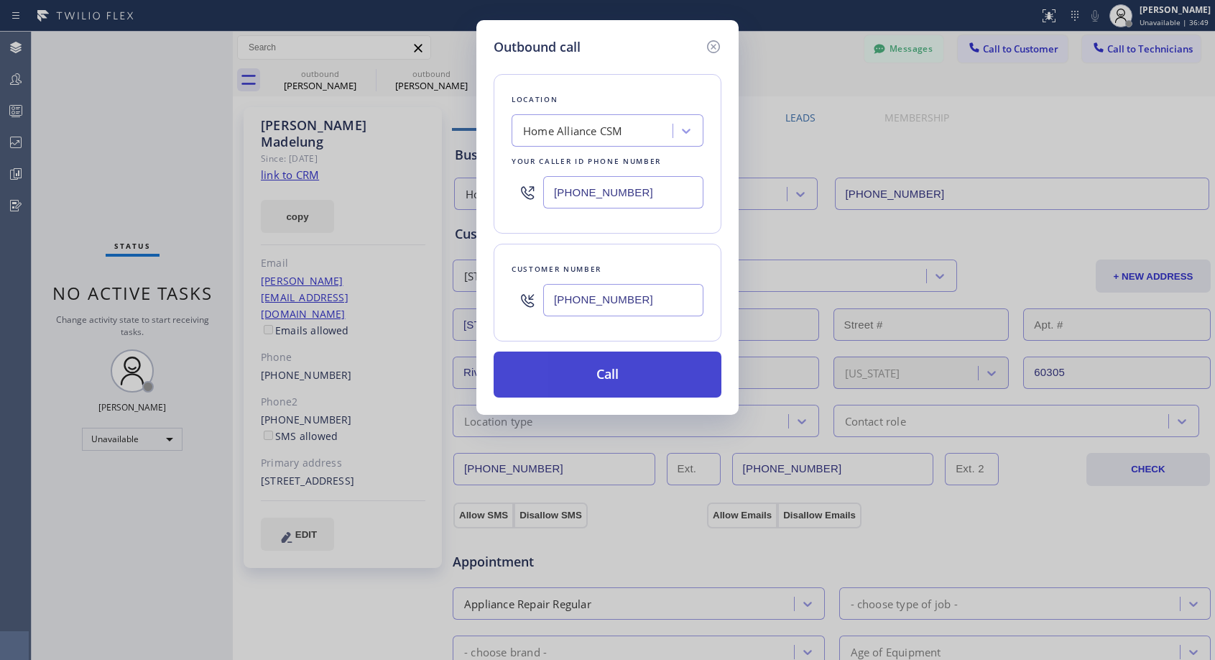
click at [587, 373] on button "Call" at bounding box center [608, 374] width 228 height 46
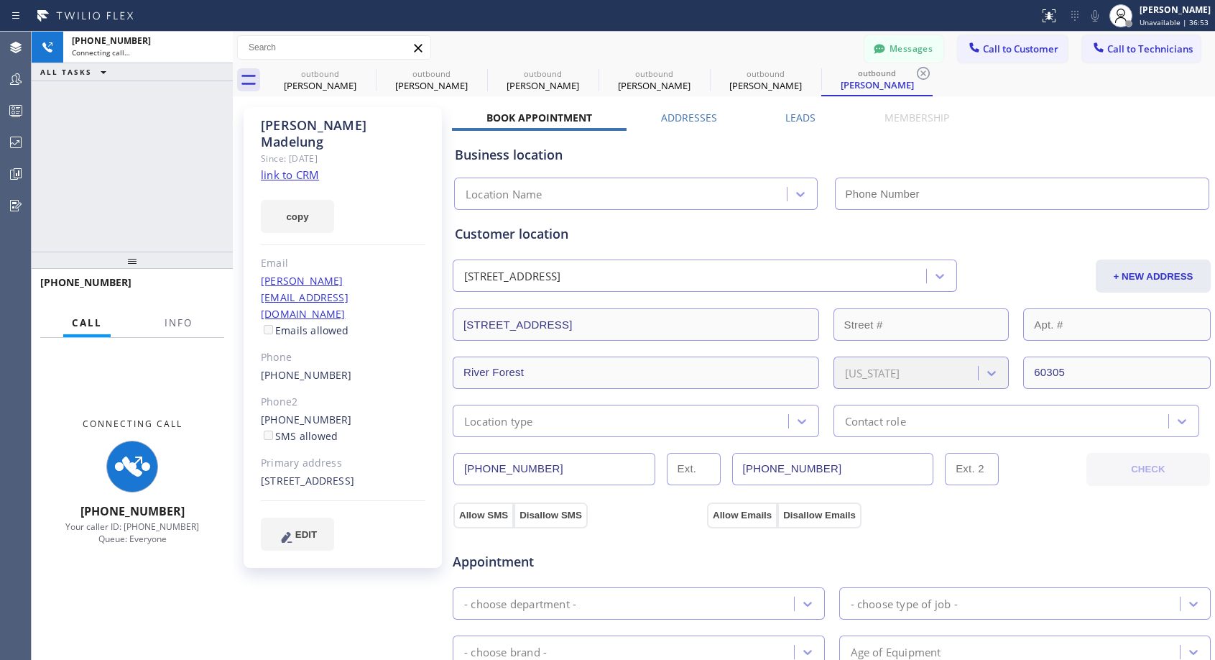
type input "(818) 614-5337"
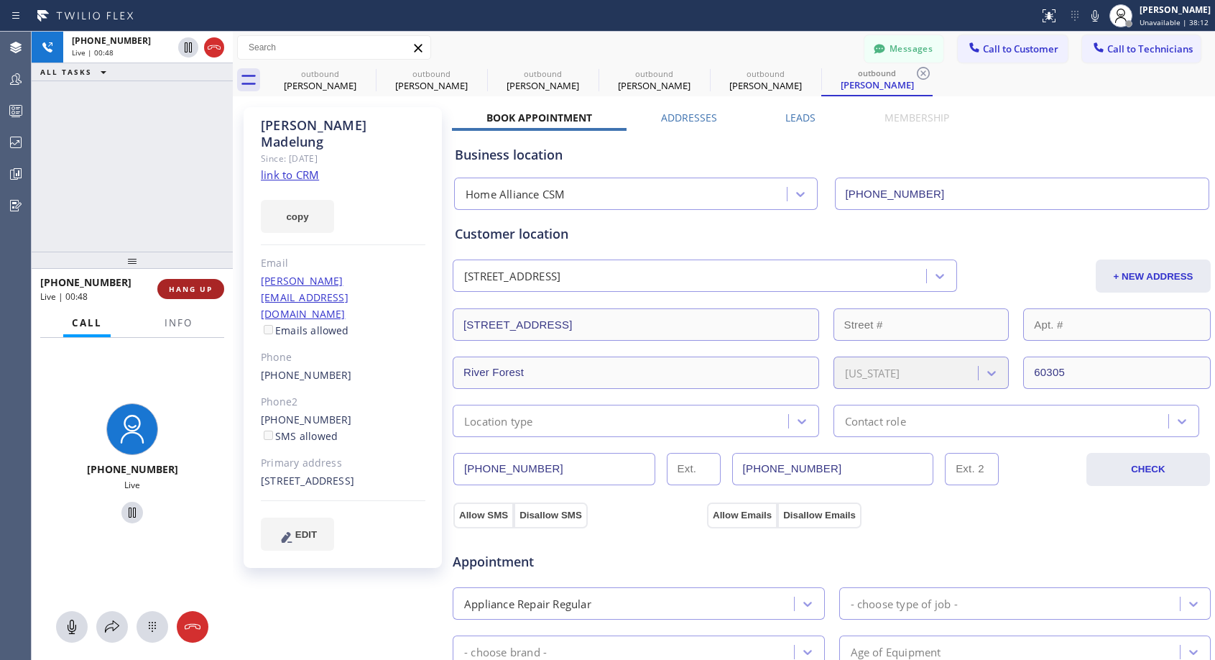
click at [200, 288] on span "HANG UP" at bounding box center [191, 289] width 44 height 10
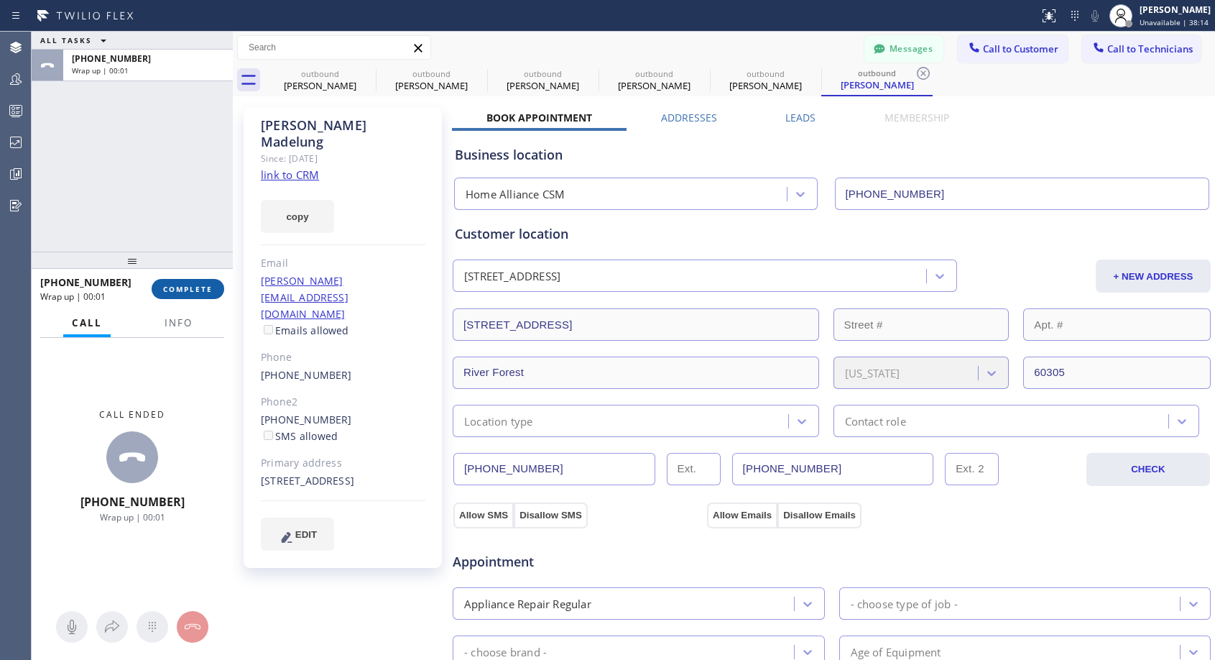
click at [200, 288] on span "COMPLETE" at bounding box center [188, 289] width 50 height 10
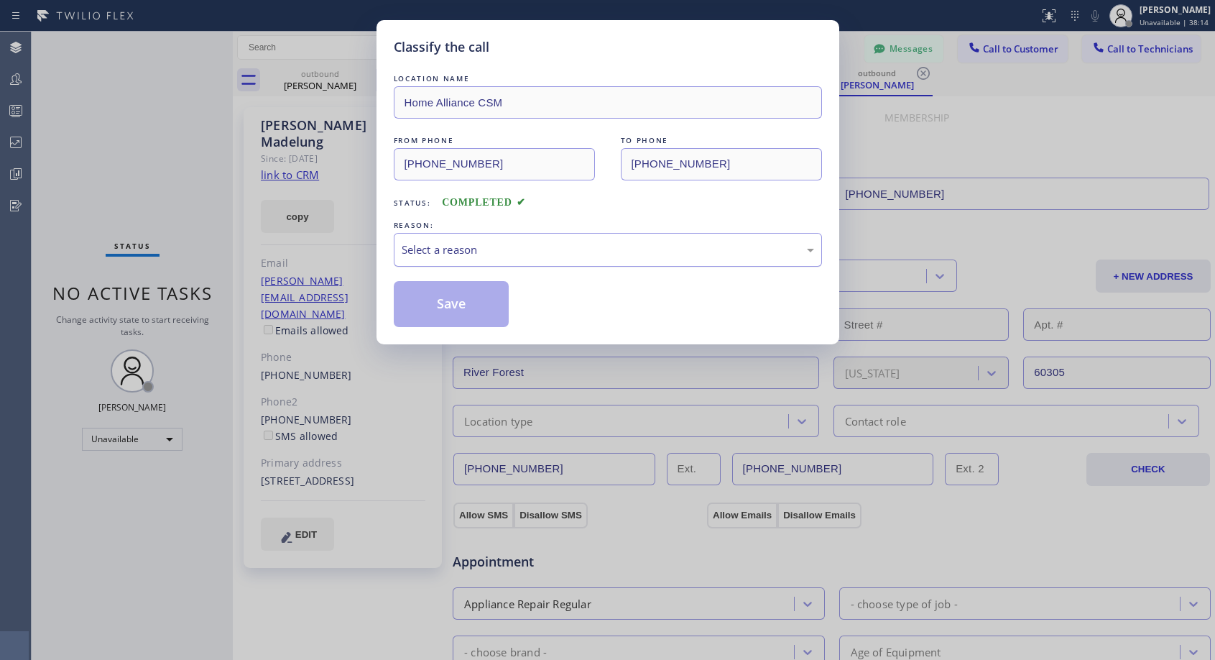
click at [483, 244] on div "Select a reason" at bounding box center [608, 249] width 412 height 17
click at [428, 305] on button "Save" at bounding box center [452, 304] width 116 height 46
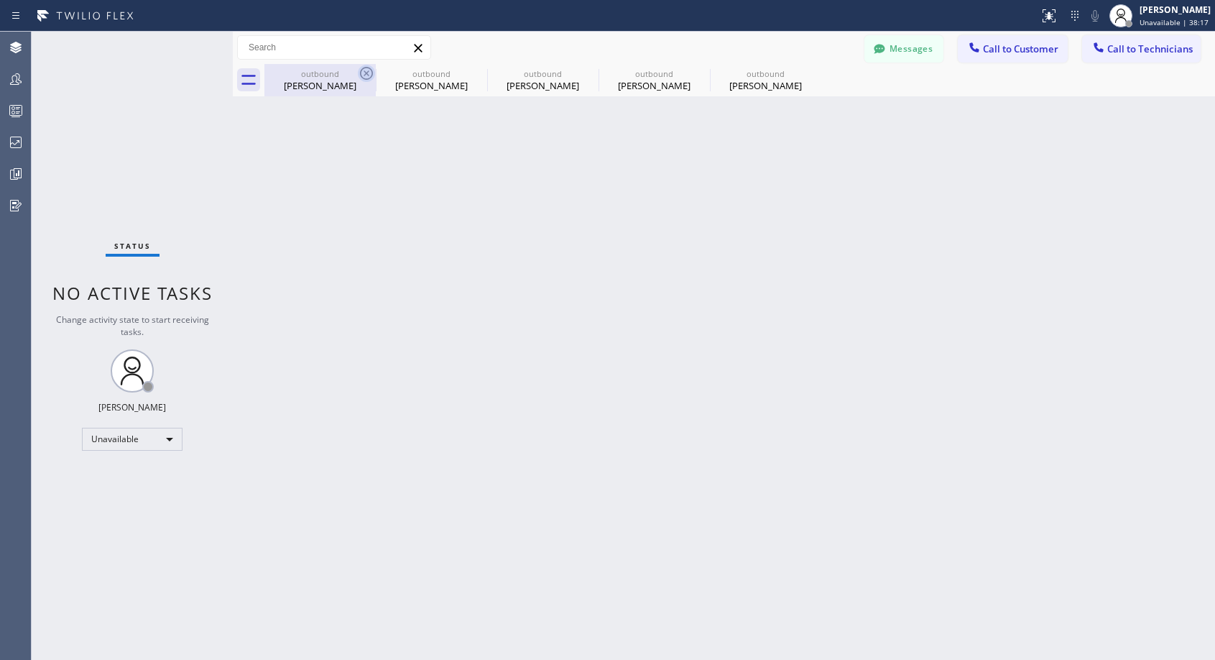
click at [365, 72] on icon at bounding box center [366, 73] width 13 height 13
click at [0, 0] on icon at bounding box center [0, 0] width 0 height 0
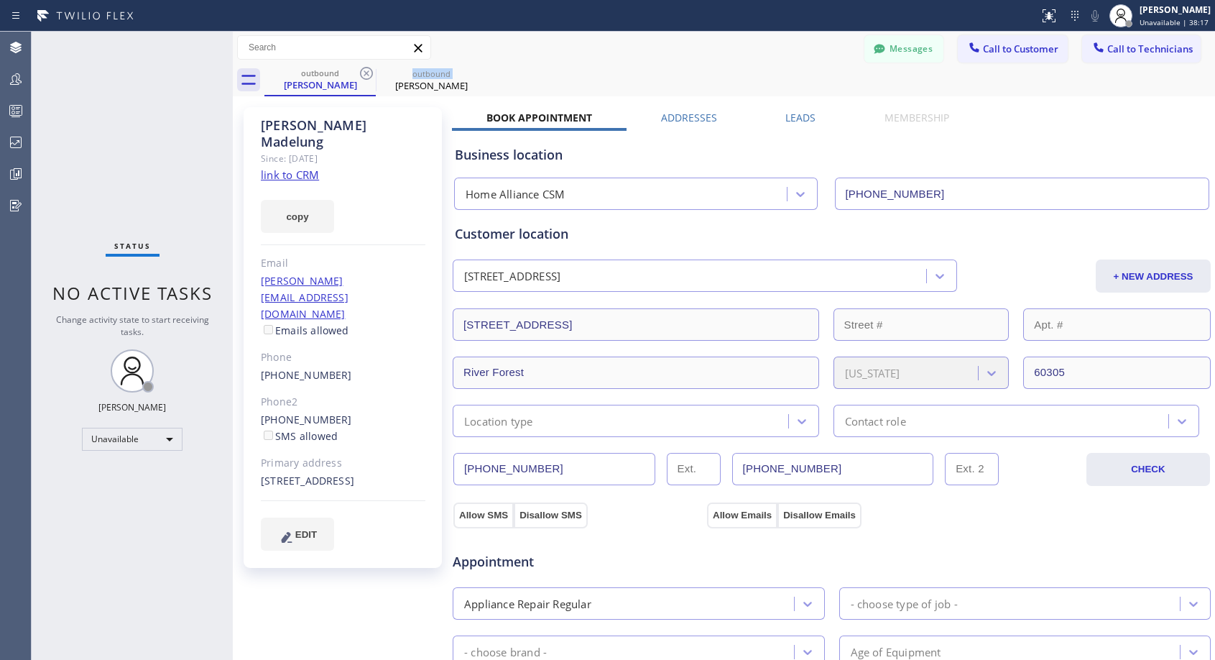
click at [365, 72] on icon at bounding box center [366, 73] width 13 height 13
click at [0, 0] on icon at bounding box center [0, 0] width 0 height 0
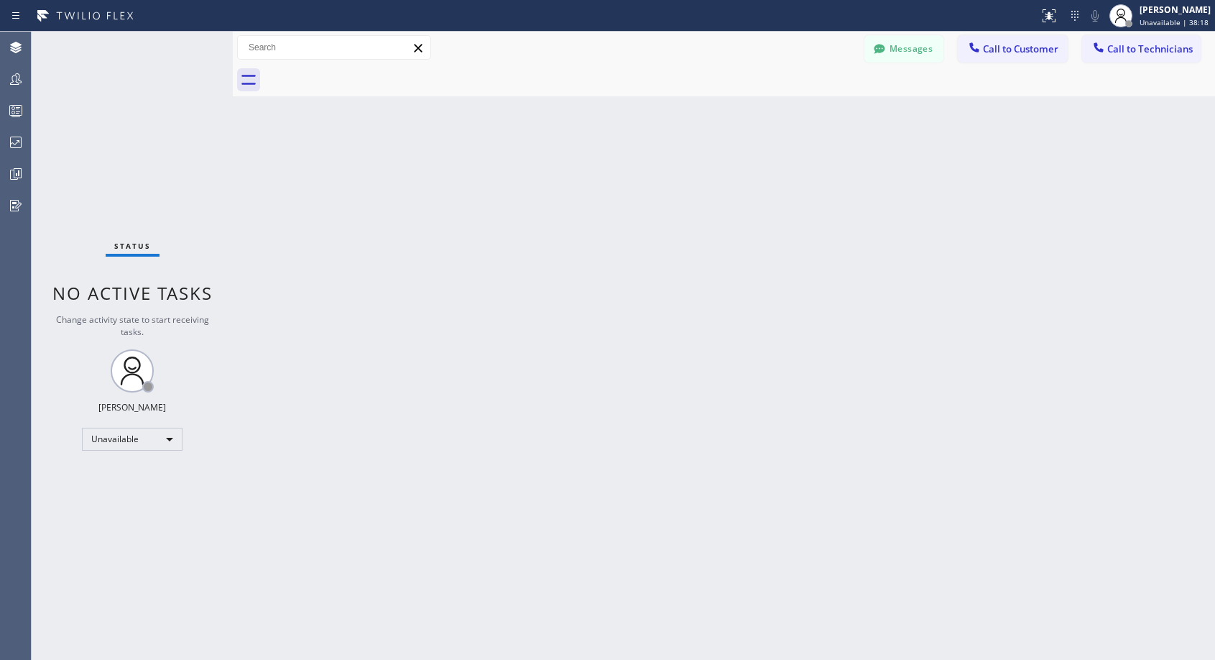
click at [365, 72] on div at bounding box center [739, 80] width 950 height 32
click at [978, 43] on icon at bounding box center [974, 47] width 14 height 14
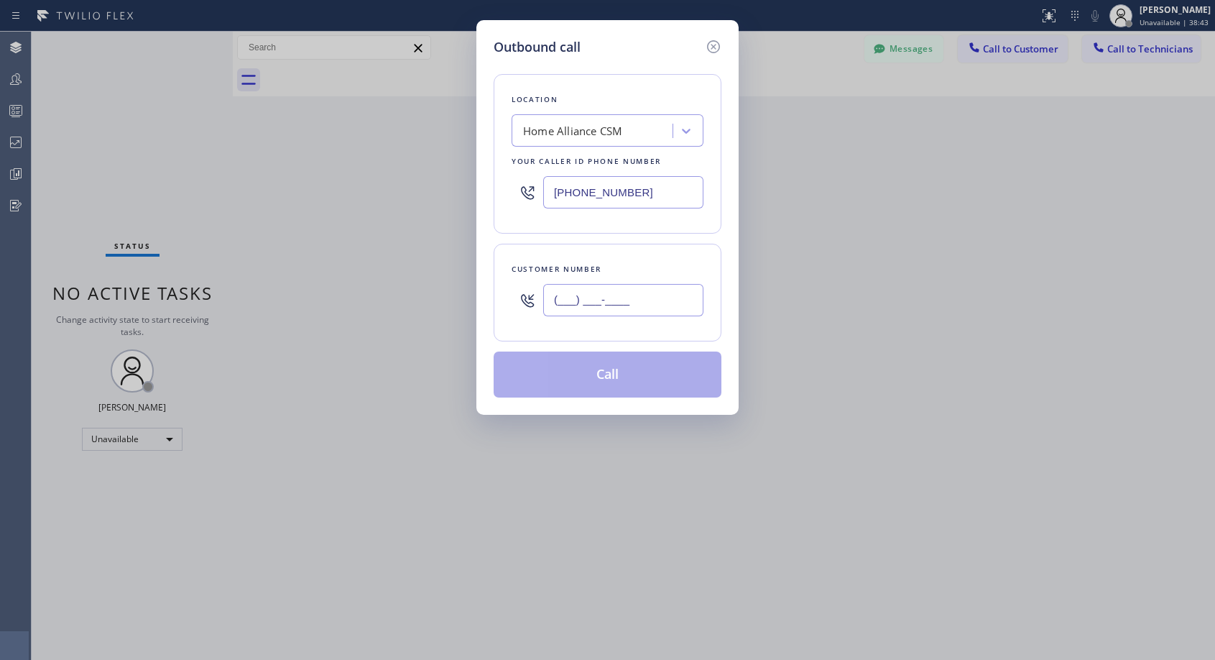
click at [652, 299] on input "(___) ___-____" at bounding box center [623, 300] width 160 height 32
paste input "408) 334-0003"
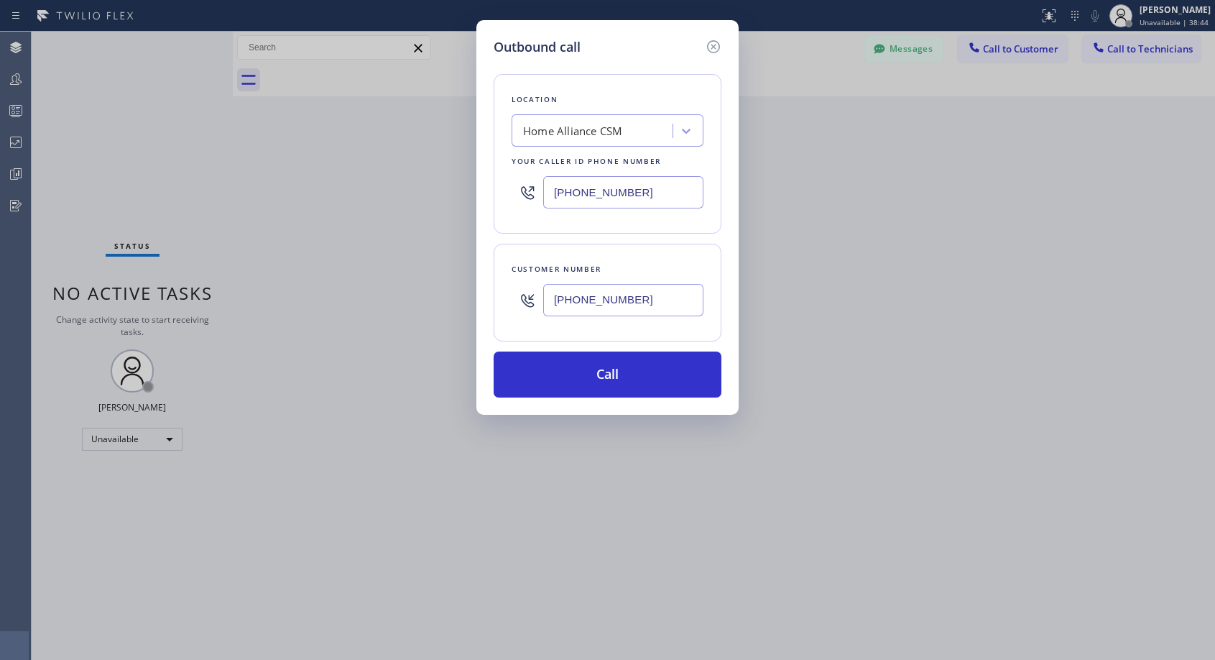
type input "(408) 334-0003"
click at [646, 366] on button "Call" at bounding box center [608, 374] width 228 height 46
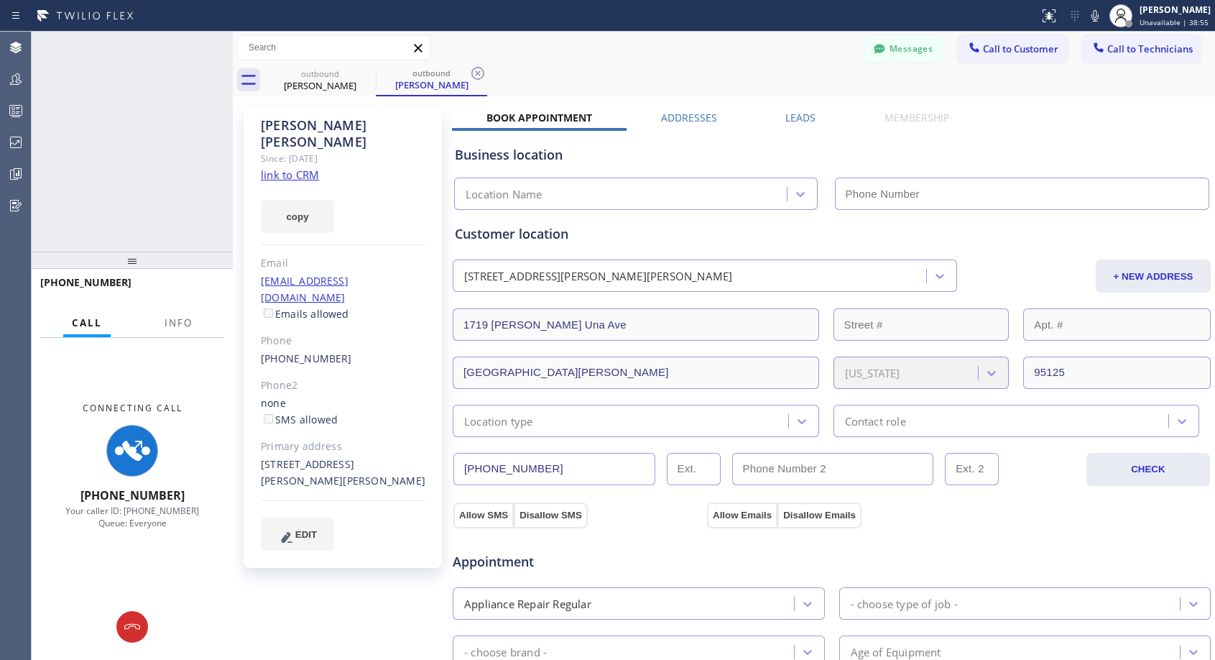
type input "(818) 614-5337"
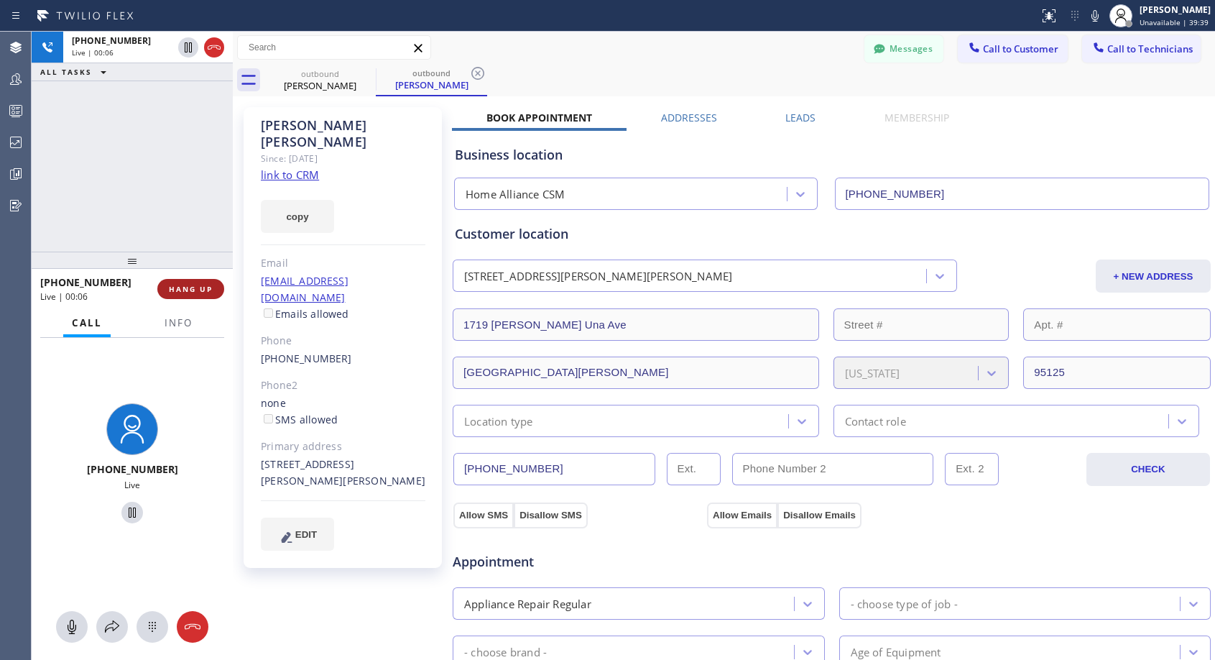
click at [208, 287] on span "HANG UP" at bounding box center [191, 289] width 44 height 10
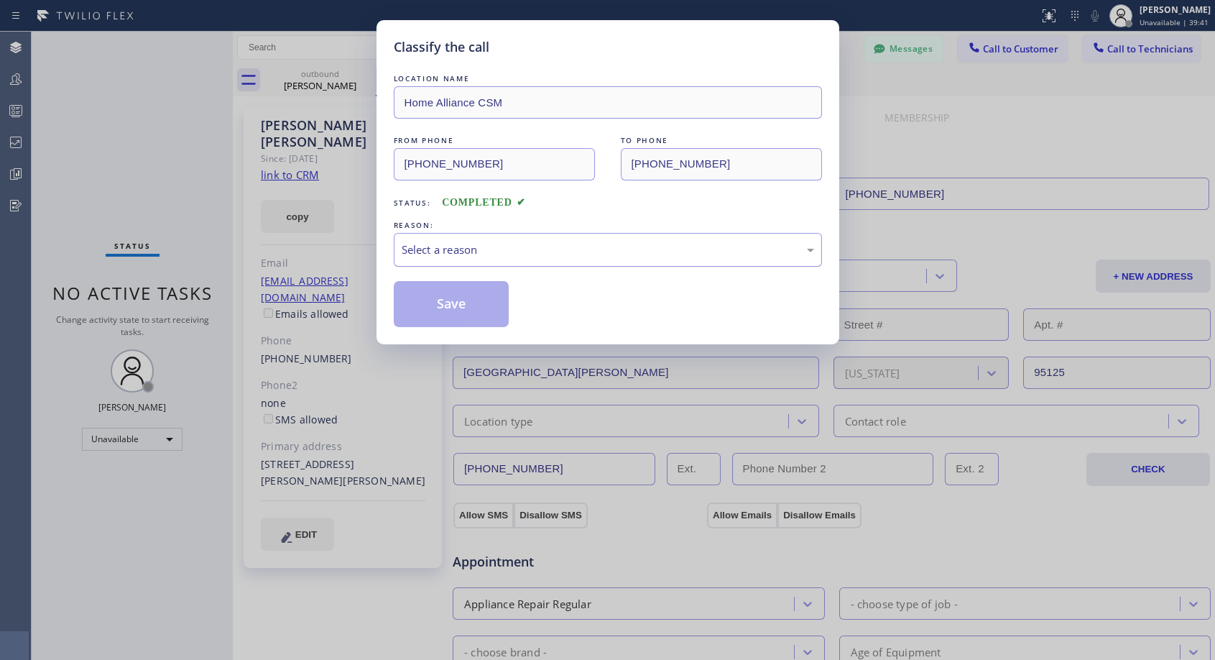
click at [573, 252] on div "Select a reason" at bounding box center [608, 249] width 412 height 17
click at [458, 307] on button "Save" at bounding box center [452, 304] width 116 height 46
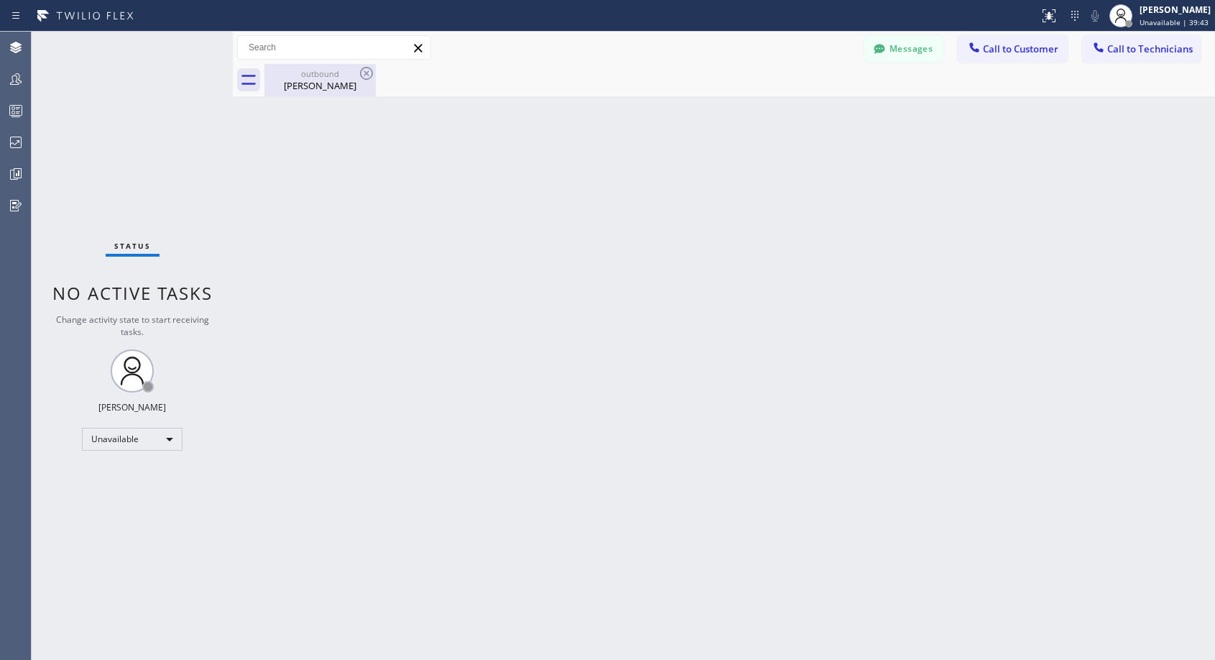
click at [327, 92] on div "outbound Glen Bruser" at bounding box center [320, 80] width 108 height 32
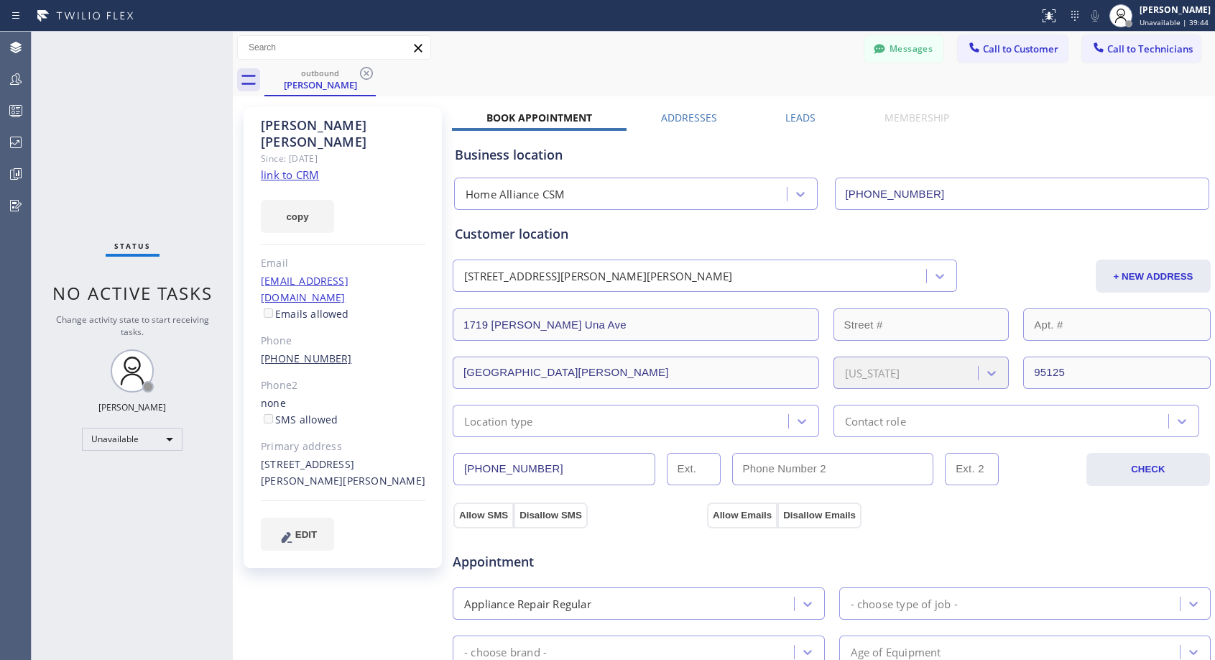
click at [302, 351] on link "(408) 334-0003" at bounding box center [306, 358] width 91 height 14
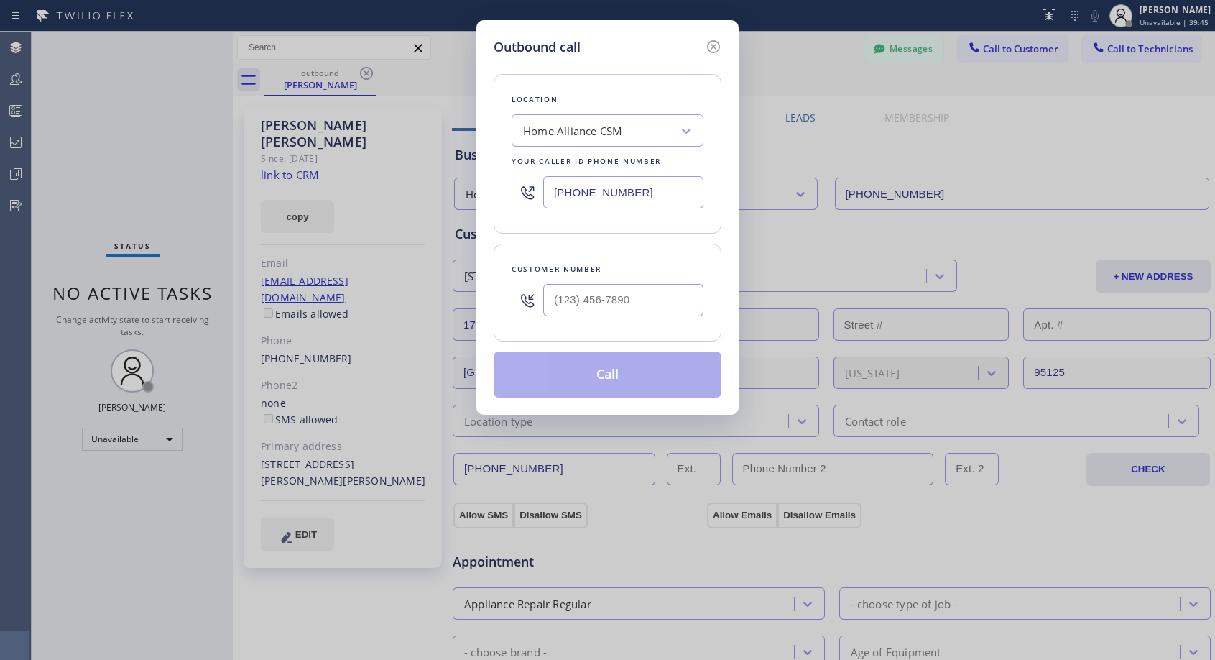
type input "(408) 334-0003"
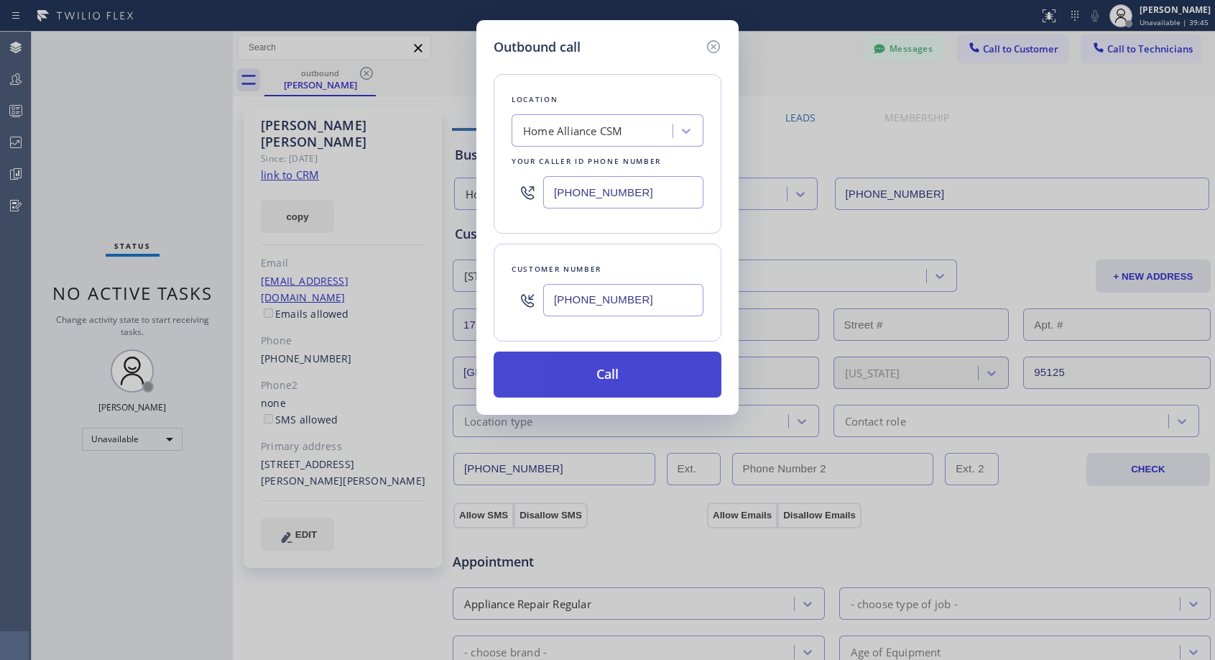
click at [575, 377] on button "Call" at bounding box center [608, 374] width 228 height 46
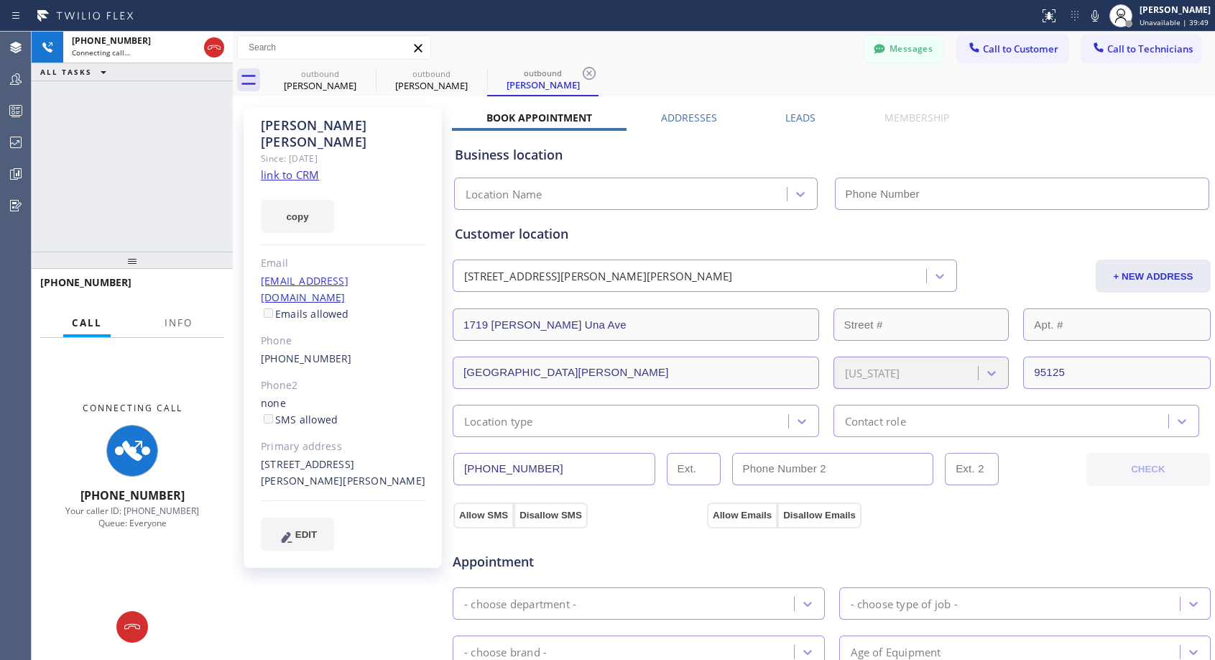
type input "(818) 614-5337"
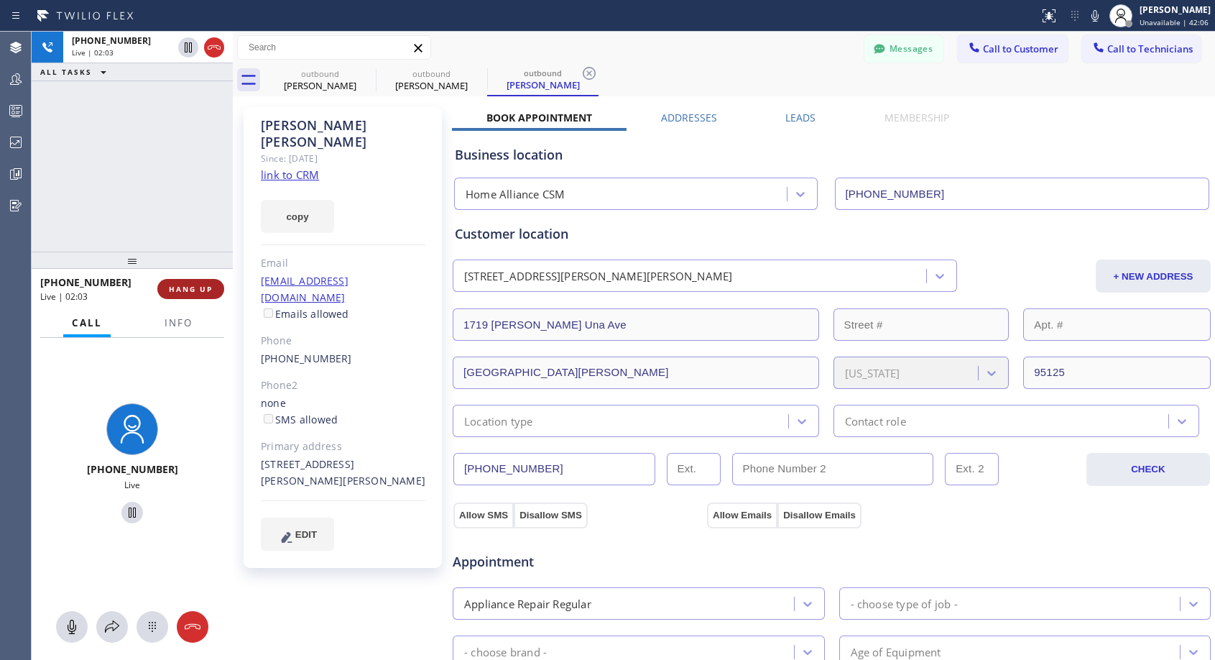
click at [208, 290] on span "HANG UP" at bounding box center [191, 289] width 44 height 10
